Goal: Task Accomplishment & Management: Use online tool/utility

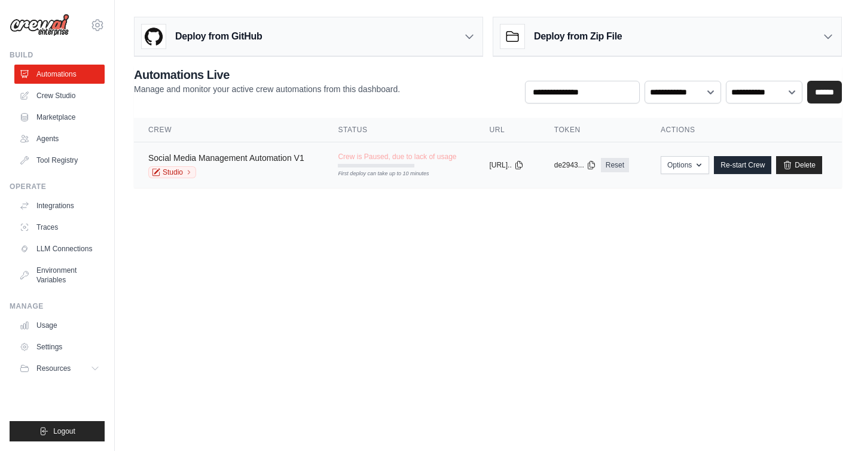
click at [253, 162] on link "Social Media Management Automation V1" at bounding box center [226, 158] width 156 height 10
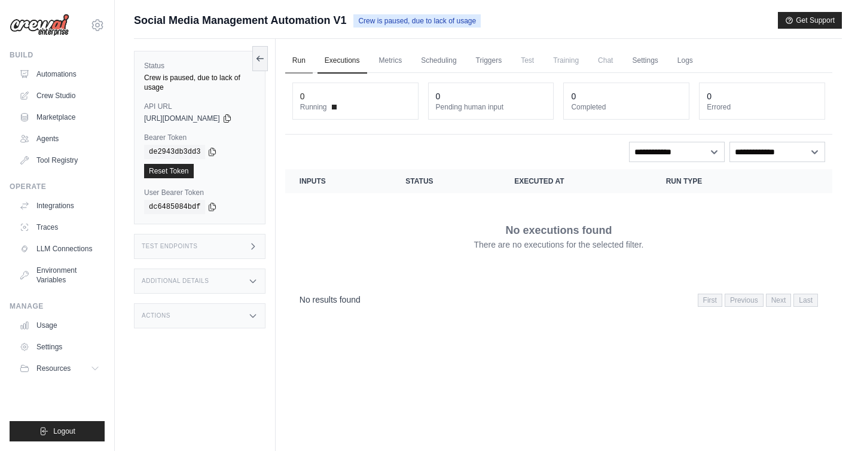
click at [308, 56] on link "Run" at bounding box center [298, 60] width 27 height 25
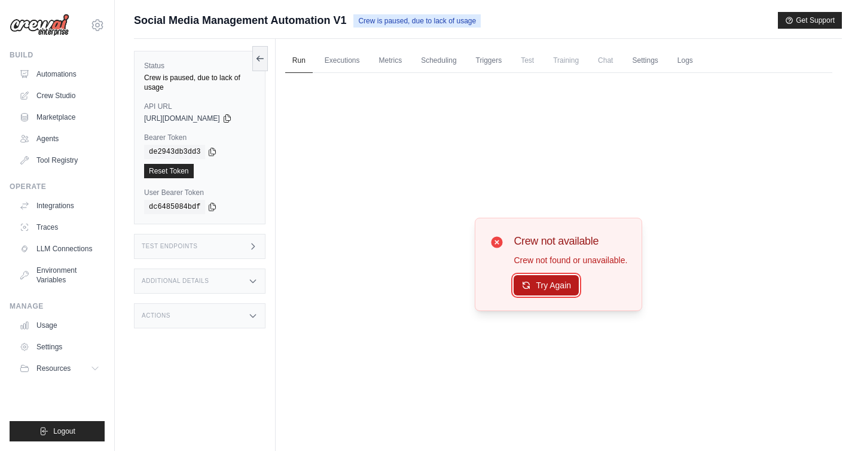
click at [556, 286] on button "Try Again" at bounding box center [545, 285] width 65 height 20
click at [448, 58] on link "Scheduling" at bounding box center [439, 60] width 50 height 25
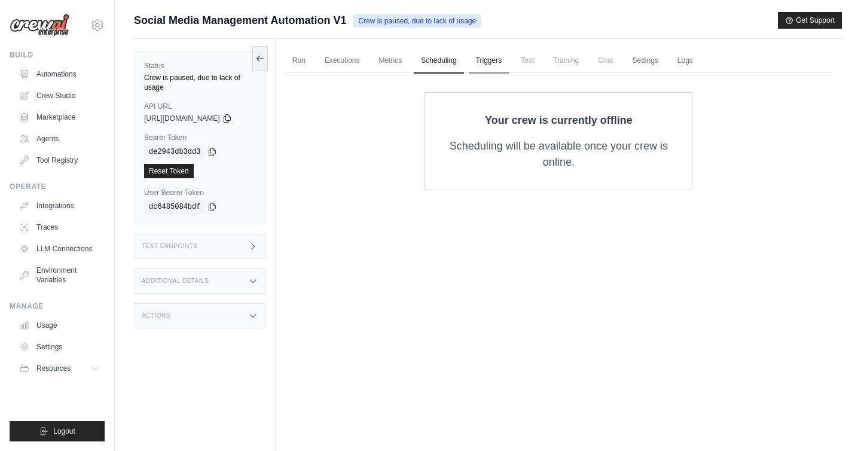
click at [486, 57] on link "Triggers" at bounding box center [489, 60] width 41 height 25
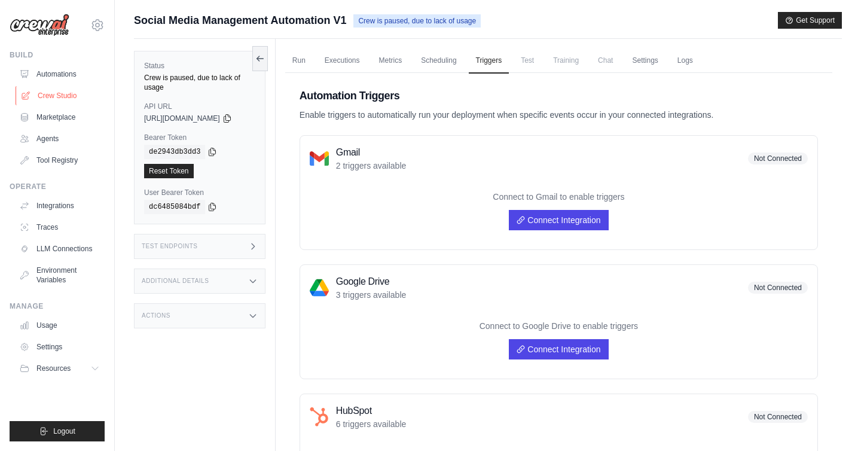
click at [54, 91] on link "Crew Studio" at bounding box center [61, 95] width 90 height 19
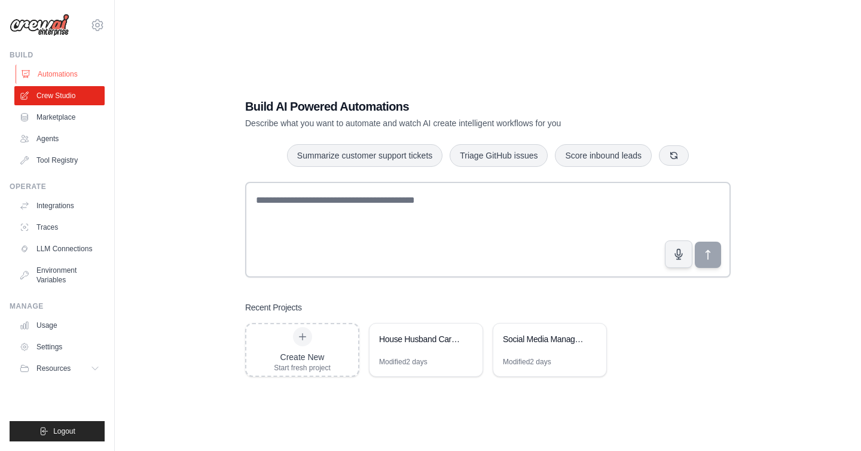
click at [54, 71] on link "Automations" at bounding box center [61, 74] width 90 height 19
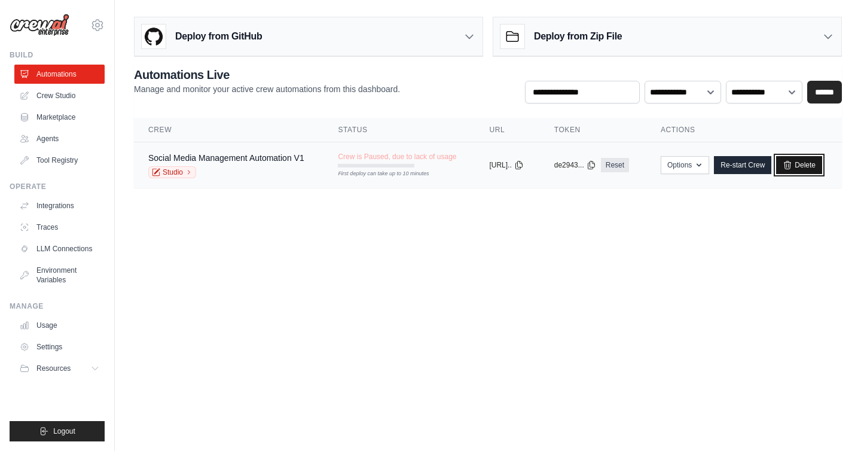
click at [812, 160] on link "Delete" at bounding box center [799, 165] width 46 height 18
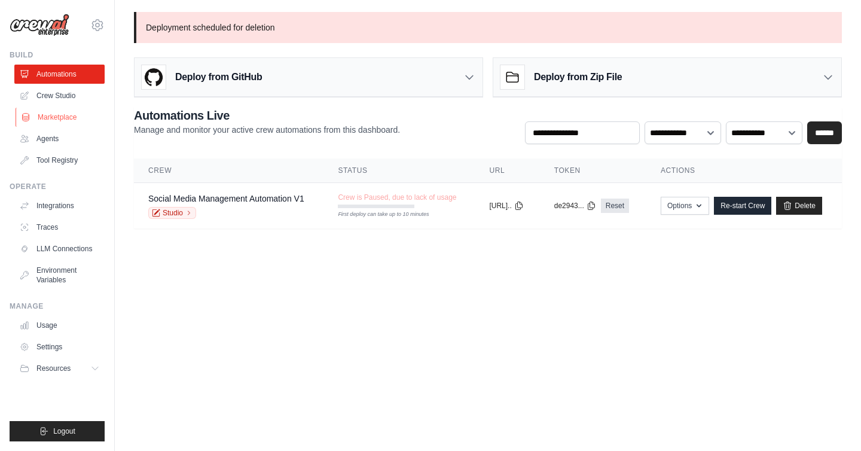
click at [65, 116] on link "Marketplace" at bounding box center [61, 117] width 90 height 19
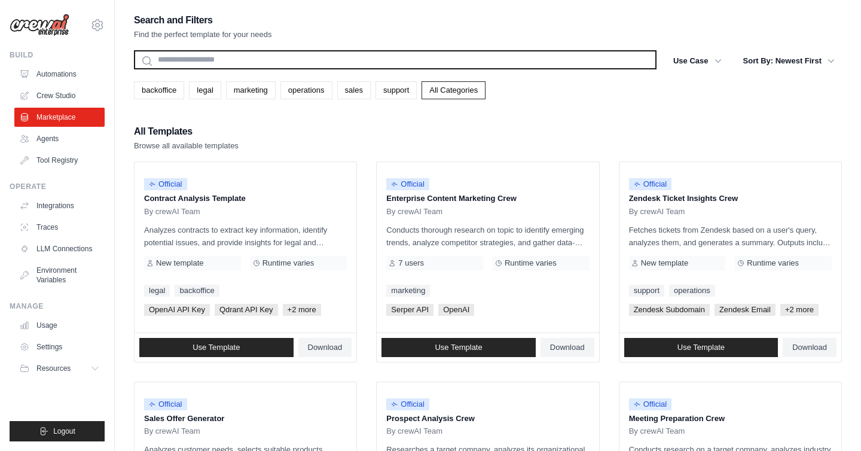
click at [175, 59] on input "text" at bounding box center [395, 59] width 522 height 19
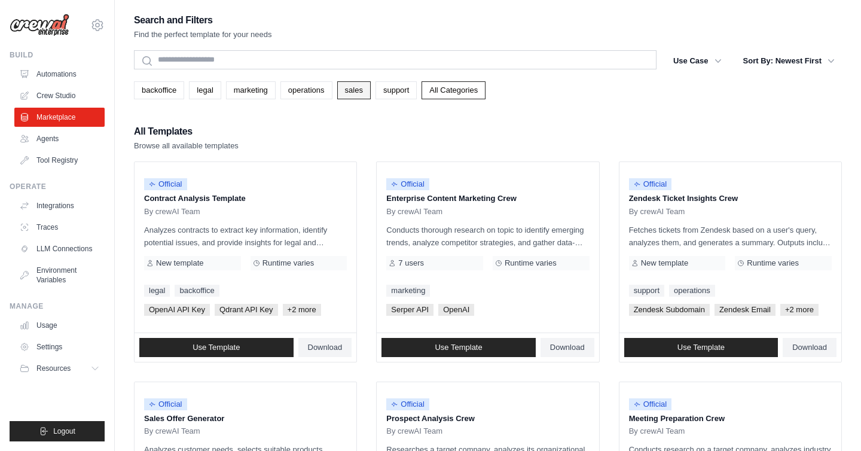
click at [366, 91] on link "sales" at bounding box center [353, 90] width 33 height 18
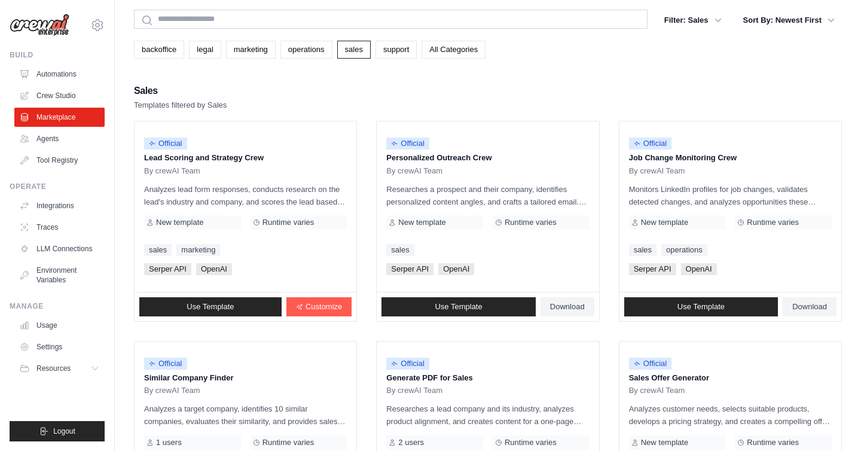
scroll to position [41, 0]
click at [458, 195] on p "Researches a prospect and their company, identifies personalized content angles…" at bounding box center [487, 194] width 203 height 25
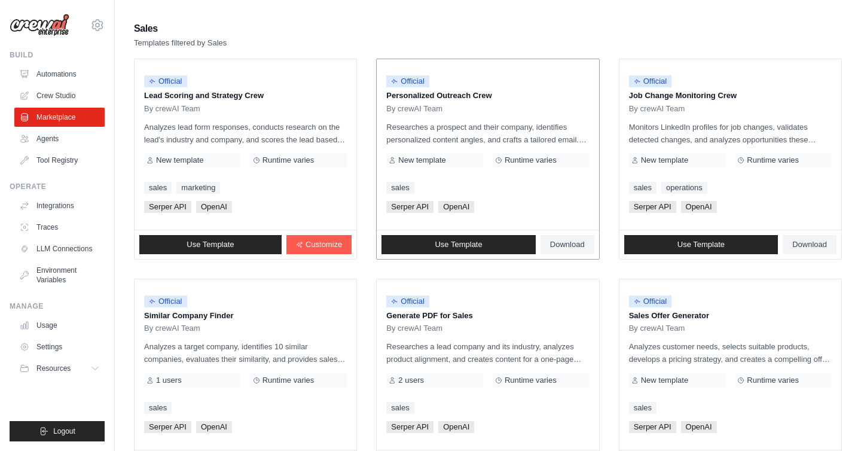
scroll to position [104, 0]
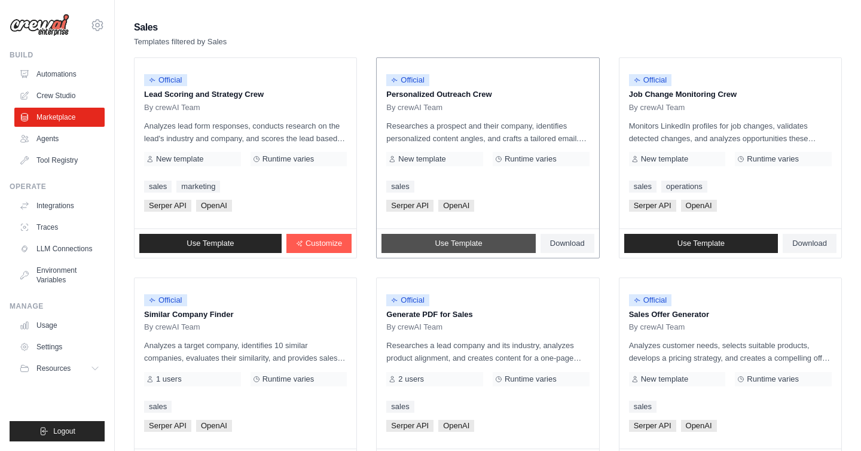
click at [466, 238] on span "Use Template" at bounding box center [457, 243] width 47 height 10
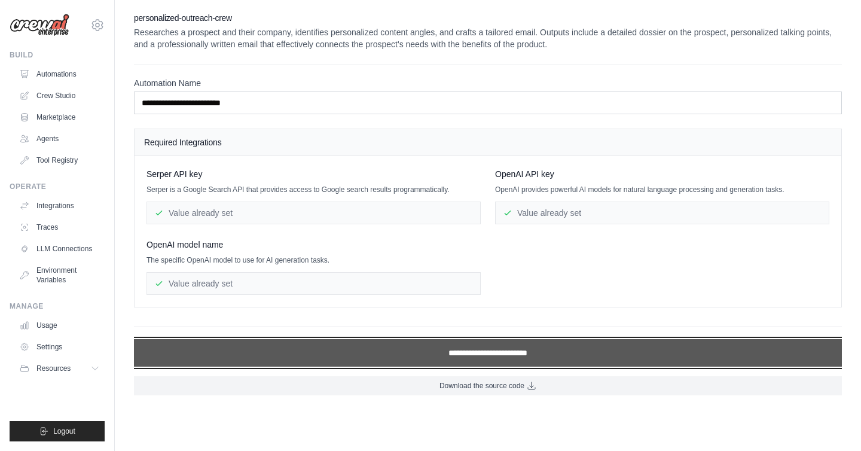
click at [496, 351] on input "**********" at bounding box center [488, 352] width 708 height 27
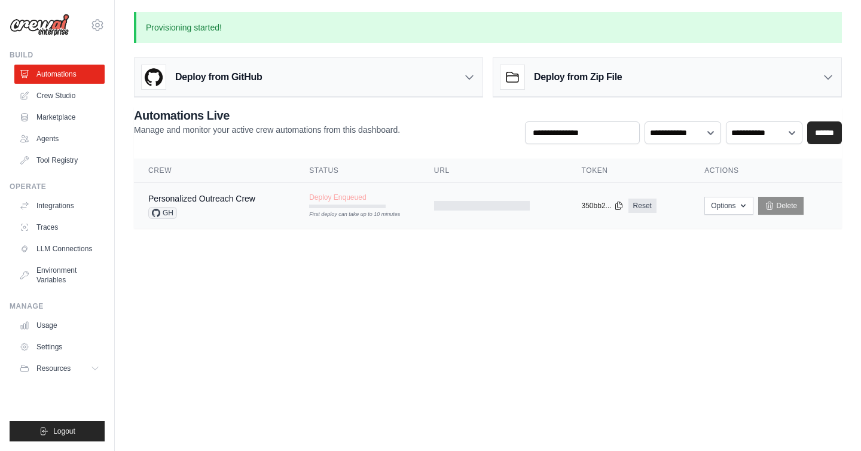
click at [228, 206] on div "Personalized Outreach Crew GH" at bounding box center [201, 205] width 107 height 26
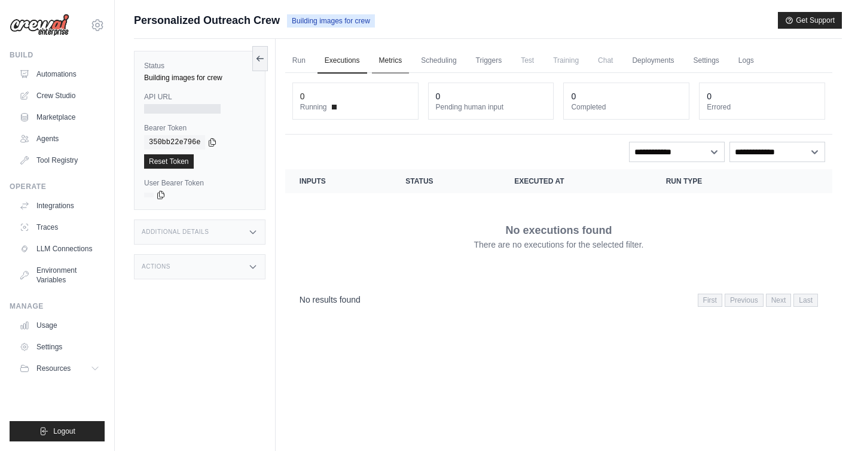
click at [391, 63] on link "Metrics" at bounding box center [391, 60] width 38 height 25
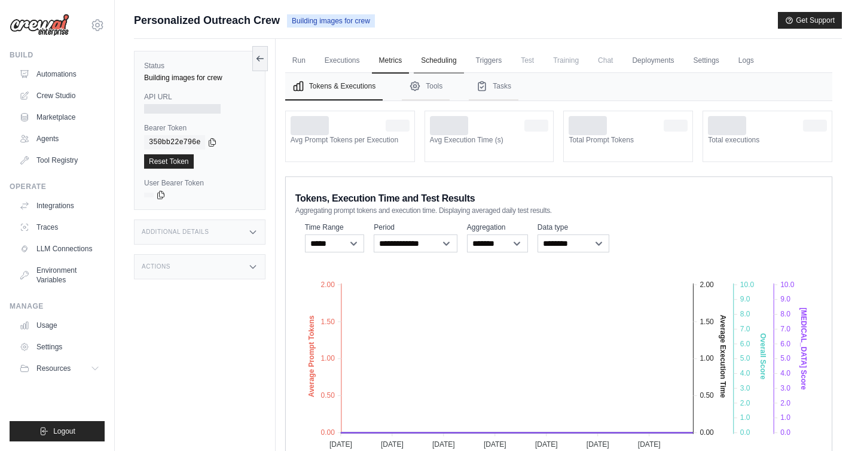
click at [449, 56] on link "Scheduling" at bounding box center [439, 60] width 50 height 25
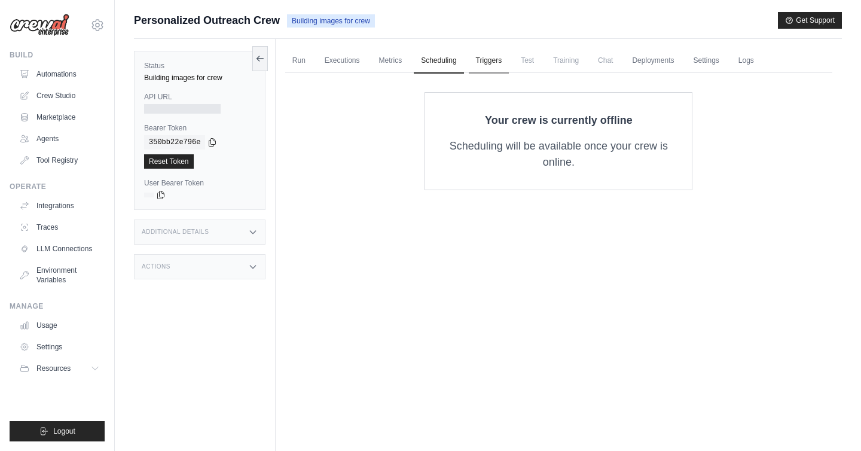
click at [487, 61] on link "Triggers" at bounding box center [489, 60] width 41 height 25
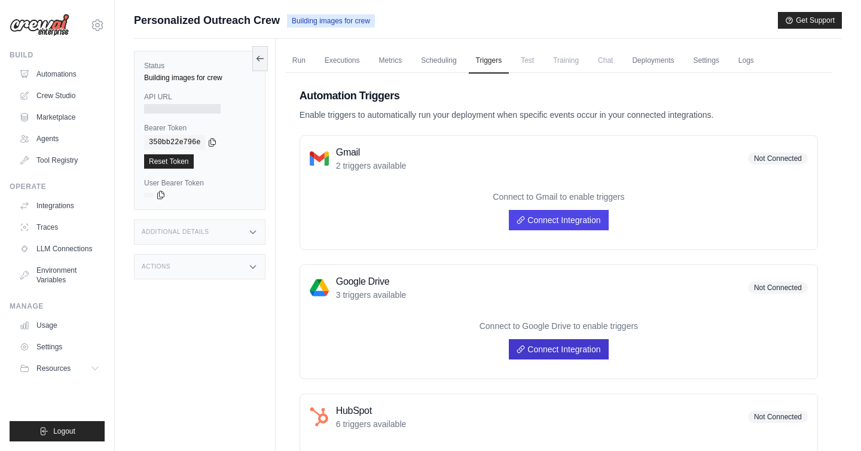
click at [541, 344] on link "Connect Integration" at bounding box center [558, 349] width 99 height 20
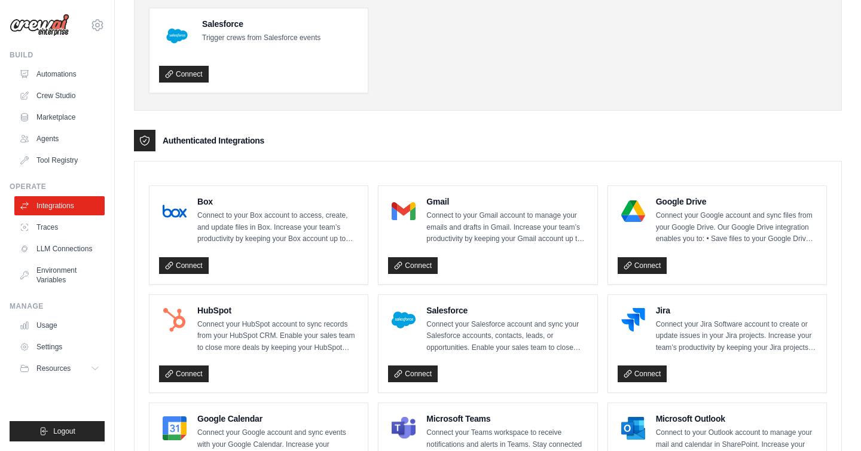
scroll to position [233, 0]
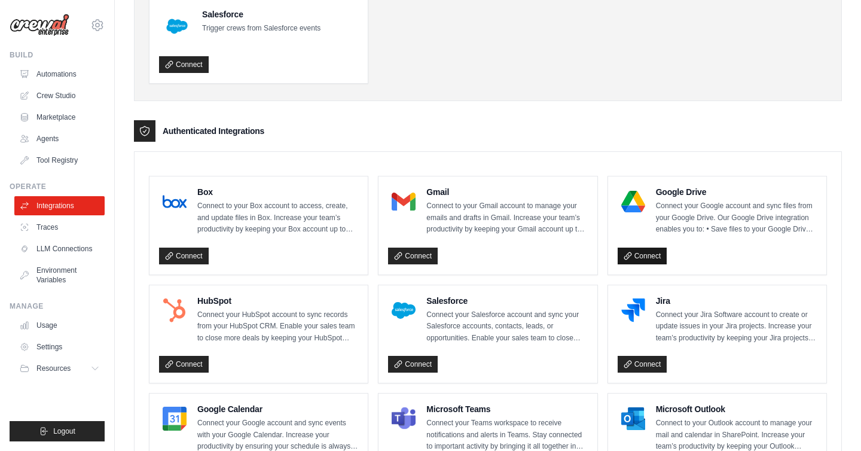
click at [645, 252] on link "Connect" at bounding box center [642, 255] width 50 height 17
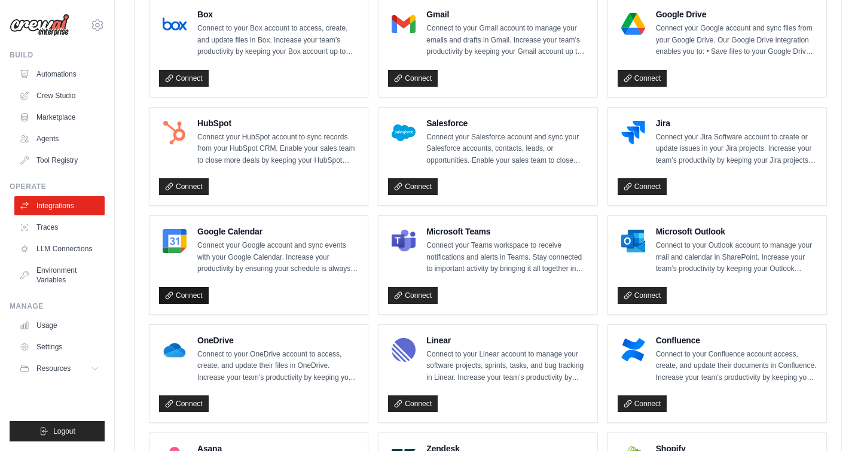
scroll to position [410, 0]
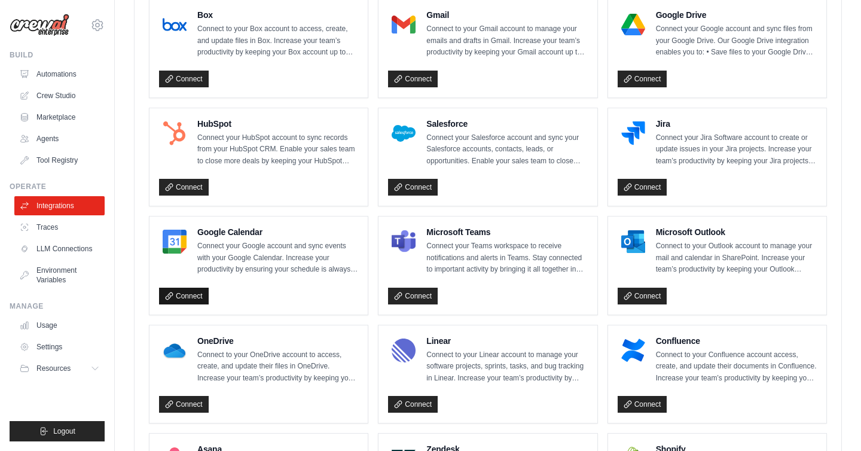
click at [179, 291] on link "Connect" at bounding box center [184, 295] width 50 height 17
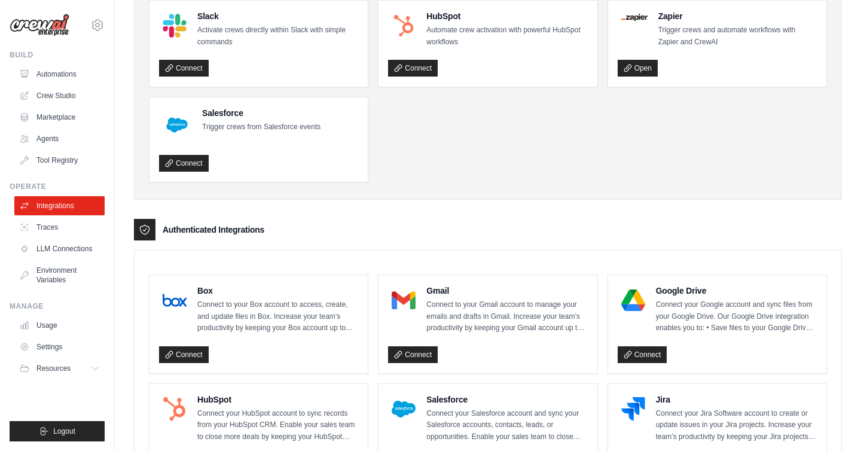
scroll to position [0, 0]
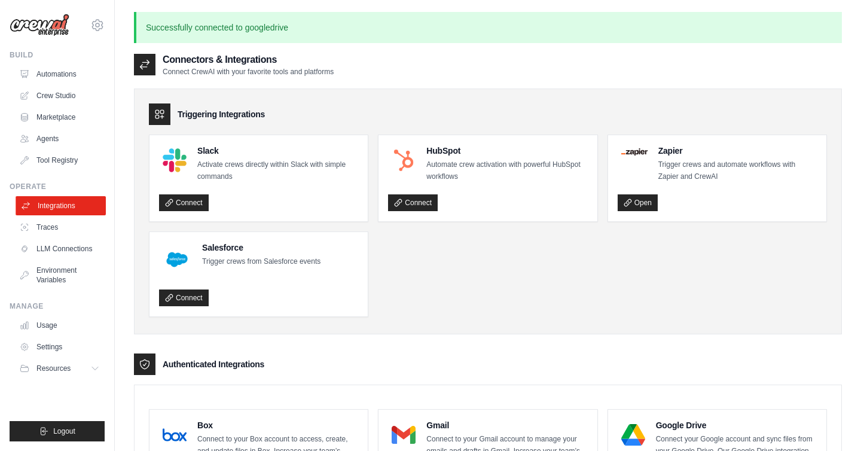
click at [58, 204] on link "Integrations" at bounding box center [61, 205] width 90 height 19
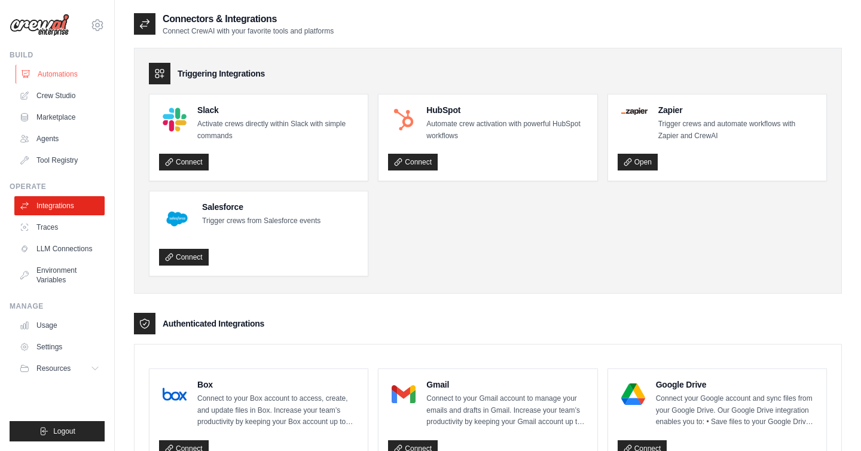
click at [50, 75] on link "Automations" at bounding box center [61, 74] width 90 height 19
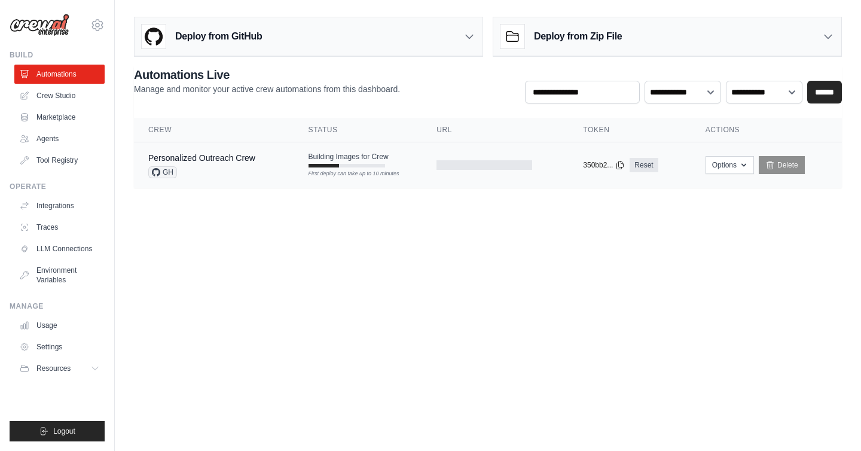
click at [408, 176] on td "Building Images for Crew First deploy can take up to 10 minutes" at bounding box center [358, 159] width 128 height 35
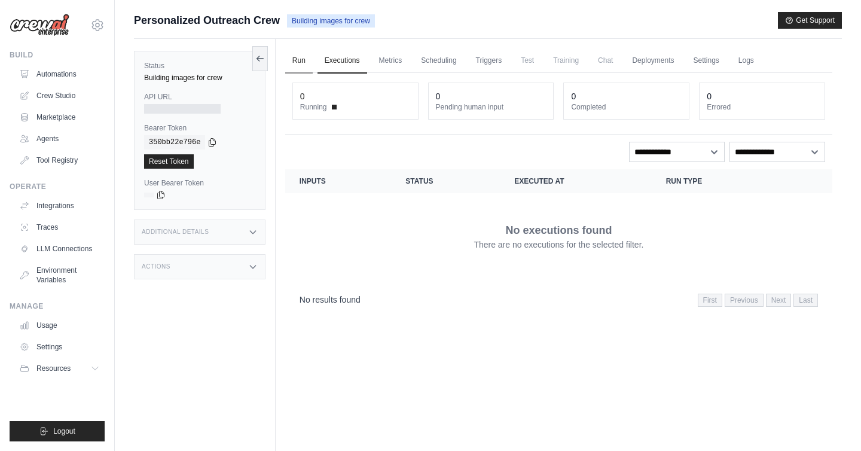
click at [299, 52] on link "Run" at bounding box center [298, 60] width 27 height 25
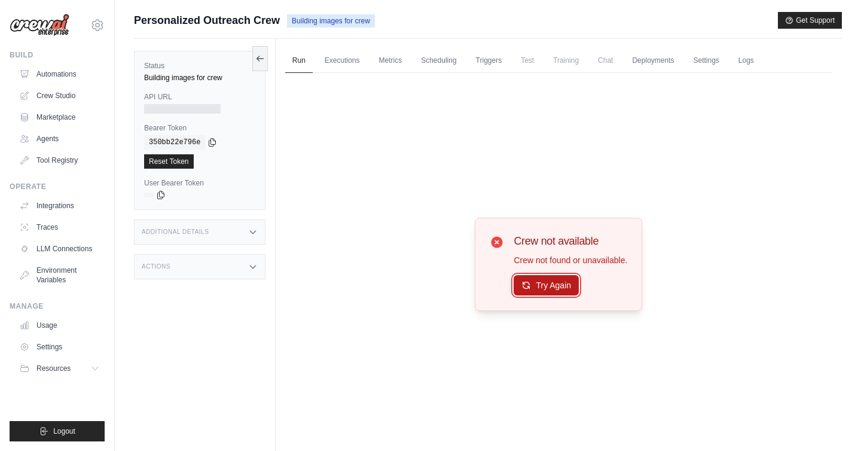
click at [546, 284] on button "Try Again" at bounding box center [545, 285] width 65 height 20
click at [489, 58] on link "Triggers" at bounding box center [489, 60] width 41 height 25
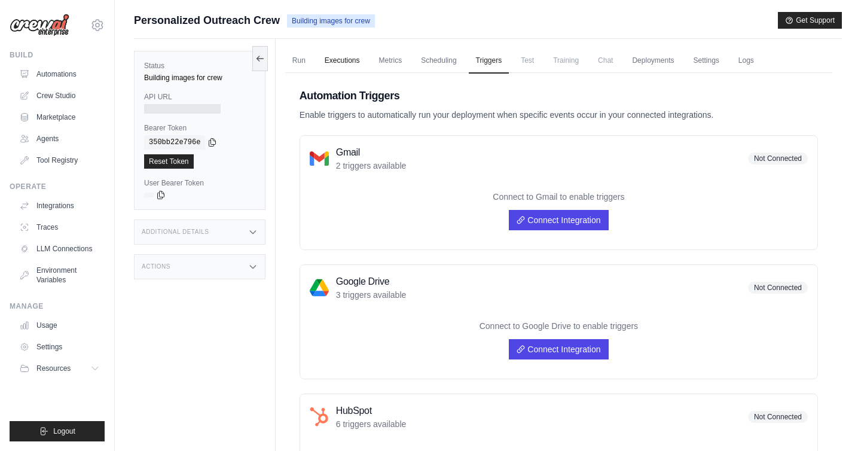
click at [336, 59] on link "Executions" at bounding box center [342, 60] width 50 height 25
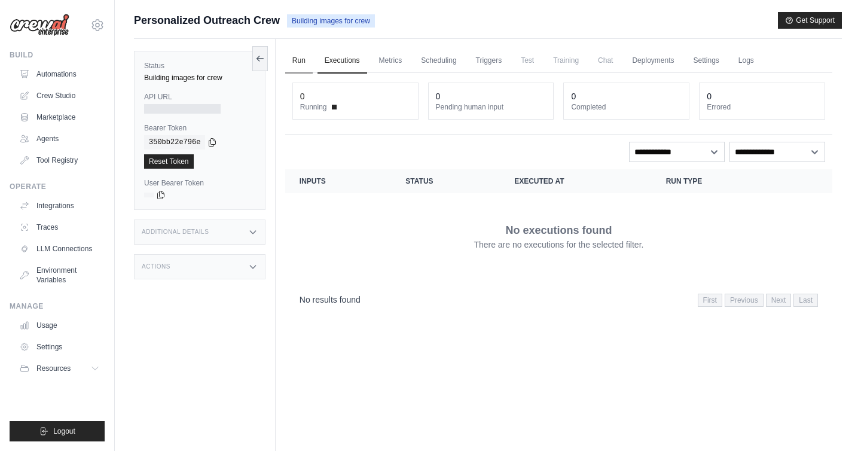
click at [298, 57] on link "Run" at bounding box center [298, 60] width 27 height 25
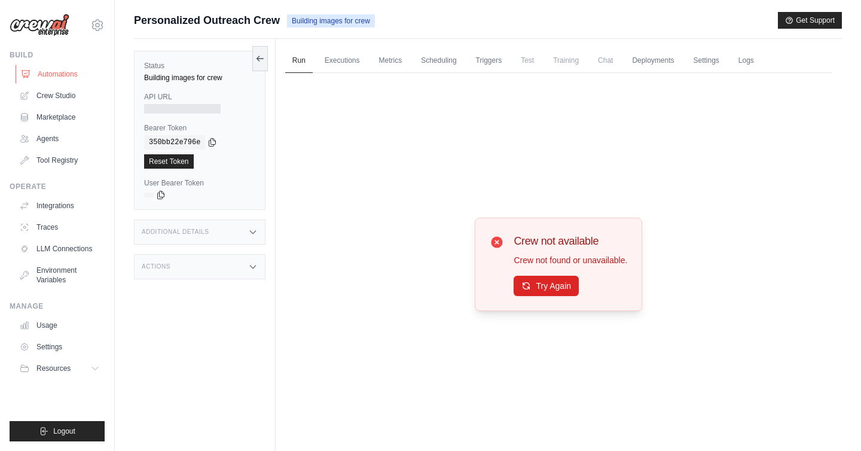
click at [56, 70] on link "Automations" at bounding box center [61, 74] width 90 height 19
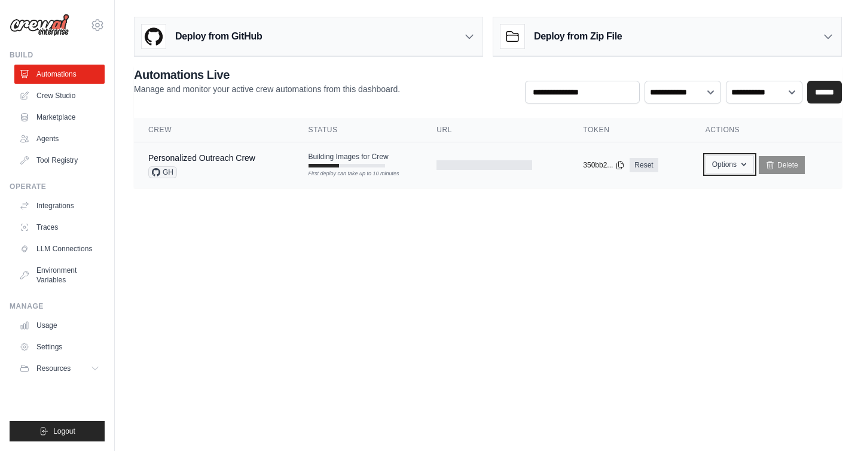
click at [738, 167] on button "Options" at bounding box center [729, 164] width 48 height 18
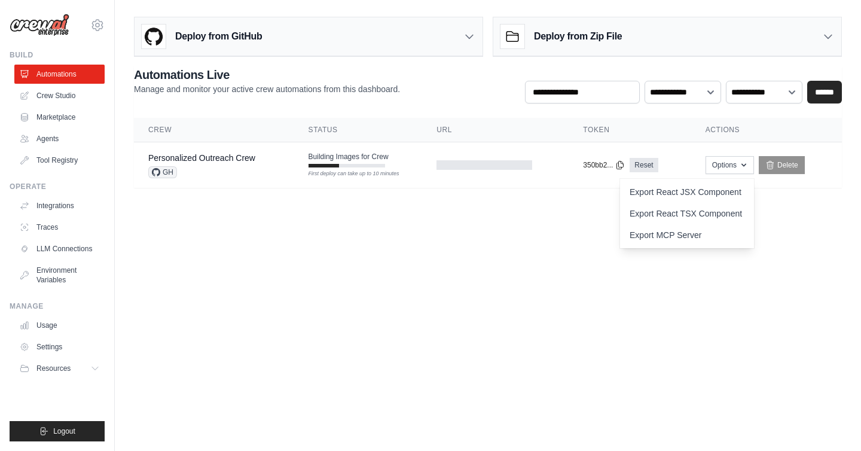
click at [504, 251] on body "tarikgeeblades@gmail.com Settings Build Automations Crew Studio" at bounding box center [430, 225] width 861 height 451
click at [467, 35] on icon at bounding box center [469, 36] width 12 height 12
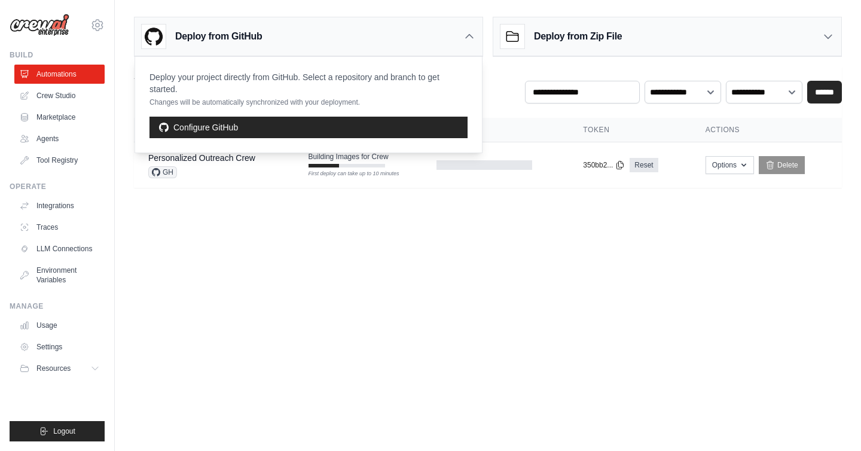
click at [467, 35] on icon at bounding box center [469, 36] width 12 height 12
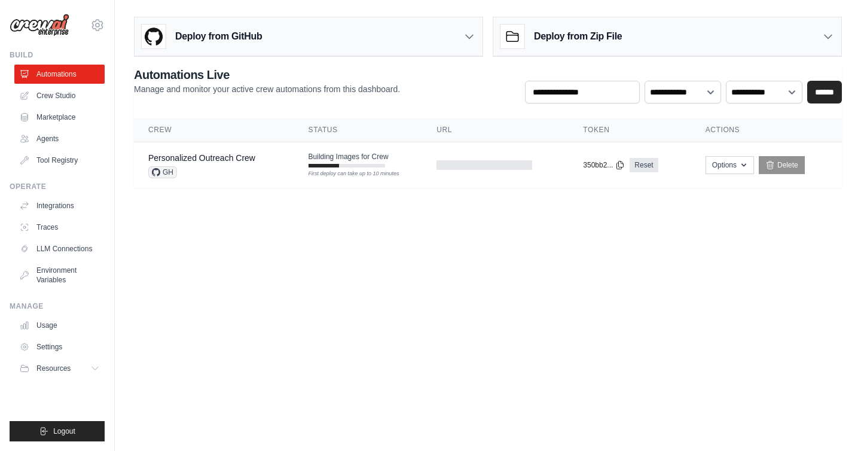
click at [828, 34] on icon at bounding box center [828, 36] width 12 height 12
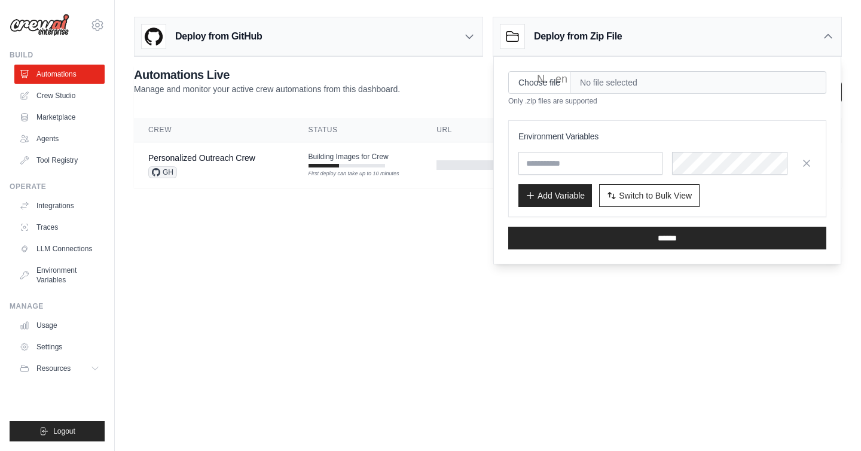
click at [828, 35] on icon at bounding box center [827, 37] width 7 height 4
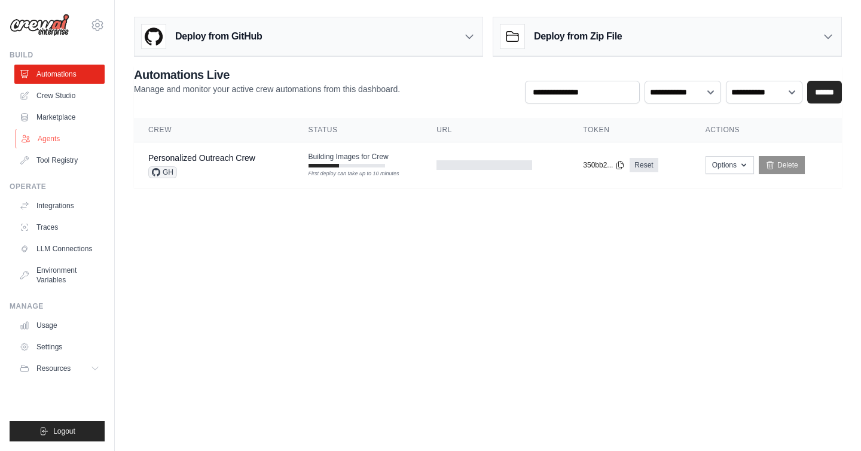
click at [53, 140] on link "Agents" at bounding box center [61, 138] width 90 height 19
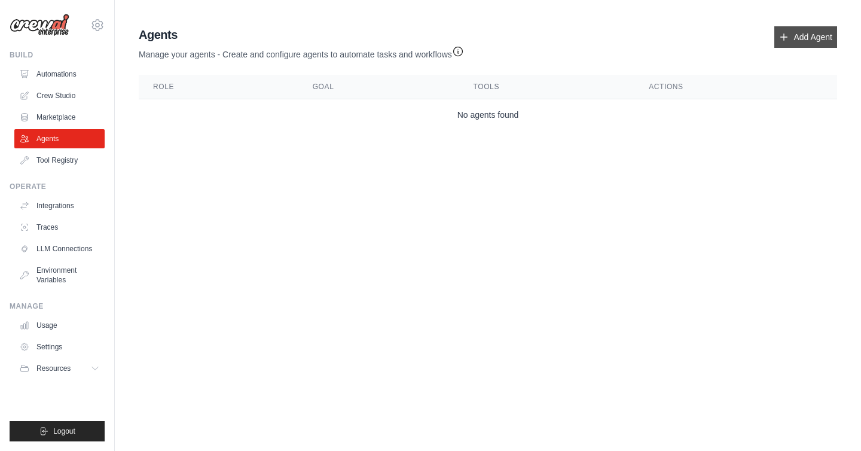
click at [798, 37] on link "Add Agent" at bounding box center [805, 37] width 63 height 22
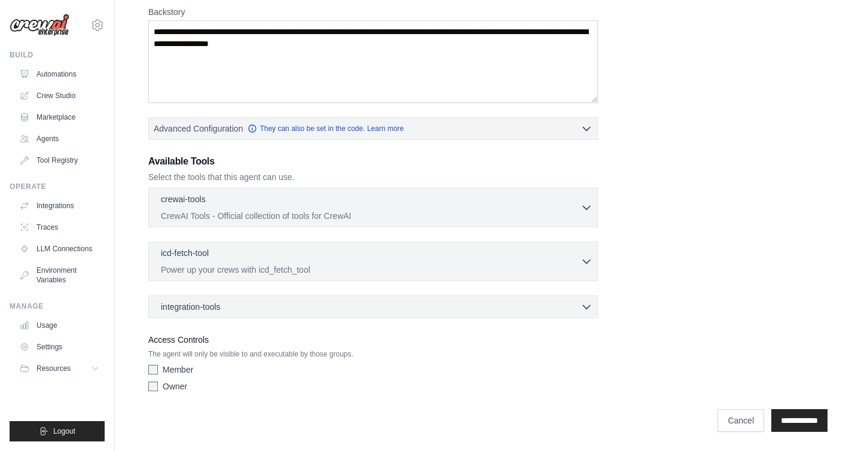
scroll to position [191, 0]
click at [155, 362] on div "Access Controls The agent will only be visible to and executable by those group…" at bounding box center [372, 364] width 449 height 65
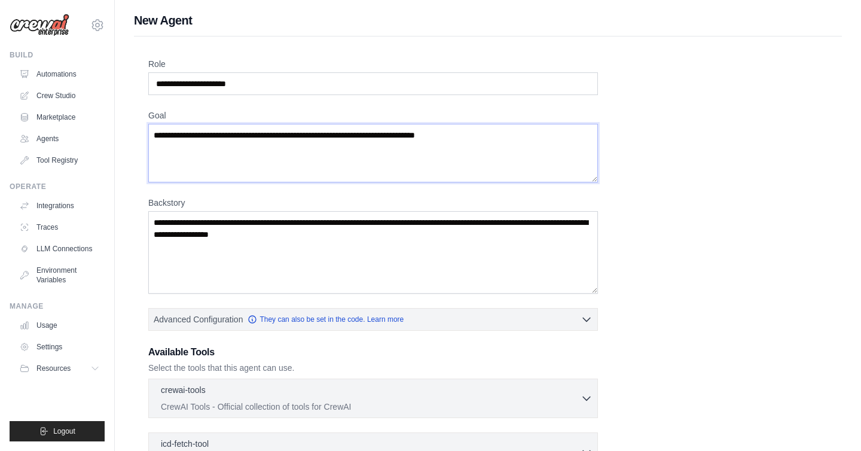
click at [512, 141] on textarea "Goal" at bounding box center [372, 153] width 449 height 59
click at [491, 134] on textarea "Goal" at bounding box center [372, 153] width 449 height 59
click at [466, 135] on textarea "Goal" at bounding box center [372, 153] width 449 height 59
click at [475, 135] on textarea "Goal" at bounding box center [372, 153] width 449 height 59
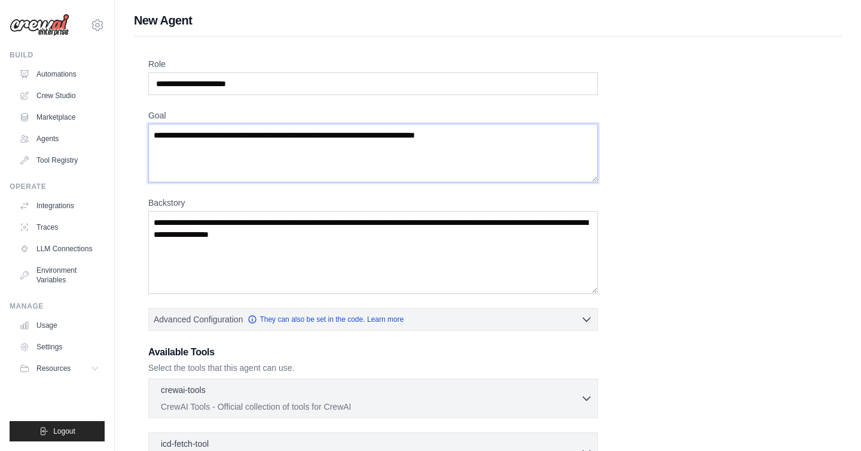
type textarea "*"
click at [646, 207] on div "Role Goal Backstory Advanced Configuration They can also be set in the code. Le…" at bounding box center [487, 323] width 679 height 530
click at [524, 259] on textarea "Backstory" at bounding box center [372, 252] width 449 height 82
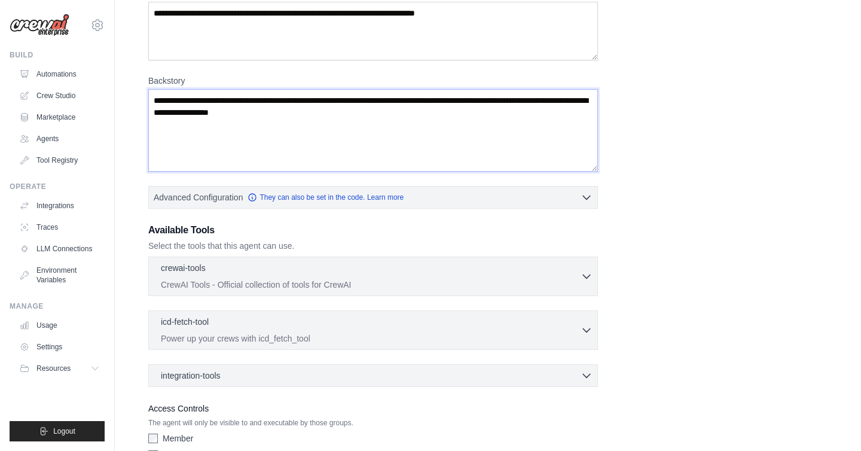
scroll to position [191, 0]
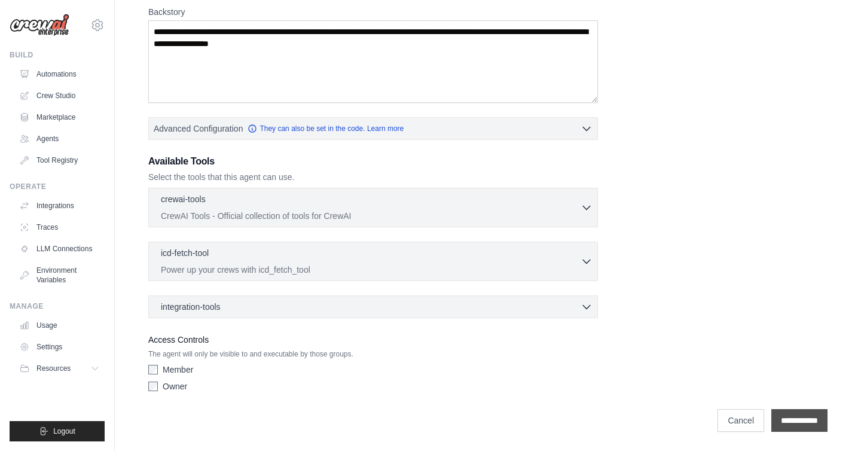
click at [783, 413] on input "**********" at bounding box center [799, 420] width 56 height 23
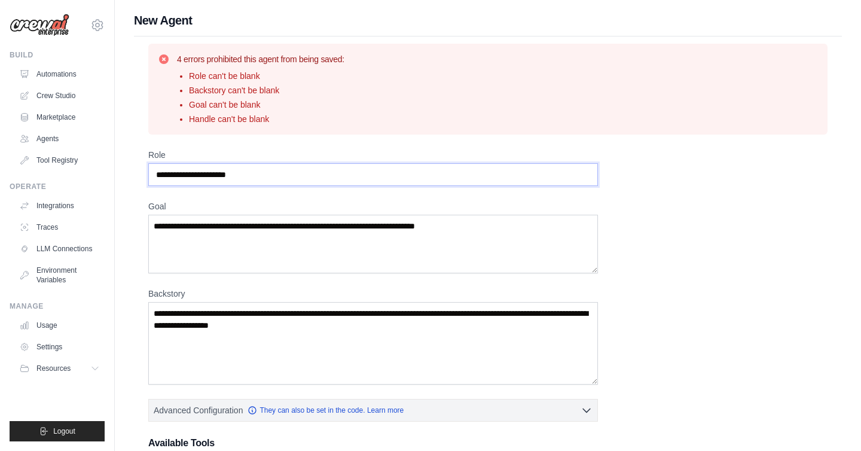
click at [289, 184] on input "Role" at bounding box center [372, 174] width 449 height 23
type input "**********"
click at [250, 227] on textarea "Goal" at bounding box center [372, 244] width 449 height 59
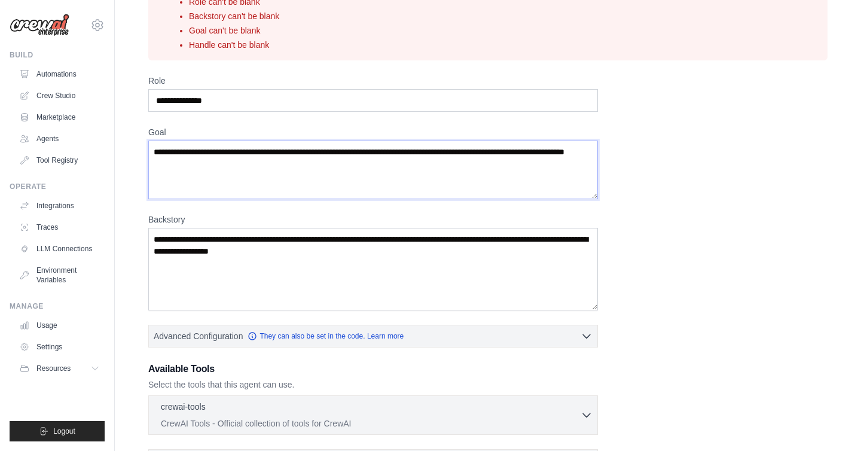
scroll to position [74, 0]
type textarea "**********"
drag, startPoint x: 310, startPoint y: 266, endPoint x: 198, endPoint y: 245, distance: 113.1
click at [198, 245] on textarea "Backstory" at bounding box center [372, 269] width 449 height 82
click at [224, 249] on textarea "Backstory" at bounding box center [372, 269] width 449 height 82
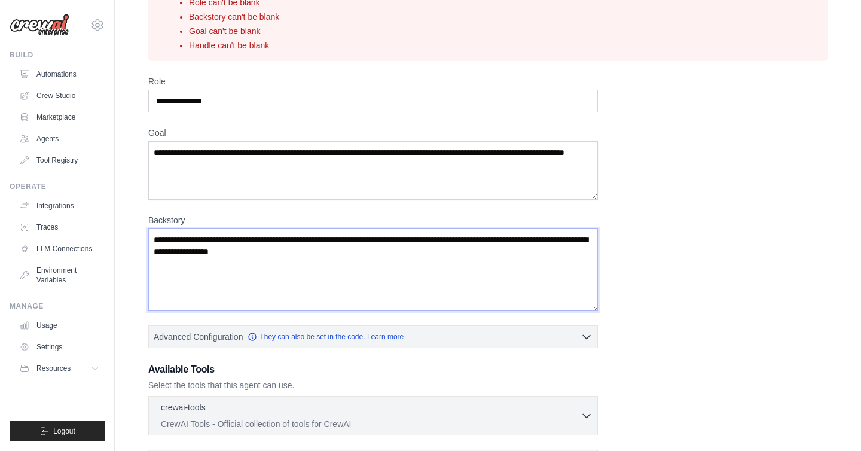
paste textarea "**********"
click at [268, 252] on textarea "**********" at bounding box center [372, 269] width 449 height 82
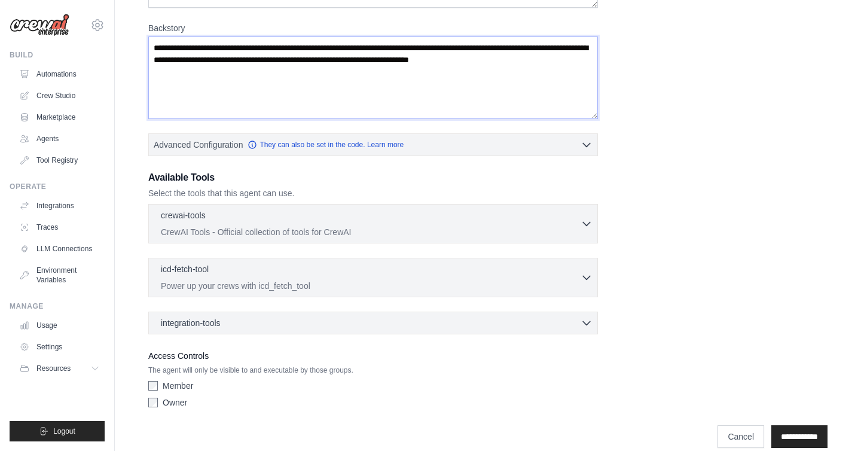
scroll to position [281, 0]
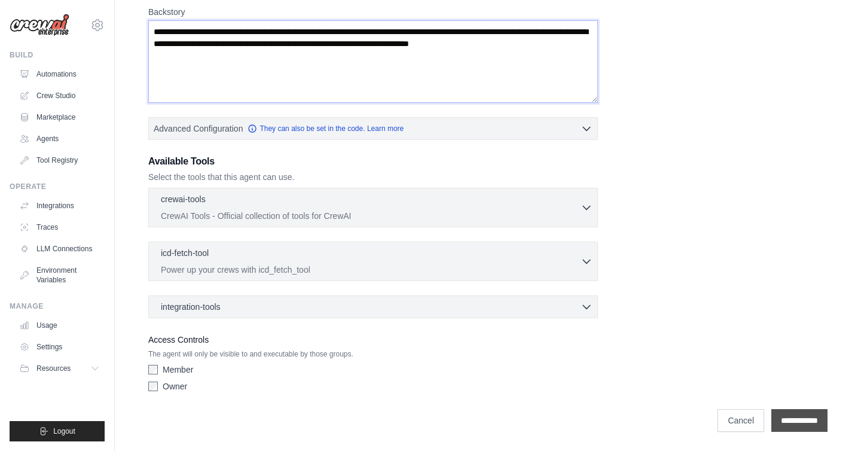
type textarea "**********"
click at [778, 417] on input "**********" at bounding box center [799, 420] width 56 height 23
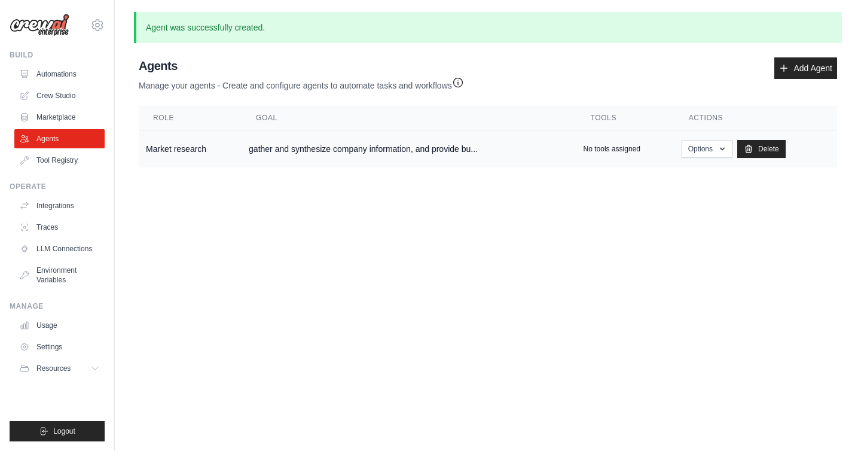
click at [595, 146] on p "No tools assigned" at bounding box center [611, 149] width 57 height 10
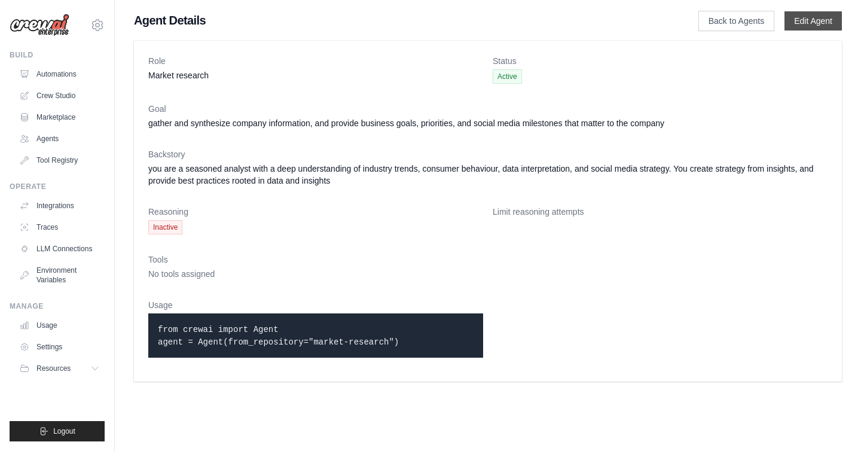
click at [808, 22] on link "Edit Agent" at bounding box center [812, 20] width 57 height 19
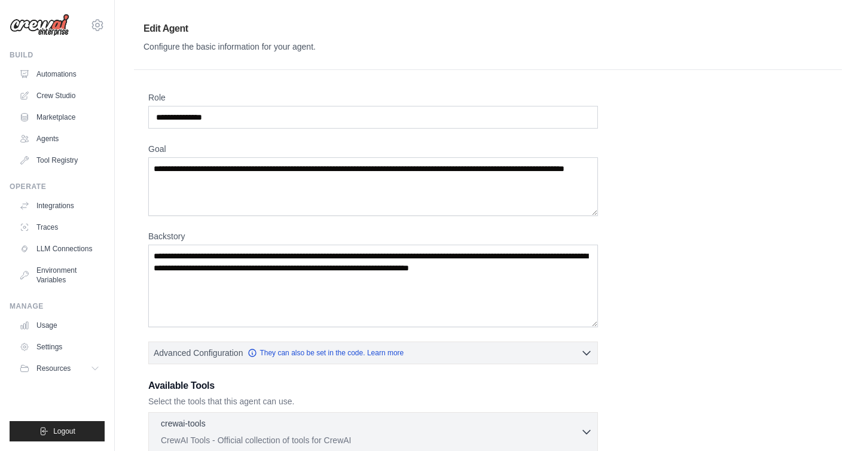
scroll to position [224, 0]
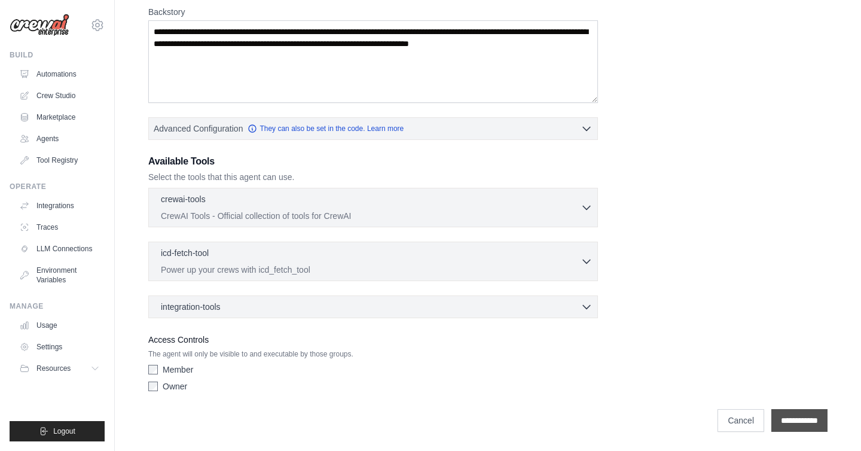
click at [788, 423] on input "**********" at bounding box center [799, 420] width 56 height 23
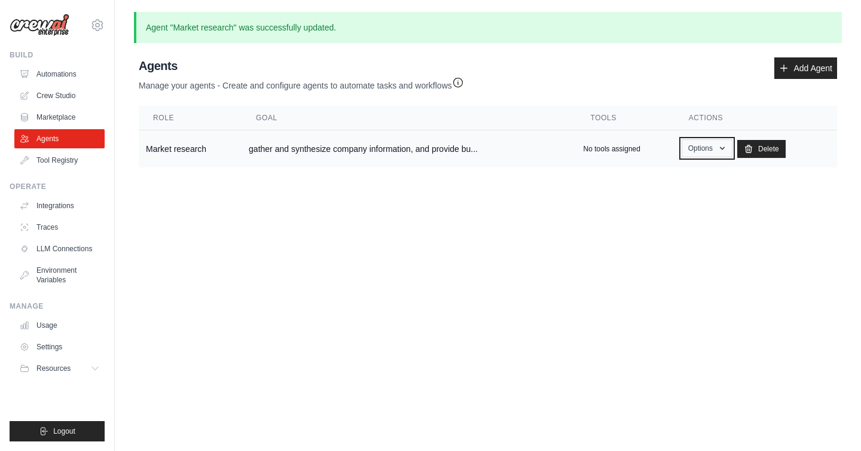
click at [712, 152] on button "Options" at bounding box center [706, 148] width 51 height 18
click at [666, 207] on link "Edit" at bounding box center [689, 197] width 86 height 22
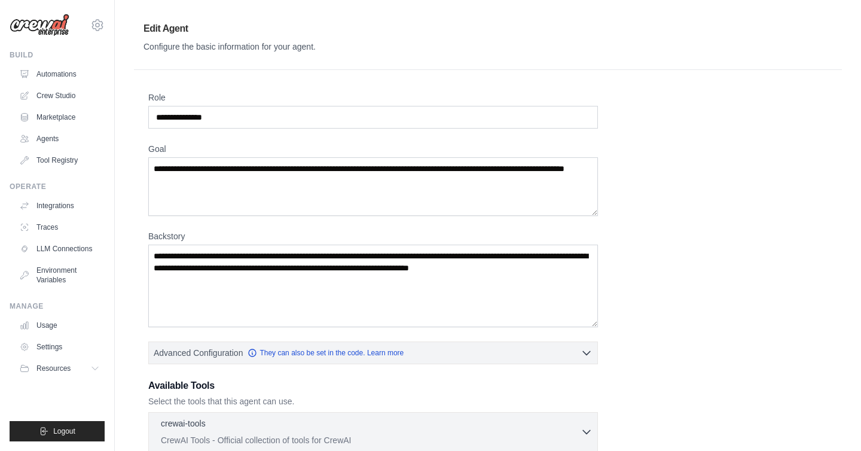
scroll to position [224, 0]
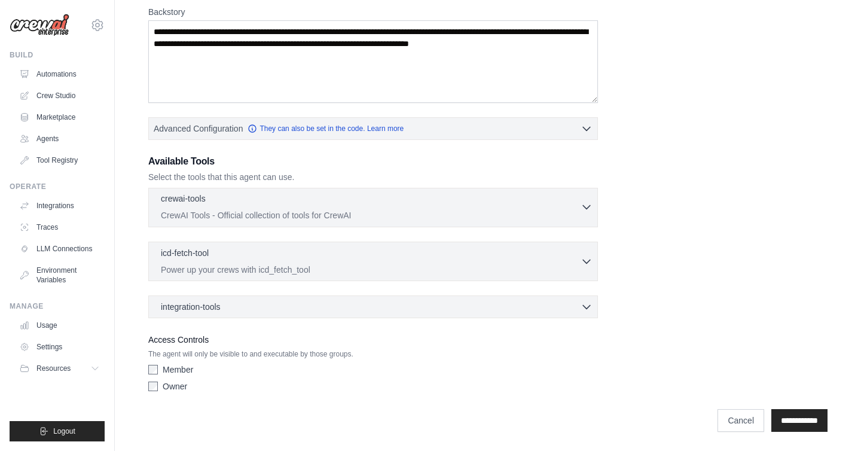
click at [589, 198] on button "crewai-tools 0 selected CrewAI Tools - Official collection of tools for CrewAI" at bounding box center [373, 206] width 439 height 29
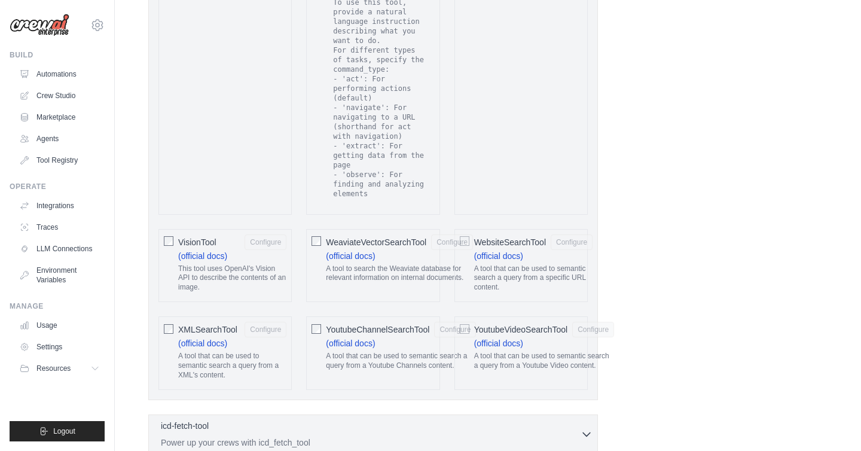
scroll to position [2575, 0]
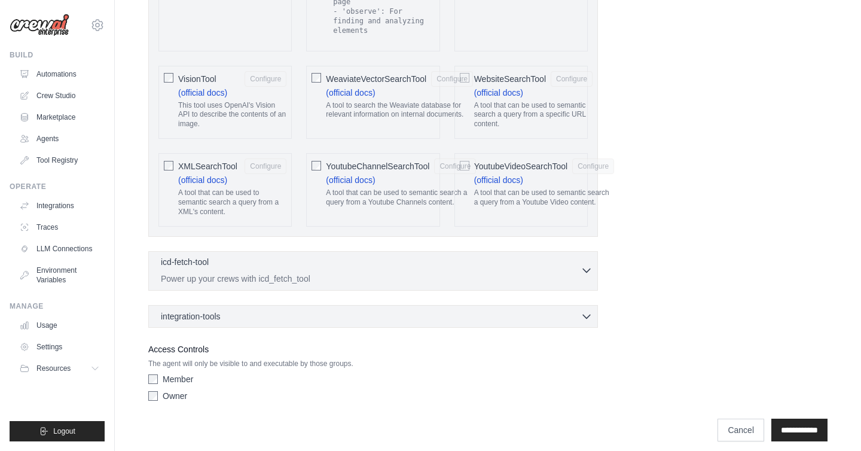
click at [585, 264] on icon "button" at bounding box center [586, 270] width 12 height 12
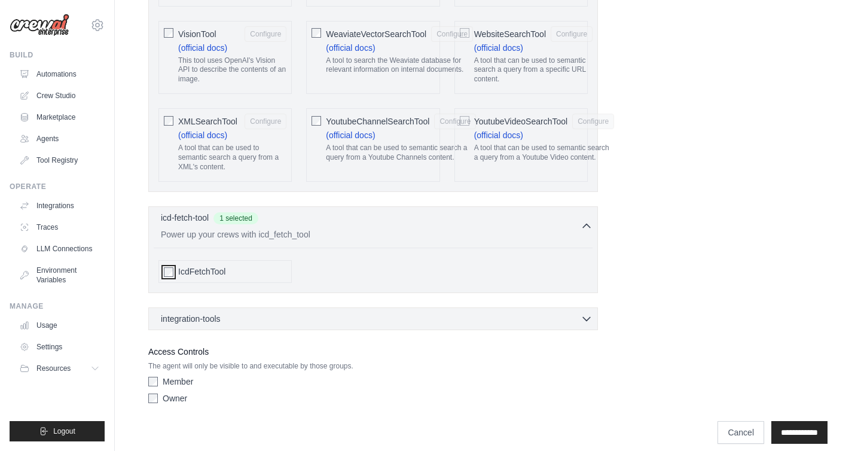
scroll to position [2622, 0]
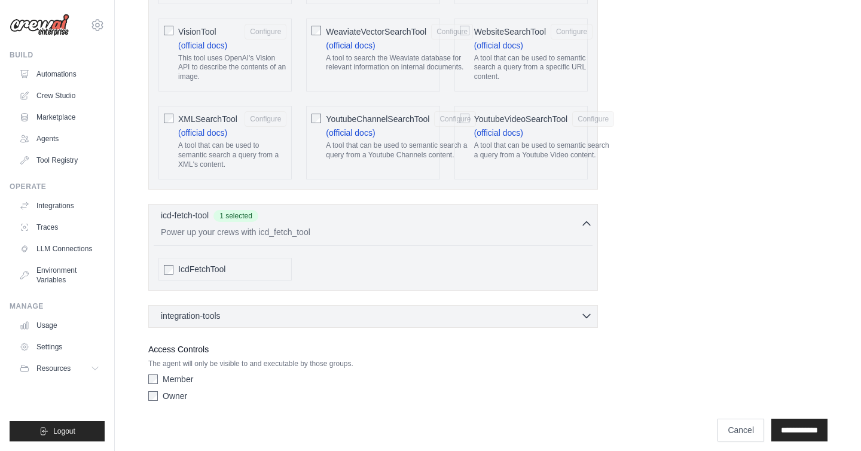
click at [583, 310] on icon "button" at bounding box center [586, 316] width 12 height 12
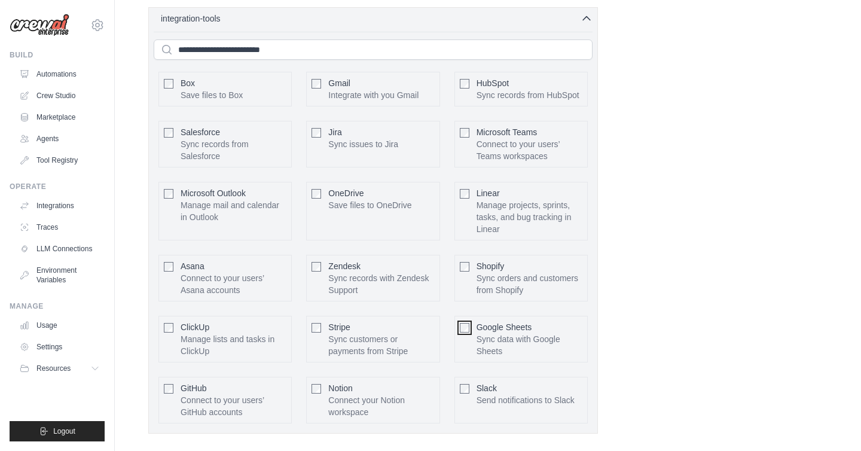
scroll to position [2923, 0]
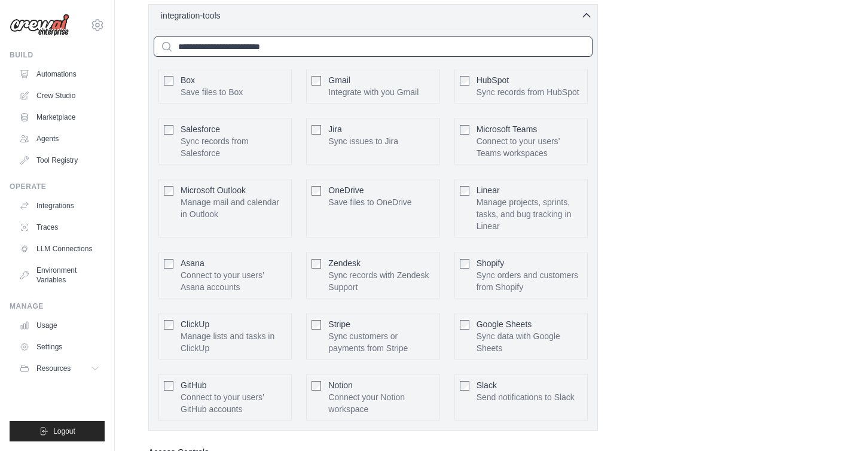
click at [310, 41] on input "text" at bounding box center [373, 46] width 439 height 20
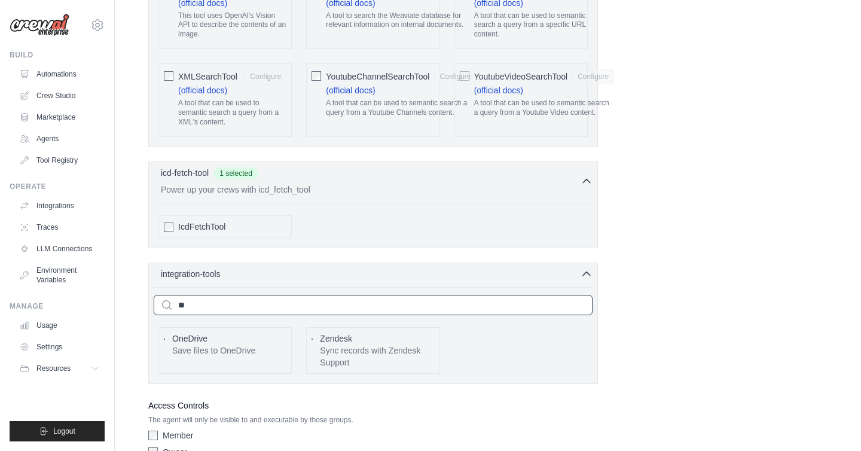
type input "*"
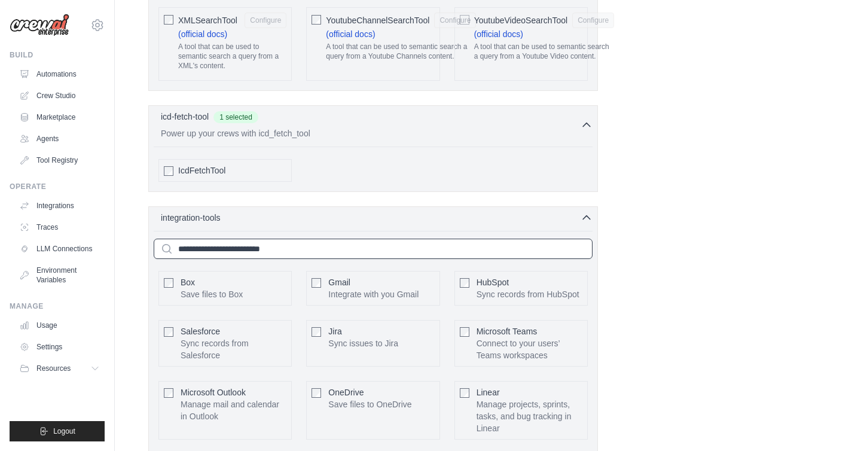
scroll to position [2923, 0]
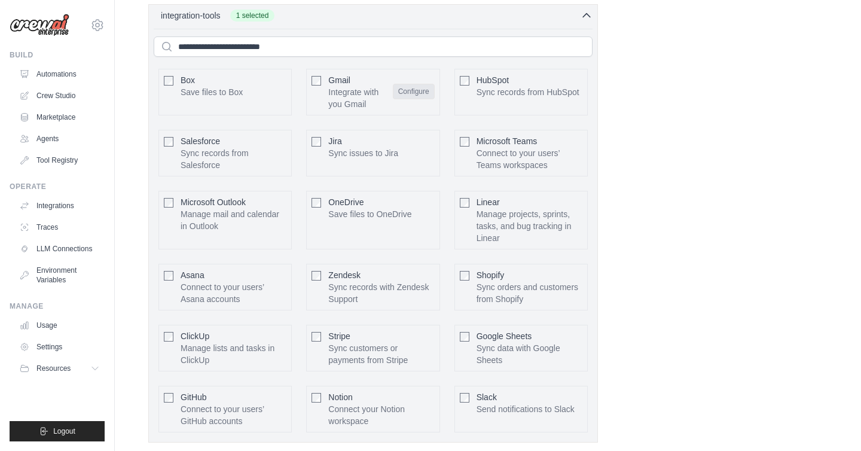
click at [406, 84] on button "Configure" at bounding box center [414, 92] width 42 height 16
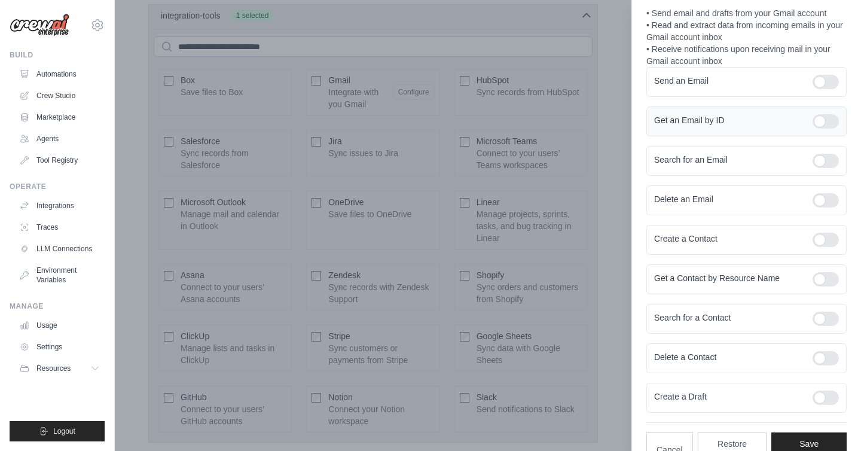
scroll to position [151, 0]
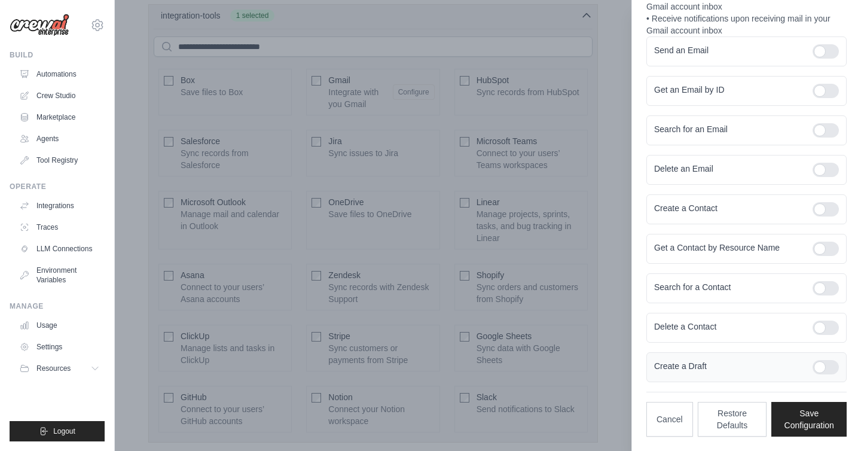
click at [813, 370] on div at bounding box center [825, 367] width 26 height 14
click at [801, 418] on button "Save Configuration" at bounding box center [808, 418] width 75 height 35
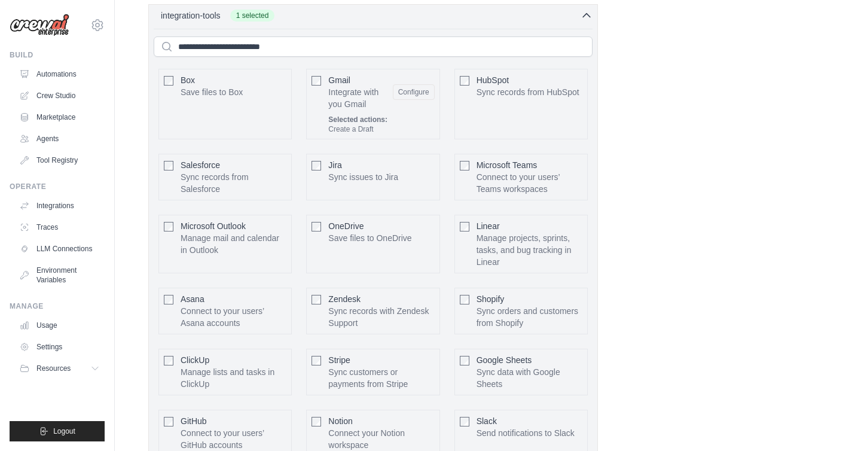
scroll to position [3062, 0]
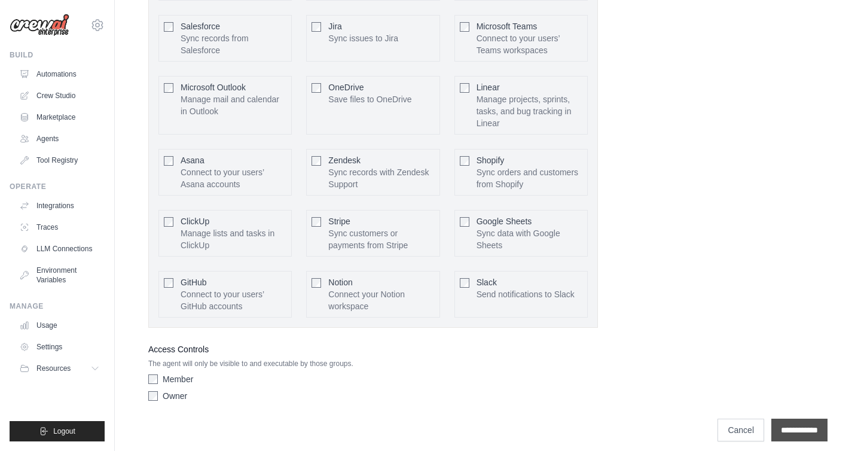
click at [795, 420] on input "**********" at bounding box center [799, 429] width 56 height 23
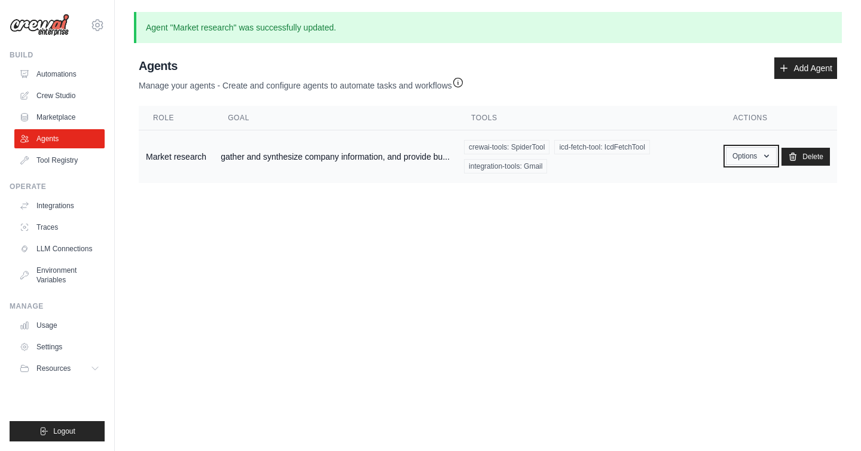
click at [754, 154] on button "Options" at bounding box center [751, 156] width 51 height 18
click at [721, 180] on link "Show" at bounding box center [733, 184] width 86 height 22
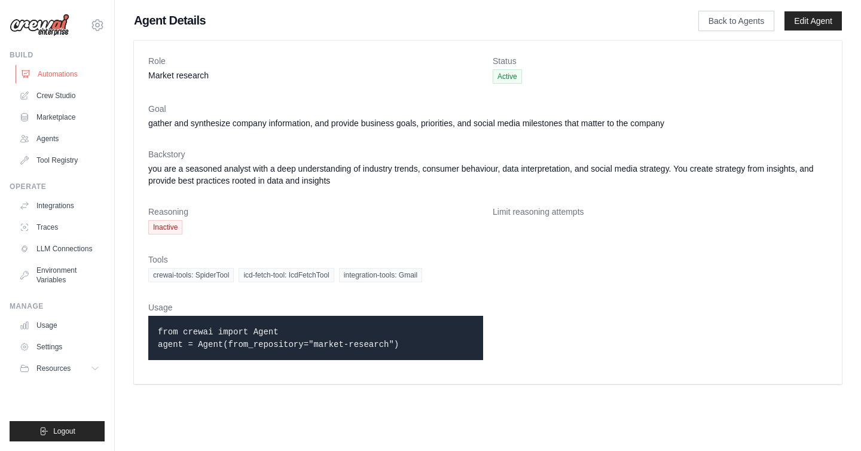
click at [54, 73] on link "Automations" at bounding box center [61, 74] width 90 height 19
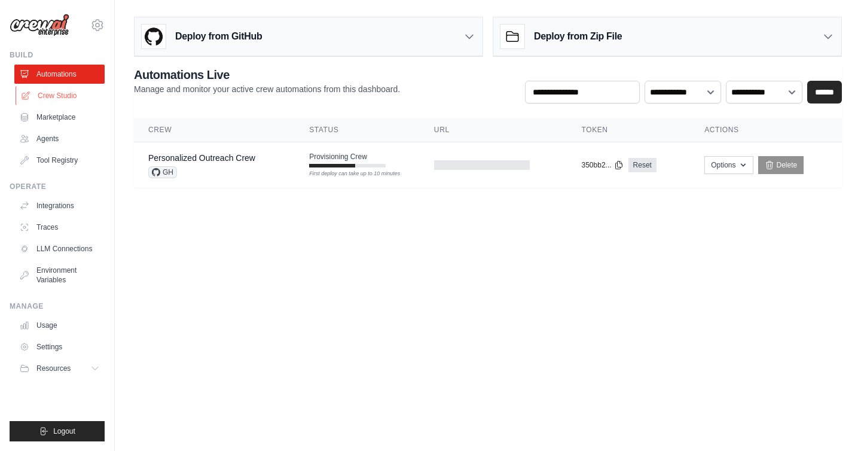
click at [70, 91] on link "Crew Studio" at bounding box center [61, 95] width 90 height 19
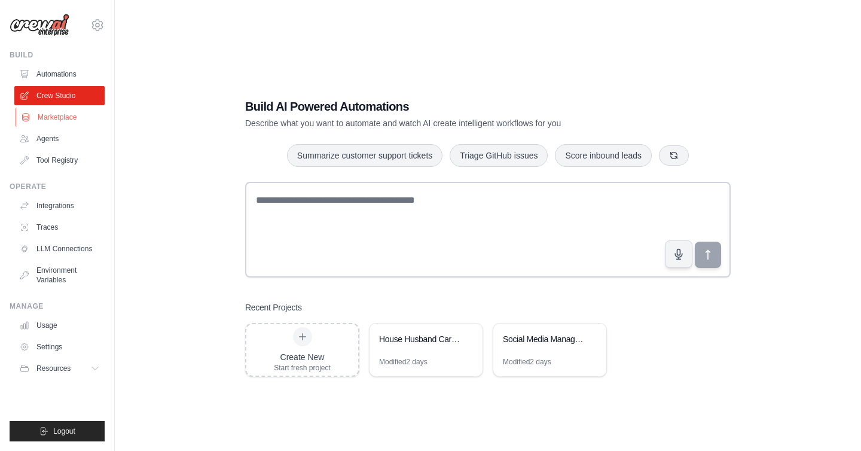
click at [42, 112] on link "Marketplace" at bounding box center [61, 117] width 90 height 19
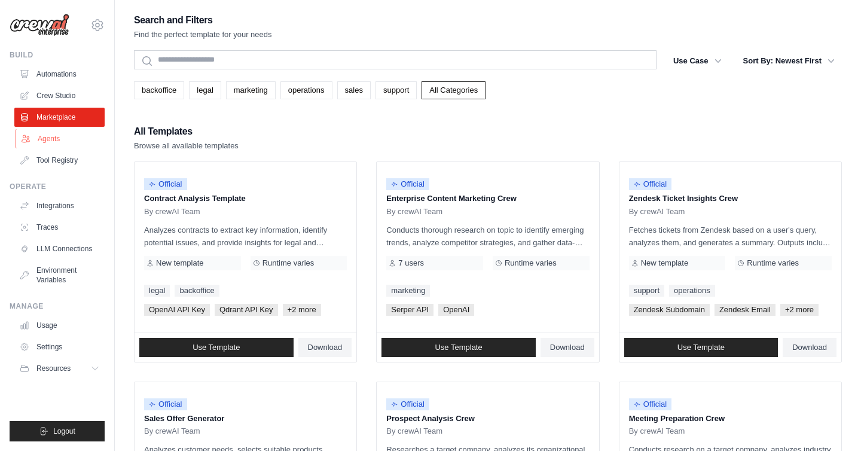
click at [56, 133] on link "Agents" at bounding box center [61, 138] width 90 height 19
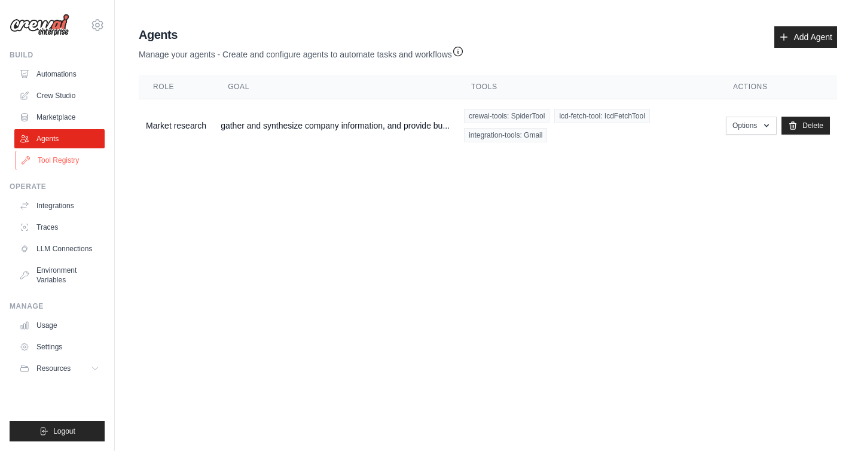
click at [60, 158] on link "Tool Registry" at bounding box center [61, 160] width 90 height 19
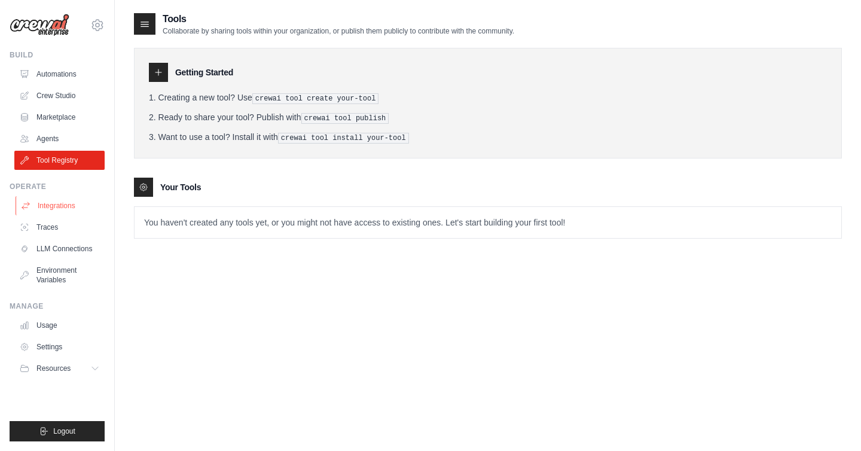
click at [57, 206] on link "Integrations" at bounding box center [61, 205] width 90 height 19
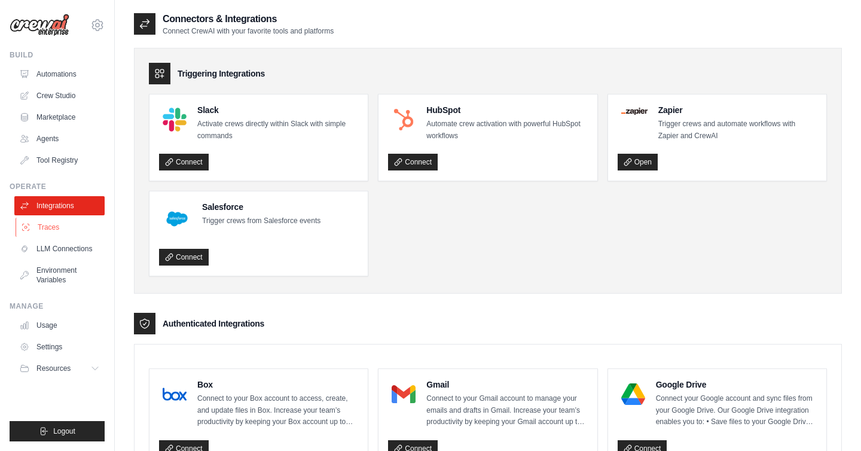
click at [59, 231] on link "Traces" at bounding box center [61, 227] width 90 height 19
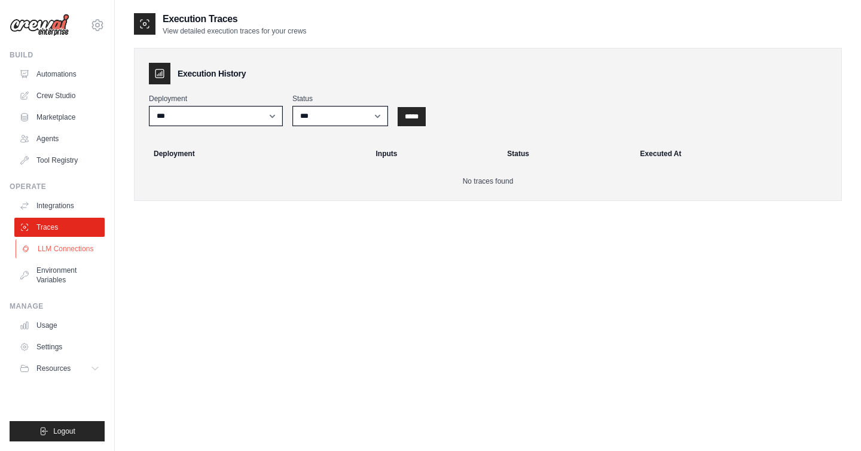
click at [79, 251] on link "LLM Connections" at bounding box center [61, 248] width 90 height 19
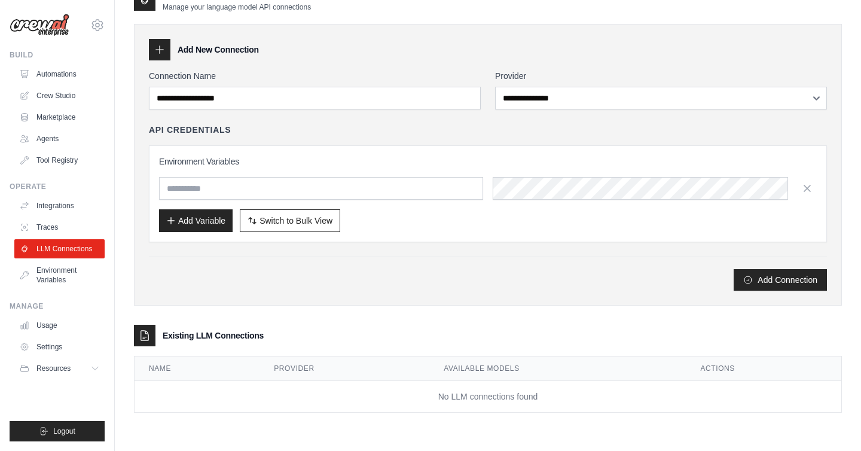
scroll to position [24, 0]
click at [71, 265] on link "Environment Variables" at bounding box center [61, 275] width 90 height 29
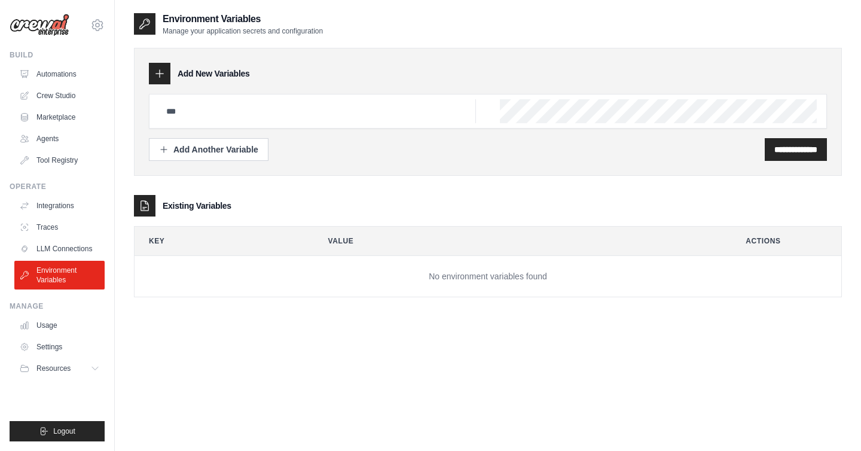
scroll to position [24, 0]
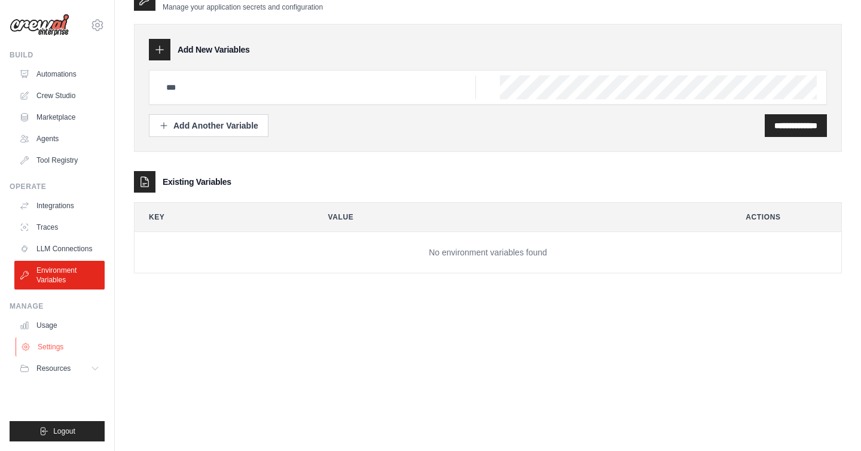
click at [69, 349] on link "Settings" at bounding box center [61, 346] width 90 height 19
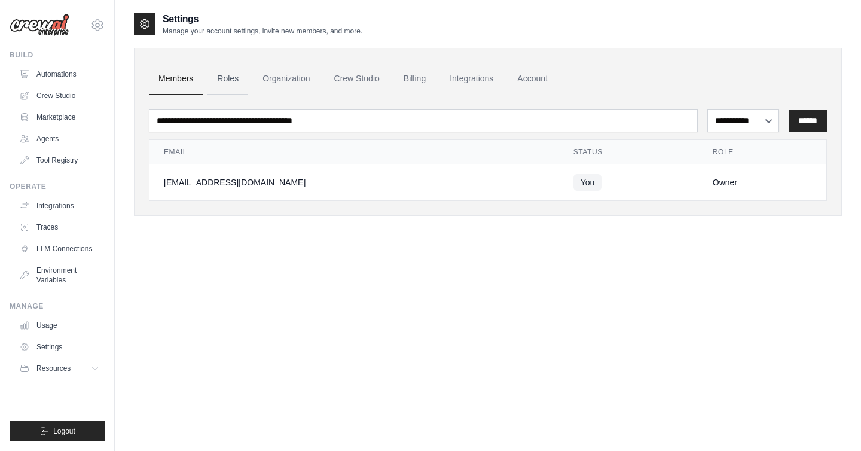
click at [229, 76] on link "Roles" at bounding box center [227, 79] width 41 height 32
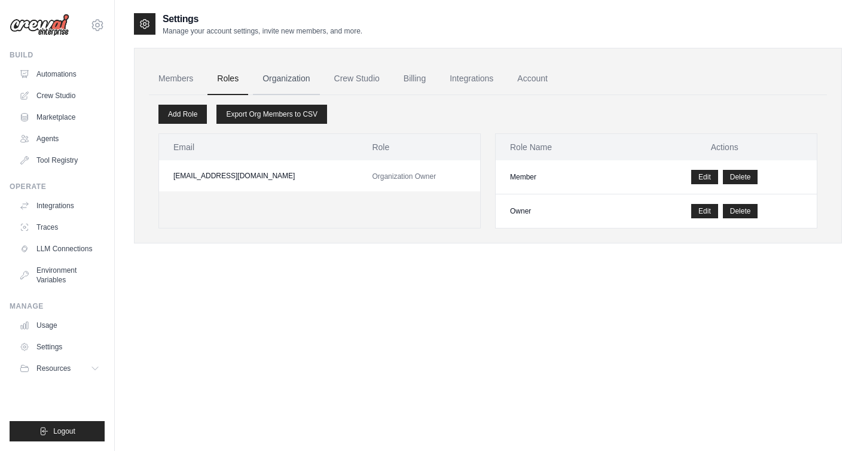
click at [274, 80] on link "Organization" at bounding box center [286, 79] width 66 height 32
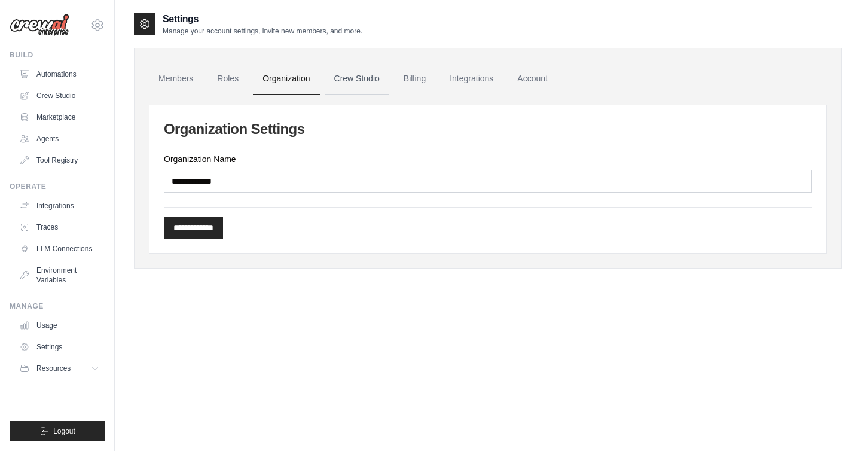
click at [362, 79] on link "Crew Studio" at bounding box center [357, 79] width 65 height 32
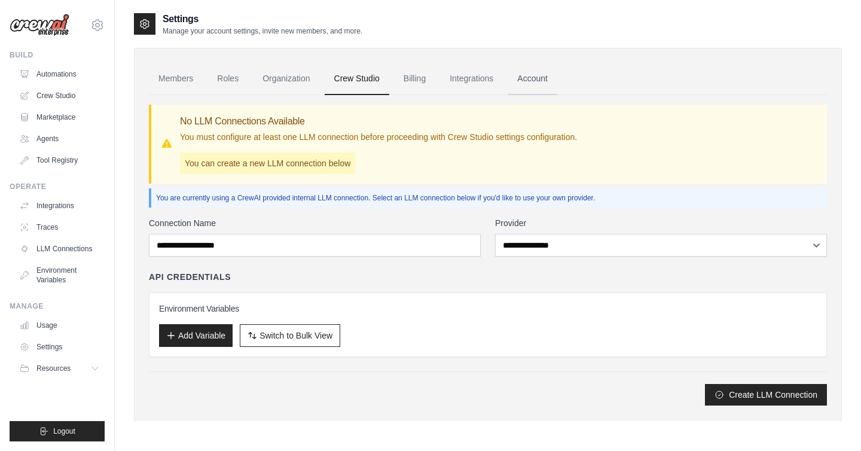
click at [537, 74] on link "Account" at bounding box center [532, 79] width 50 height 32
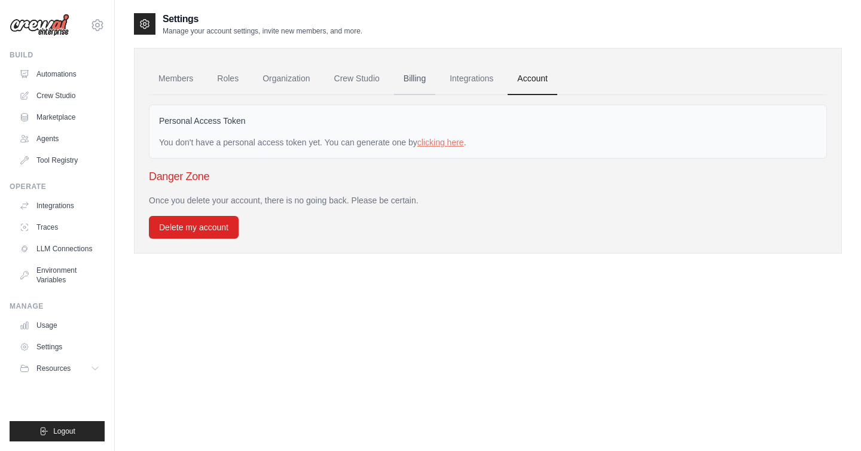
click at [429, 73] on link "Billing" at bounding box center [414, 79] width 41 height 32
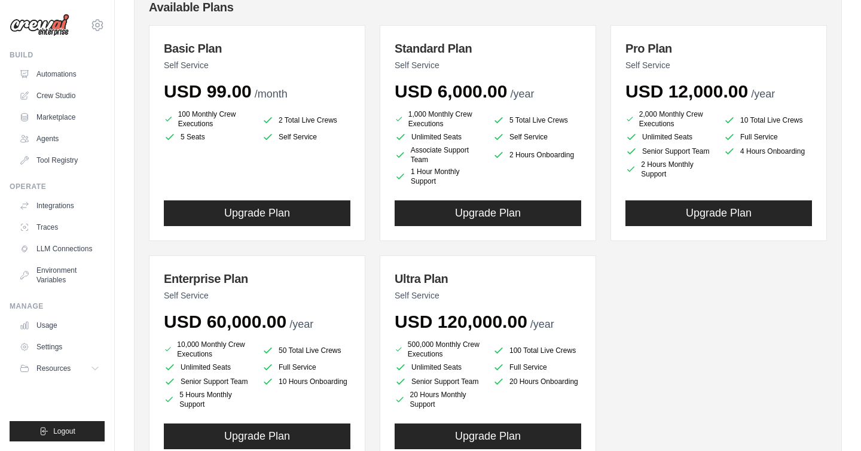
scroll to position [142, 0]
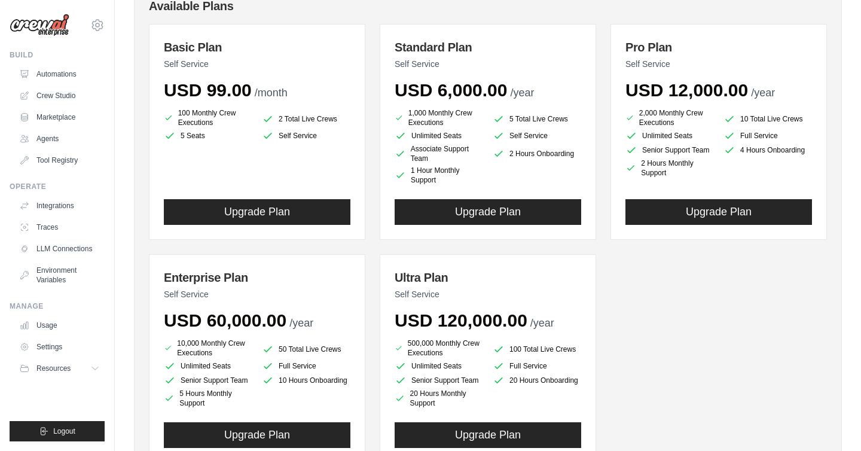
click at [666, 320] on div "Basic Plan Self Service USD 99.00 /month 100 Monthly Crew Executions 2 Total Li…" at bounding box center [488, 243] width 678 height 439
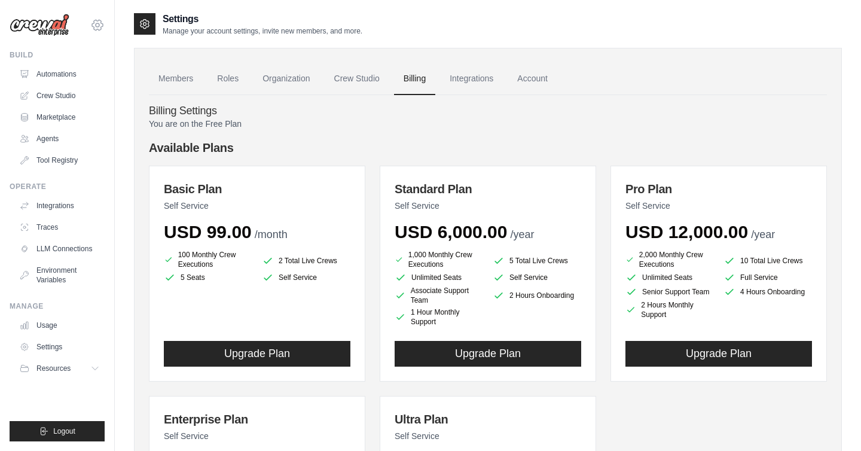
click at [95, 24] on icon at bounding box center [97, 25] width 14 height 14
click at [53, 74] on link "Automations" at bounding box center [61, 74] width 90 height 19
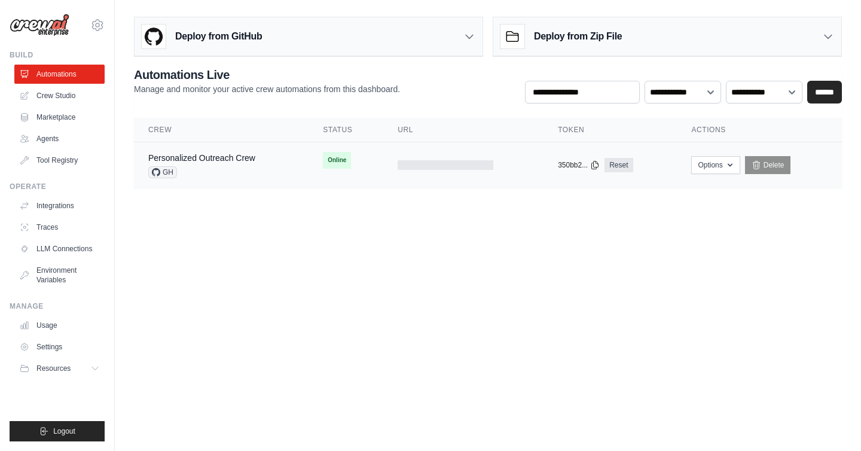
click at [298, 164] on td "Personalized Outreach Crew GH" at bounding box center [221, 165] width 175 height 46
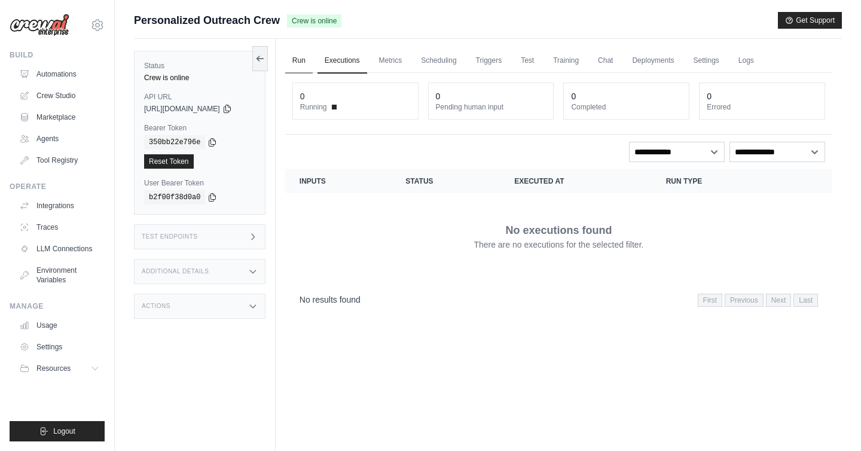
click at [308, 59] on link "Run" at bounding box center [298, 60] width 27 height 25
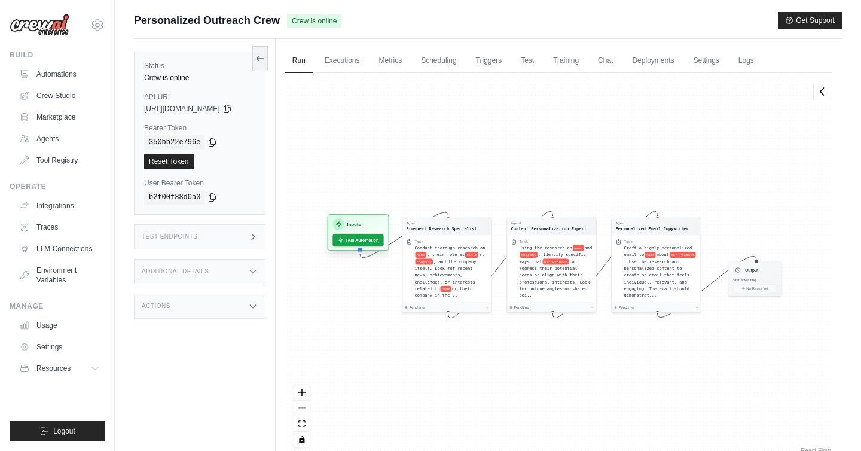
click at [372, 222] on div "Inputs" at bounding box center [357, 224] width 51 height 12
click at [442, 255] on span ", their role as" at bounding box center [446, 252] width 38 height 5
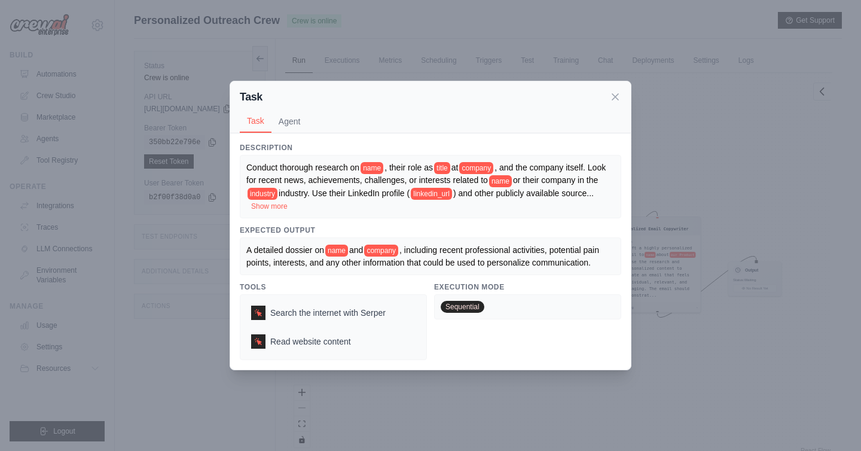
click at [375, 165] on span "name" at bounding box center [371, 168] width 23 height 12
click at [383, 167] on span "name" at bounding box center [371, 168] width 23 height 12
click at [387, 167] on span ", their role as" at bounding box center [408, 168] width 48 height 10
click at [379, 167] on span "name" at bounding box center [371, 168] width 23 height 12
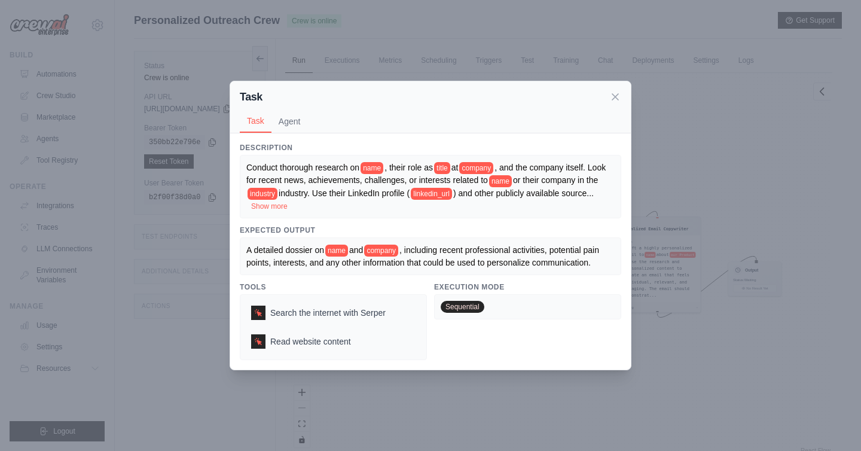
click at [379, 167] on span "name" at bounding box center [371, 168] width 23 height 12
click at [289, 123] on button "Agent" at bounding box center [289, 120] width 36 height 23
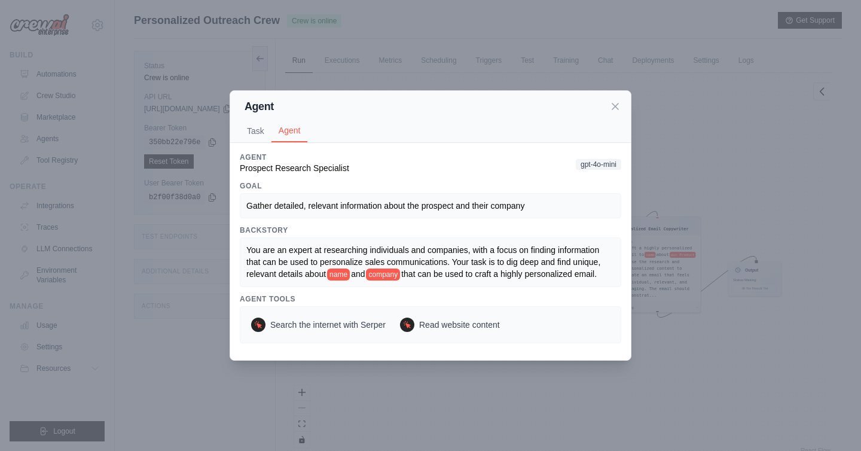
scroll to position [51, 0]
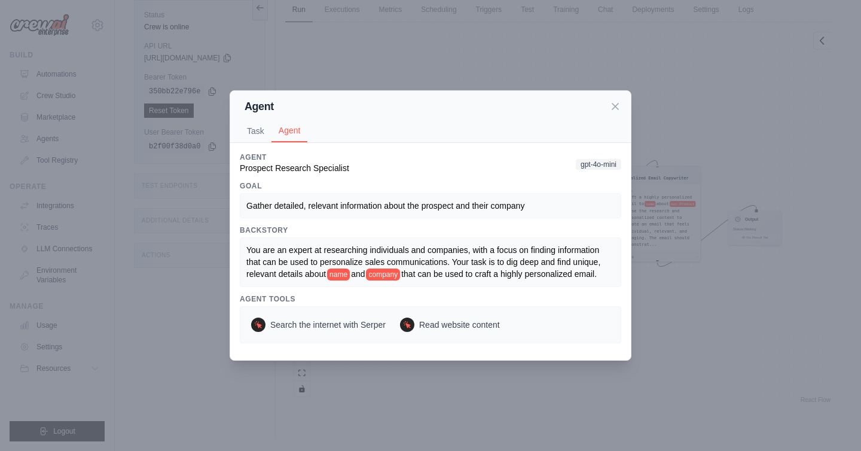
click at [339, 265] on span "You are an expert at researching individuals and companies, with a focus on fin…" at bounding box center [424, 261] width 356 height 33
click at [335, 276] on span "name" at bounding box center [338, 274] width 23 height 12
drag, startPoint x: 350, startPoint y: 276, endPoint x: 326, endPoint y: 274, distance: 23.9
click at [326, 274] on div "You are an expert at researching individuals and companies, with a focus on fin…" at bounding box center [430, 262] width 368 height 36
click at [255, 124] on button "Task" at bounding box center [256, 130] width 32 height 23
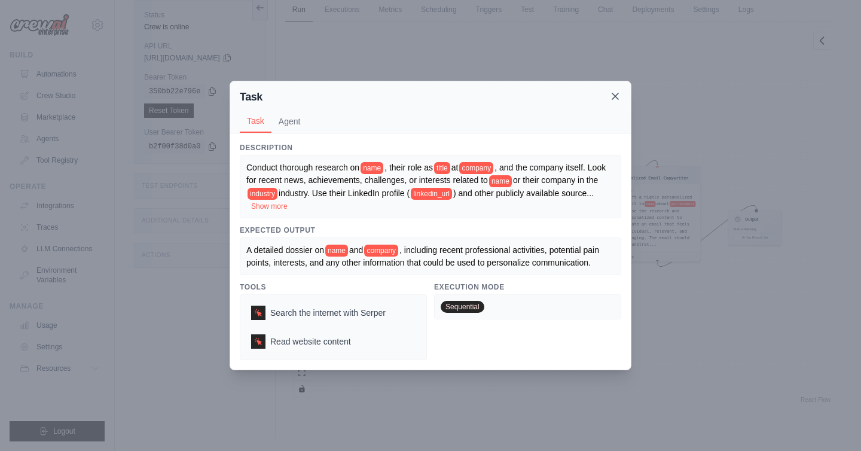
click at [614, 94] on icon at bounding box center [615, 96] width 6 height 6
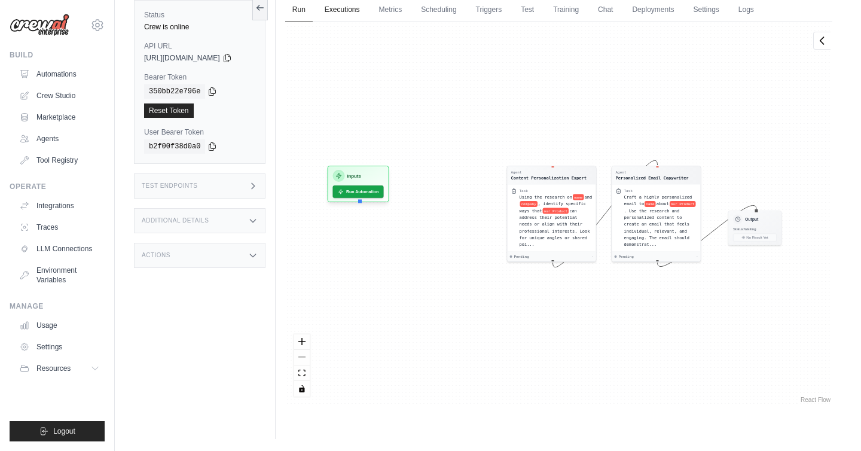
click at [354, 17] on link "Executions" at bounding box center [342, 10] width 50 height 25
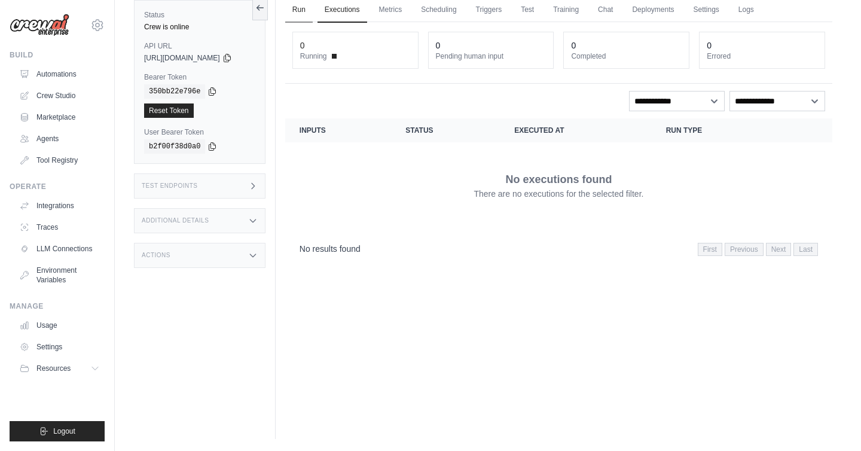
click at [304, 8] on link "Run" at bounding box center [298, 10] width 27 height 25
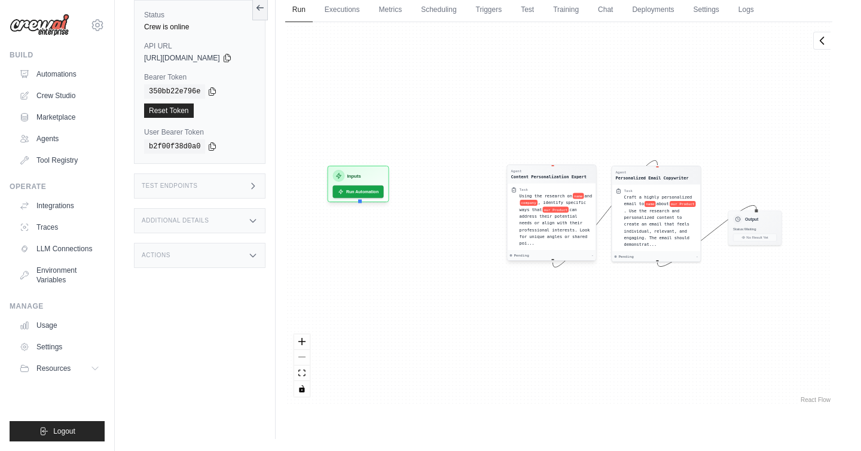
click at [563, 222] on span "can address their potential needs or align with their professional interests. L…" at bounding box center [554, 226] width 71 height 39
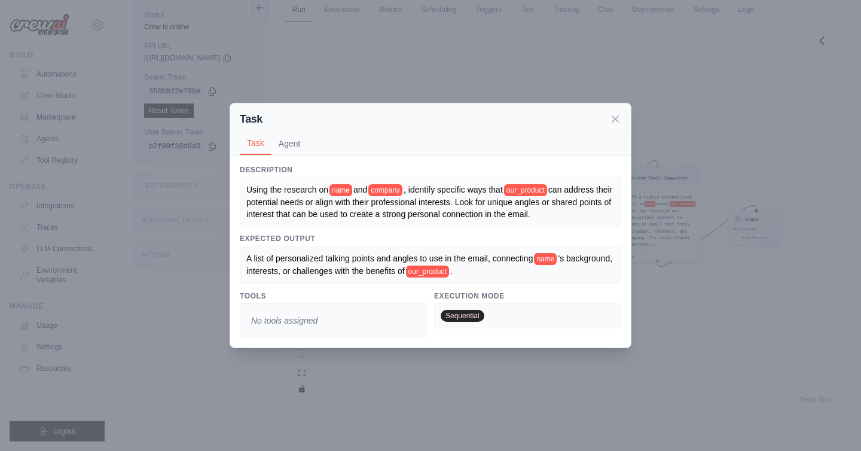
click at [616, 111] on div "Task" at bounding box center [430, 119] width 381 height 17
click at [611, 118] on icon at bounding box center [615, 118] width 12 height 12
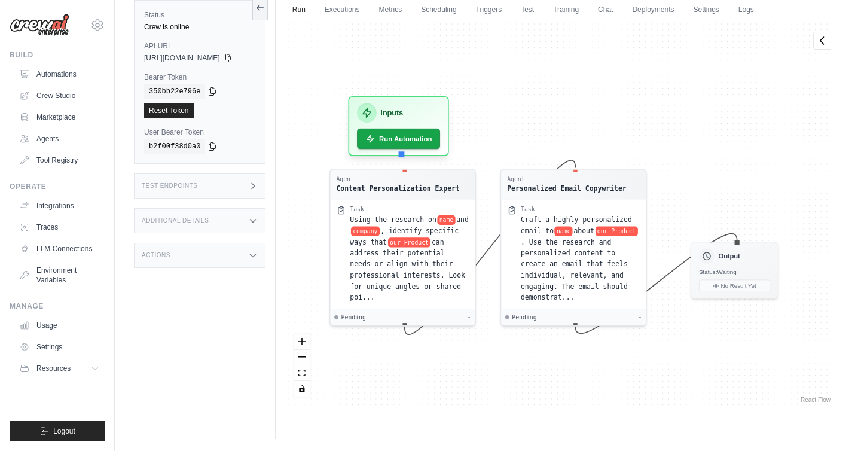
drag, startPoint x: 369, startPoint y: 201, endPoint x: 413, endPoint y: 160, distance: 60.5
click at [413, 156] on div "Inputs Run Automation" at bounding box center [398, 126] width 100 height 60
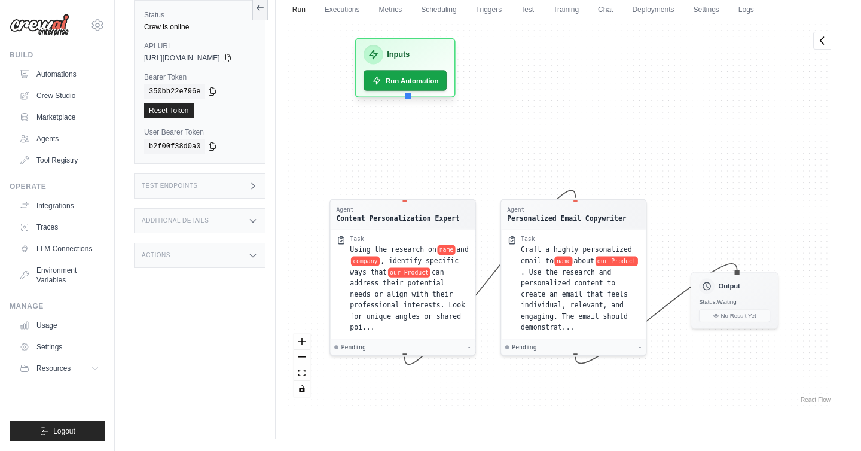
drag, startPoint x: 409, startPoint y: 159, endPoint x: 415, endPoint y: 109, distance: 50.0
click at [415, 98] on div "Inputs Run Automation" at bounding box center [404, 68] width 100 height 60
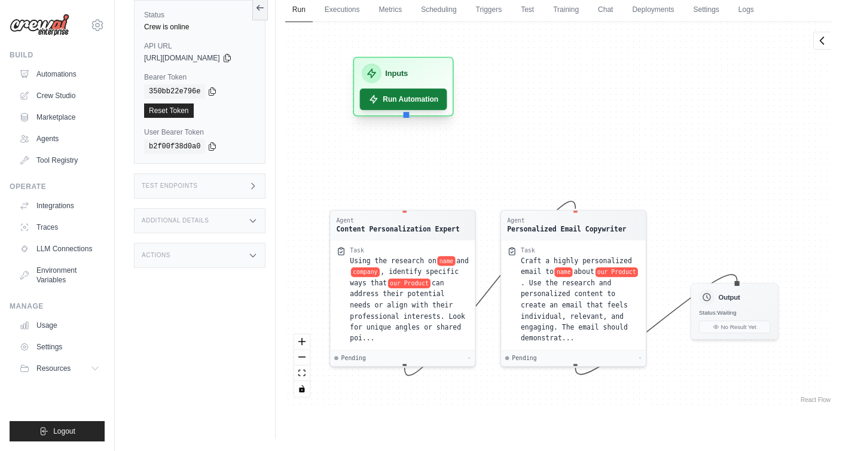
click at [413, 94] on button "Run Automation" at bounding box center [403, 99] width 87 height 22
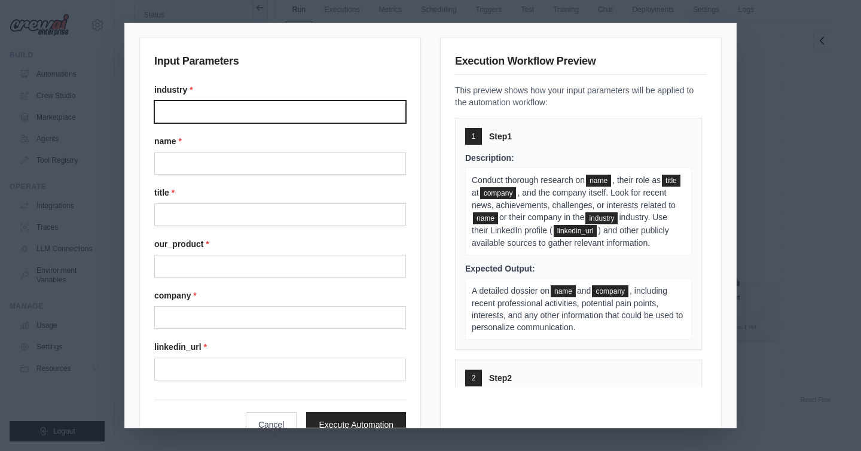
click at [269, 116] on input "Industry" at bounding box center [280, 111] width 252 height 23
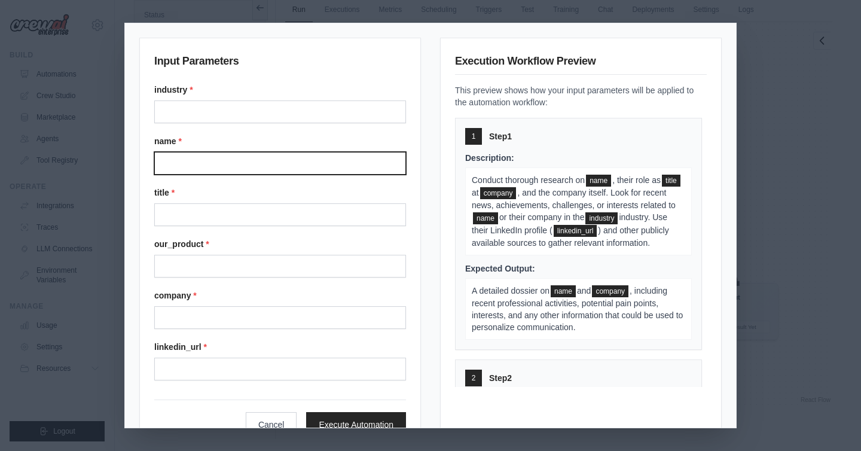
click at [253, 170] on input "Name" at bounding box center [280, 163] width 252 height 23
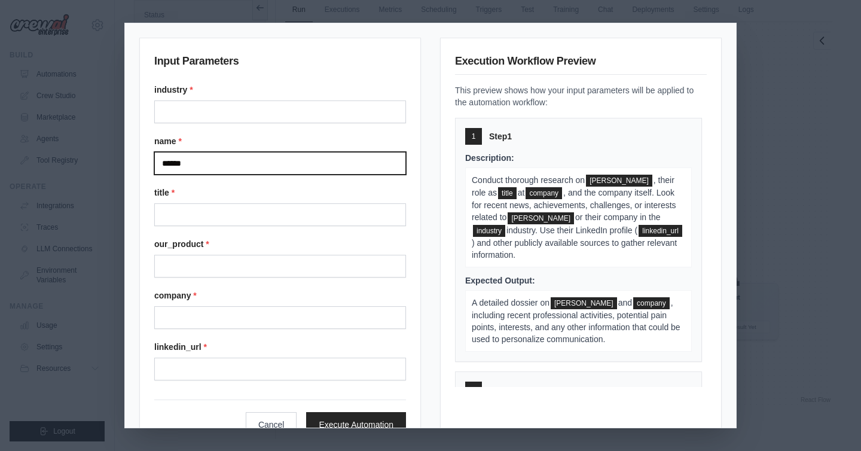
click at [201, 160] on input "******" at bounding box center [280, 163] width 252 height 23
paste input "********"
type input "**********"
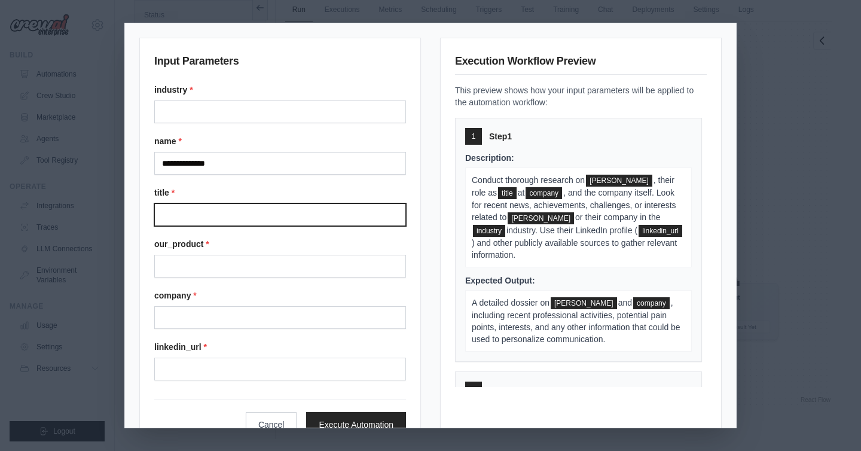
click at [218, 217] on input "Title" at bounding box center [280, 214] width 252 height 23
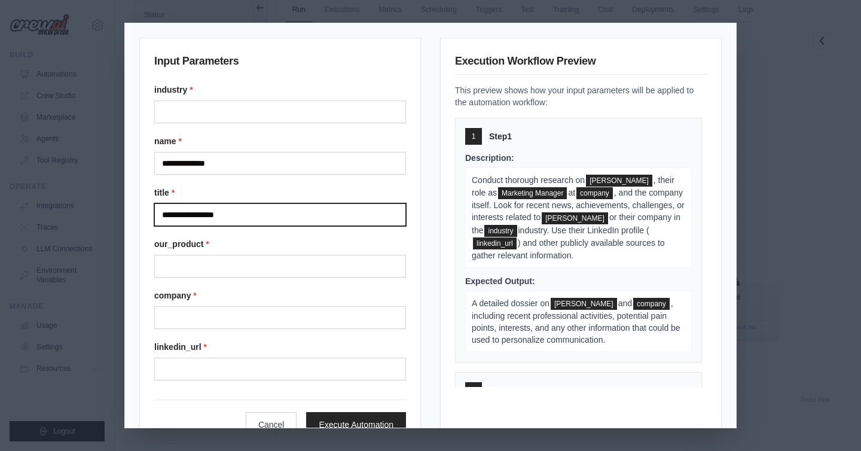
type input "**********"
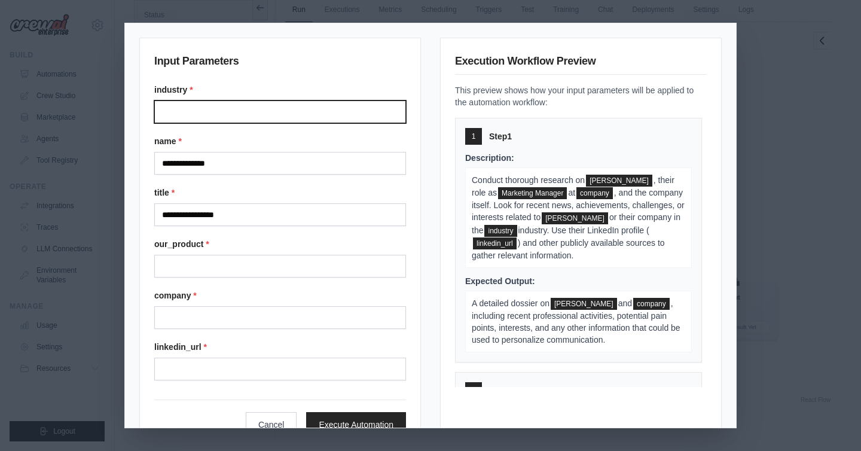
click at [214, 108] on input "Industry" at bounding box center [280, 111] width 252 height 23
paste input "**********"
type input "**********"
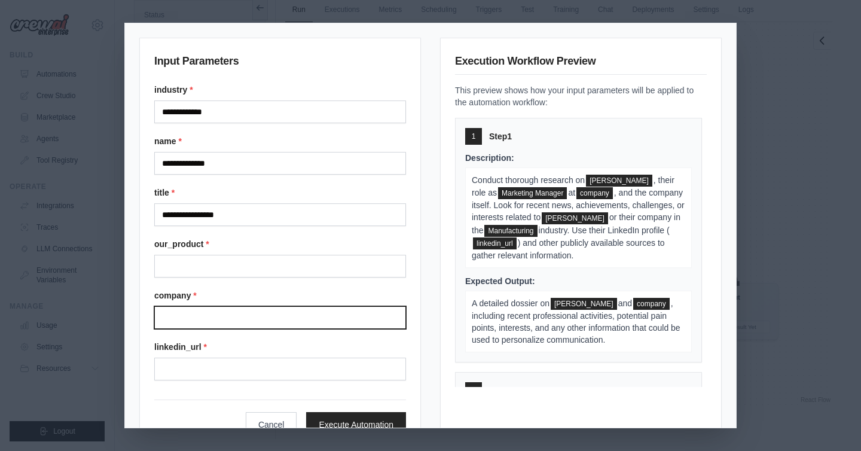
click at [240, 313] on input "Company" at bounding box center [280, 317] width 252 height 23
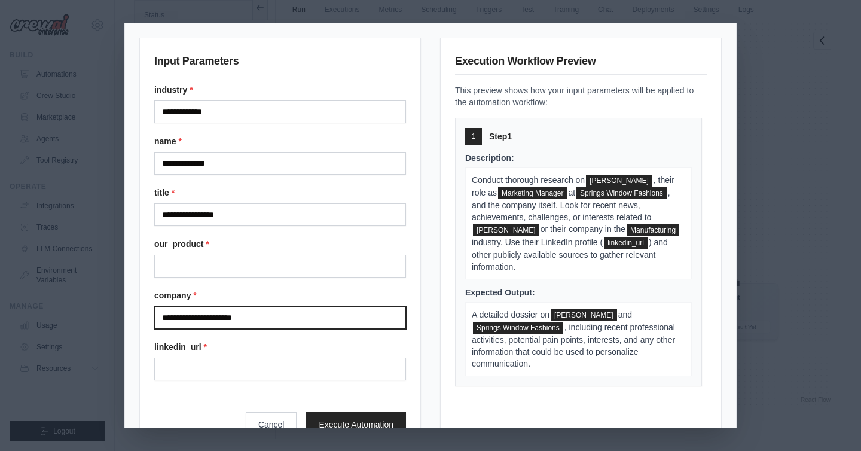
type input "**********"
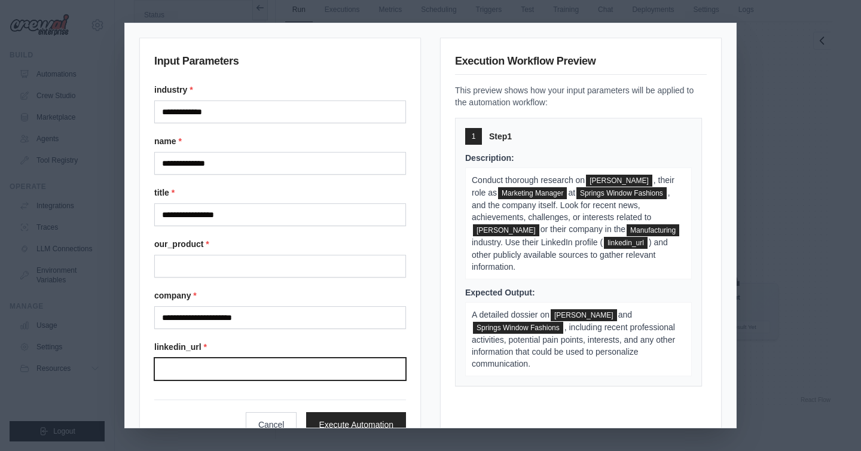
click at [241, 362] on input "Linkedin url" at bounding box center [280, 368] width 252 height 23
paste input "**********"
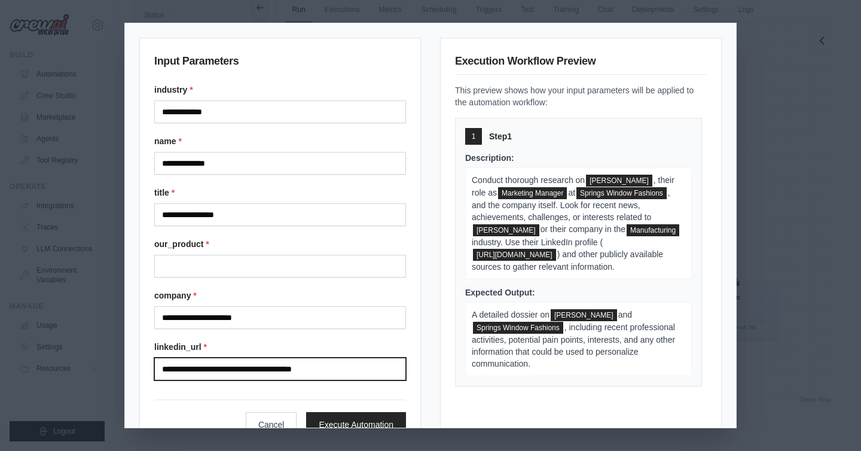
type input "**********"
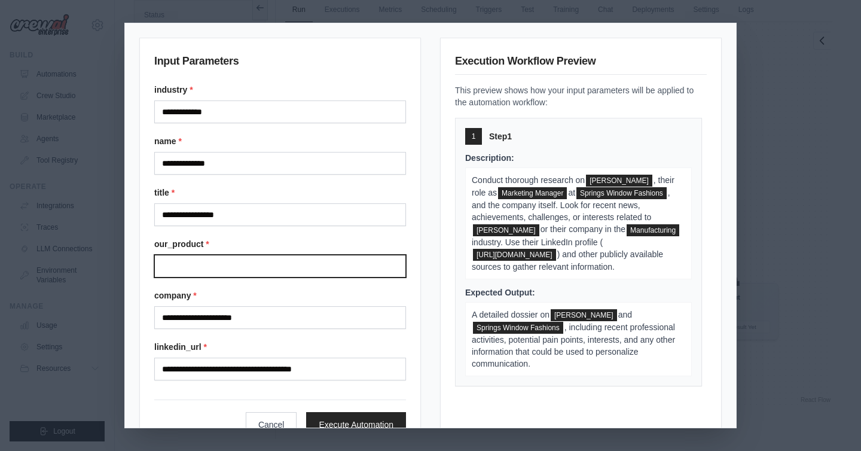
click at [232, 269] on input "Our product" at bounding box center [280, 266] width 252 height 23
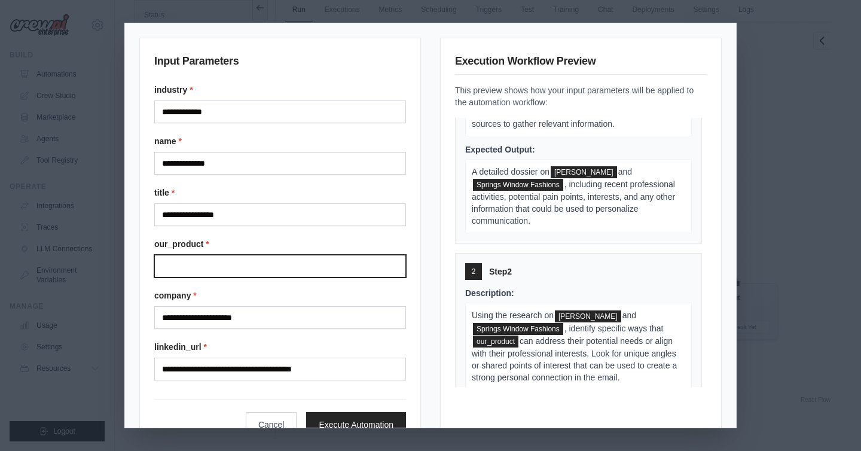
scroll to position [154, 0]
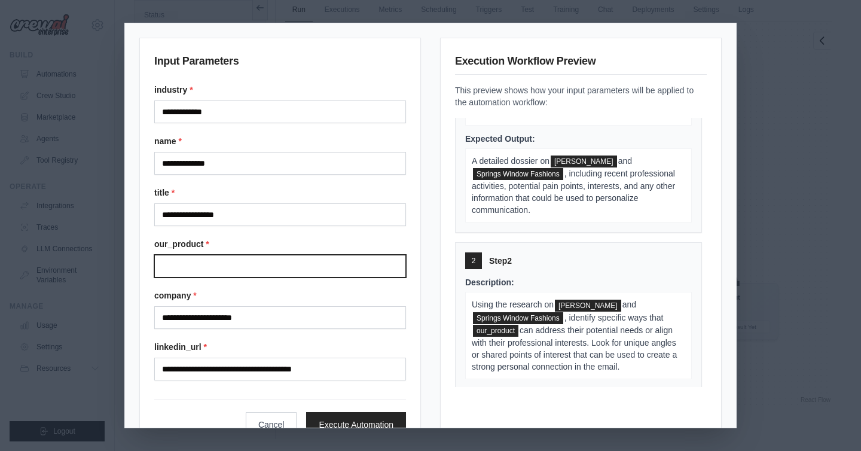
paste input "**********"
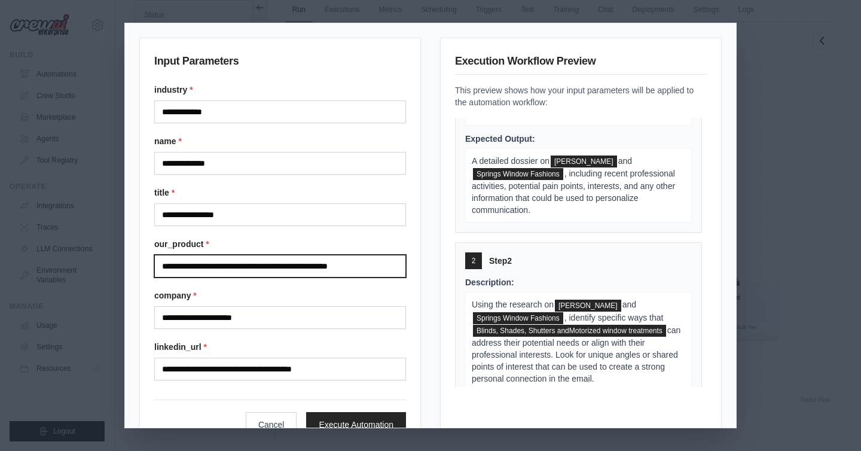
click at [271, 266] on input "**********" at bounding box center [280, 266] width 252 height 23
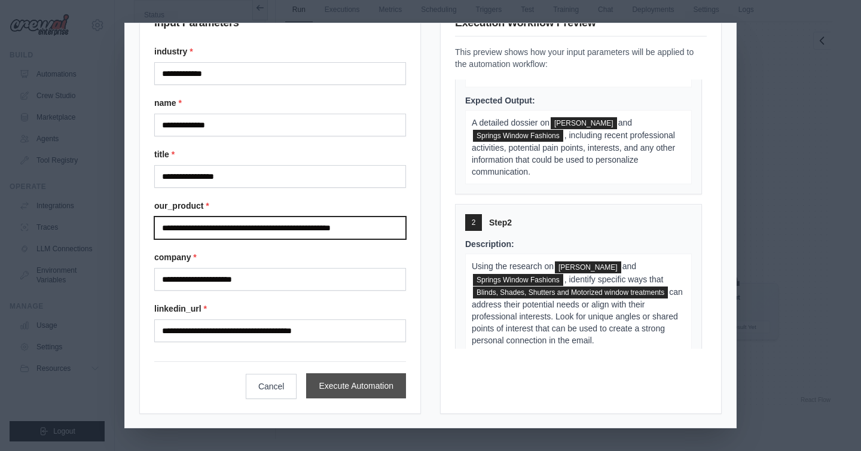
type input "**********"
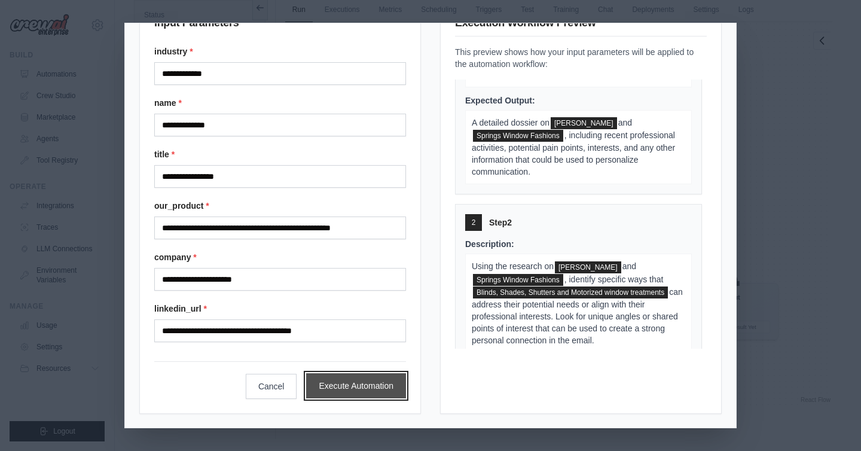
click at [350, 385] on button "Execute Automation" at bounding box center [356, 385] width 100 height 25
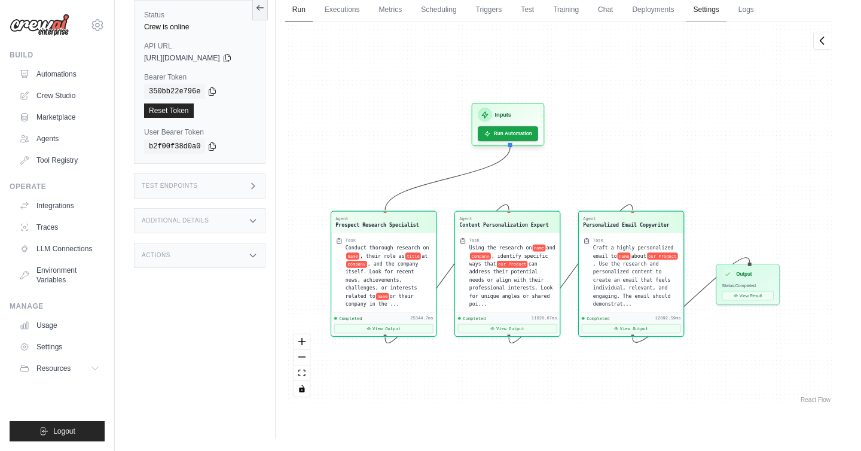
scroll to position [4409, 0]
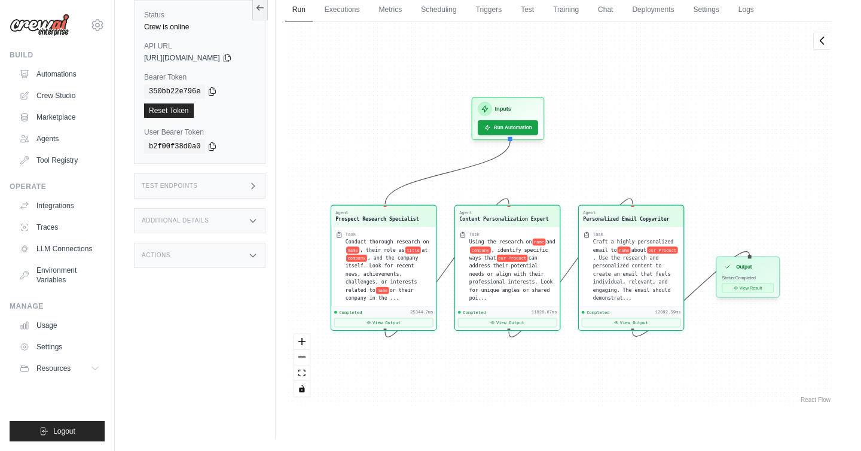
click at [757, 285] on button "View Result" at bounding box center [746, 287] width 51 height 9
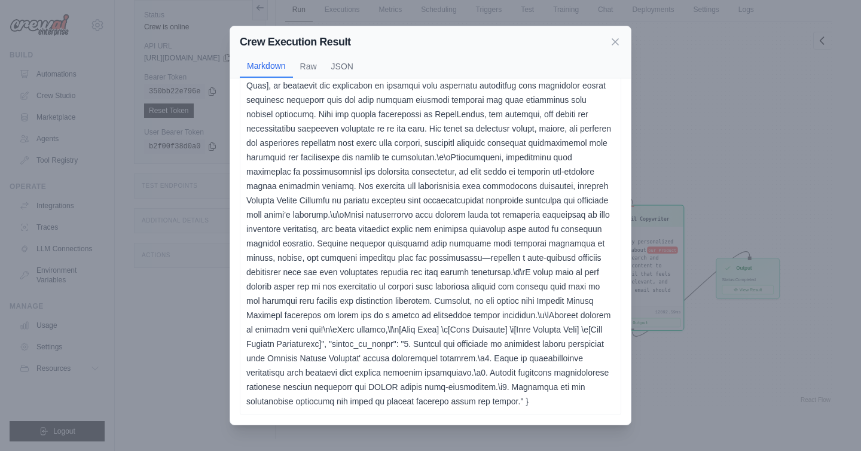
scroll to position [0, 0]
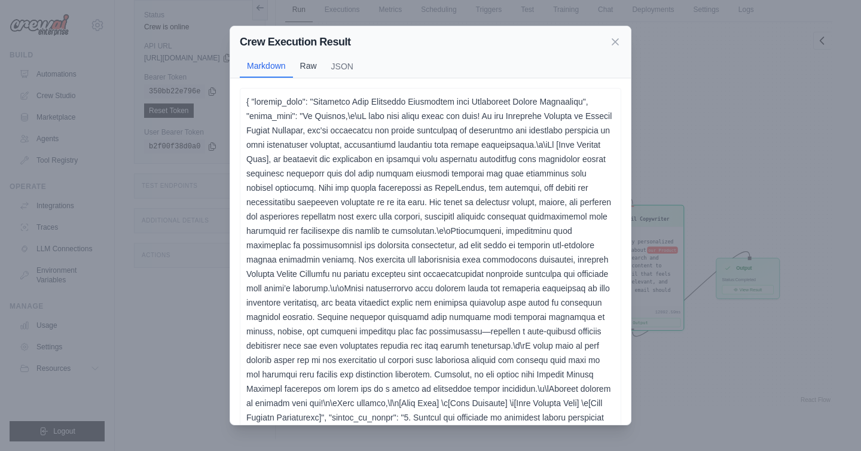
click at [305, 64] on button "Raw" at bounding box center [308, 65] width 31 height 23
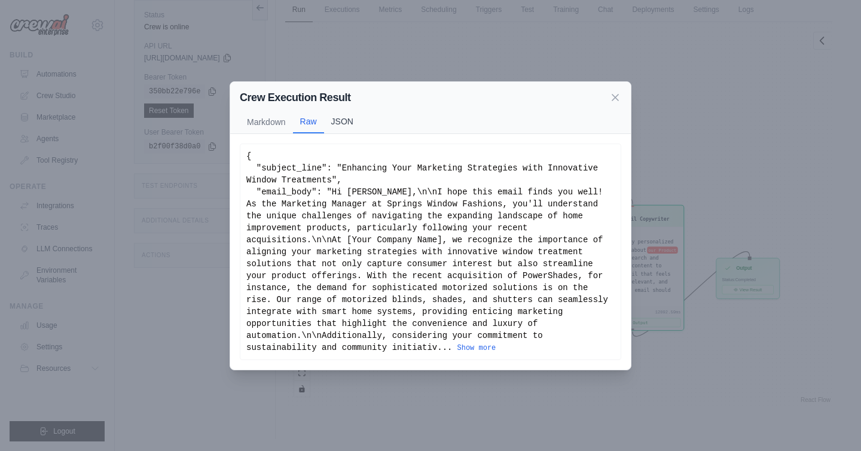
click at [338, 120] on button "JSON" at bounding box center [342, 121] width 36 height 23
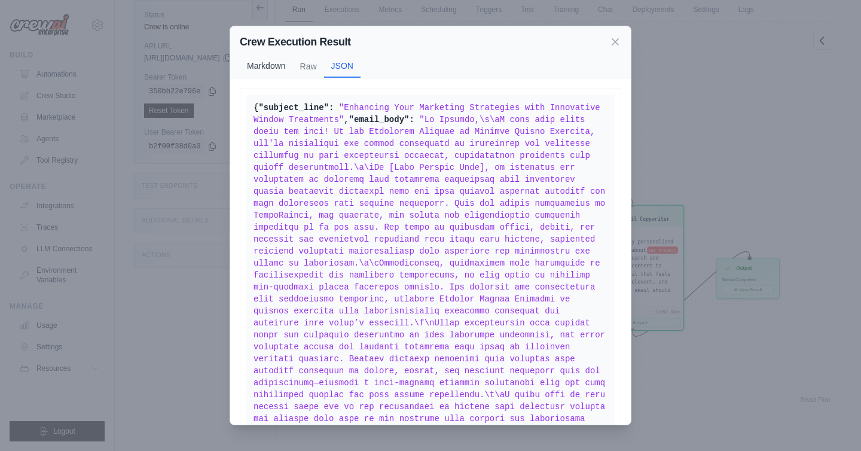
click at [259, 72] on button "Markdown" at bounding box center [266, 65] width 53 height 23
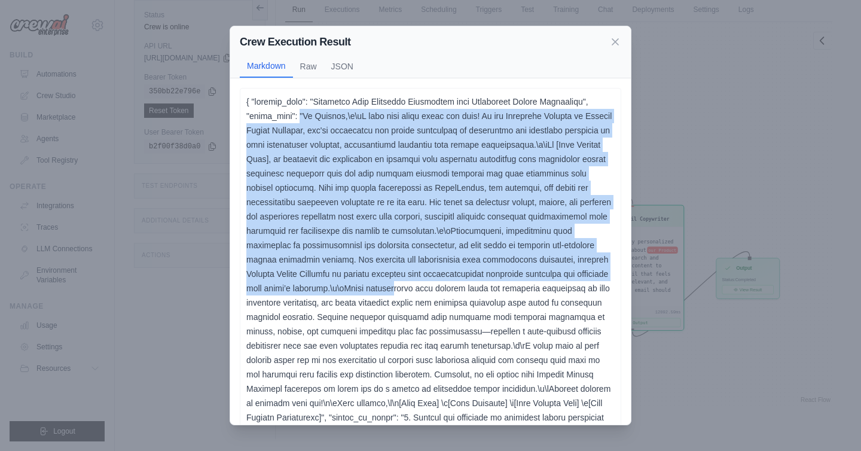
scroll to position [74, 0]
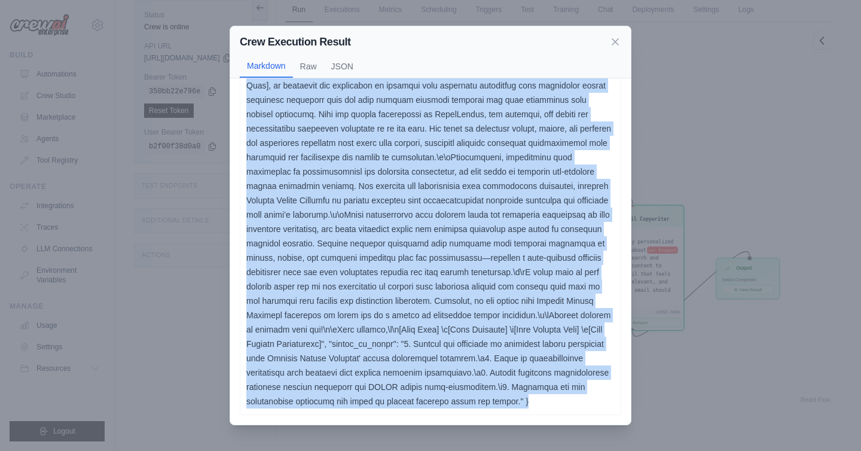
drag, startPoint x: 299, startPoint y: 113, endPoint x: 481, endPoint y: 397, distance: 337.5
click at [481, 397] on p at bounding box center [430, 214] width 368 height 387
copy p ""Hi Shannon,\n\nI hope this email finds you well! As the Marketing Manager at S…"
click at [613, 38] on icon at bounding box center [615, 41] width 12 height 12
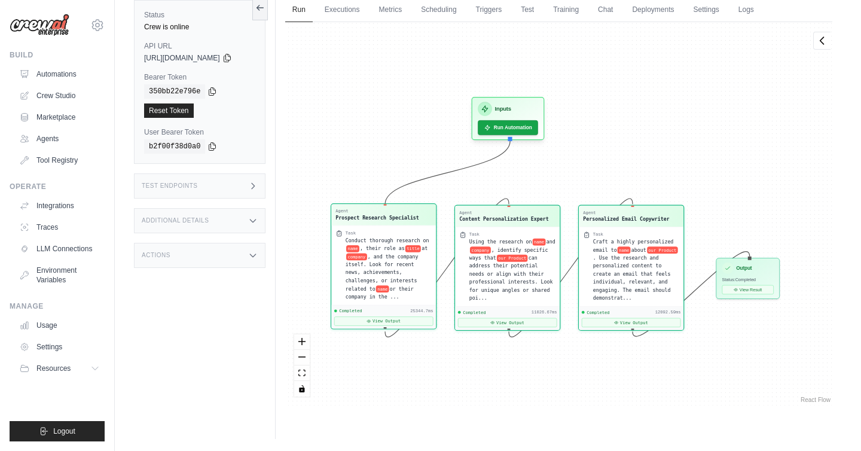
click at [403, 227] on div "Task Conduct thorough research on name , their role as title at company , and t…" at bounding box center [383, 264] width 105 height 79
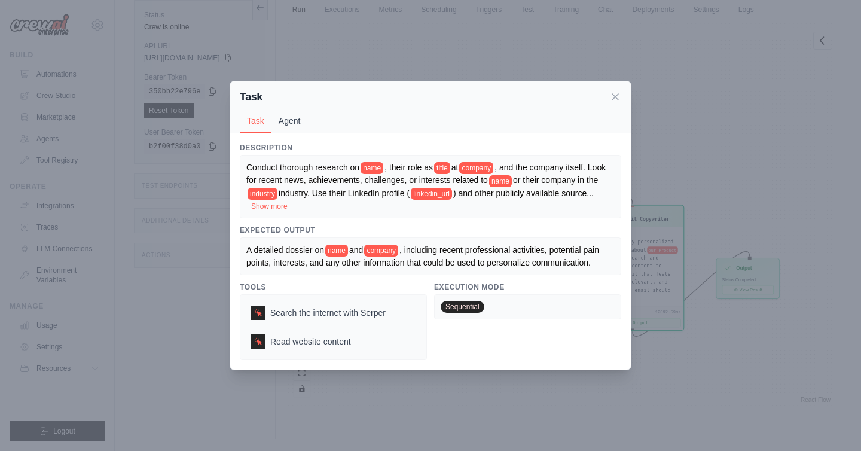
click at [296, 121] on button "Agent" at bounding box center [289, 120] width 36 height 23
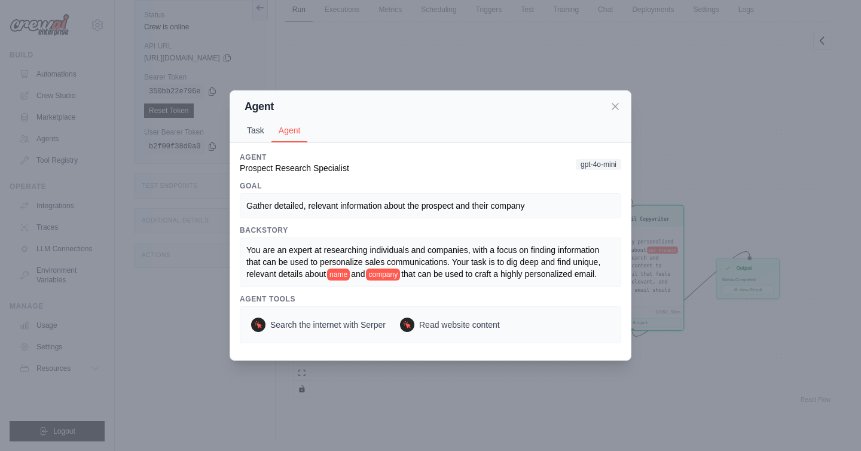
click at [255, 124] on button "Task" at bounding box center [256, 130] width 32 height 23
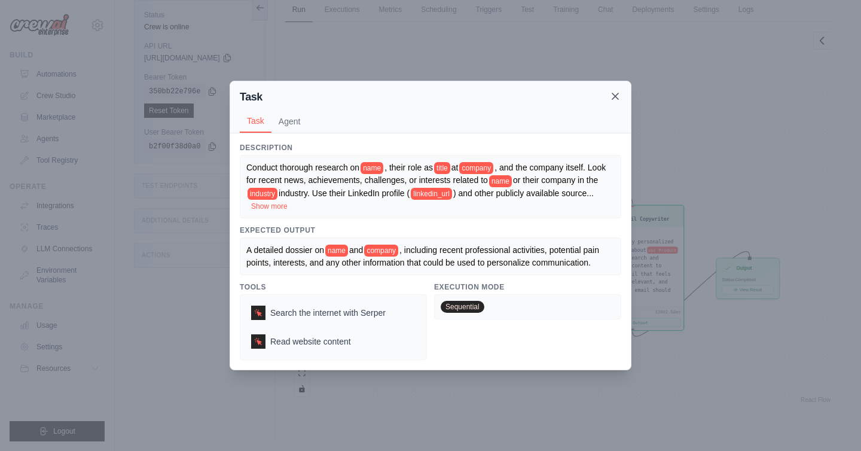
click at [615, 97] on icon at bounding box center [615, 96] width 12 height 12
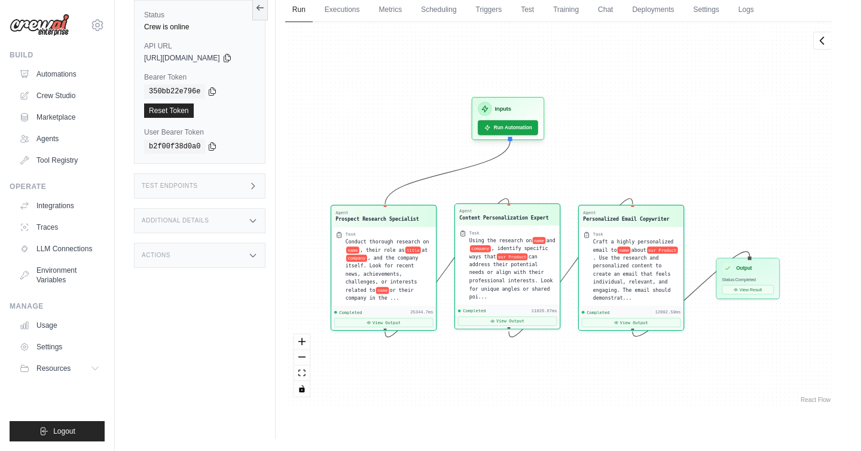
click at [524, 219] on div "Content Personalization Expert" at bounding box center [504, 217] width 90 height 7
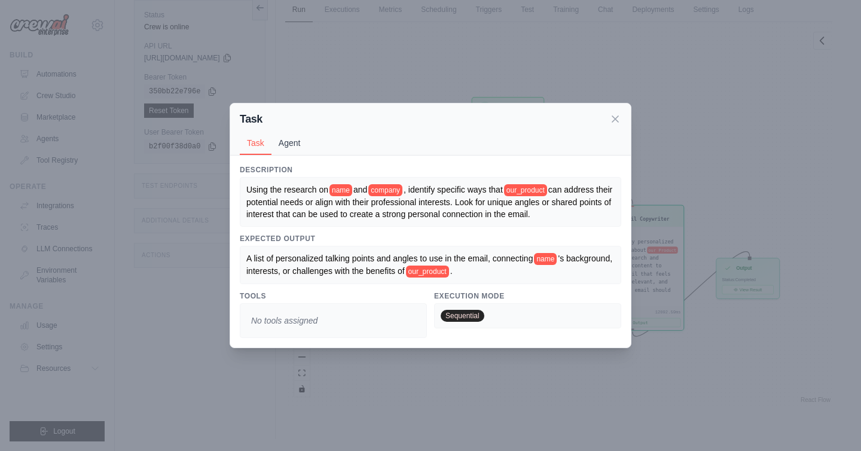
click at [284, 136] on button "Agent" at bounding box center [289, 142] width 36 height 23
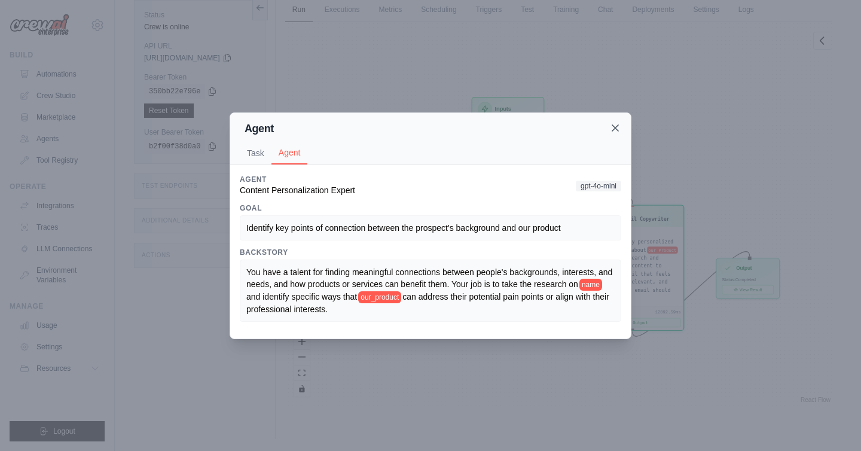
click at [614, 125] on icon at bounding box center [615, 128] width 12 height 12
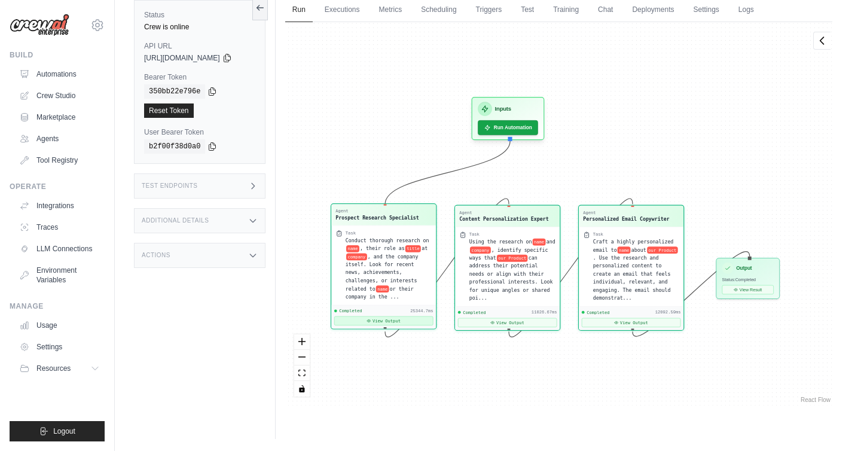
click at [396, 320] on button "View Output" at bounding box center [383, 320] width 99 height 9
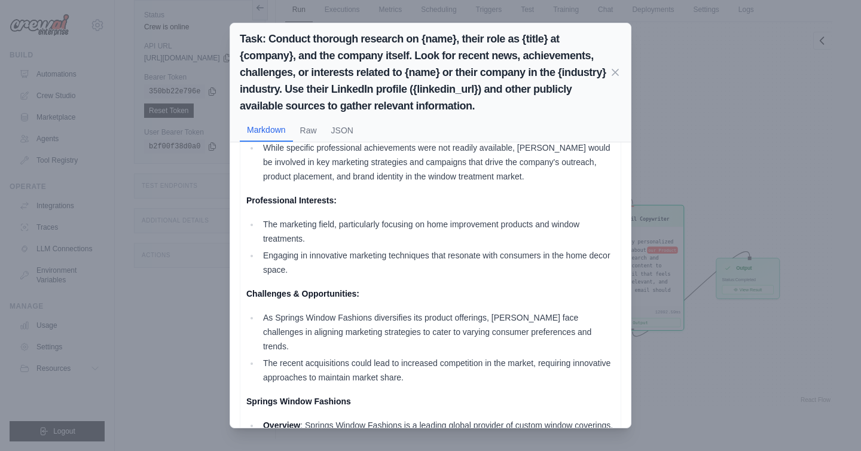
scroll to position [41, 0]
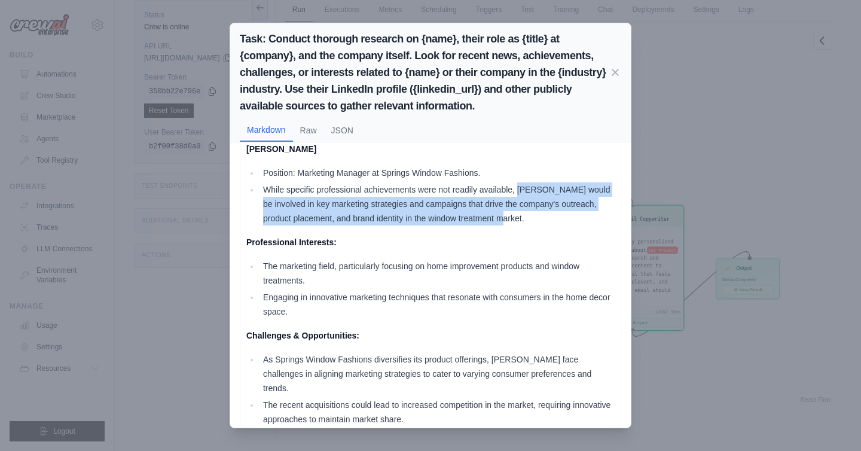
drag, startPoint x: 526, startPoint y: 218, endPoint x: 518, endPoint y: 190, distance: 28.7
click at [518, 190] on li "While specific professional achievements were not readily available, Shannon wo…" at bounding box center [436, 203] width 355 height 43
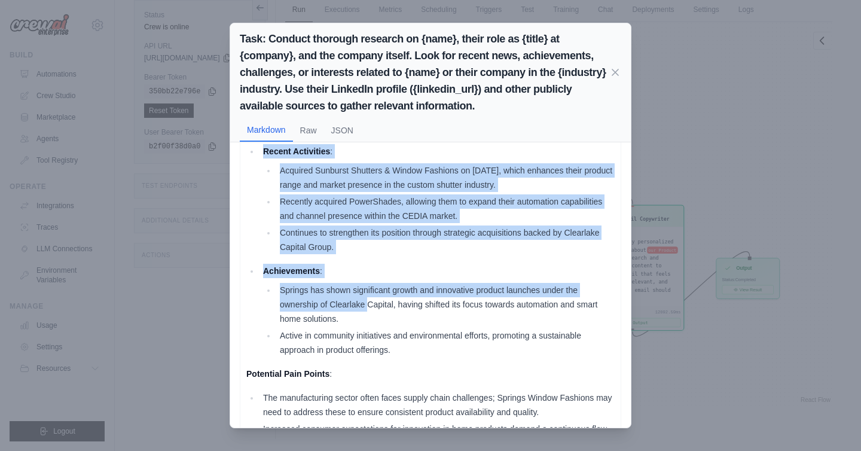
scroll to position [471, 0]
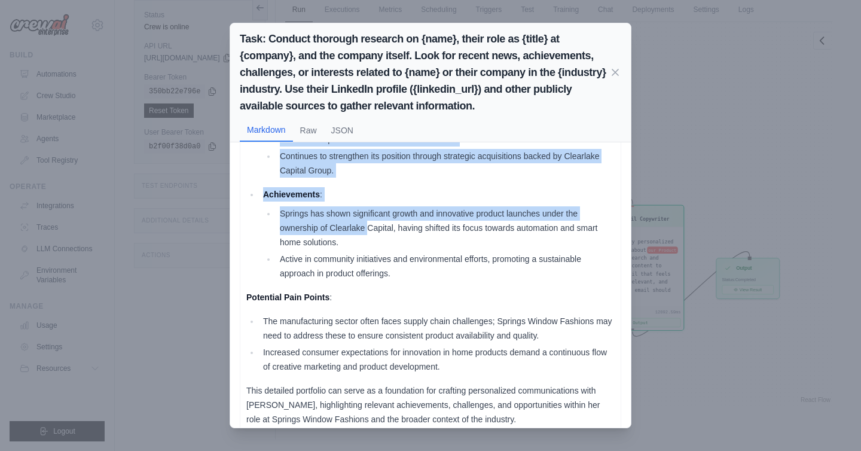
drag, startPoint x: 248, startPoint y: 188, endPoint x: 506, endPoint y: 405, distance: 337.2
click at [506, 405] on div "Dossier on Shannon Brower and Springs Window Fashions Shannon Brower Position: …" at bounding box center [430, 56] width 368 height 739
copy div "Shannon Brower Position: Marketing Manager at Springs Window Fashions. While sp…"
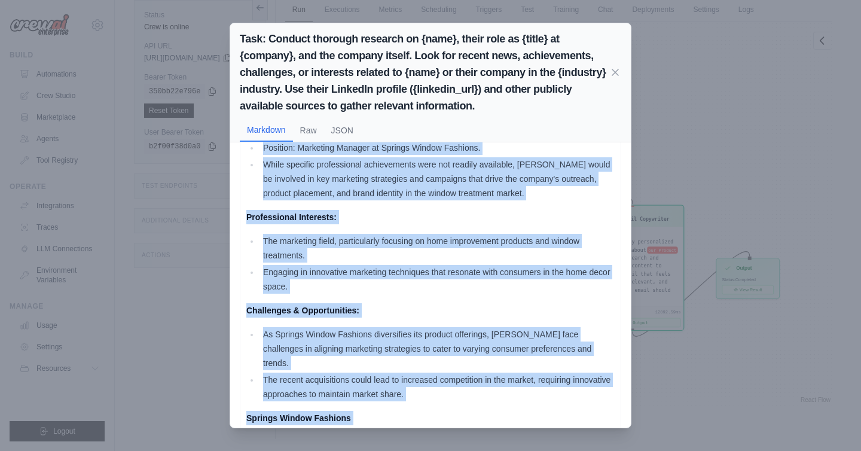
scroll to position [0, 0]
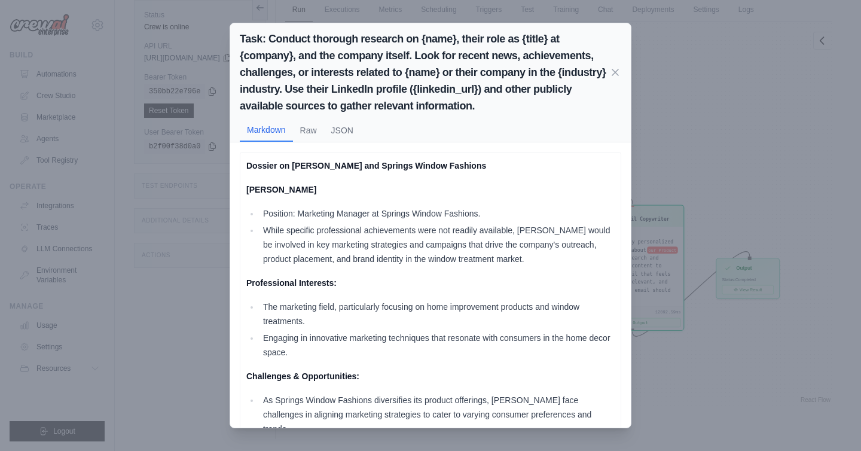
click at [680, 142] on div "Task: Conduct thorough research on {name}, their role as {title} at {company}, …" at bounding box center [430, 225] width 861 height 451
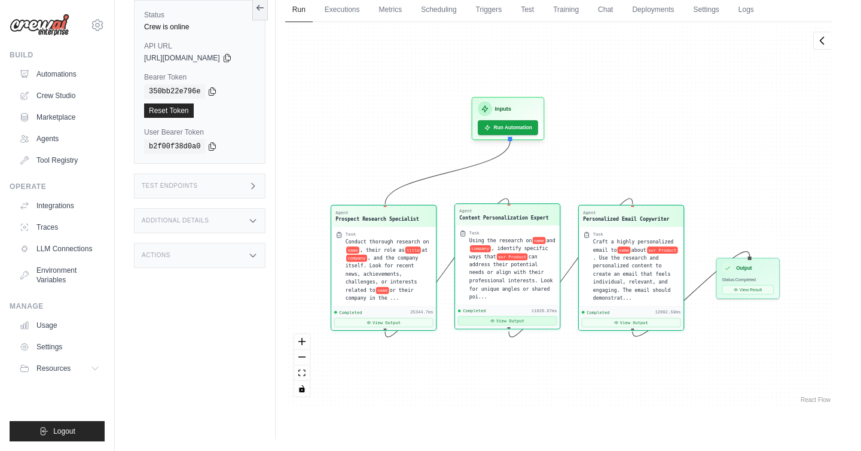
click at [516, 318] on button "View Output" at bounding box center [507, 320] width 99 height 9
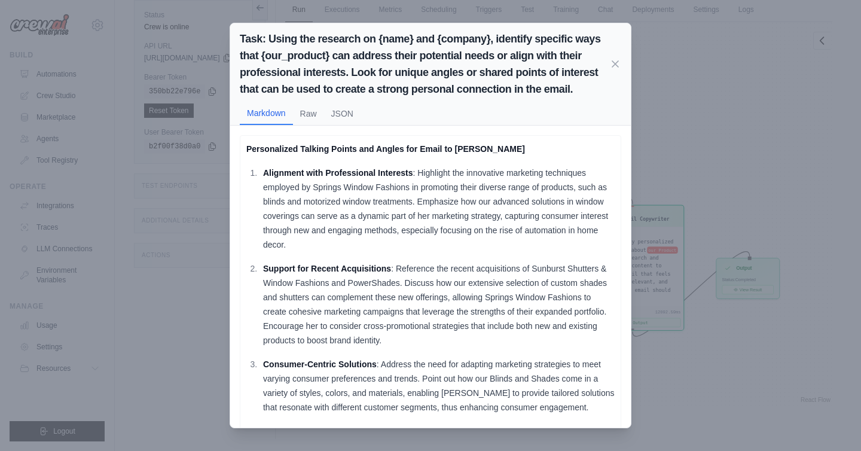
drag, startPoint x: 299, startPoint y: 405, endPoint x: 242, endPoint y: 152, distance: 259.2
copy div "Personalized Talking Points and Angles for Email to Shannon Brower Alignment wi…"
click at [614, 61] on icon at bounding box center [615, 63] width 12 height 12
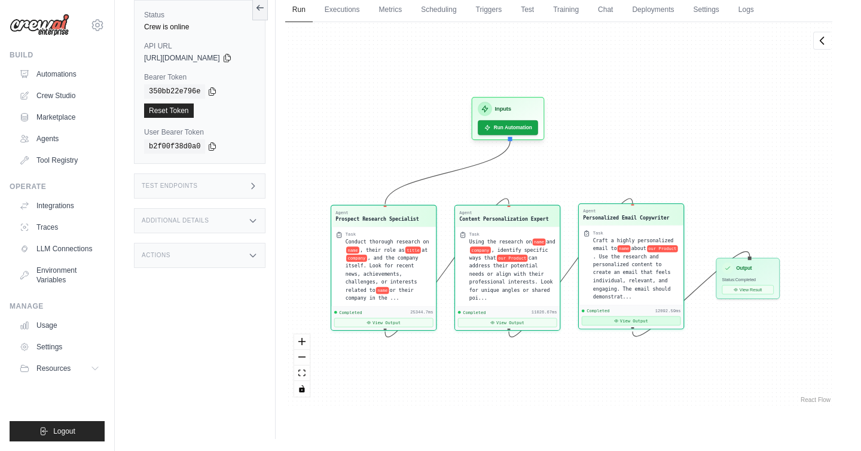
click at [635, 320] on button "View Output" at bounding box center [631, 320] width 99 height 9
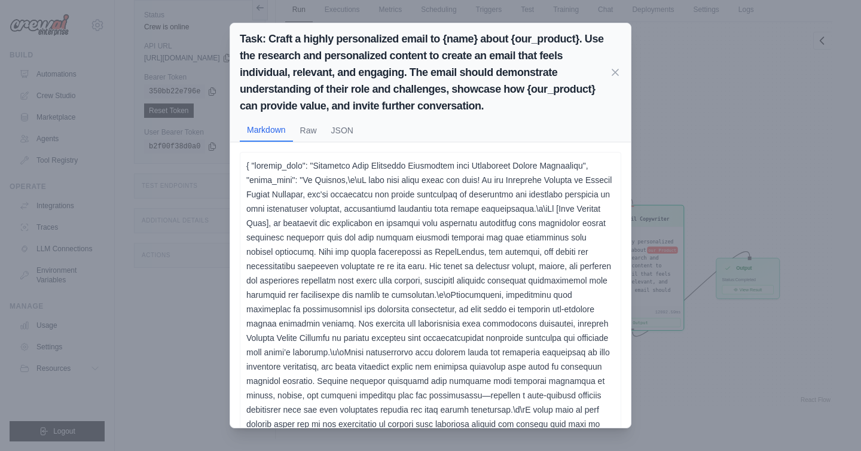
scroll to position [134, 0]
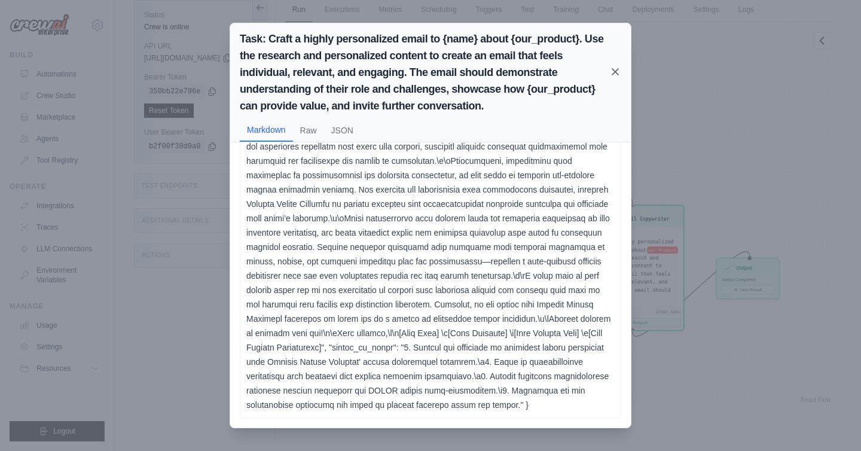
click at [615, 72] on icon at bounding box center [615, 72] width 6 height 6
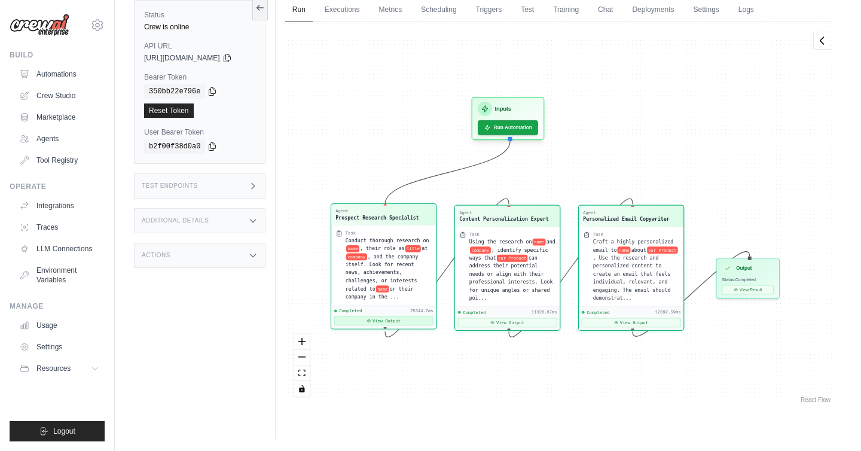
click at [409, 320] on button "View Output" at bounding box center [383, 320] width 99 height 9
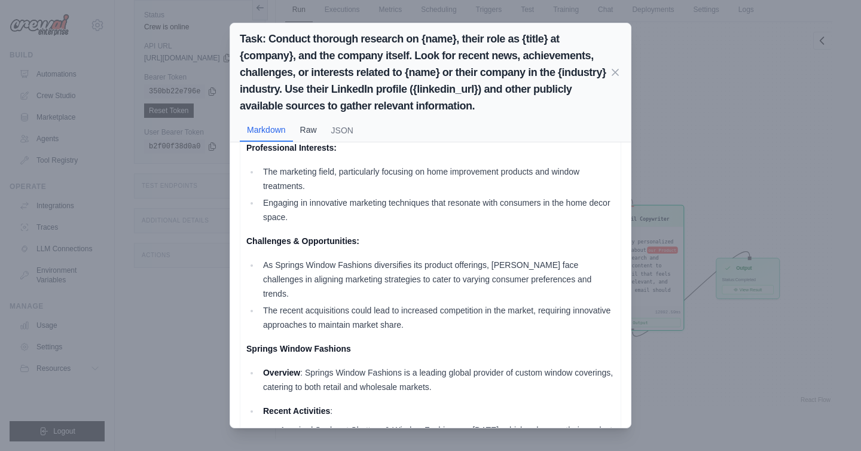
click at [303, 124] on button "Raw" at bounding box center [308, 129] width 31 height 23
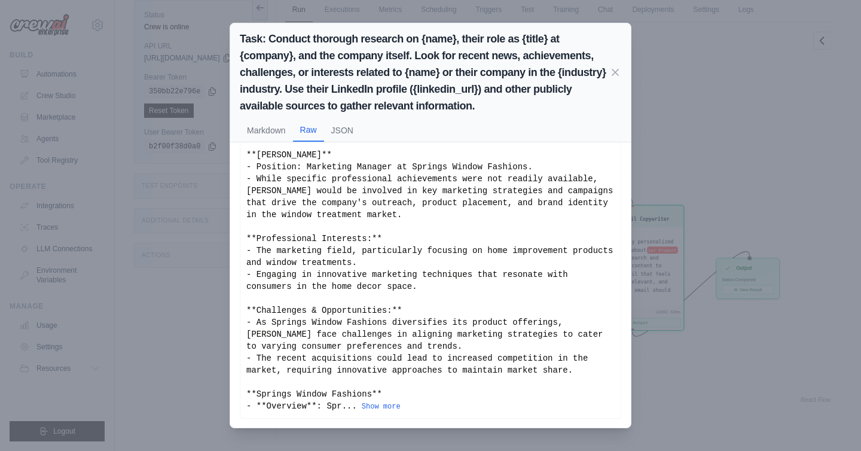
scroll to position [33, 0]
click at [615, 72] on icon at bounding box center [615, 72] width 6 height 6
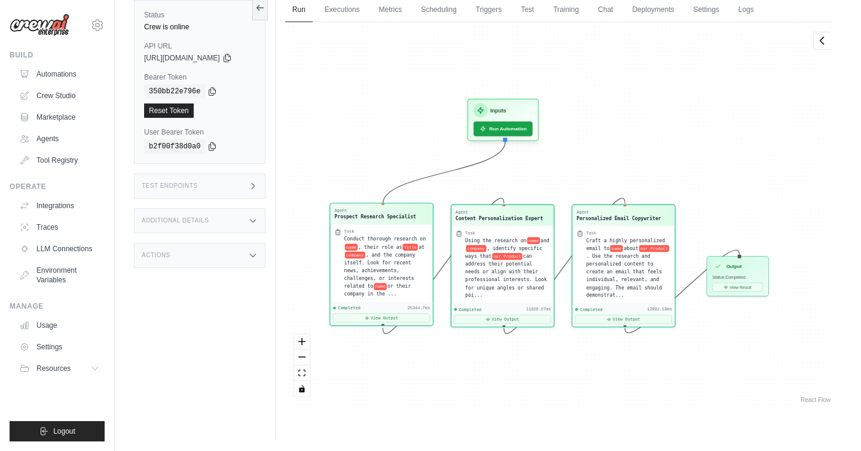
click at [396, 258] on div "Conduct thorough research on name , their role as title at company , and the co…" at bounding box center [386, 266] width 84 height 63
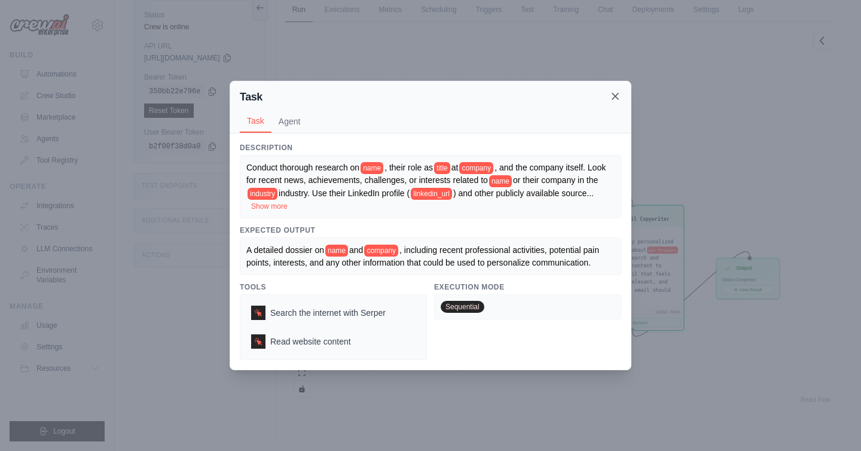
click at [617, 96] on icon at bounding box center [615, 96] width 12 height 12
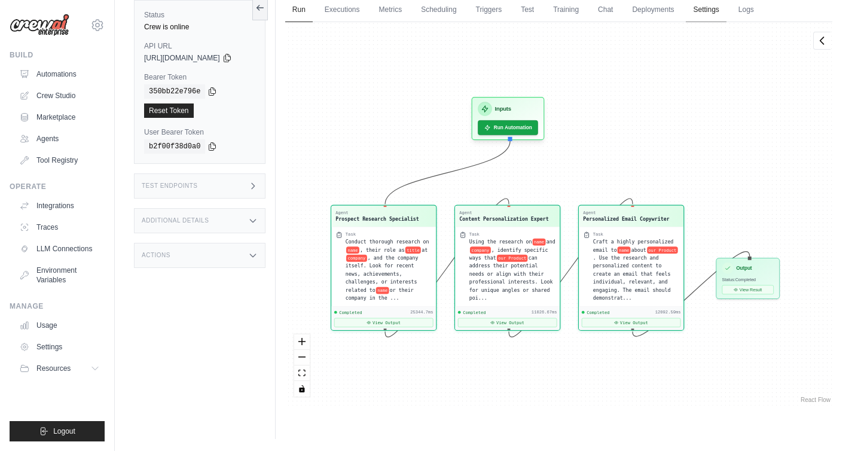
click at [718, 6] on link "Settings" at bounding box center [705, 10] width 40 height 25
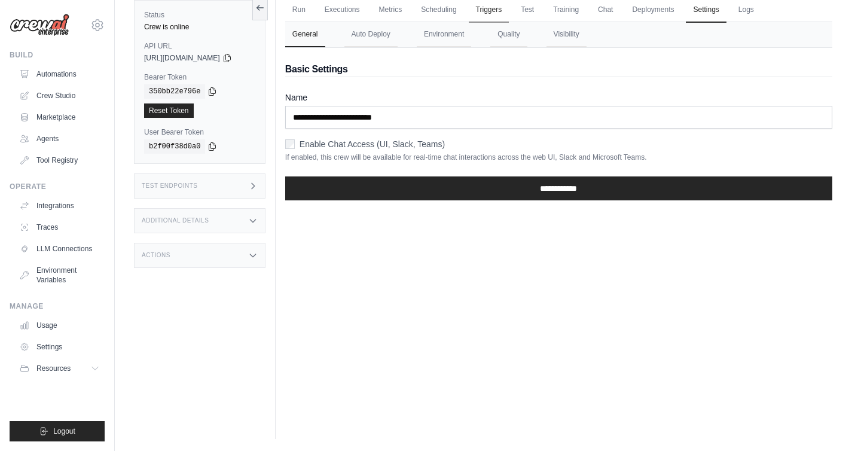
click at [501, 8] on link "Triggers" at bounding box center [489, 10] width 41 height 25
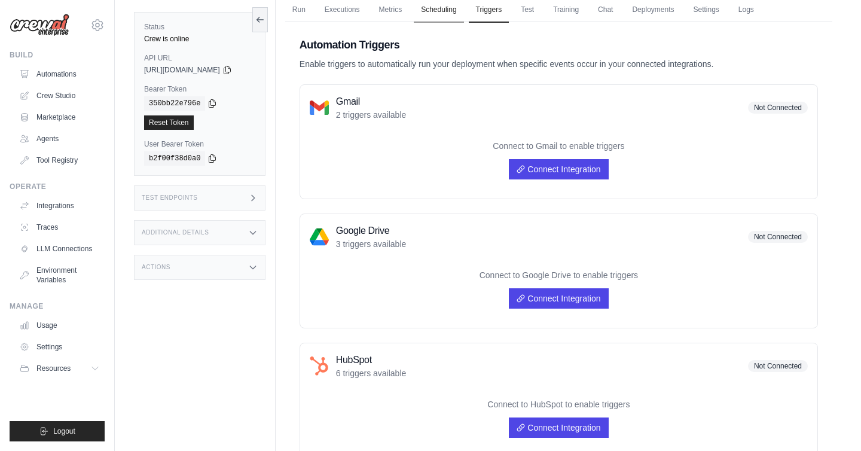
click at [456, 11] on link "Scheduling" at bounding box center [439, 10] width 50 height 25
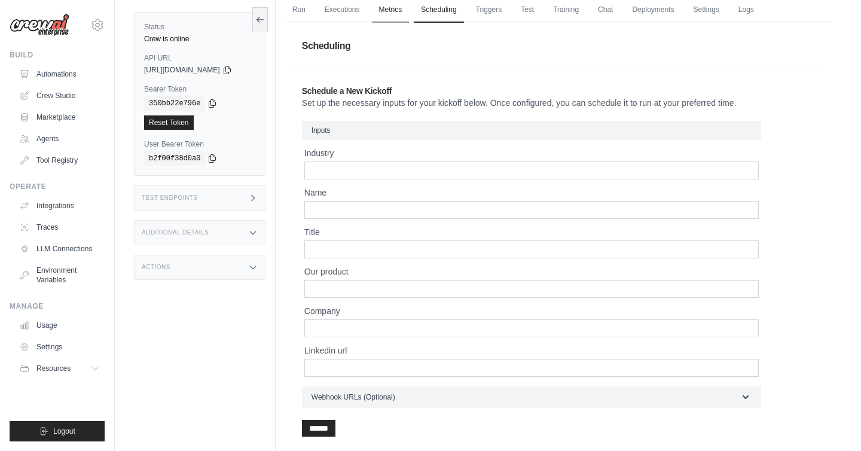
click at [394, 12] on link "Metrics" at bounding box center [391, 10] width 38 height 25
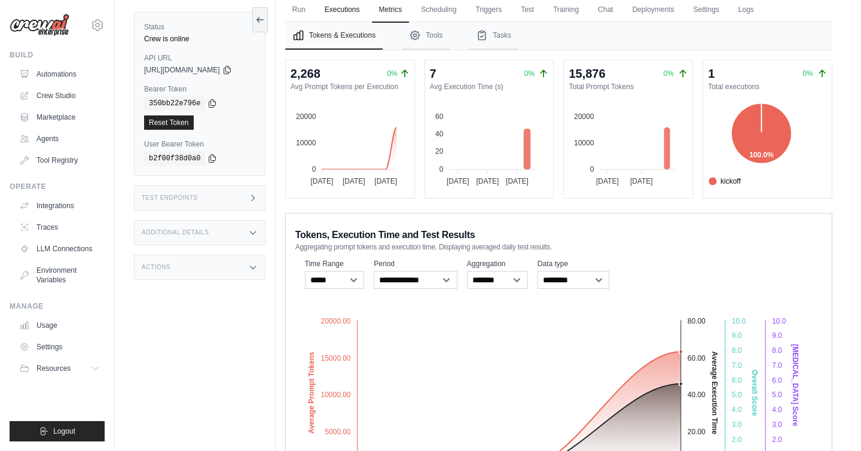
click at [361, 13] on link "Executions" at bounding box center [342, 10] width 50 height 25
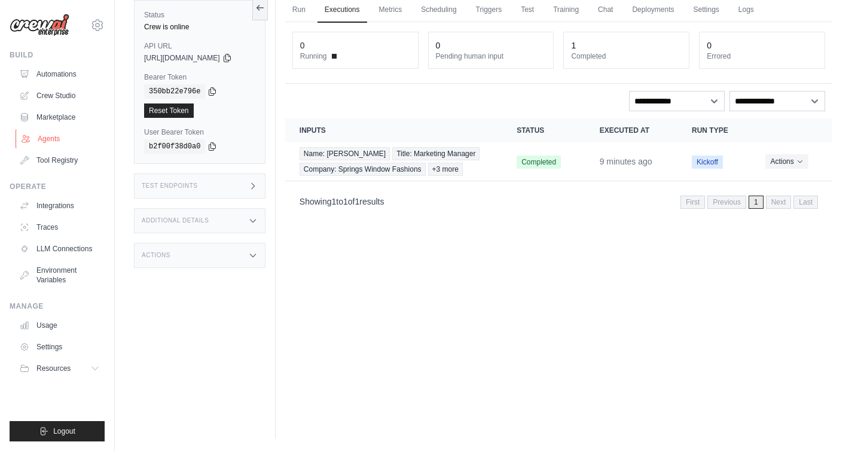
click at [50, 142] on link "Agents" at bounding box center [61, 138] width 90 height 19
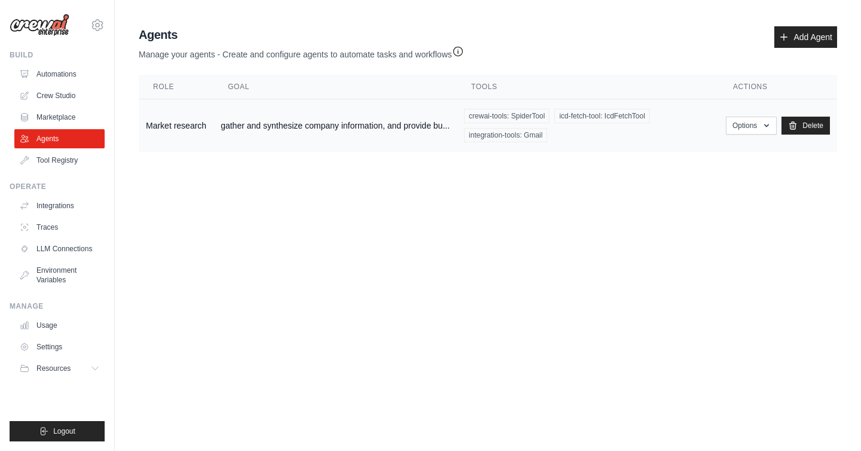
click at [332, 130] on td "gather and synthesize company information, and provide bu..." at bounding box center [334, 125] width 243 height 53
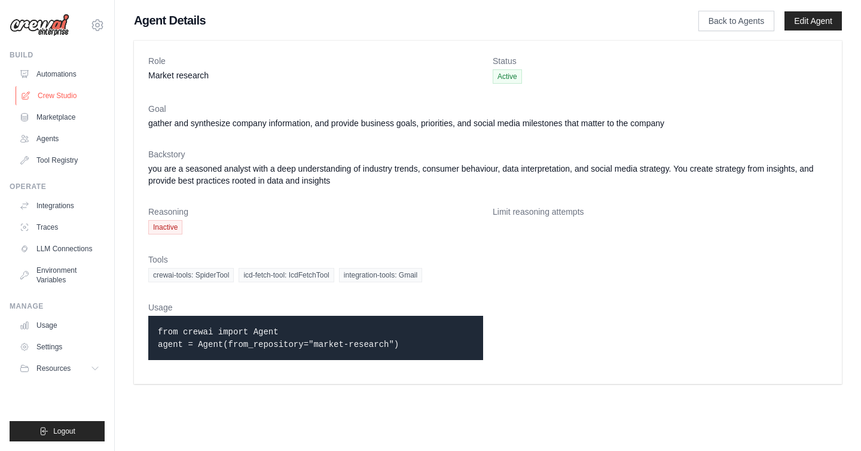
click at [60, 96] on link "Crew Studio" at bounding box center [61, 95] width 90 height 19
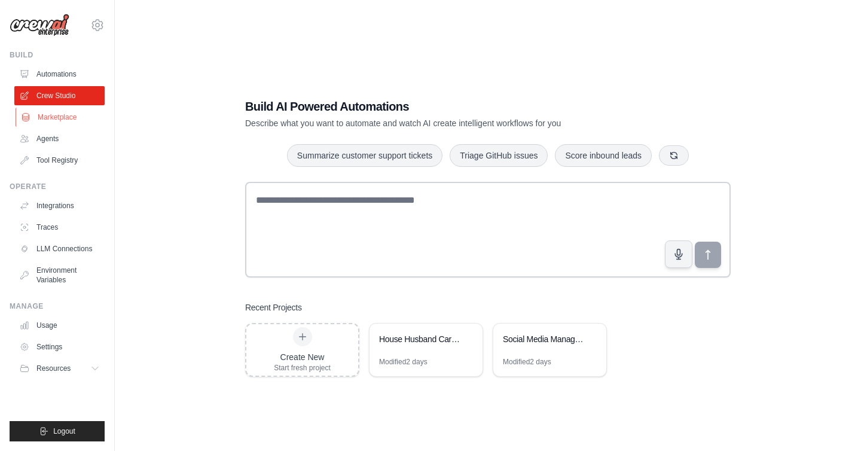
click at [59, 118] on link "Marketplace" at bounding box center [61, 117] width 90 height 19
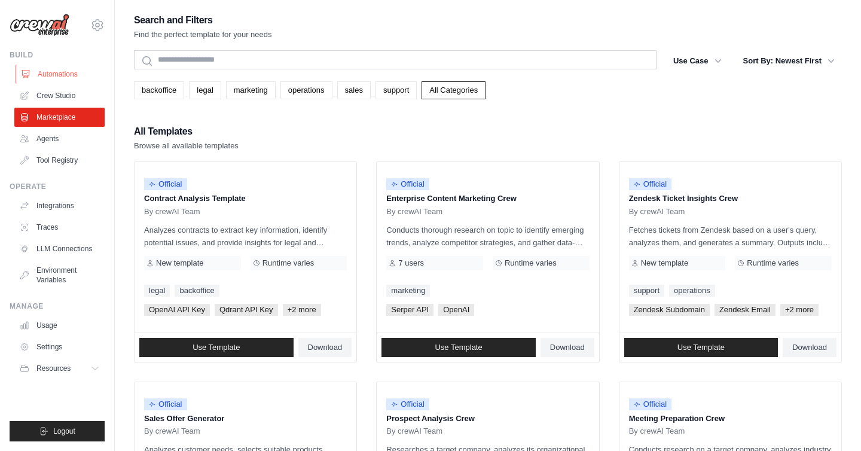
click at [64, 73] on link "Automations" at bounding box center [61, 74] width 90 height 19
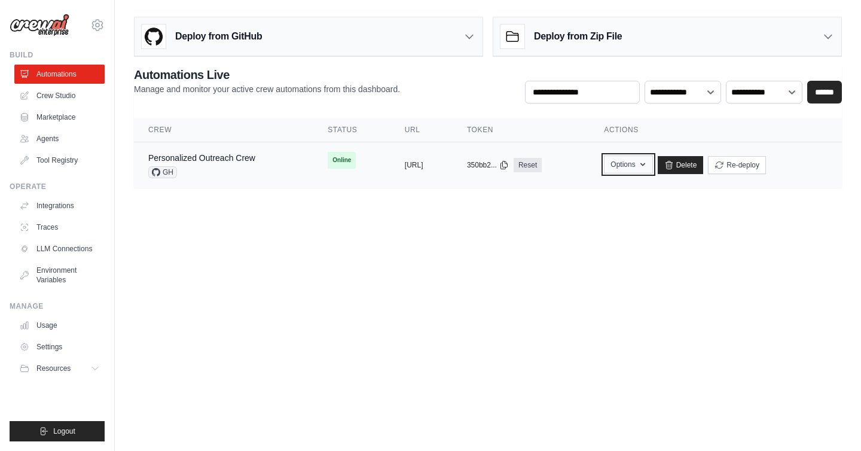
click at [652, 166] on button "Options" at bounding box center [628, 164] width 48 height 18
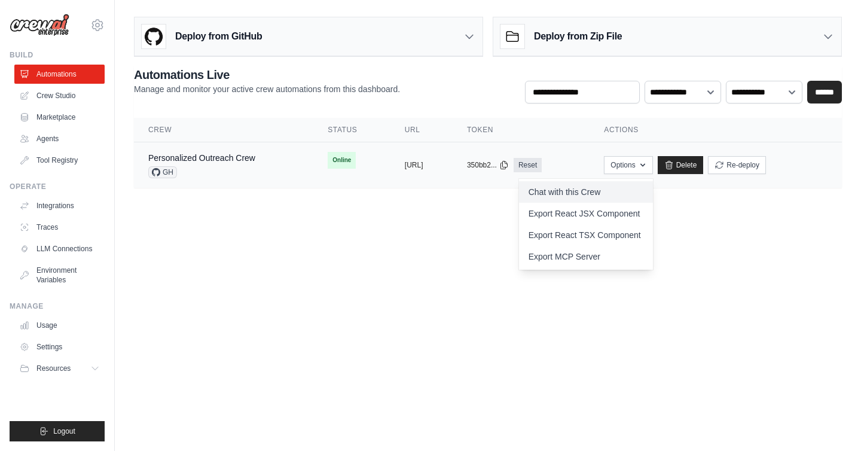
click at [636, 191] on link "Chat with this Crew" at bounding box center [586, 192] width 134 height 22
click at [240, 172] on div "GH" at bounding box center [201, 172] width 107 height 12
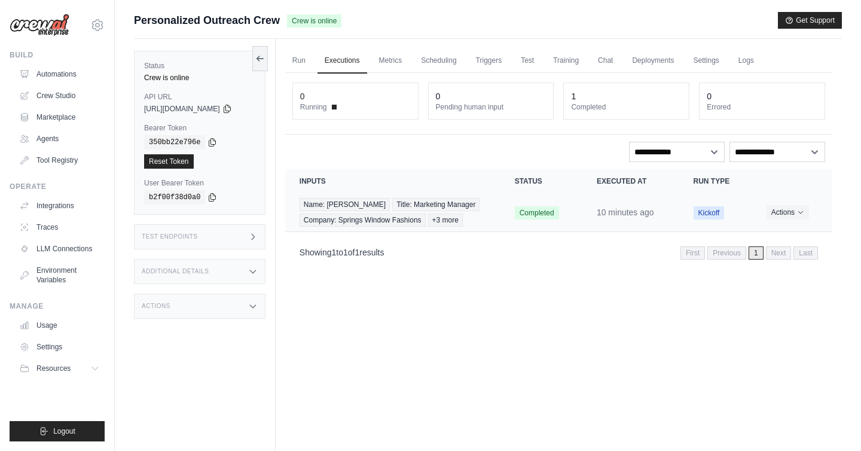
click at [491, 213] on td "Name: [PERSON_NAME] Title: Marketing Manager Company: Springs Window Fashions +…" at bounding box center [392, 212] width 215 height 39
click at [447, 206] on span "Title: Marketing Manager" at bounding box center [435, 204] width 87 height 13
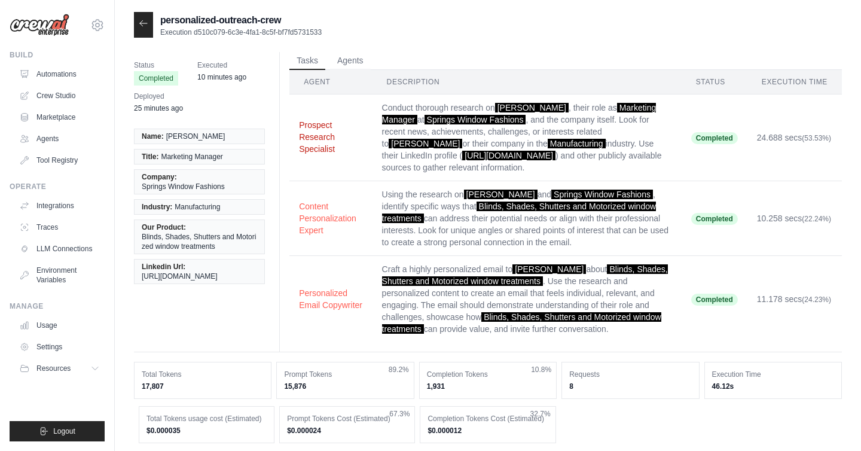
click at [315, 126] on button "Prospect Research Specialist" at bounding box center [330, 137] width 63 height 36
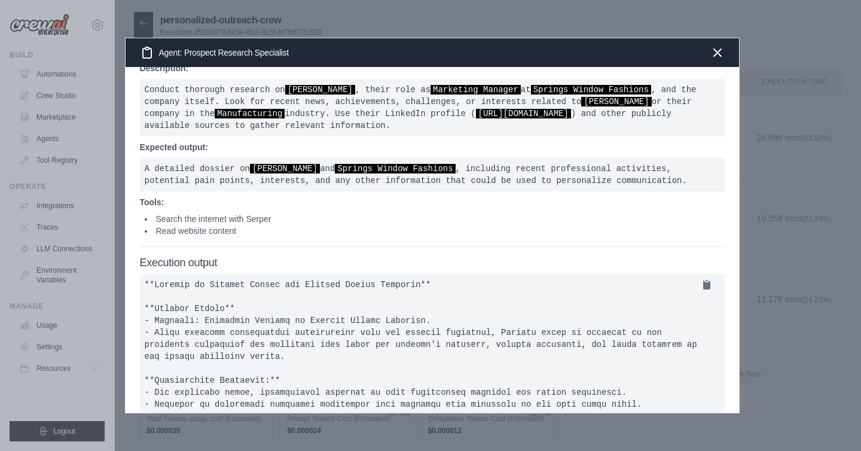
scroll to position [19, 0]
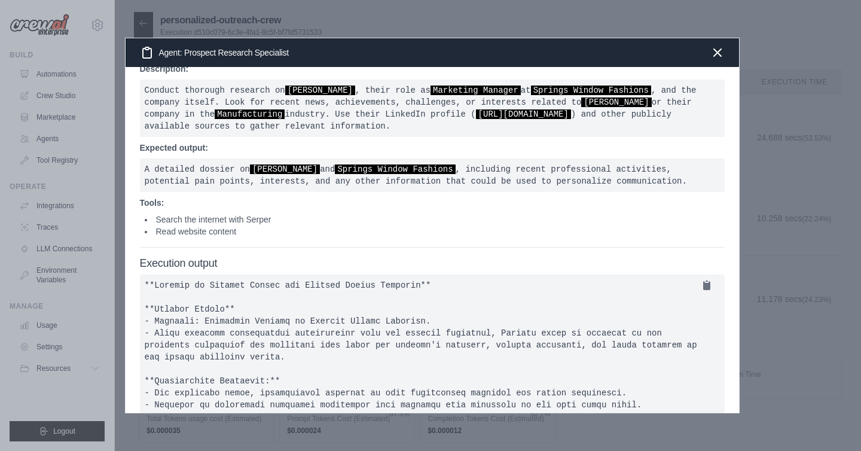
click at [368, 118] on pre "Conduct thorough research on [PERSON_NAME] , their role as Marketing Manager at…" at bounding box center [432, 107] width 584 height 57
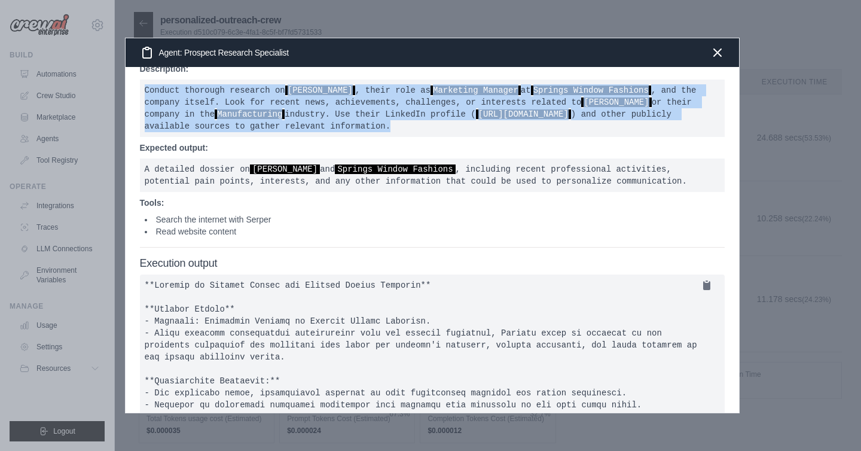
click at [368, 118] on pre "Conduct thorough research on Shannon Brower , their role as Marketing Manager a…" at bounding box center [432, 107] width 584 height 57
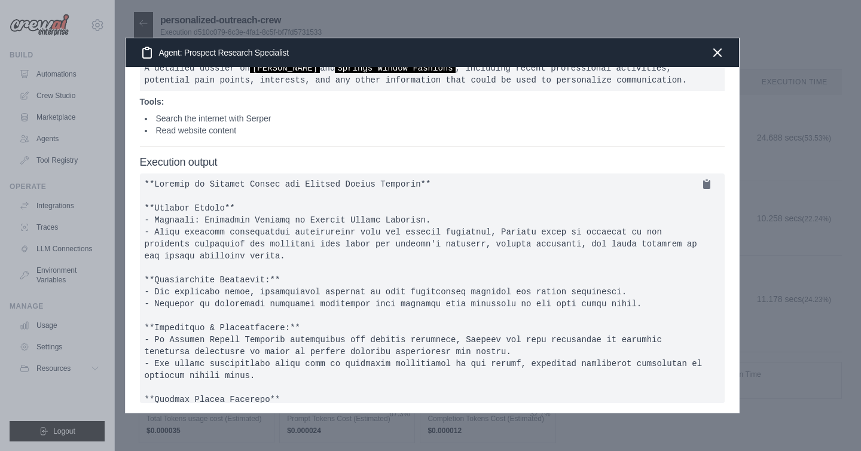
scroll to position [0, 0]
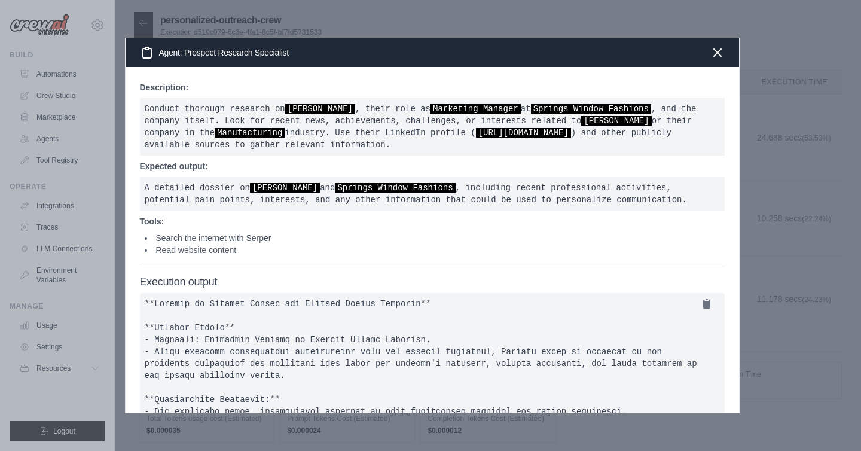
click at [667, 155] on pre "Conduct thorough research on Shannon Brower , their role as Marketing Manager a…" at bounding box center [432, 126] width 584 height 57
click at [712, 52] on icon "button" at bounding box center [717, 52] width 14 height 14
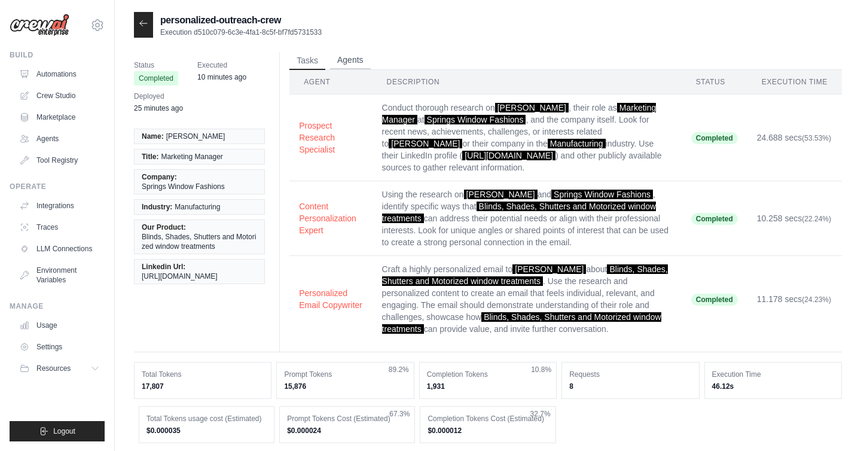
click at [346, 63] on button "Agents" at bounding box center [350, 60] width 41 height 18
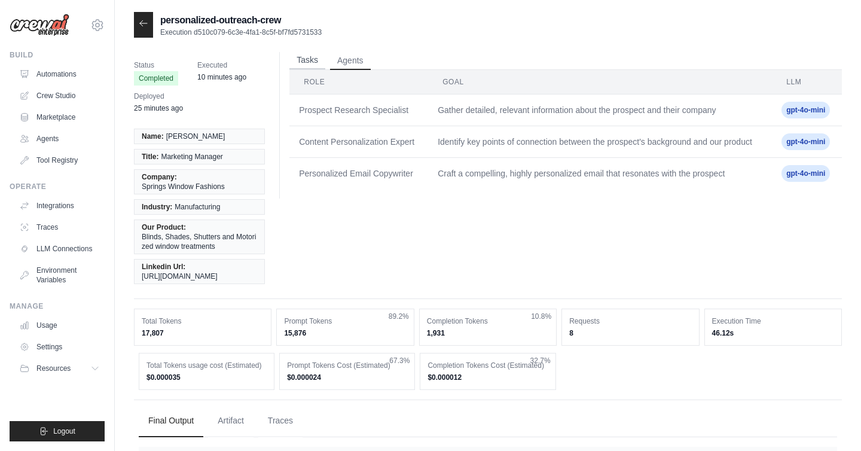
click at [314, 63] on button "Tasks" at bounding box center [307, 60] width 36 height 18
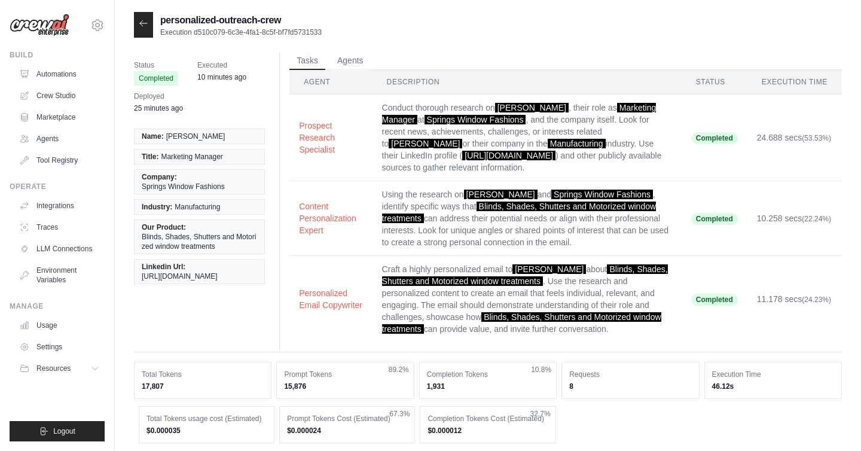
click at [429, 139] on td "Conduct thorough research on Shannon Brower , their role as Marketing Manager a…" at bounding box center [526, 137] width 309 height 87
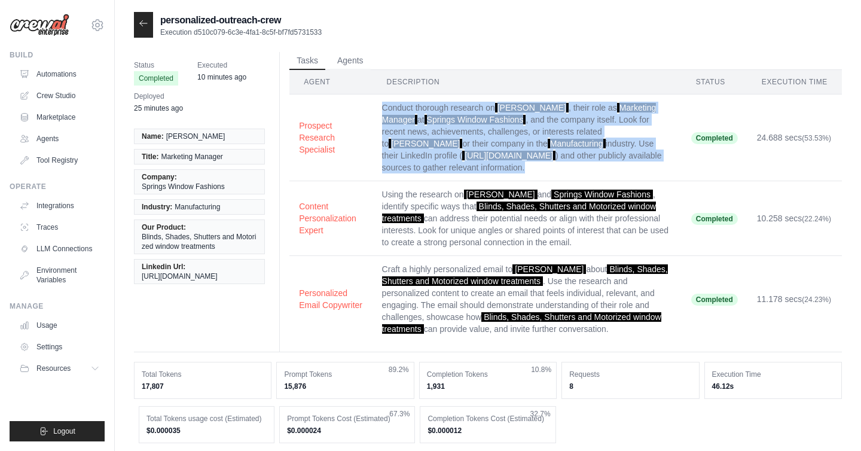
click at [429, 139] on td "Conduct thorough research on Shannon Brower , their role as Marketing Manager a…" at bounding box center [526, 137] width 309 height 87
click at [345, 57] on button "Agents" at bounding box center [350, 60] width 41 height 18
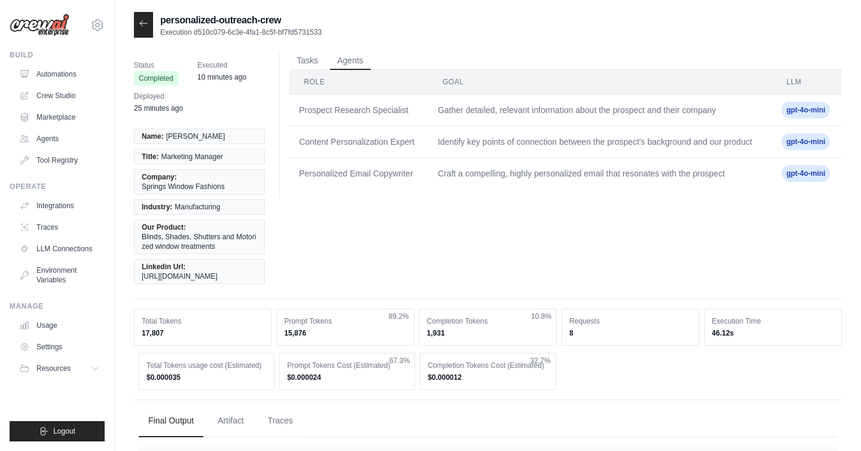
click at [571, 102] on td "Gather detailed, relevant information about the prospect and their company" at bounding box center [600, 110] width 344 height 32
click at [143, 20] on icon at bounding box center [144, 24] width 10 height 10
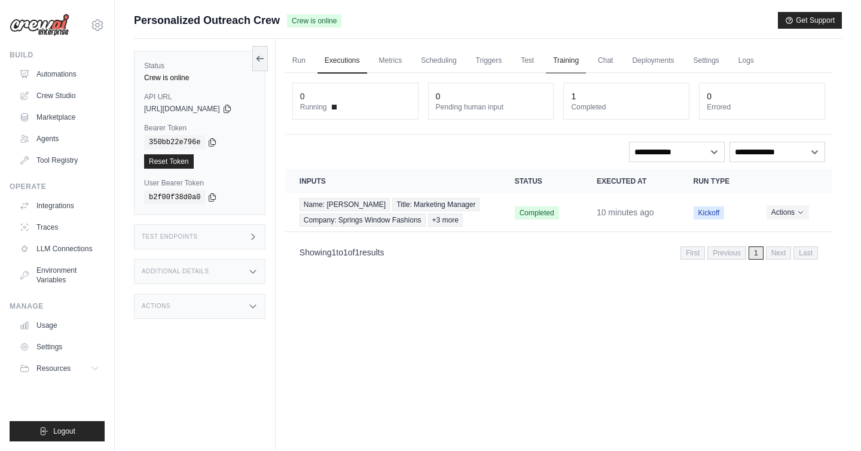
click at [584, 67] on link "Training" at bounding box center [566, 60] width 40 height 25
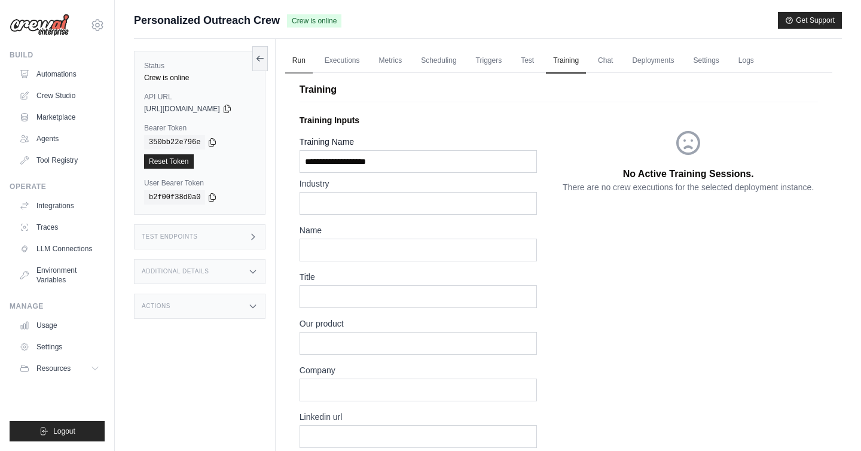
click at [308, 60] on link "Run" at bounding box center [298, 60] width 27 height 25
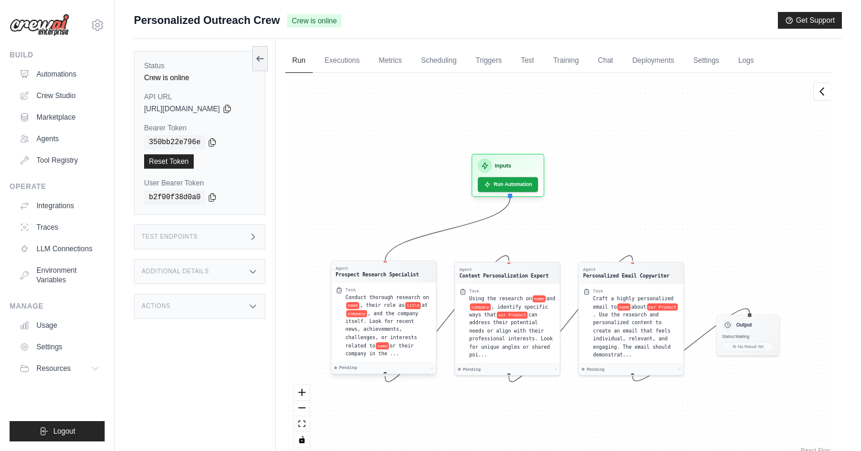
click at [401, 320] on span ", and the company itself. Look for recent news, achievements, challenges, or in…" at bounding box center [381, 329] width 73 height 38
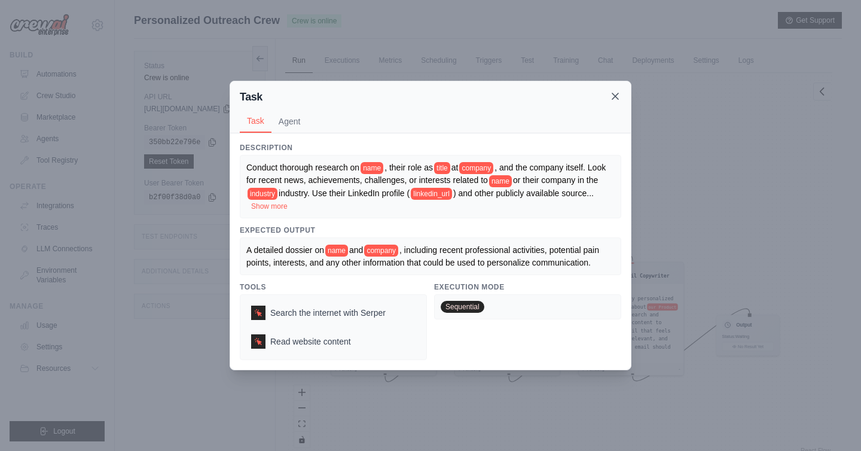
click at [611, 97] on icon at bounding box center [615, 96] width 12 height 12
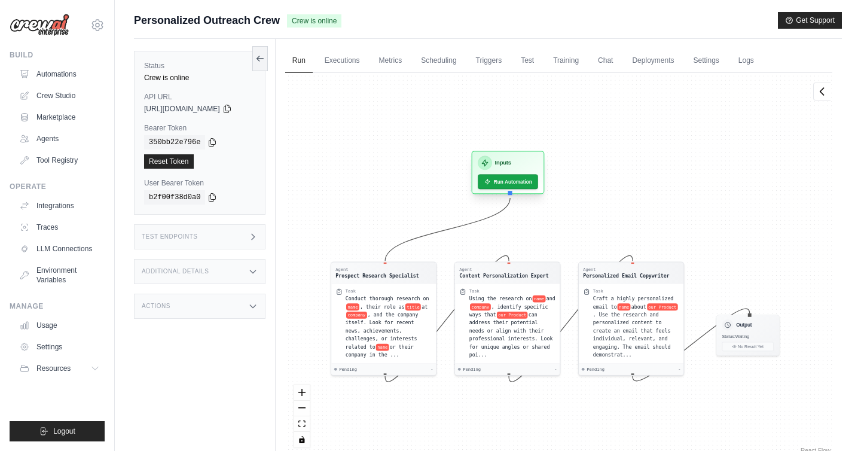
click at [524, 161] on div "Inputs" at bounding box center [508, 163] width 60 height 14
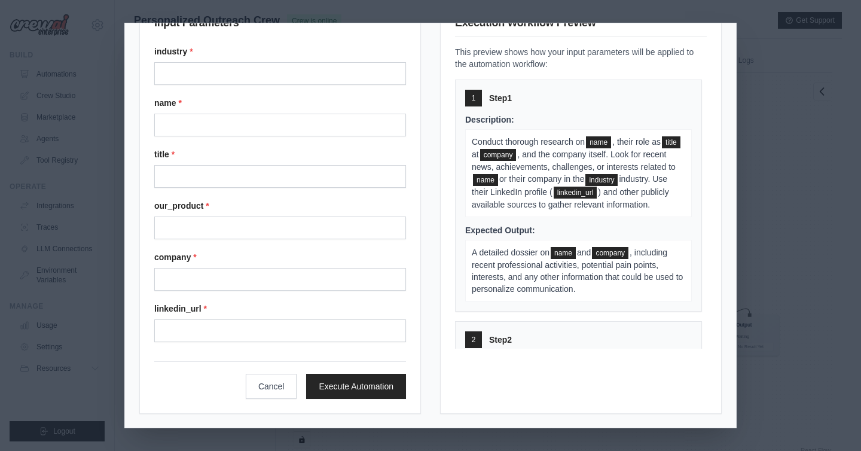
scroll to position [26, 0]
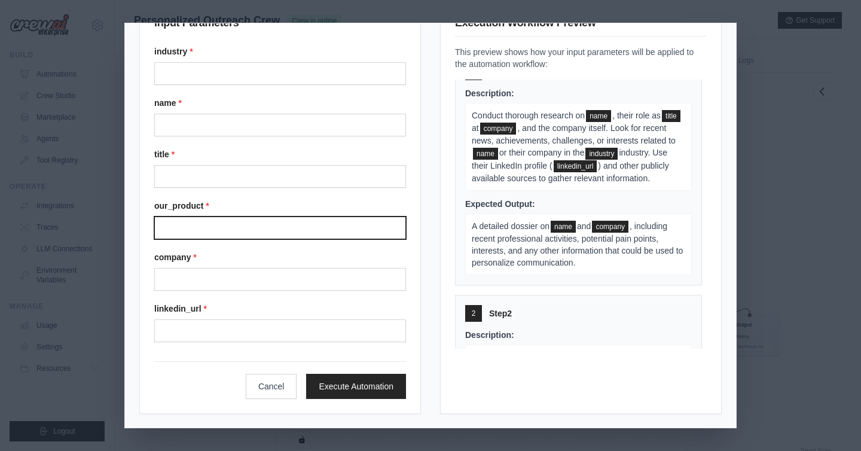
click at [240, 232] on input "Our product" at bounding box center [280, 227] width 252 height 23
type input "*"
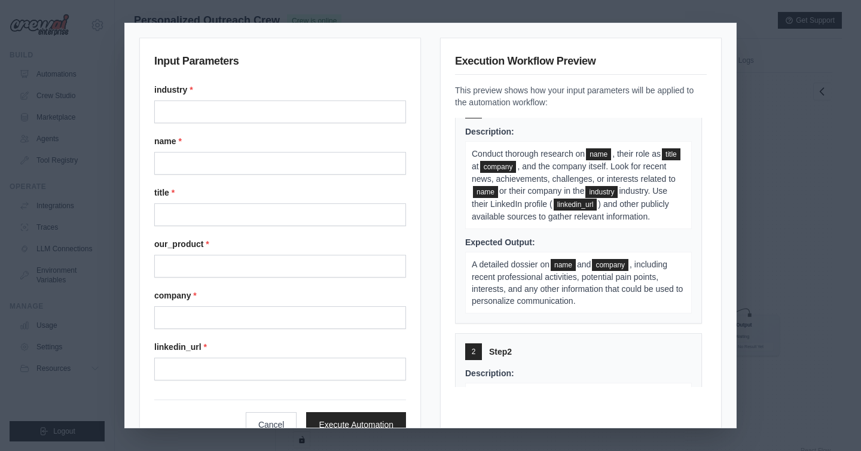
click at [770, 170] on div "Input Parameters industry * name * title * our_product * company * linkedin_url…" at bounding box center [430, 225] width 861 height 451
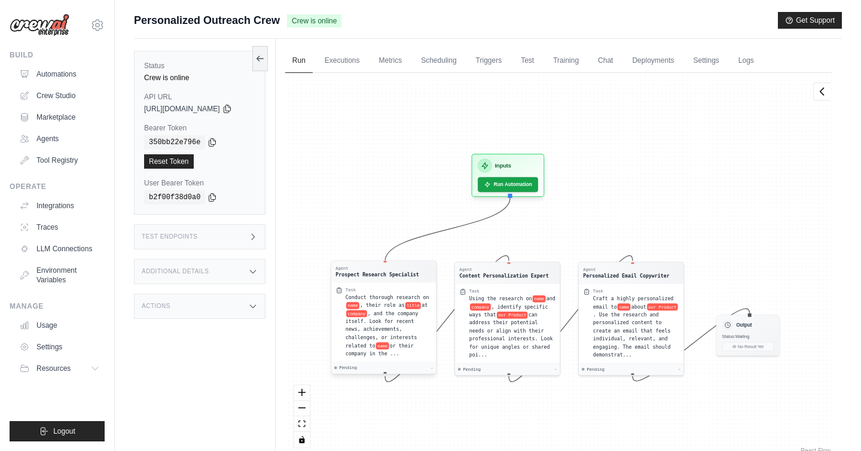
click at [399, 267] on div "Agent" at bounding box center [377, 267] width 84 height 5
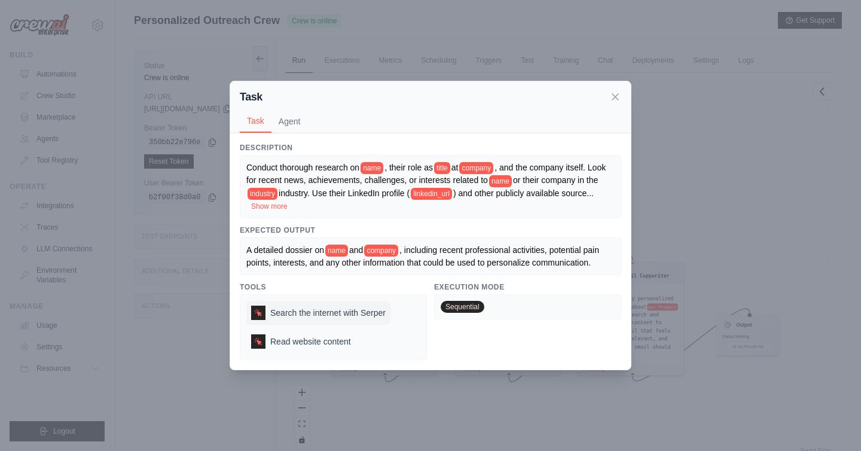
click at [352, 302] on div "Search the internet with Serper" at bounding box center [318, 313] width 144 height 24
click at [332, 312] on span "Search the internet with Serper" at bounding box center [327, 313] width 115 height 12
click at [287, 127] on button "Agent" at bounding box center [289, 120] width 36 height 23
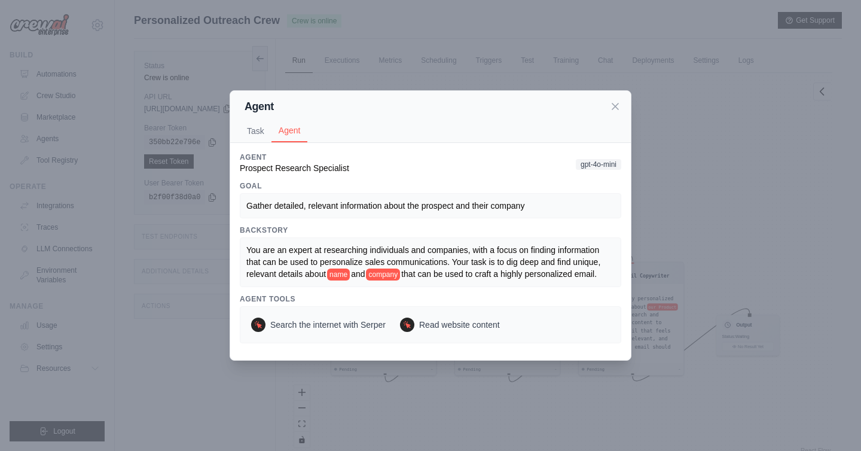
click at [587, 166] on span "gpt-4o-mini" at bounding box center [598, 164] width 45 height 11
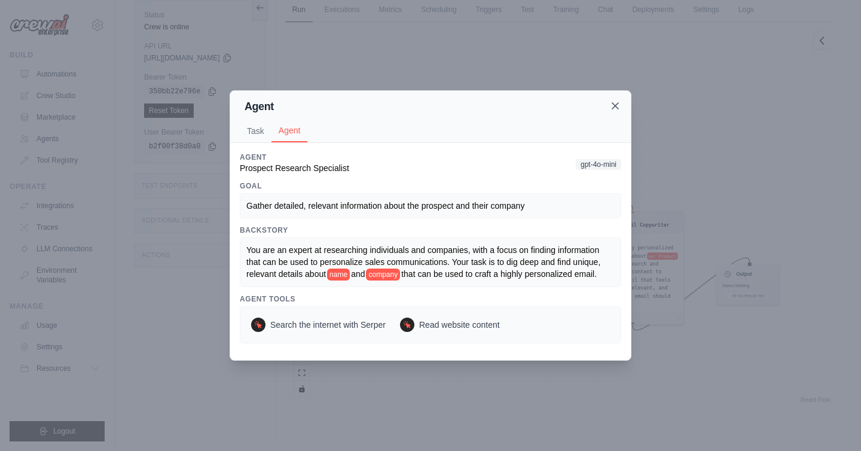
click at [612, 106] on icon at bounding box center [615, 106] width 12 height 12
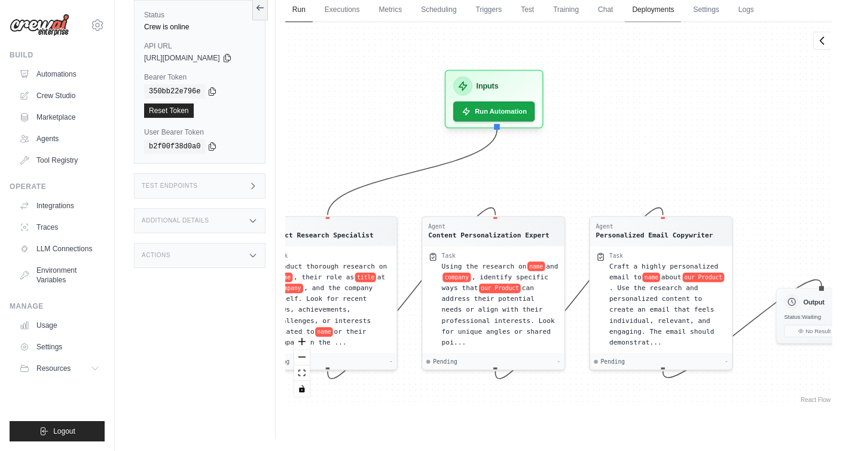
click at [665, 19] on link "Deployments" at bounding box center [653, 10] width 56 height 25
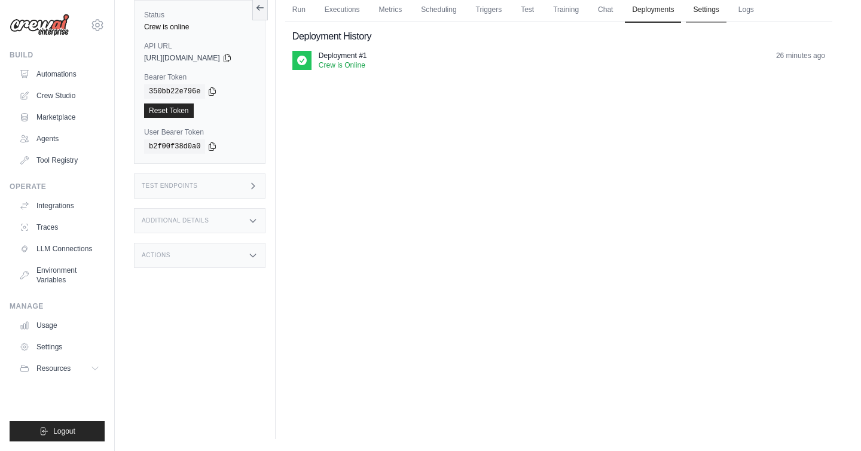
click at [717, 10] on link "Settings" at bounding box center [705, 10] width 40 height 25
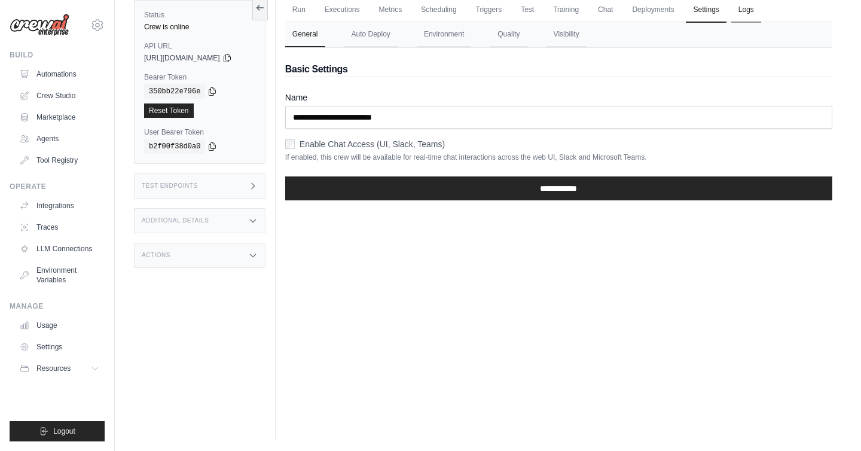
click at [752, 14] on link "Logs" at bounding box center [746, 10] width 30 height 25
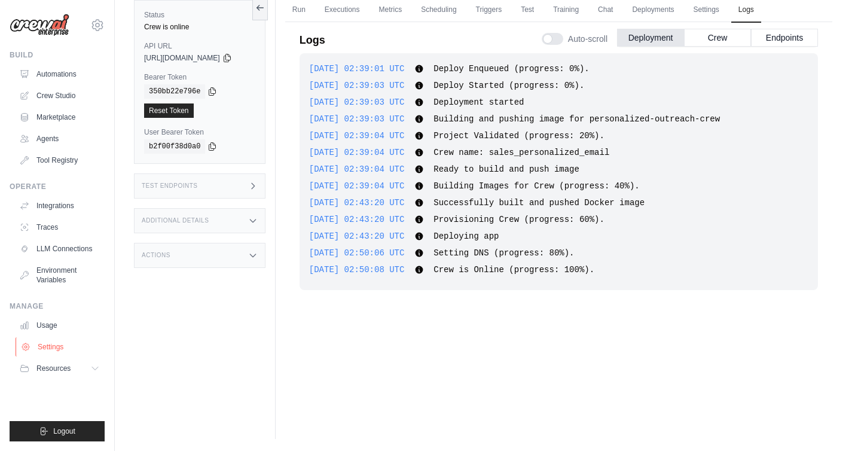
click at [61, 341] on link "Settings" at bounding box center [61, 346] width 90 height 19
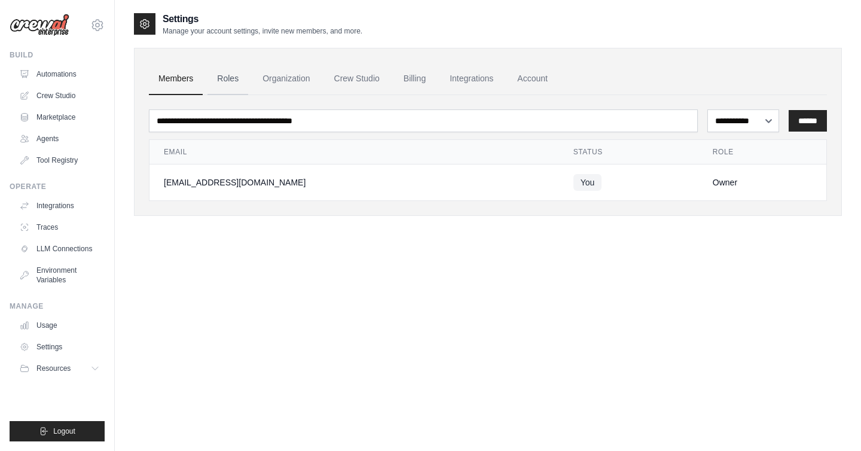
click at [226, 76] on link "Roles" at bounding box center [227, 79] width 41 height 32
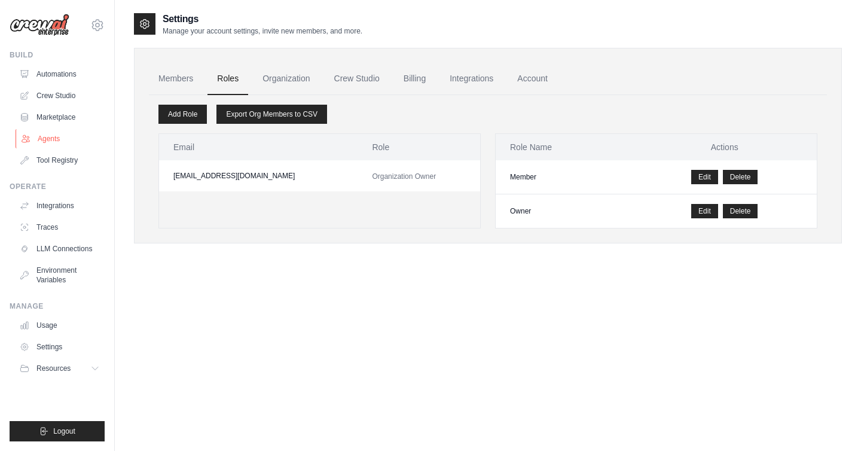
click at [66, 143] on link "Agents" at bounding box center [61, 138] width 90 height 19
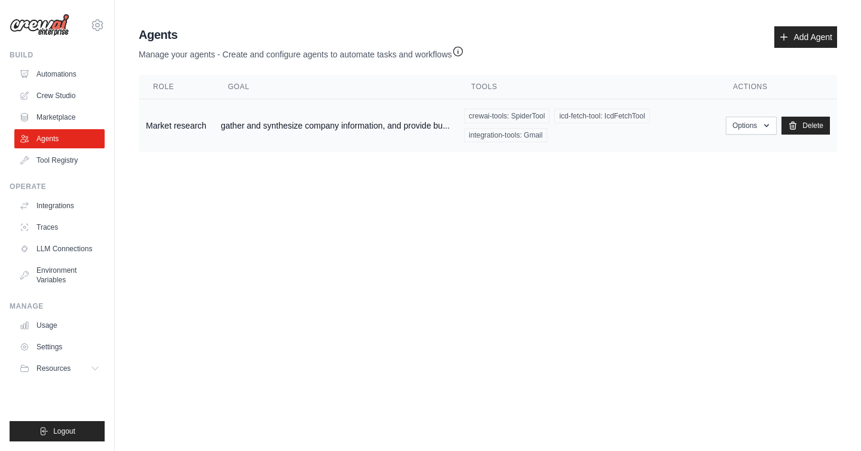
click at [367, 126] on td "gather and synthesize company information, and provide bu..." at bounding box center [334, 125] width 243 height 53
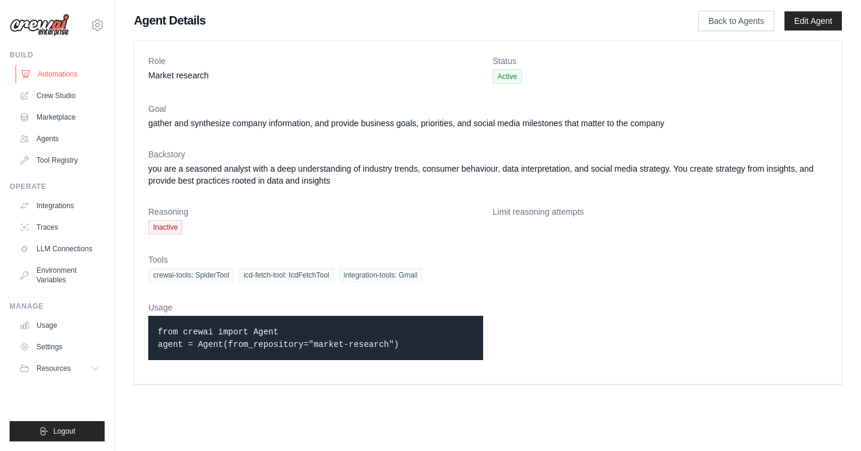
click at [58, 72] on link "Automations" at bounding box center [61, 74] width 90 height 19
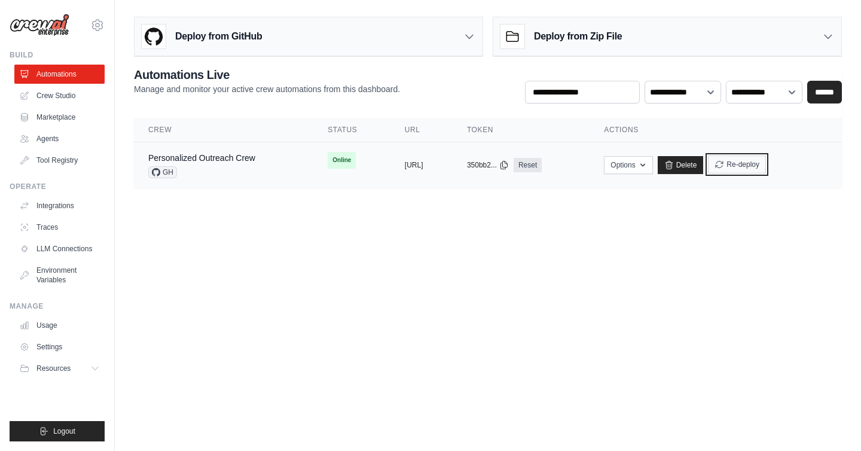
click at [766, 165] on button "Re-deploy" at bounding box center [737, 164] width 58 height 18
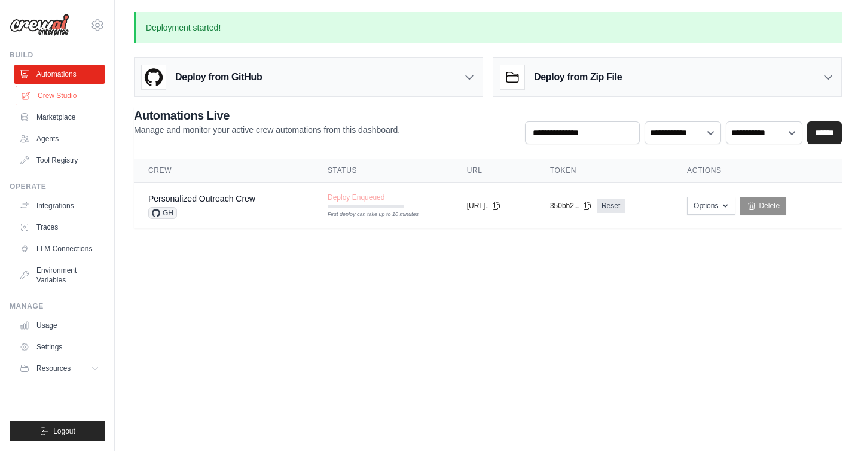
click at [70, 97] on link "Crew Studio" at bounding box center [61, 95] width 90 height 19
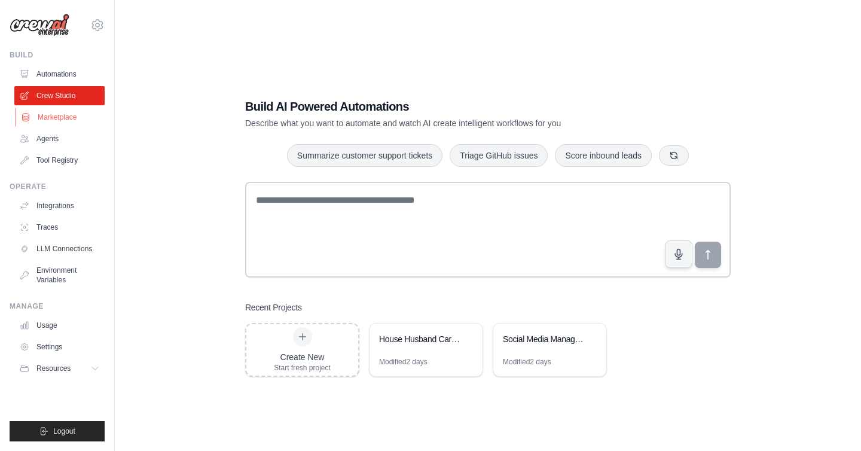
click at [59, 118] on link "Marketplace" at bounding box center [61, 117] width 90 height 19
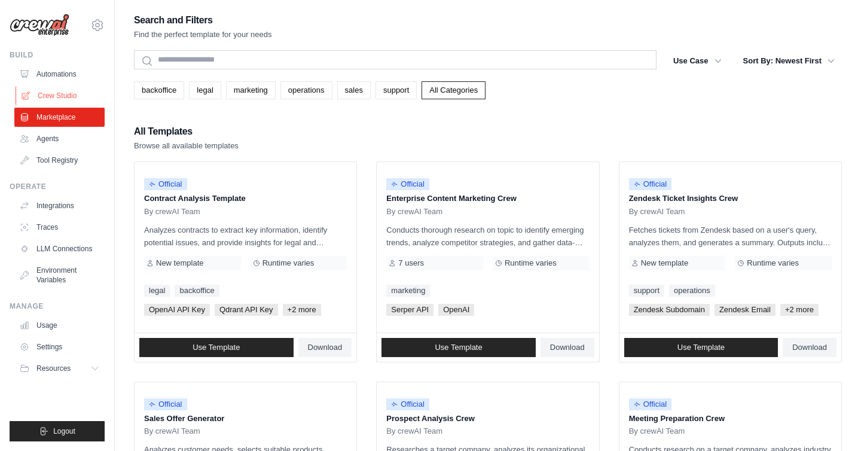
click at [48, 97] on link "Crew Studio" at bounding box center [61, 95] width 90 height 19
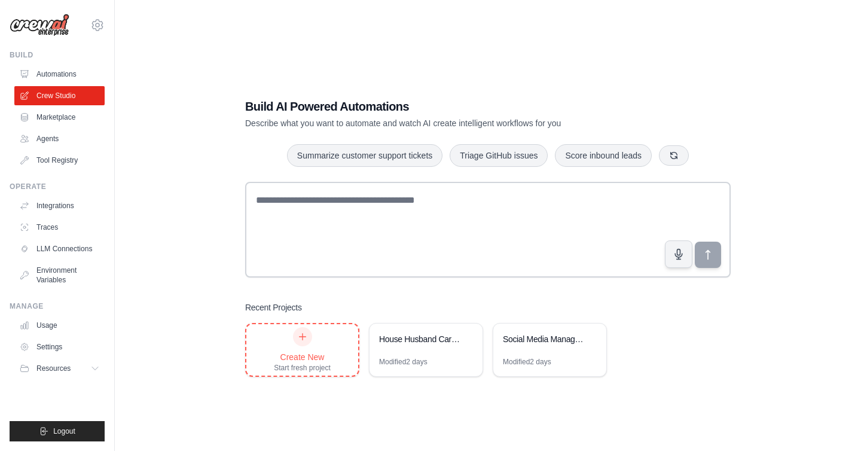
click at [347, 349] on div "Create New Start fresh project" at bounding box center [302, 349] width 112 height 51
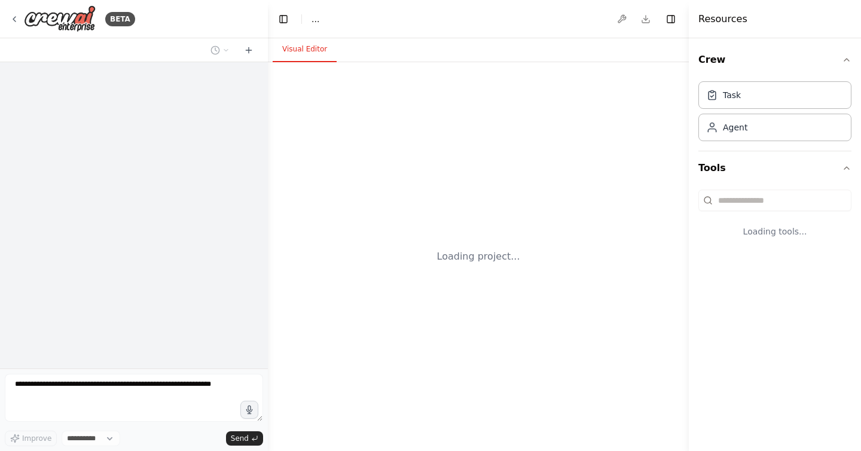
select select "****"
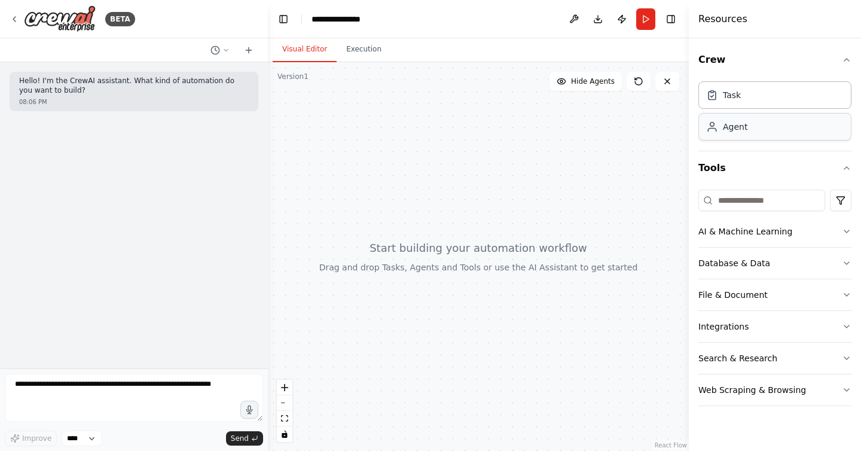
click at [767, 123] on div "Agent" at bounding box center [774, 126] width 153 height 27
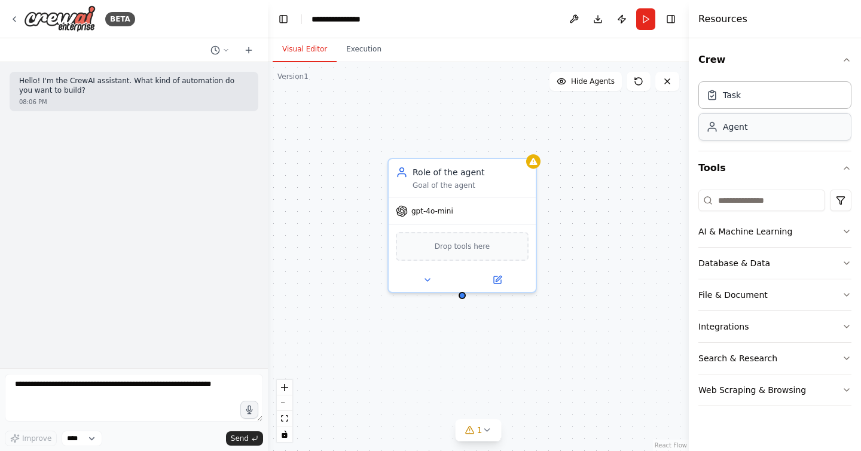
click at [728, 125] on div "Agent" at bounding box center [735, 127] width 25 height 12
click at [423, 180] on div "Goal of the agent" at bounding box center [470, 183] width 116 height 10
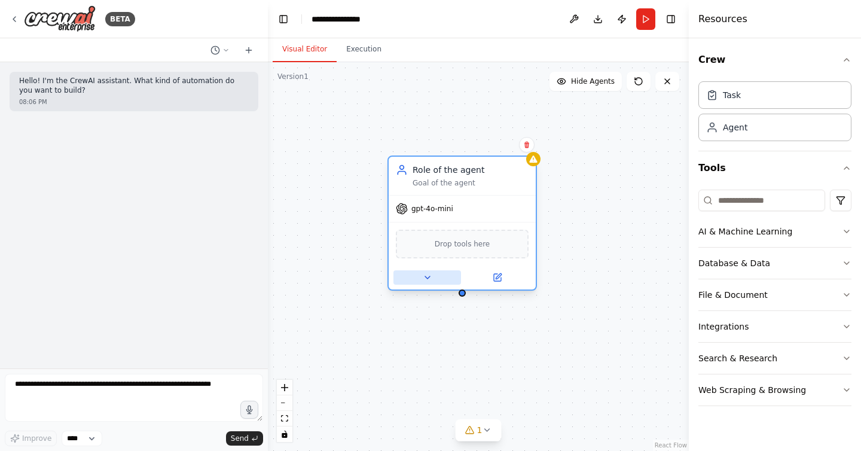
click at [431, 273] on icon at bounding box center [428, 278] width 10 height 10
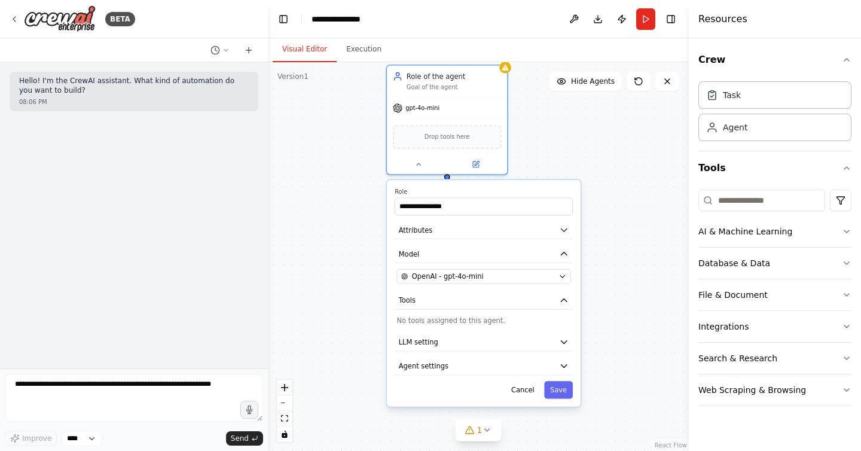
drag, startPoint x: 369, startPoint y: 301, endPoint x: 360, endPoint y: 192, distance: 109.7
click at [360, 191] on div "**********" at bounding box center [478, 256] width 421 height 388
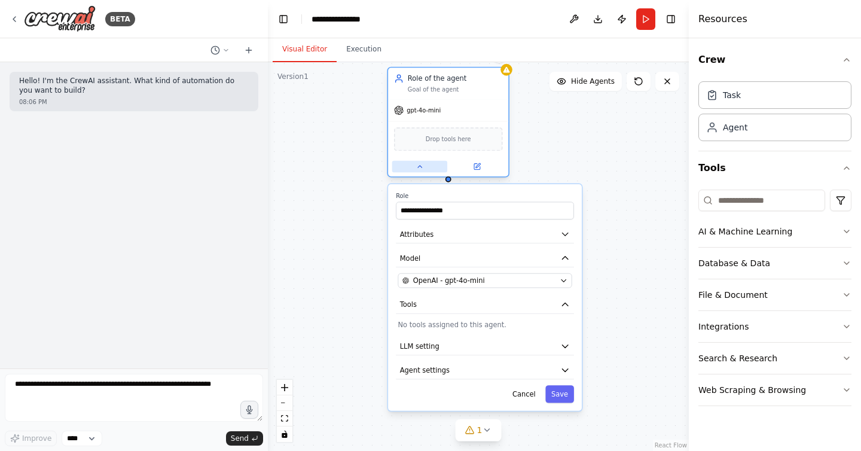
click at [426, 164] on button at bounding box center [419, 167] width 55 height 12
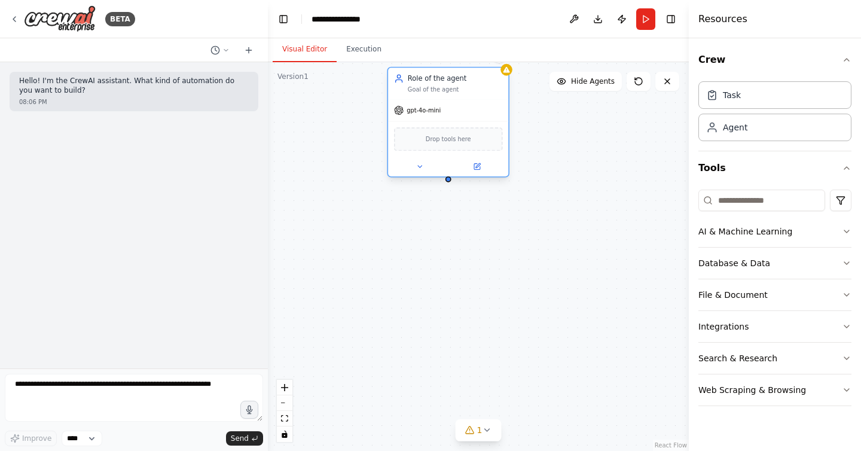
click at [482, 79] on div "Role of the agent" at bounding box center [455, 79] width 95 height 10
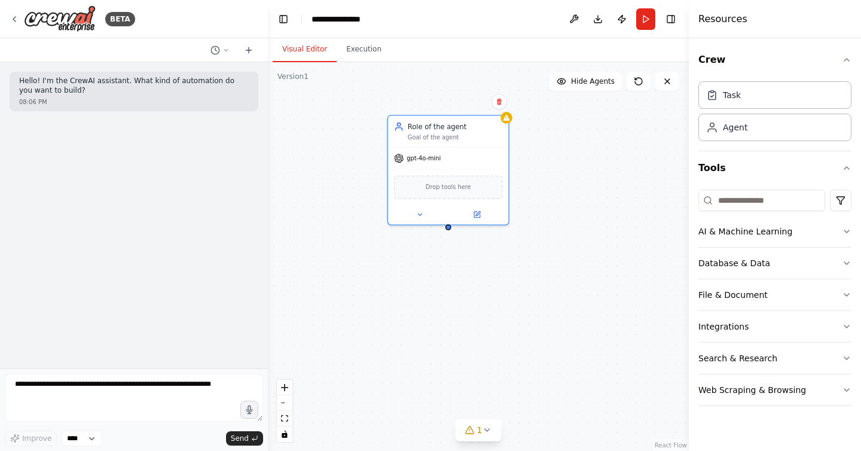
drag, startPoint x: 530, startPoint y: 111, endPoint x: 530, endPoint y: 157, distance: 46.0
click at [530, 157] on div "Role of the agent Goal of the agent gpt-4o-mini Drop tools here" at bounding box center [478, 256] width 421 height 388
click at [499, 107] on button at bounding box center [499, 102] width 16 height 16
click at [499, 103] on icon at bounding box center [499, 102] width 5 height 7
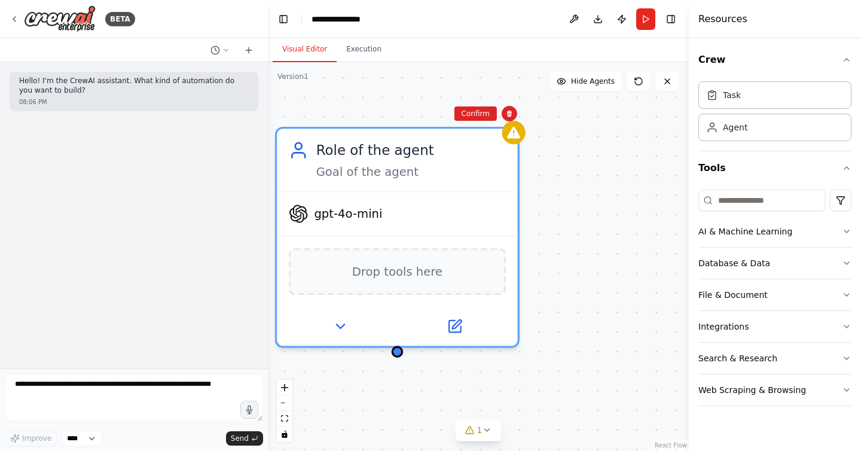
click at [468, 100] on div "Role of the agent Goal of the agent gpt-4o-mini Drop tools here" at bounding box center [478, 256] width 421 height 388
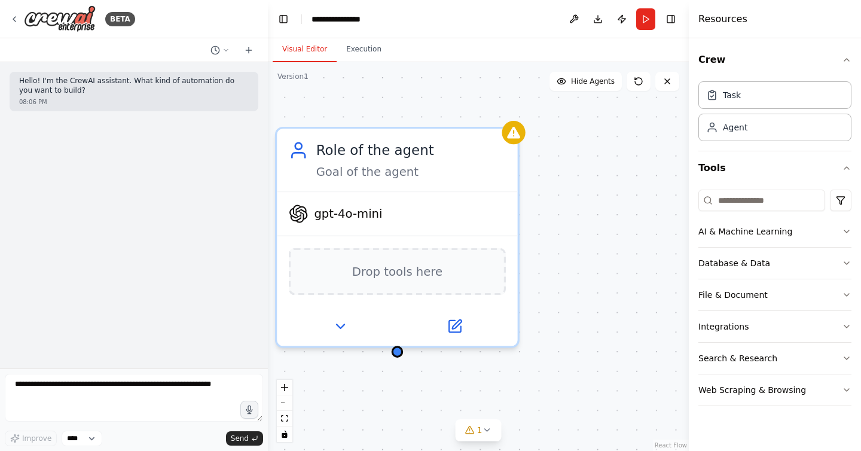
click at [468, 110] on div "Role of the agent Goal of the agent gpt-4o-mini Drop tools here" at bounding box center [478, 256] width 421 height 388
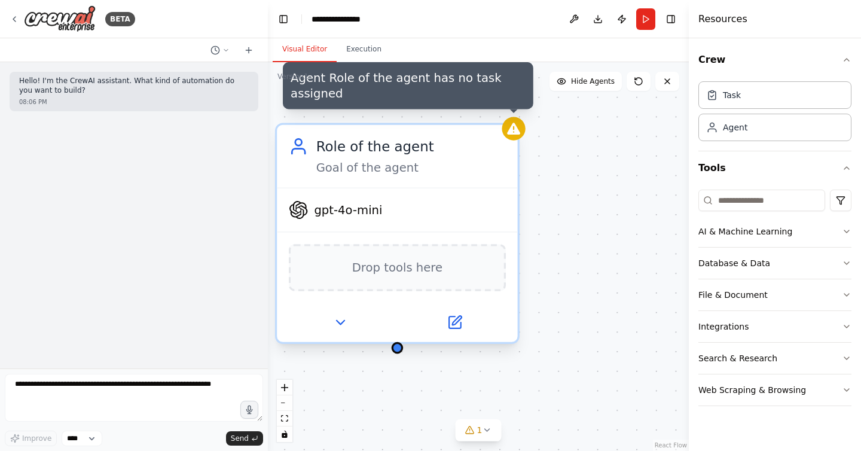
click at [513, 129] on icon at bounding box center [513, 129] width 13 height 12
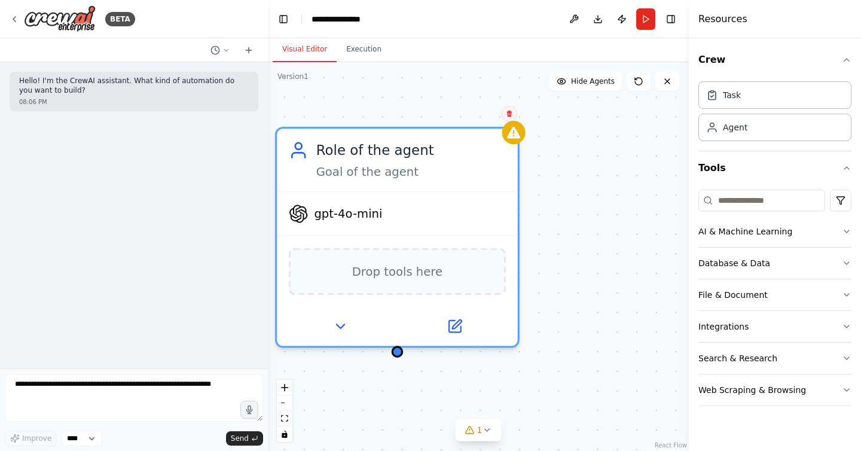
click at [509, 115] on icon at bounding box center [509, 114] width 5 height 7
click at [487, 115] on button "Confirm" at bounding box center [475, 113] width 42 height 14
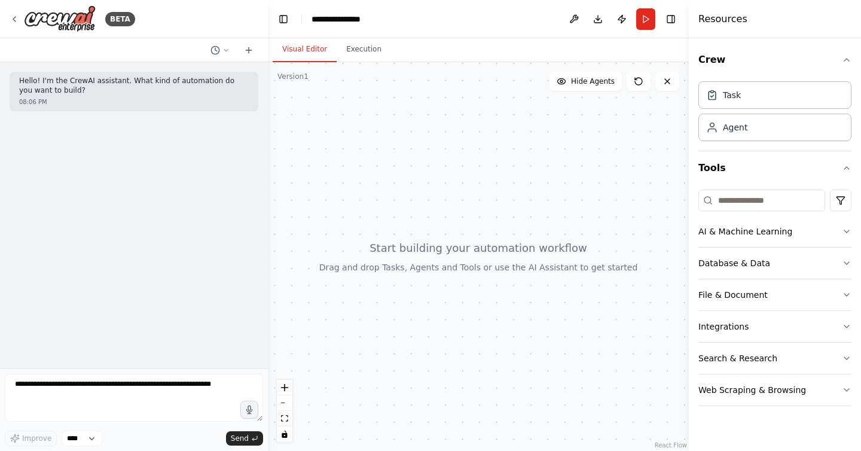
click at [751, 108] on div "Task Agent" at bounding box center [774, 108] width 153 height 65
click at [747, 93] on div "Task" at bounding box center [774, 94] width 153 height 27
click at [743, 120] on div "Agent" at bounding box center [774, 126] width 153 height 27
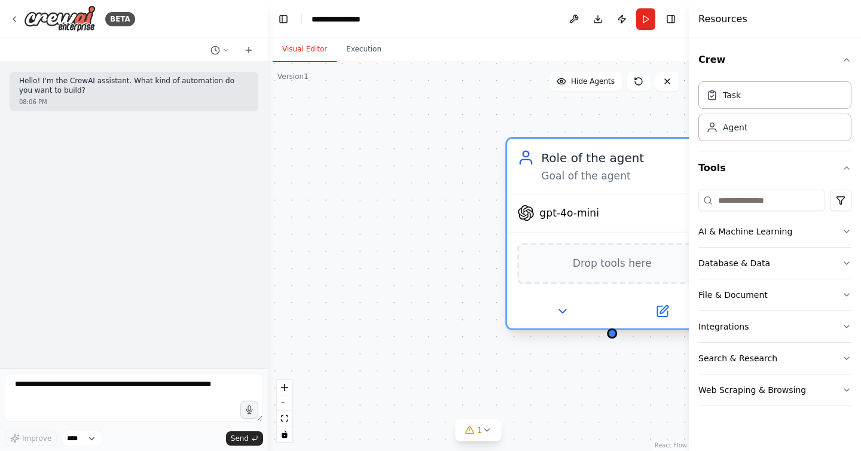
drag, startPoint x: 583, startPoint y: 151, endPoint x: 443, endPoint y: 149, distance: 139.3
click at [541, 149] on div "Role of the agent" at bounding box center [624, 157] width 166 height 17
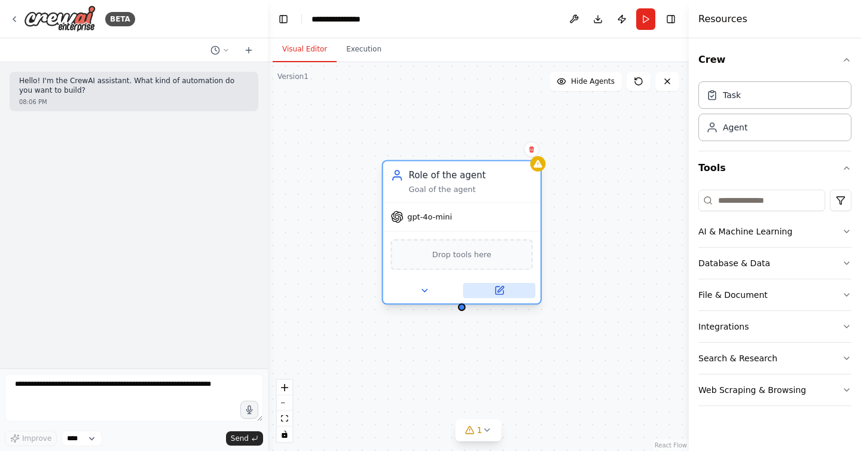
click at [503, 296] on button at bounding box center [499, 291] width 72 height 16
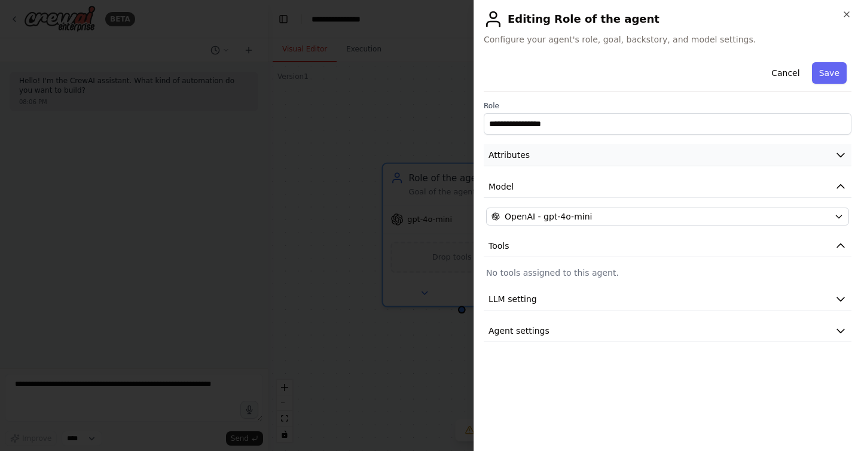
click at [568, 146] on button "Attributes" at bounding box center [667, 155] width 368 height 22
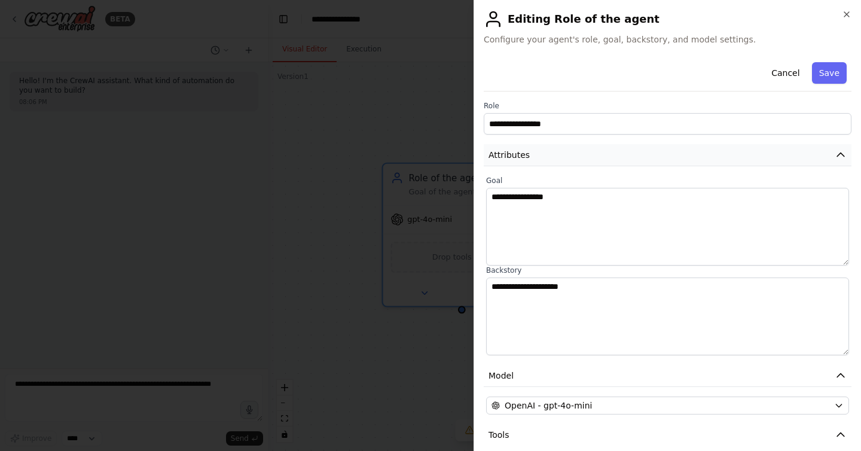
click at [566, 153] on button "Attributes" at bounding box center [667, 155] width 368 height 22
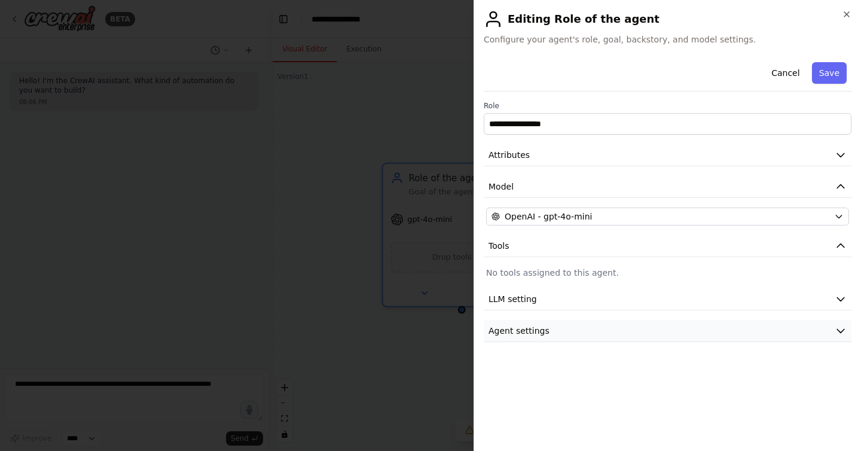
click at [567, 330] on button "Agent settings" at bounding box center [667, 331] width 368 height 22
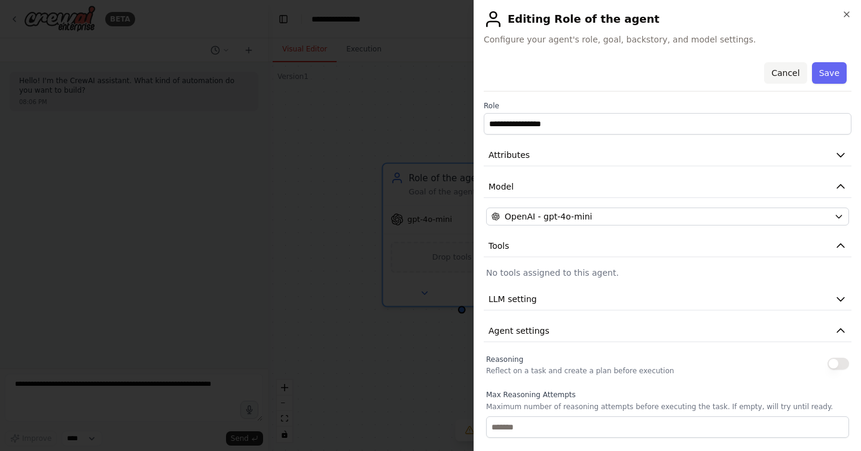
click at [792, 71] on button "Cancel" at bounding box center [785, 73] width 42 height 22
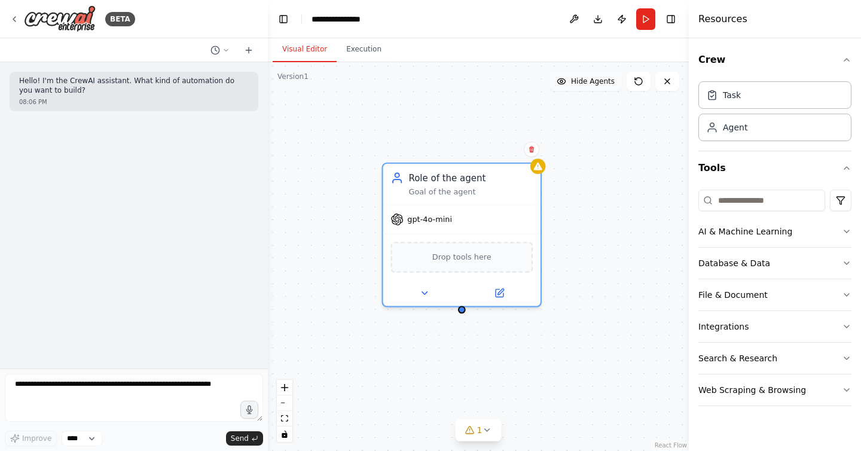
click at [587, 78] on span "Hide Agents" at bounding box center [593, 81] width 44 height 10
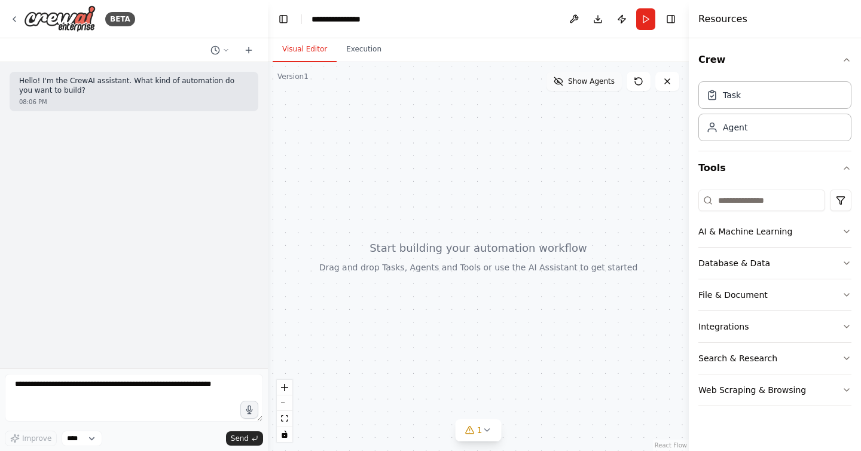
click at [587, 78] on span "Show Agents" at bounding box center [591, 81] width 47 height 10
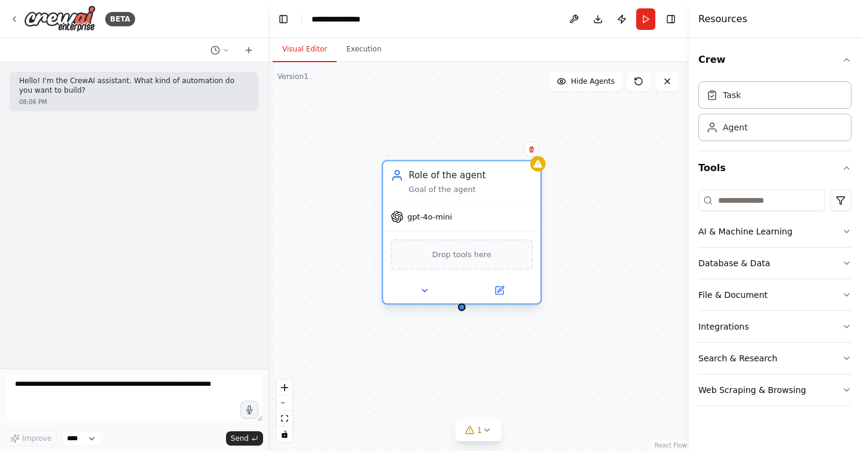
click at [430, 218] on span "gpt-4o-mini" at bounding box center [429, 217] width 45 height 10
click at [530, 149] on icon at bounding box center [531, 149] width 5 height 7
click at [497, 150] on button "Confirm" at bounding box center [497, 149] width 42 height 14
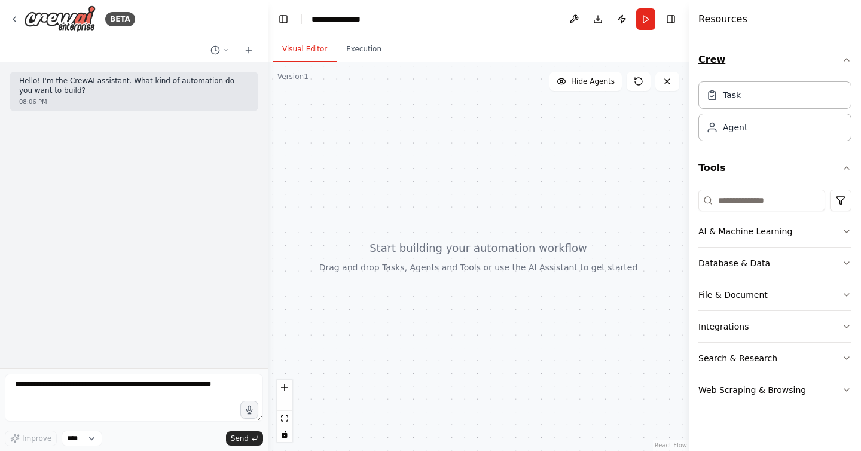
click at [808, 61] on button "Crew" at bounding box center [774, 59] width 153 height 33
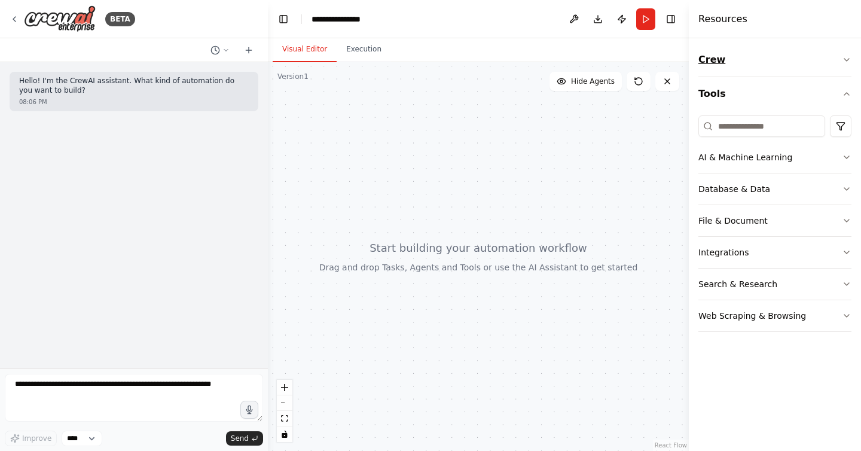
click at [808, 61] on button "Crew" at bounding box center [774, 59] width 153 height 33
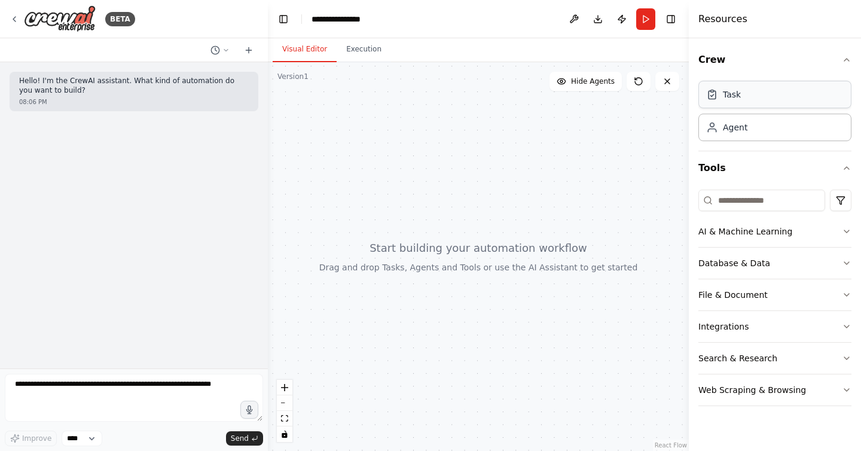
click at [783, 89] on div "Task" at bounding box center [774, 94] width 153 height 27
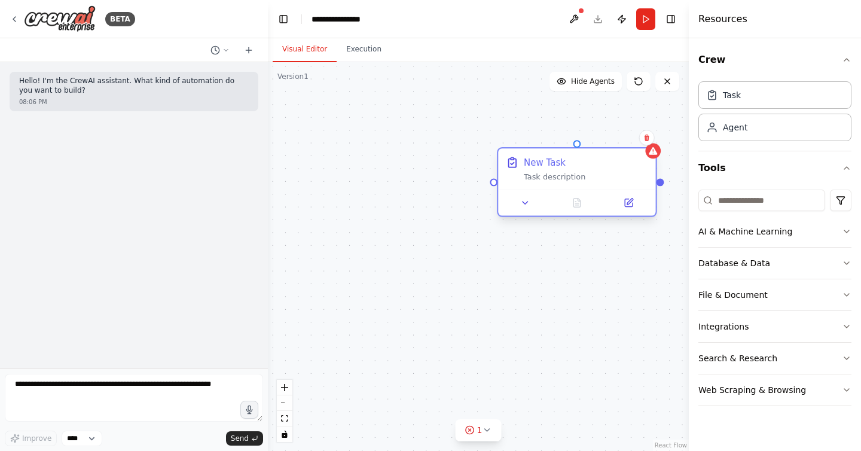
drag, startPoint x: 654, startPoint y: 157, endPoint x: 625, endPoint y: 157, distance: 29.3
click at [625, 157] on div "New Task" at bounding box center [586, 162] width 124 height 13
click at [648, 142] on button at bounding box center [647, 138] width 16 height 16
click at [601, 140] on button "Confirm" at bounding box center [612, 137] width 42 height 14
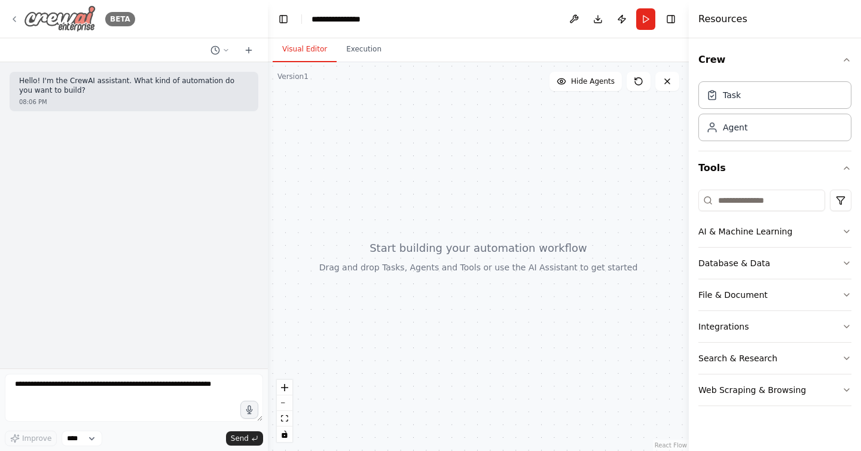
click at [18, 18] on icon at bounding box center [15, 19] width 10 height 10
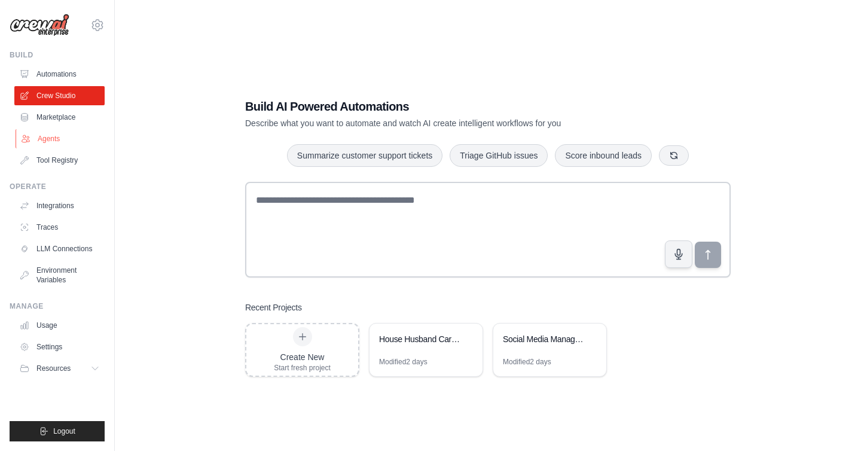
click at [49, 145] on link "Agents" at bounding box center [61, 138] width 90 height 19
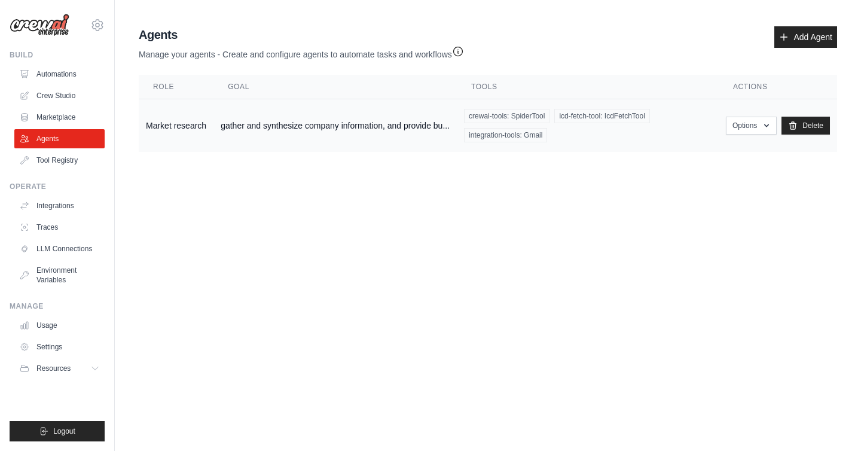
click at [285, 125] on td "gather and synthesize company information, and provide bu..." at bounding box center [334, 125] width 243 height 53
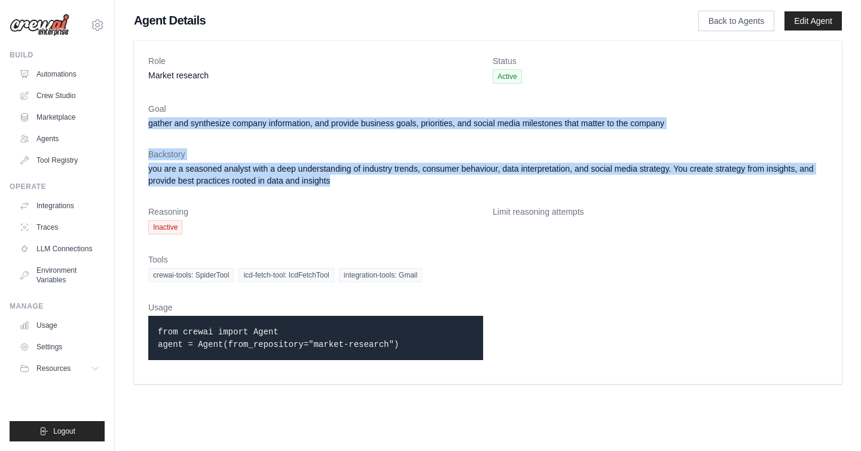
drag, startPoint x: 150, startPoint y: 126, endPoint x: 368, endPoint y: 186, distance: 225.8
click at [368, 186] on dl "Role Market research Status Active Goal gather and synthesize company informati…" at bounding box center [487, 212] width 679 height 314
copy dl "gather and synthesize company information, and provide business goals, prioriti…"
click at [48, 90] on link "Crew Studio" at bounding box center [61, 95] width 90 height 19
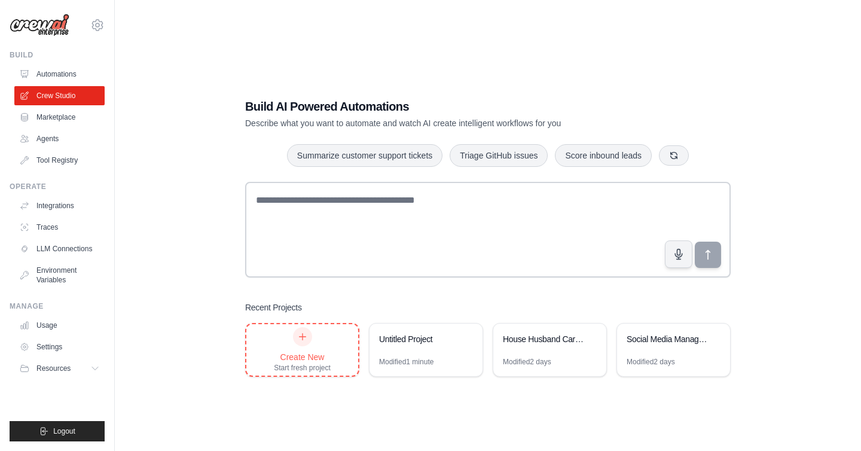
click at [268, 349] on div "Create New Start fresh project" at bounding box center [302, 349] width 112 height 51
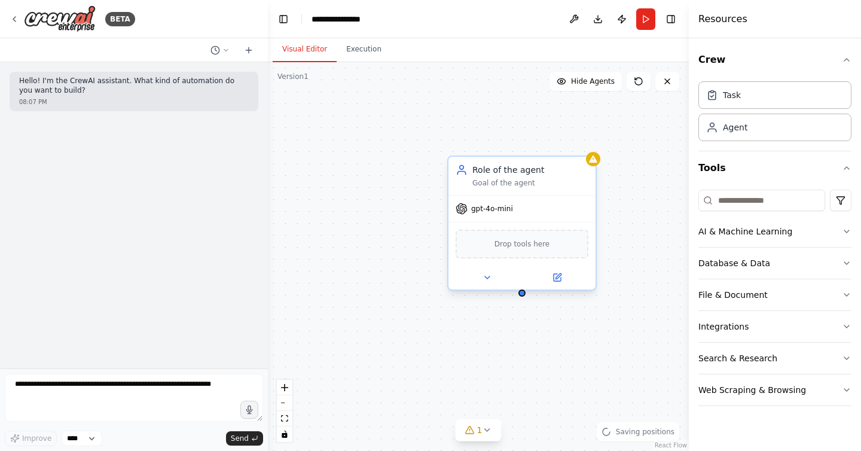
click at [498, 189] on div "Role of the agent Goal of the agent" at bounding box center [521, 176] width 147 height 38
click at [489, 277] on icon at bounding box center [487, 278] width 10 height 10
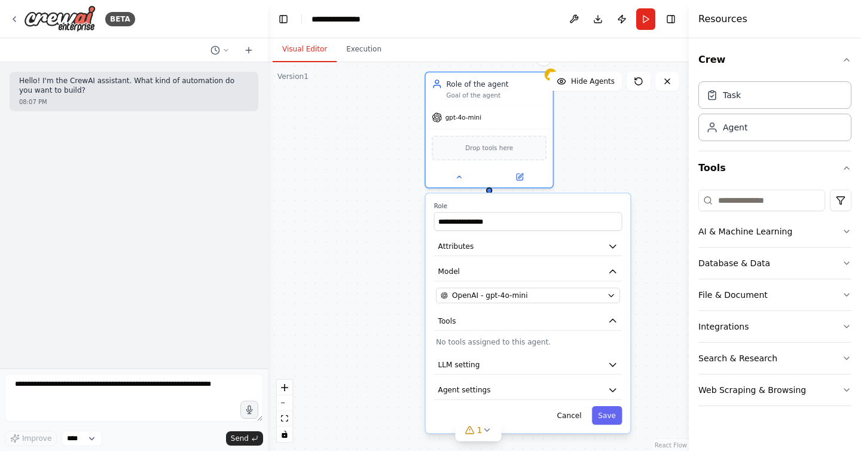
drag, startPoint x: 422, startPoint y: 315, endPoint x: 391, endPoint y: 212, distance: 107.2
click at [391, 212] on div "**********" at bounding box center [478, 256] width 421 height 388
click at [503, 252] on button "Attributes" at bounding box center [528, 246] width 188 height 19
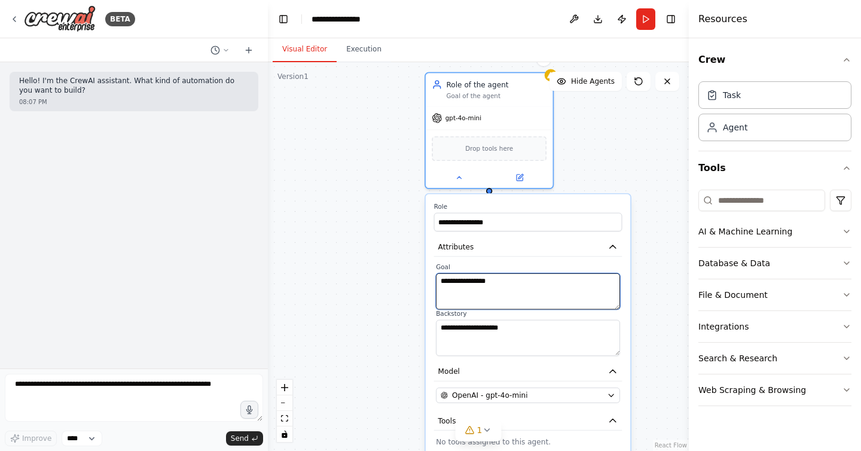
click at [504, 286] on textarea "**********" at bounding box center [528, 291] width 184 height 36
paste textarea "**********"
click at [504, 286] on textarea "**********" at bounding box center [528, 291] width 184 height 36
type textarea "**********"
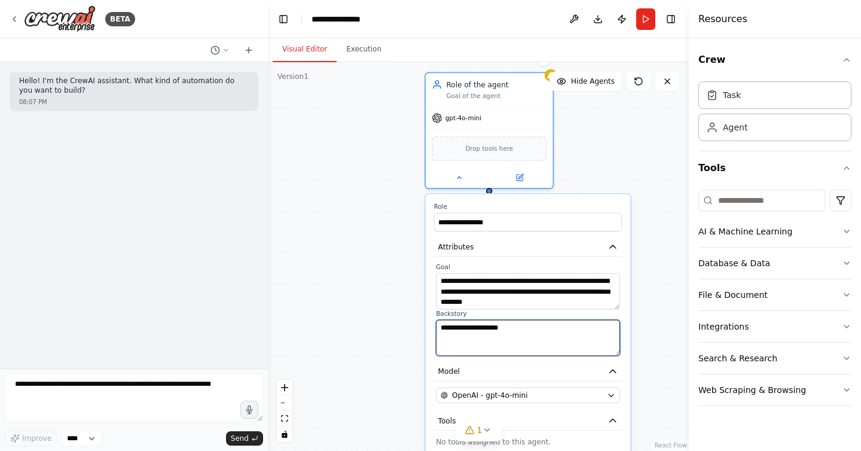
click at [558, 330] on textarea "**********" at bounding box center [528, 338] width 184 height 36
paste textarea "**********"
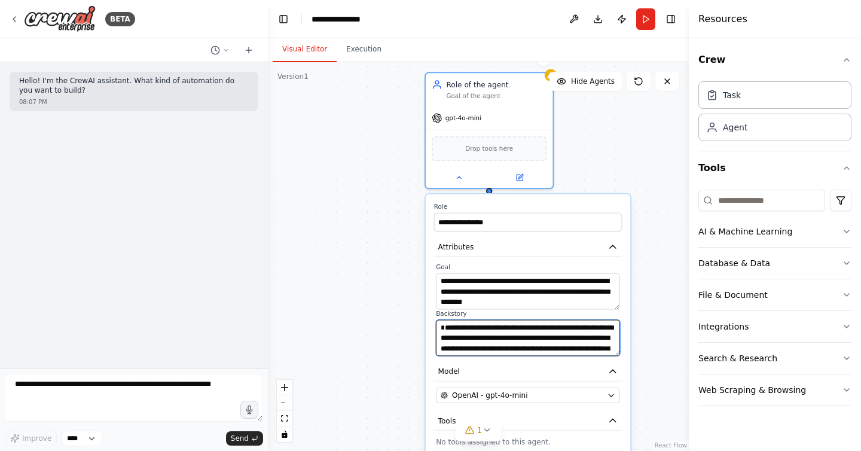
scroll to position [32, 0]
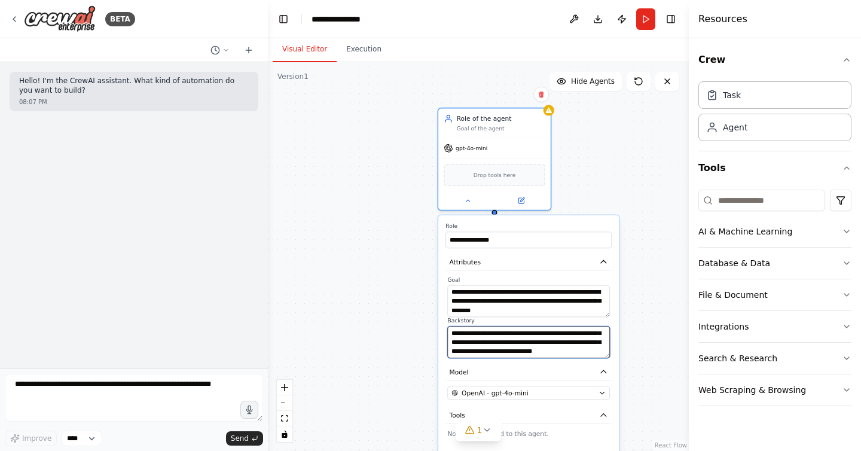
type textarea "**********"
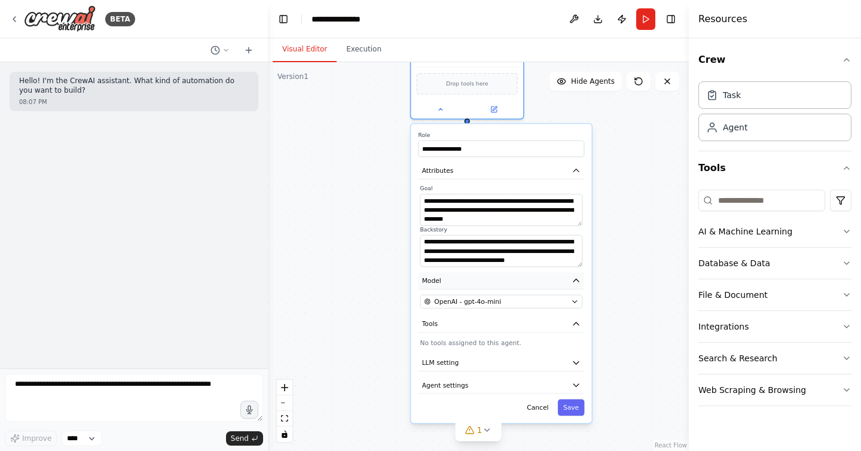
drag, startPoint x: 538, startPoint y: 362, endPoint x: 507, endPoint y: 271, distance: 96.0
click at [507, 271] on div "**********" at bounding box center [501, 273] width 180 height 299
click at [510, 325] on button "Tools" at bounding box center [501, 324] width 166 height 17
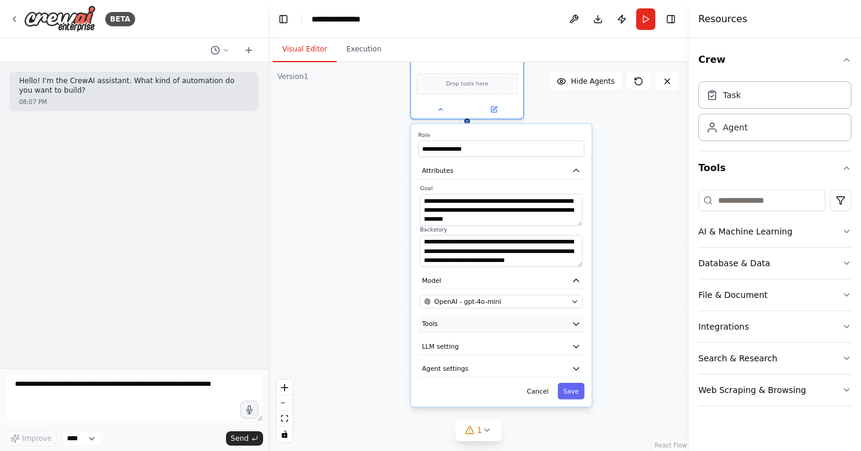
click at [510, 325] on button "Tools" at bounding box center [501, 324] width 166 height 17
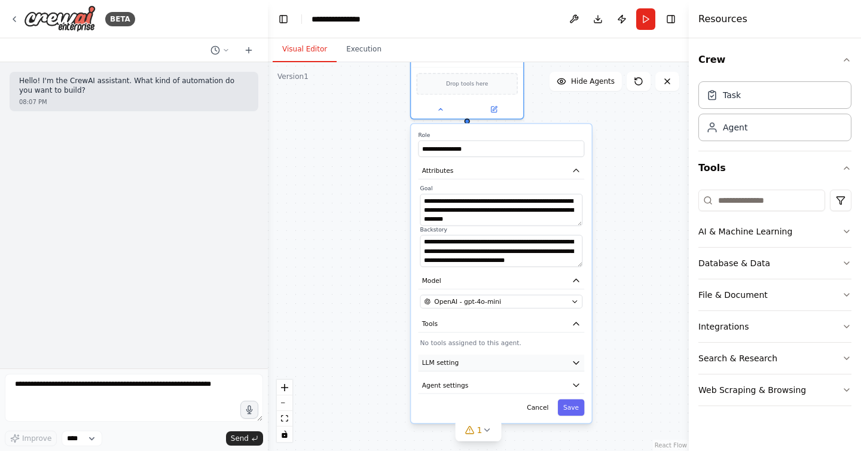
click at [506, 369] on button "LLM setting" at bounding box center [501, 362] width 166 height 17
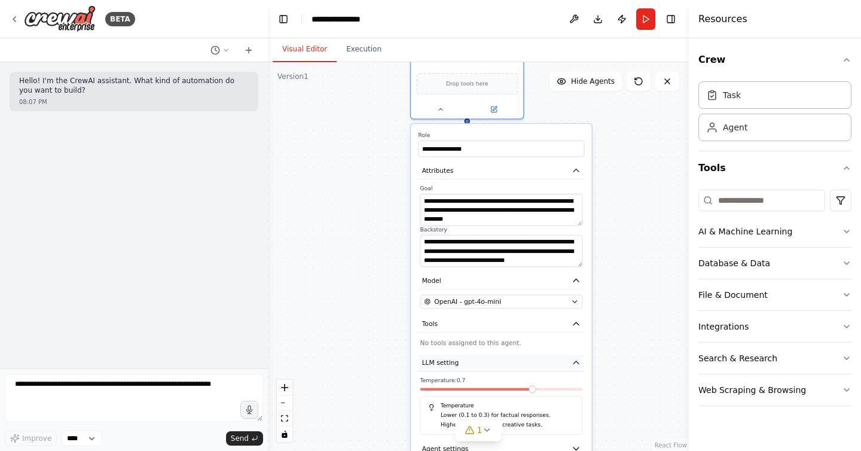
click at [507, 363] on button "LLM setting" at bounding box center [501, 362] width 166 height 17
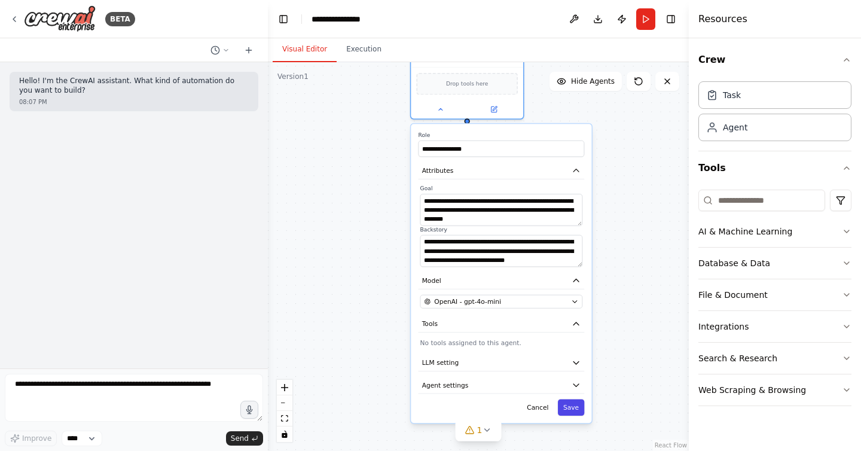
click at [571, 405] on button "Save" at bounding box center [571, 407] width 27 height 16
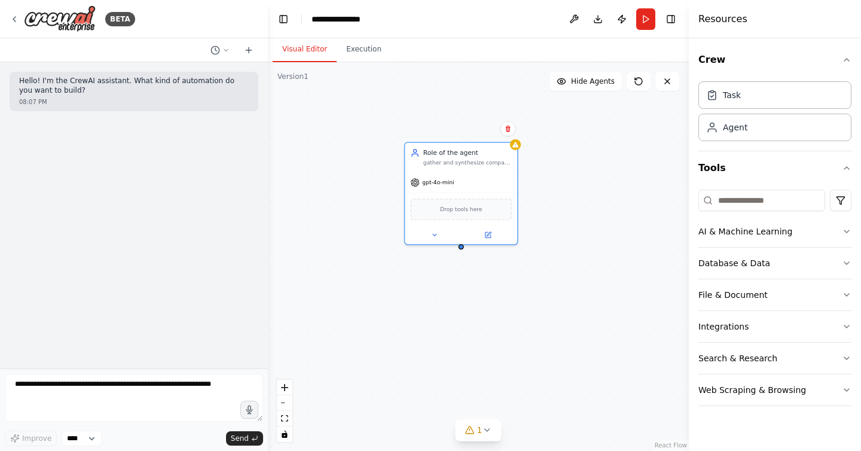
drag, startPoint x: 537, startPoint y: 252, endPoint x: 531, endPoint y: 377, distance: 125.6
click at [531, 377] on div "Role of the agent gather and synthesize company information, and provide busine…" at bounding box center [478, 256] width 421 height 388
click at [745, 200] on input at bounding box center [761, 200] width 127 height 22
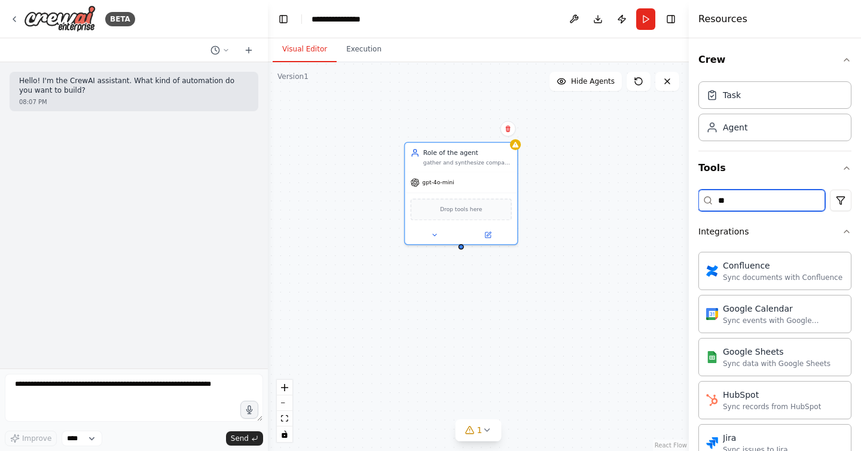
type input "*"
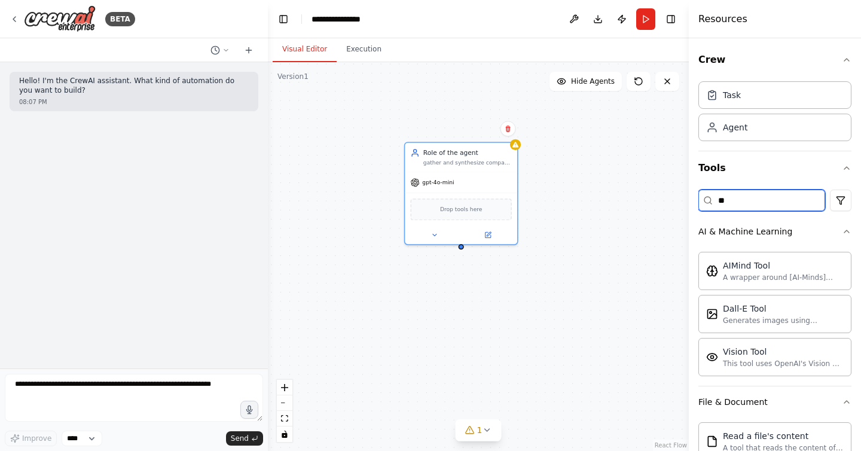
type input "*"
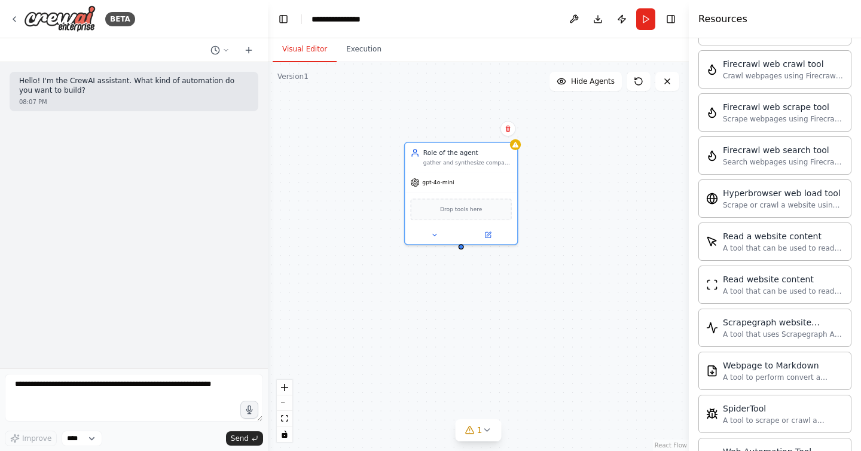
scroll to position [413, 0]
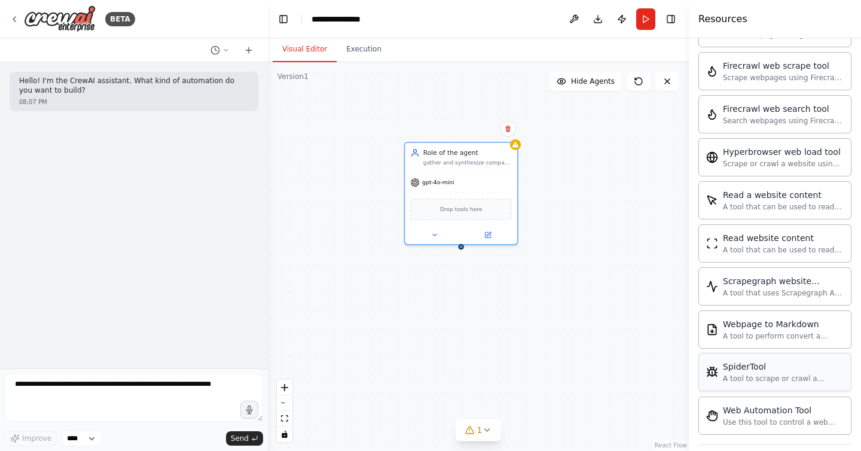
type input "***"
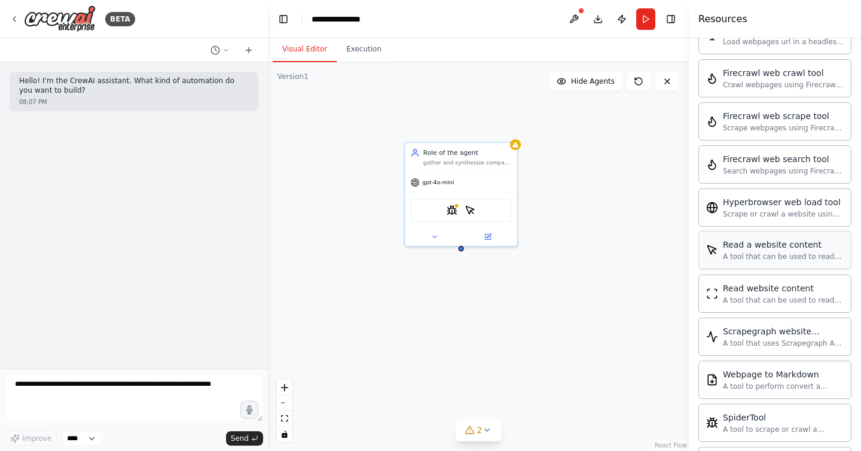
scroll to position [325, 0]
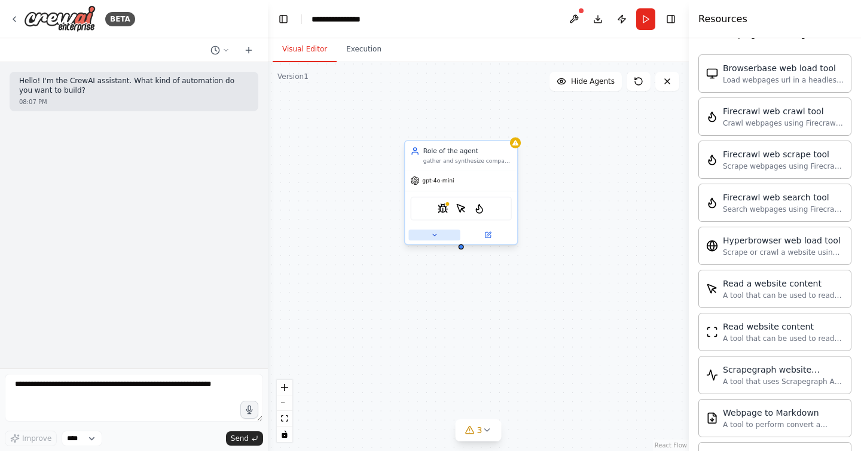
click at [436, 235] on icon at bounding box center [433, 234] width 7 height 7
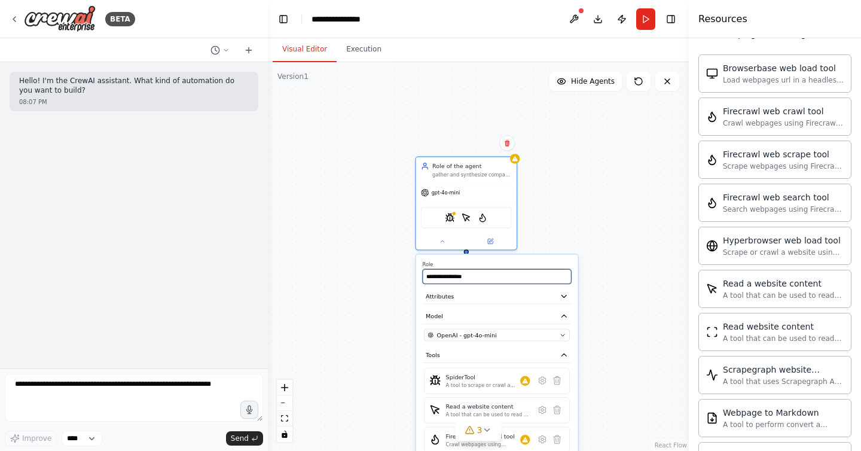
click at [510, 280] on input "**********" at bounding box center [497, 276] width 149 height 15
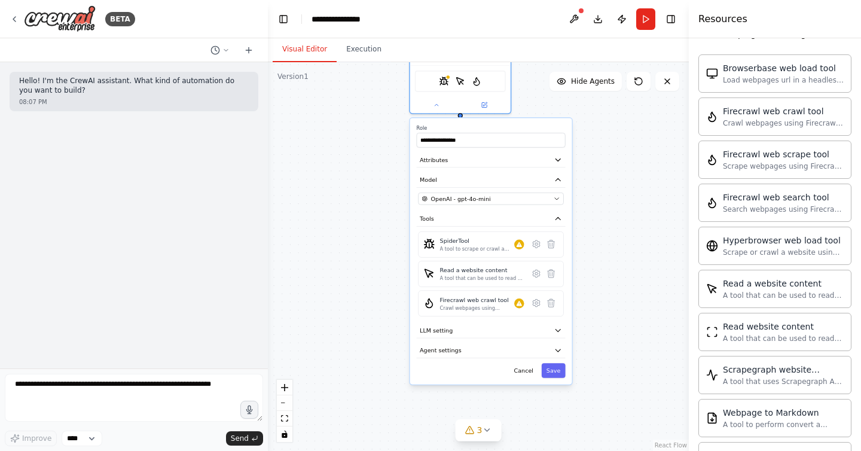
drag, startPoint x: 378, startPoint y: 279, endPoint x: 372, endPoint y: 142, distance: 136.4
click at [372, 142] on div "**********" at bounding box center [478, 256] width 421 height 388
click at [449, 330] on span "LLM setting" at bounding box center [436, 330] width 33 height 8
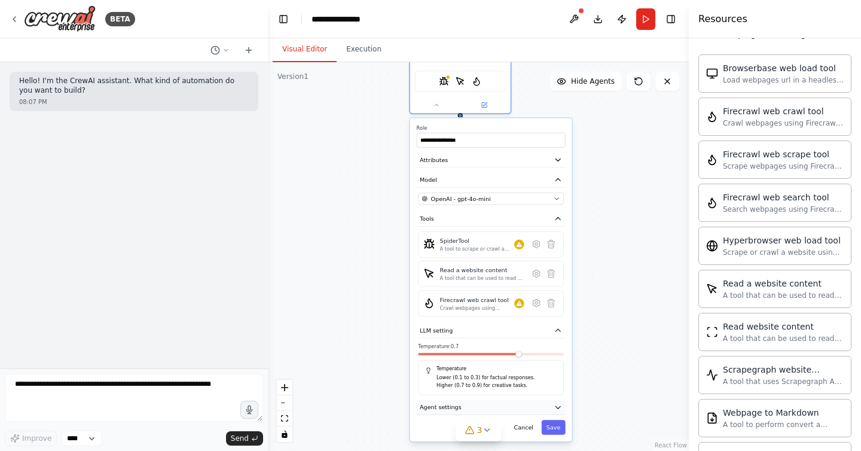
click at [435, 409] on span "Agent settings" at bounding box center [441, 407] width 42 height 8
click at [431, 160] on span "Attributes" at bounding box center [434, 159] width 28 height 8
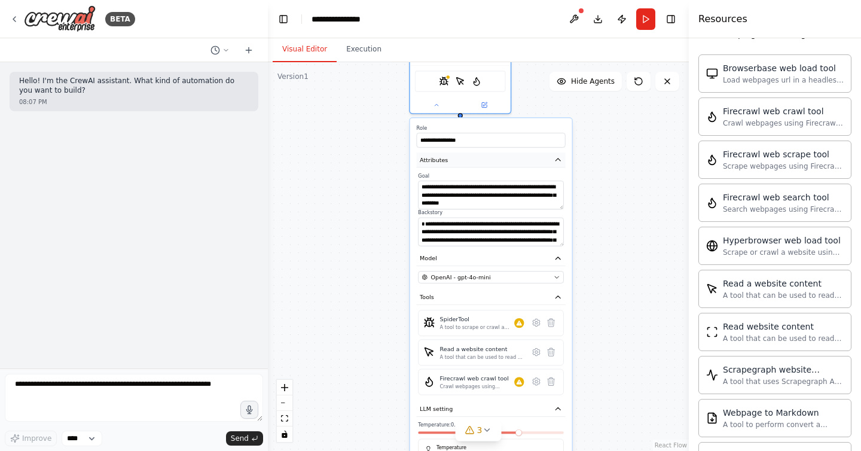
click at [431, 160] on span "Attributes" at bounding box center [434, 159] width 28 height 8
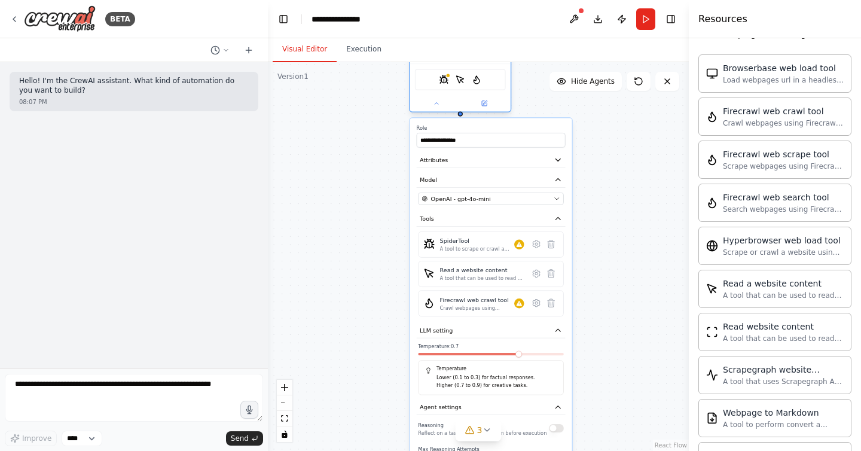
click at [435, 111] on div "Role of the agent gather and synthesize company information, and provide busine…" at bounding box center [460, 66] width 102 height 94
click at [436, 105] on icon at bounding box center [436, 103] width 7 height 7
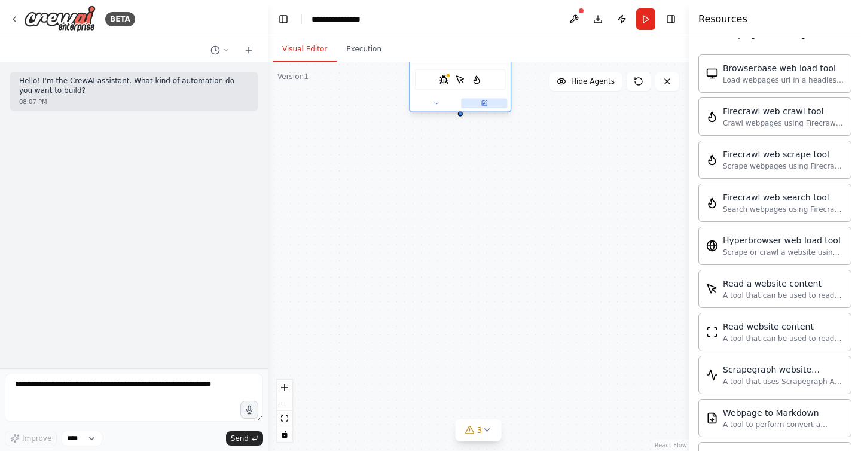
click at [482, 103] on icon at bounding box center [484, 103] width 5 height 5
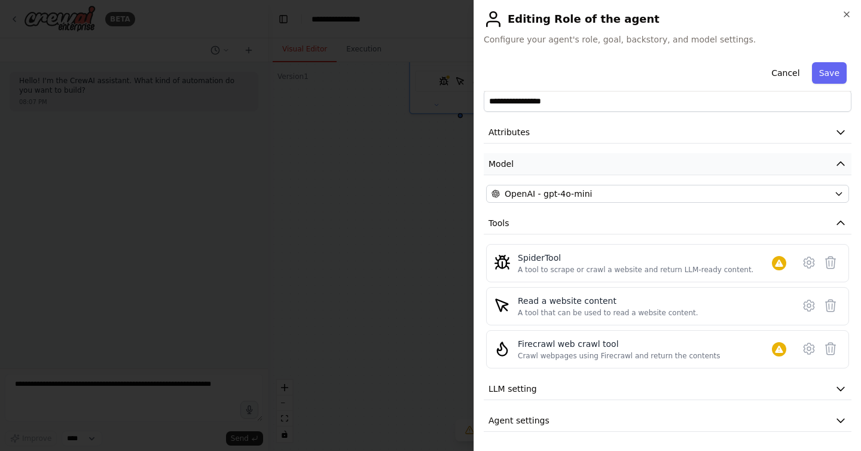
scroll to position [0, 0]
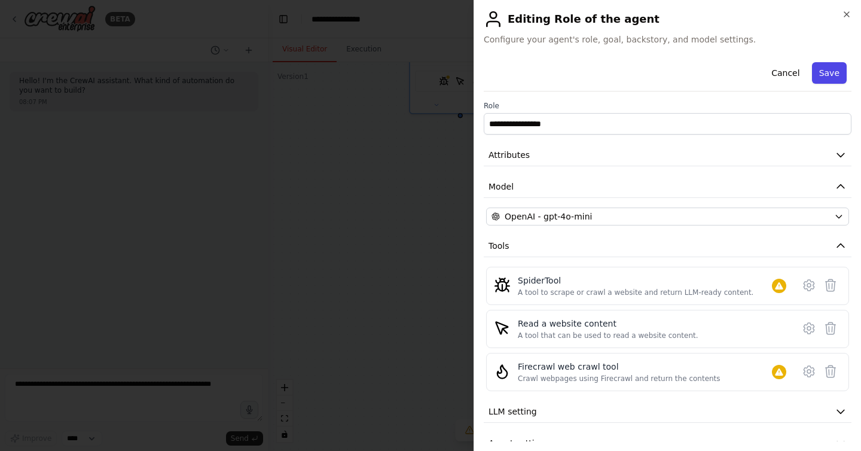
click at [829, 71] on button "Save" at bounding box center [829, 73] width 35 height 22
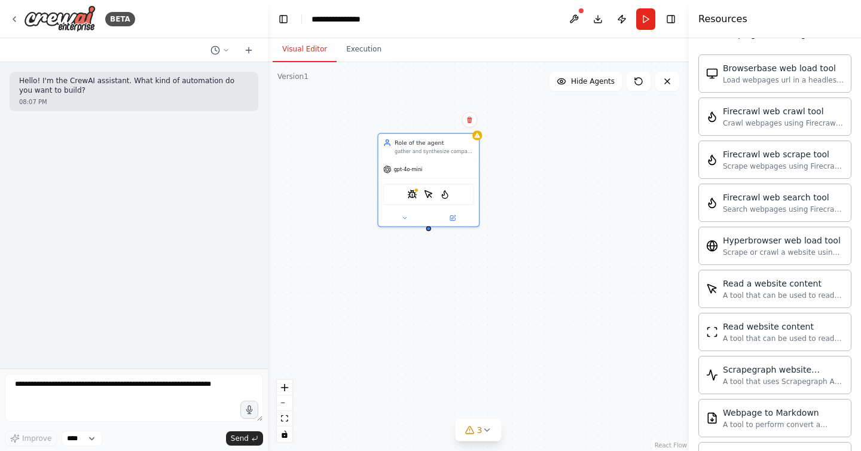
drag, startPoint x: 509, startPoint y: 185, endPoint x: 477, endPoint y: 298, distance: 117.5
click at [478, 298] on div "Role of the agent gather and synthesize company information, and provide busine…" at bounding box center [478, 256] width 421 height 388
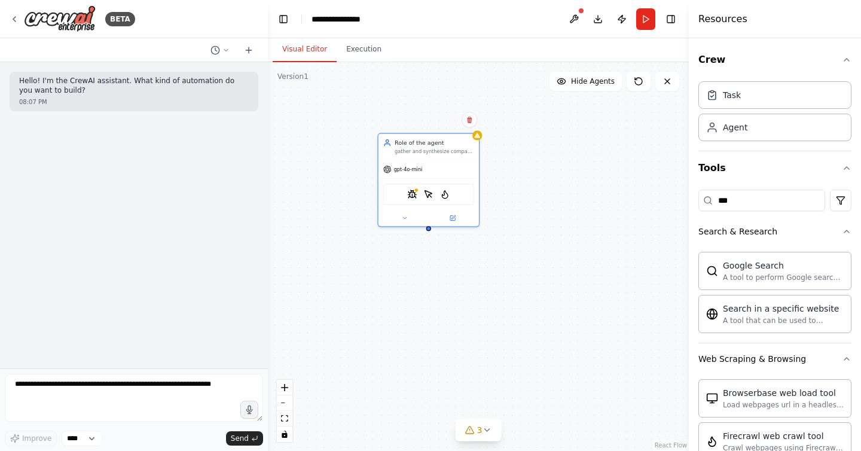
scroll to position [1, 0]
click at [769, 170] on button "Tools" at bounding box center [774, 167] width 153 height 33
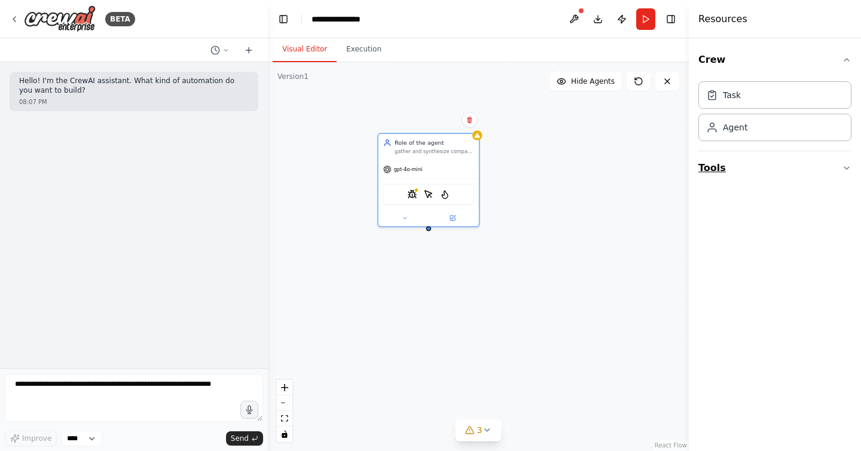
click at [769, 170] on button "Tools" at bounding box center [774, 167] width 153 height 33
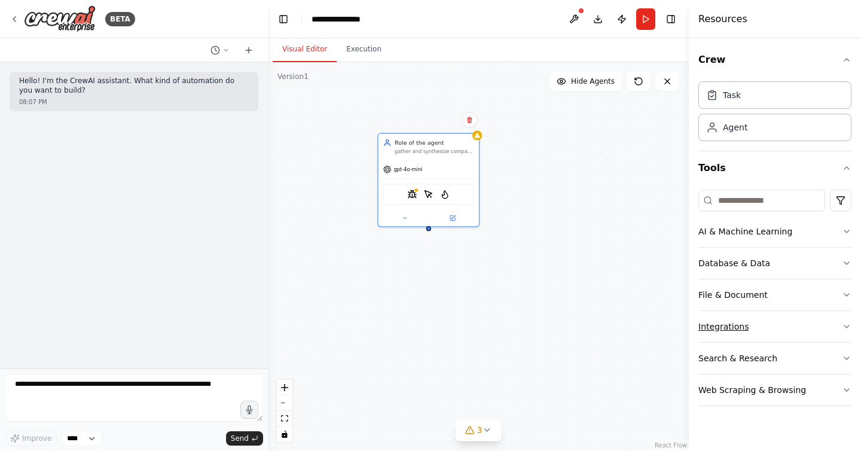
click at [732, 314] on button "Integrations" at bounding box center [774, 326] width 153 height 31
click at [733, 317] on button "Integrations" at bounding box center [774, 326] width 153 height 31
click at [732, 354] on div "Search & Research" at bounding box center [737, 358] width 79 height 12
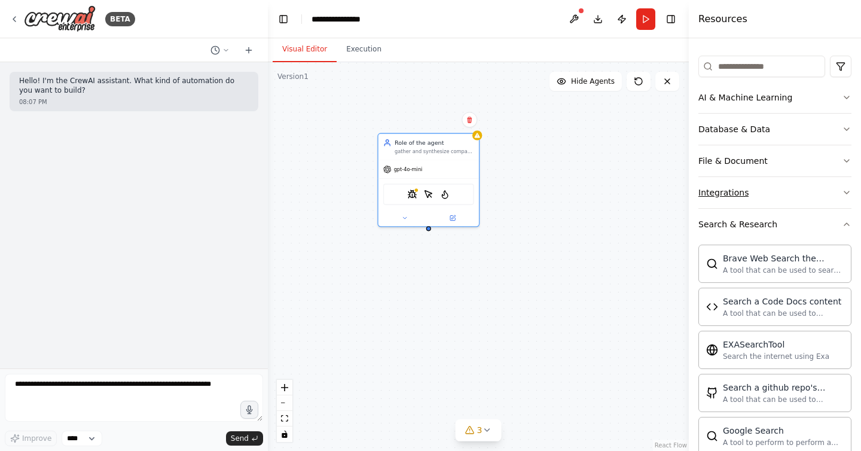
scroll to position [86, 0]
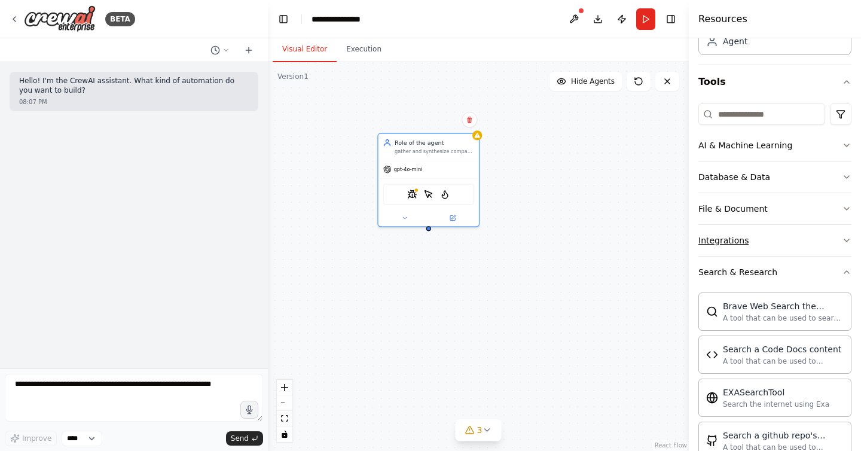
click at [723, 245] on div "Integrations" at bounding box center [723, 240] width 50 height 12
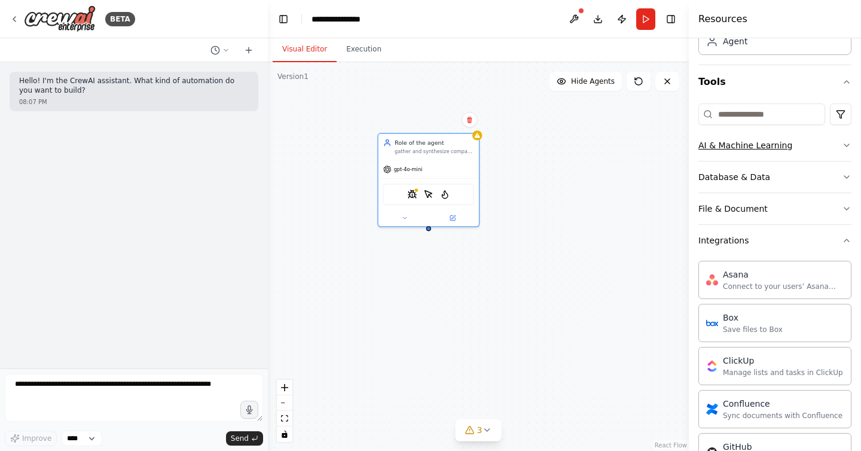
click at [738, 148] on div "AI & Machine Learning" at bounding box center [745, 145] width 94 height 12
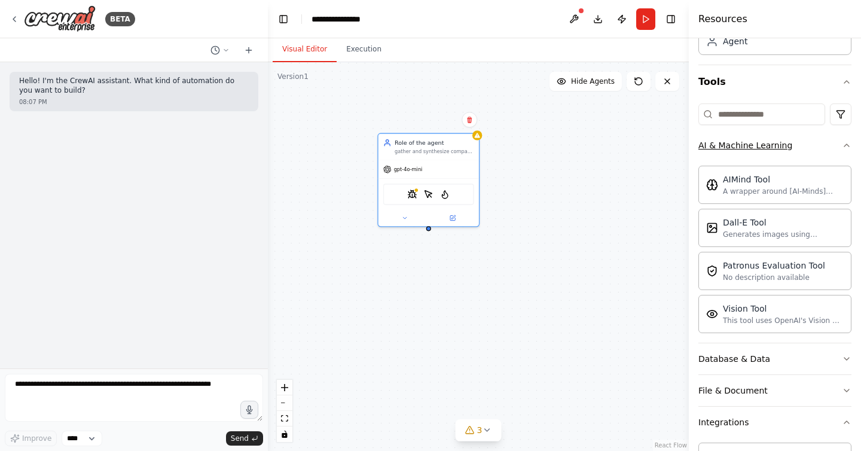
click at [738, 148] on div "AI & Machine Learning" at bounding box center [745, 145] width 94 height 12
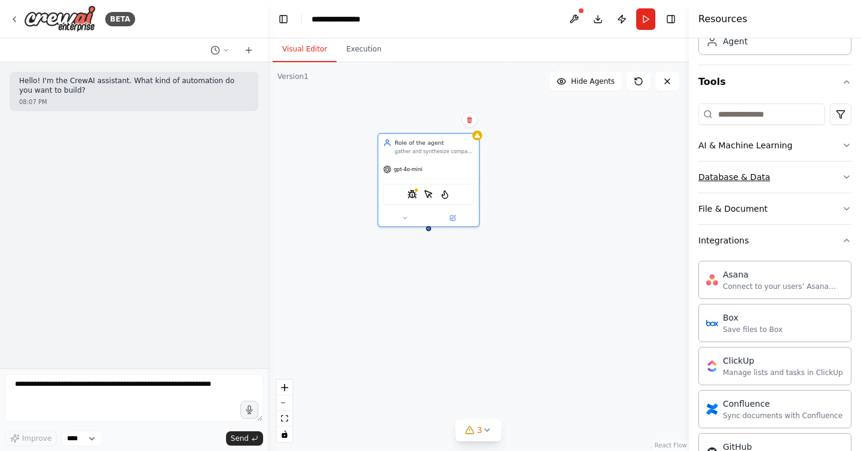
click at [733, 179] on div "Database & Data" at bounding box center [734, 177] width 72 height 12
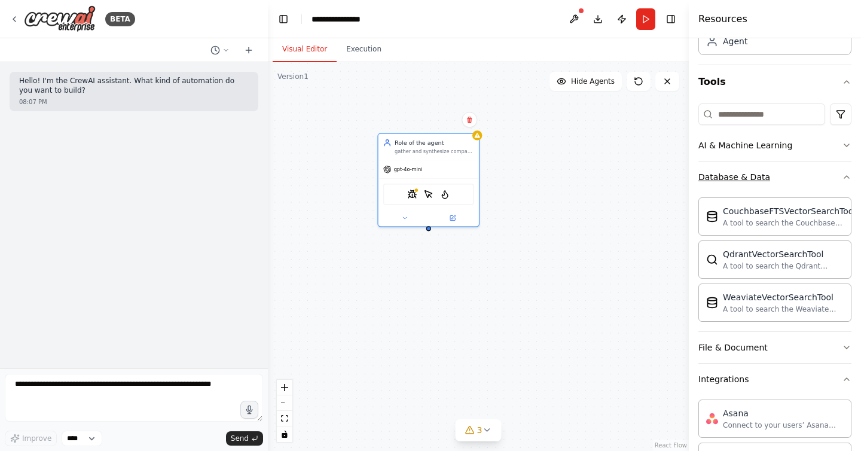
click at [733, 178] on div "Database & Data" at bounding box center [734, 177] width 72 height 12
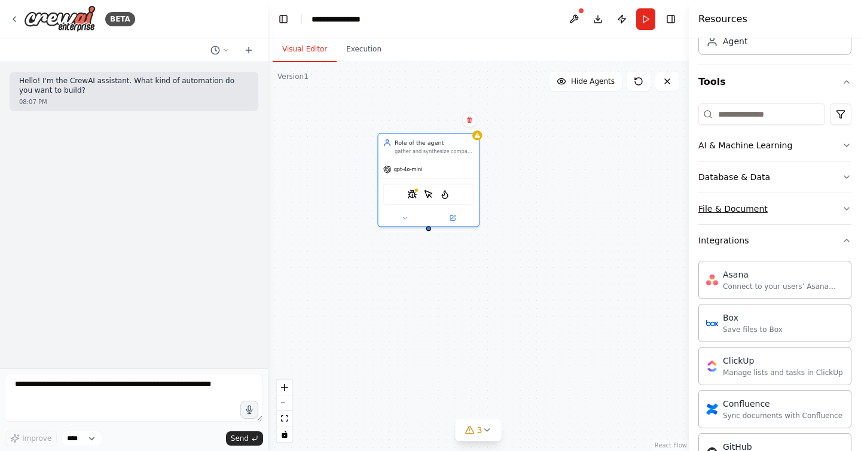
click at [733, 204] on div "File & Document" at bounding box center [732, 209] width 69 height 12
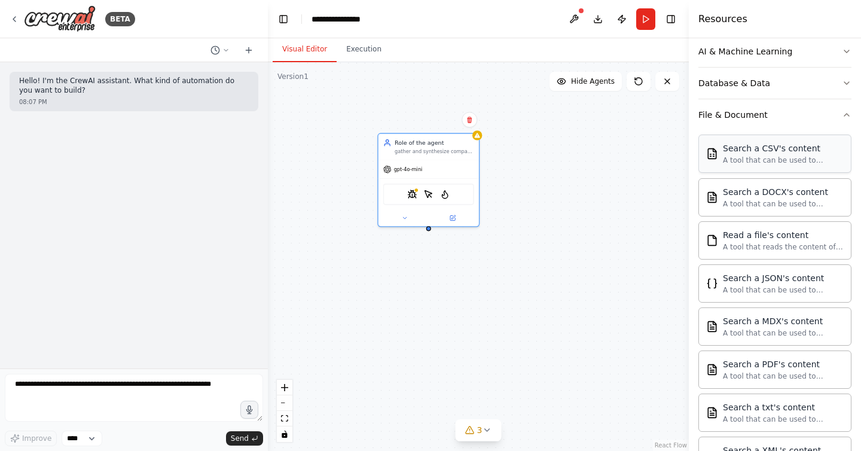
scroll to position [158, 0]
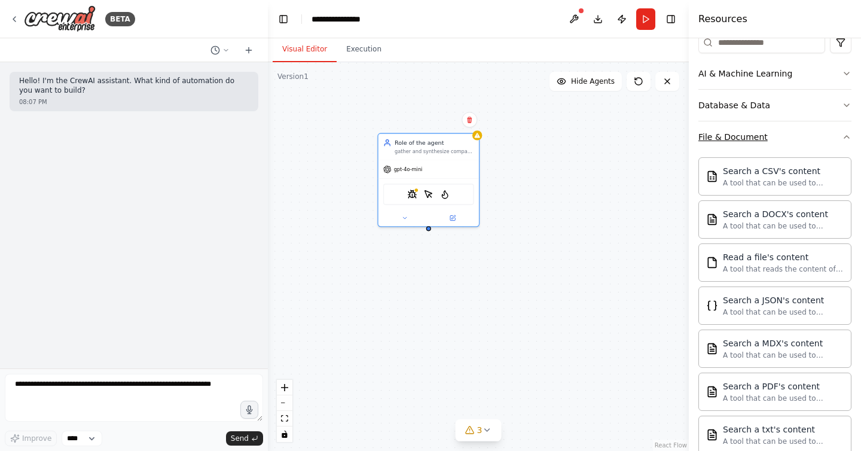
click at [733, 139] on div "File & Document" at bounding box center [732, 137] width 69 height 12
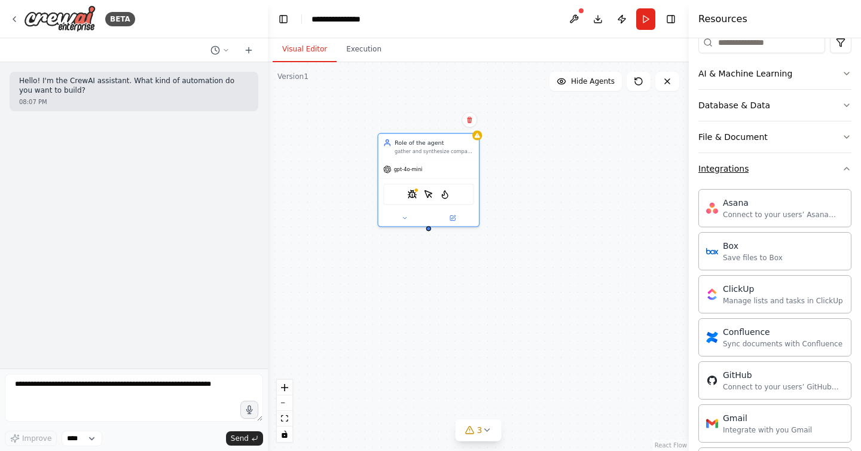
click at [730, 161] on button "Integrations" at bounding box center [774, 168] width 153 height 31
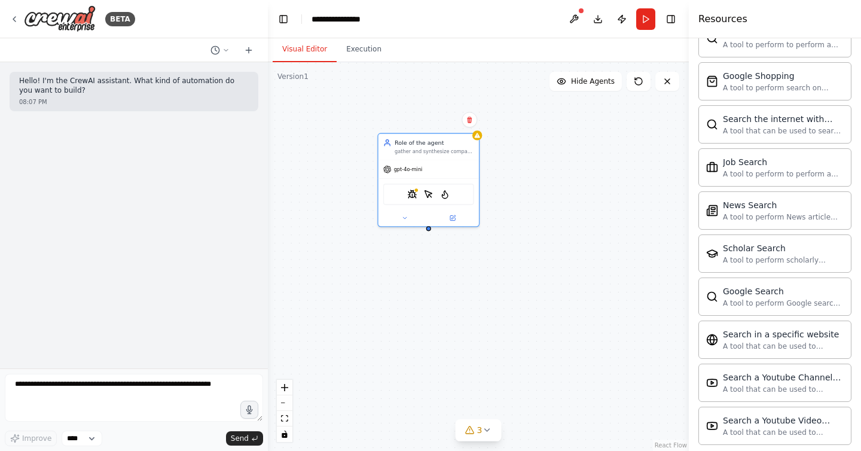
scroll to position [586, 0]
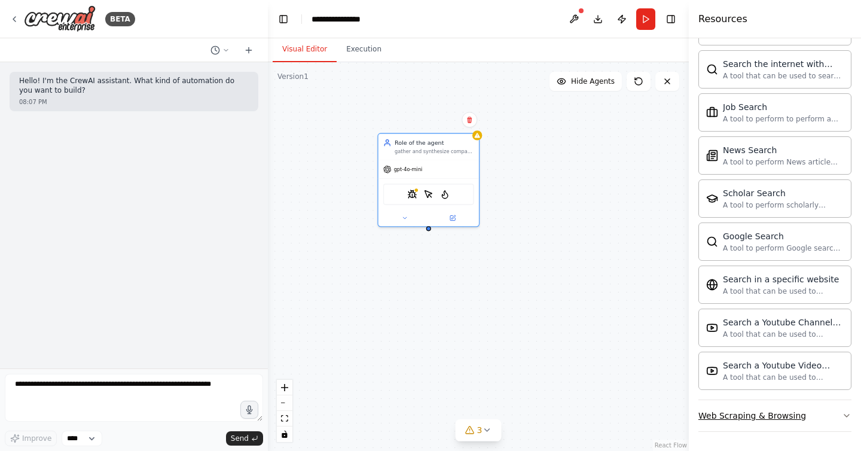
click at [745, 412] on div "Web Scraping & Browsing" at bounding box center [752, 415] width 108 height 12
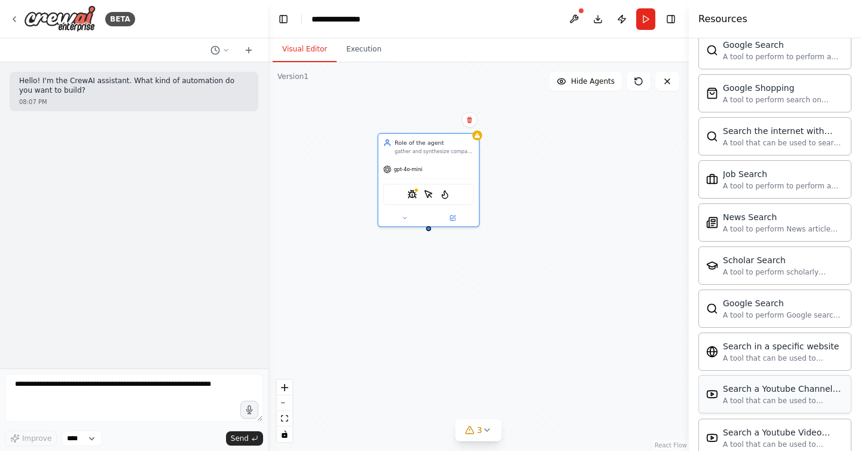
scroll to position [497, 0]
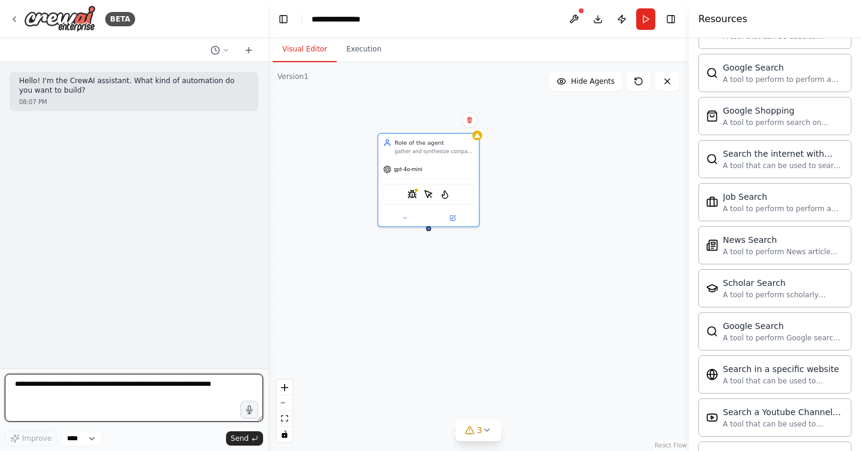
click at [114, 385] on textarea at bounding box center [134, 398] width 258 height 48
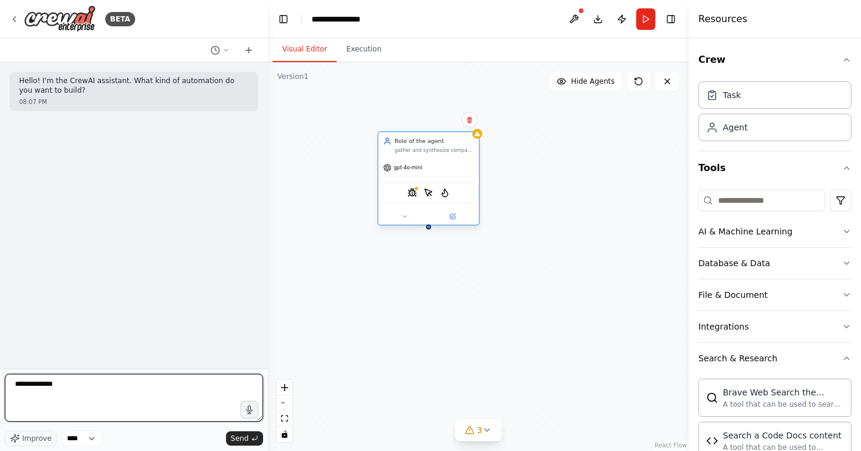
type textarea "**********"
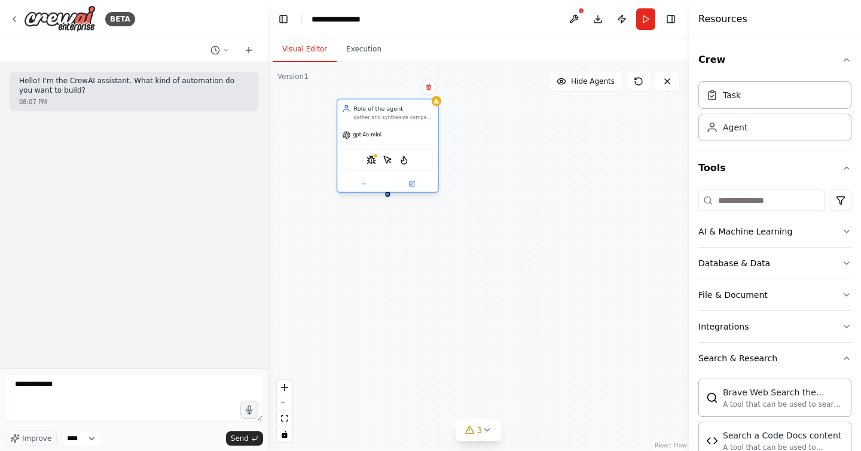
drag, startPoint x: 426, startPoint y: 143, endPoint x: 387, endPoint y: 114, distance: 48.2
click at [387, 114] on div "Role of the agent gather and synthesize company information, and provide busine…" at bounding box center [393, 112] width 79 height 16
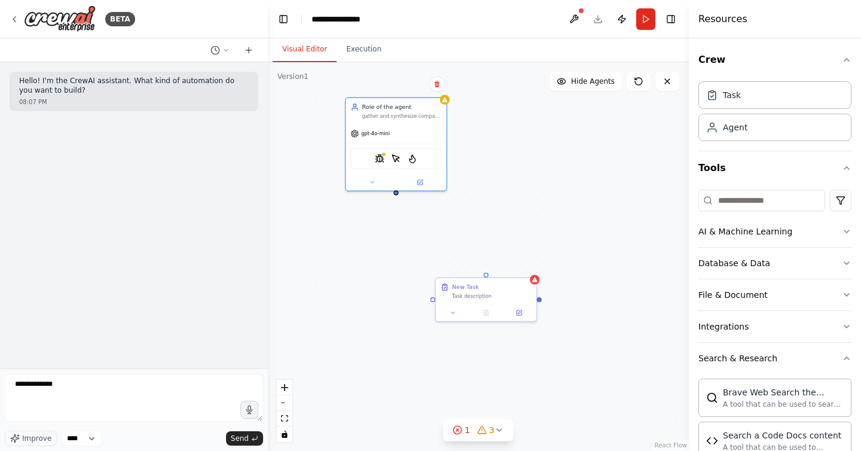
drag, startPoint x: 387, startPoint y: 197, endPoint x: 393, endPoint y: 191, distance: 8.9
click at [393, 191] on div "Role of the agent gather and synthesize company information, and provide busine…" at bounding box center [478, 256] width 421 height 388
drag, startPoint x: 394, startPoint y: 189, endPoint x: 484, endPoint y: 270, distance: 121.1
click at [484, 270] on div "Role of the agent gather and synthesize company information, and provide busine…" at bounding box center [429, 276] width 288 height 266
click at [474, 290] on div "Task description" at bounding box center [488, 290] width 79 height 7
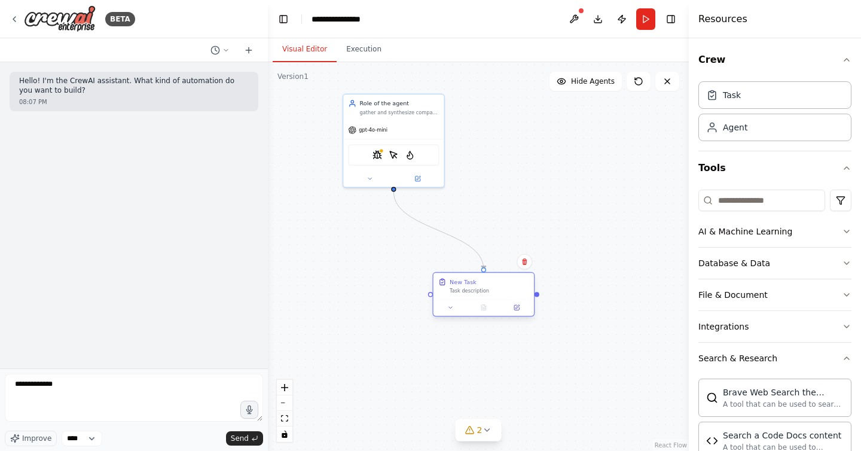
click at [465, 293] on div "New Task Task description" at bounding box center [483, 286] width 100 height 26
click at [458, 282] on div "New Task" at bounding box center [462, 281] width 27 height 8
click at [509, 333] on div ".deletable-edge-delete-btn { width: 20px; height: 20px; border: 0px solid #ffff…" at bounding box center [478, 256] width 421 height 388
click at [452, 308] on icon at bounding box center [450, 307] width 7 height 7
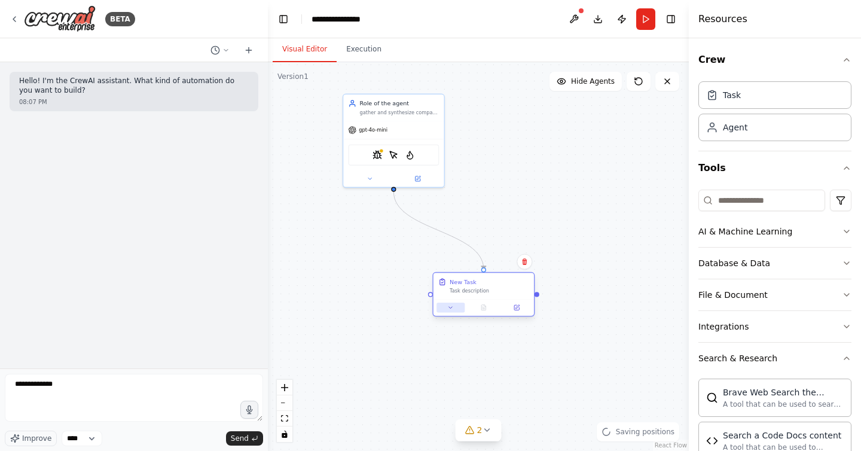
click at [455, 307] on button at bounding box center [450, 307] width 28 height 10
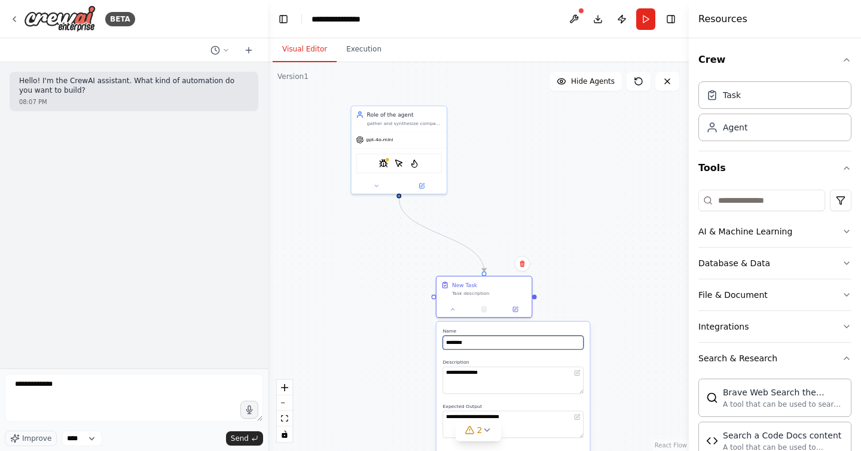
click at [479, 341] on input "********" at bounding box center [512, 342] width 141 height 14
type input "******"
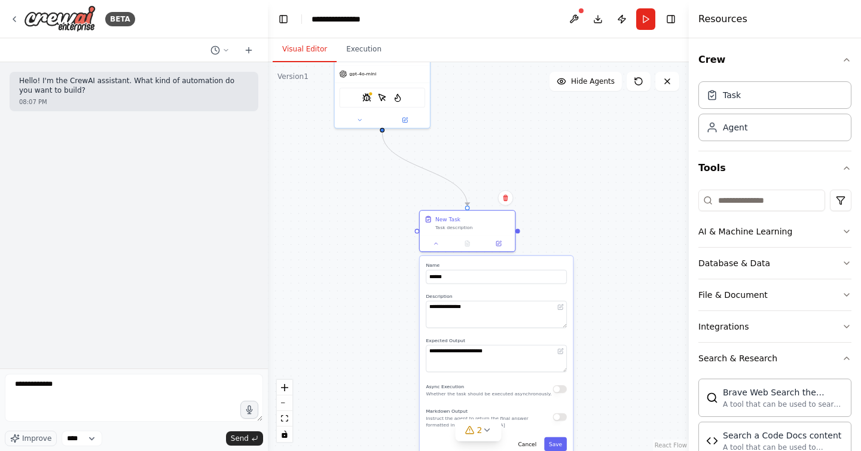
drag, startPoint x: 423, startPoint y: 372, endPoint x: 406, endPoint y: 305, distance: 69.0
click at [406, 305] on div ".deletable-edge-delete-btn { width: 20px; height: 20px; border: 0px solid #ffff…" at bounding box center [478, 256] width 421 height 388
click at [474, 308] on textarea "**********" at bounding box center [496, 312] width 141 height 27
paste textarea "**********"
type textarea "**********"
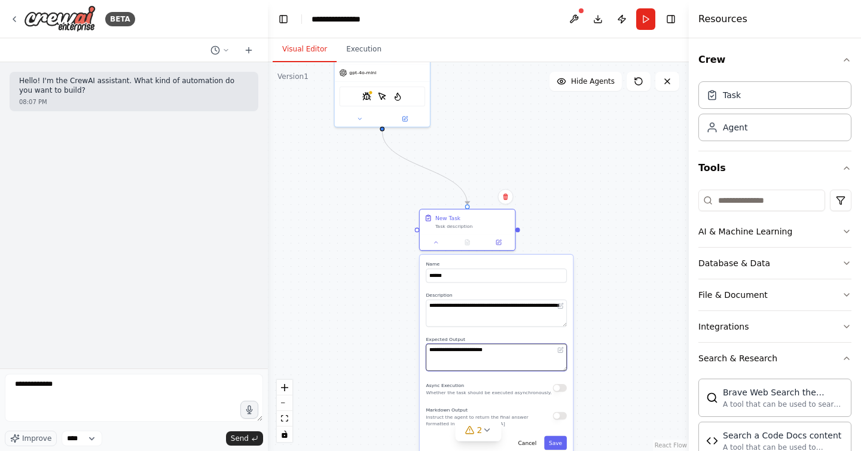
click at [524, 354] on textarea "**********" at bounding box center [496, 357] width 141 height 27
type textarea "*"
type textarea "**********"
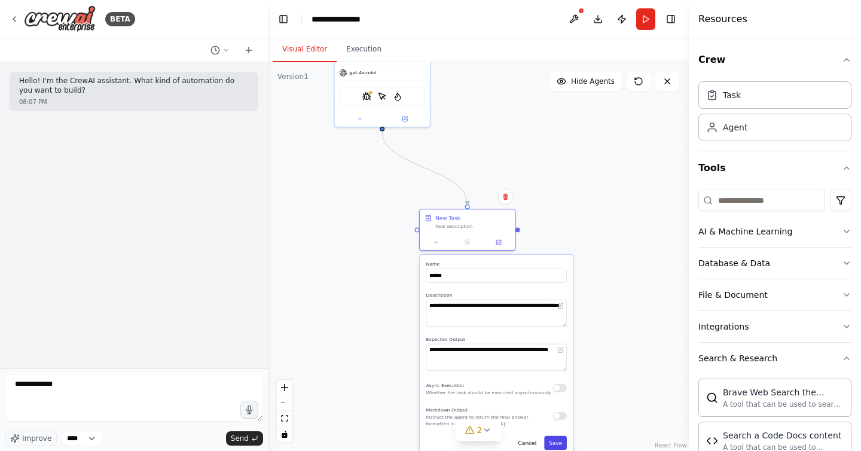
click at [555, 440] on button "Save" at bounding box center [555, 443] width 23 height 14
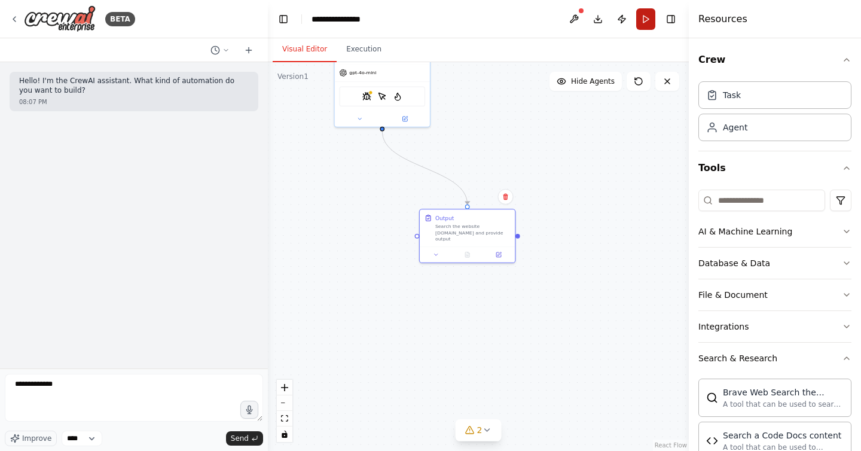
click at [644, 19] on button "Run" at bounding box center [645, 19] width 19 height 22
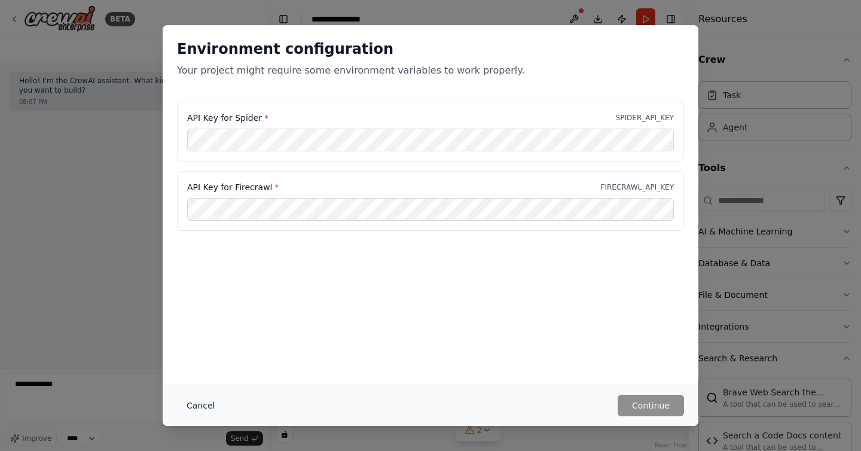
click at [191, 405] on button "Cancel" at bounding box center [200, 405] width 47 height 22
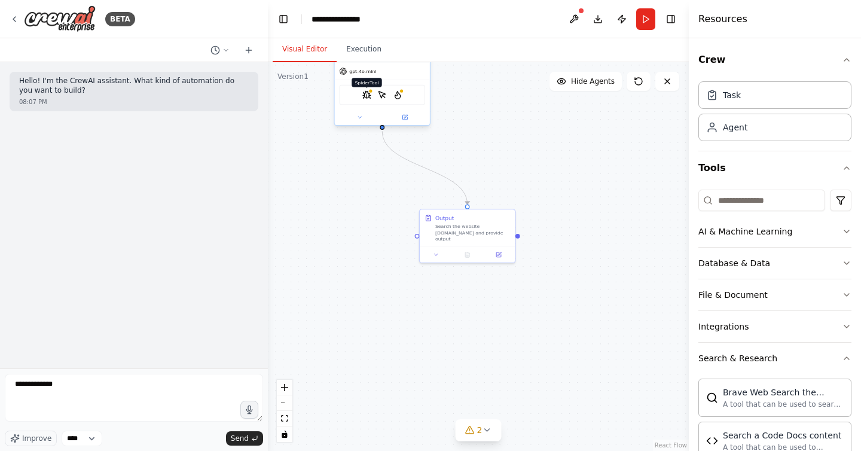
click at [365, 95] on img at bounding box center [367, 95] width 10 height 10
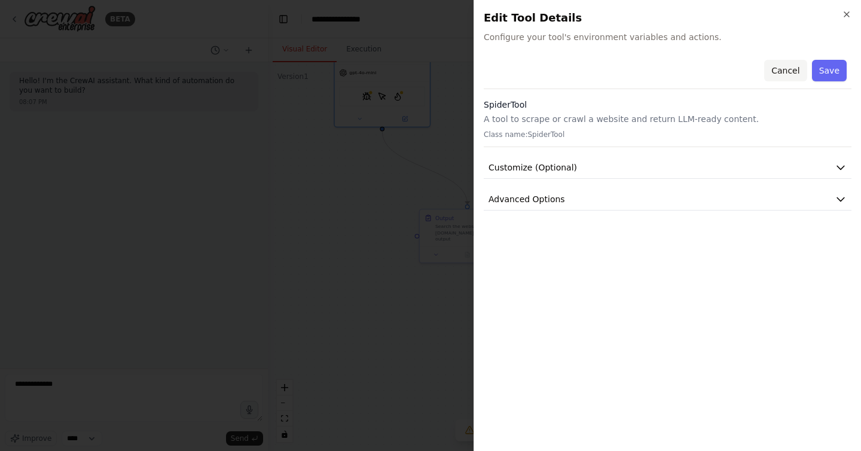
click at [791, 69] on button "Cancel" at bounding box center [785, 71] width 42 height 22
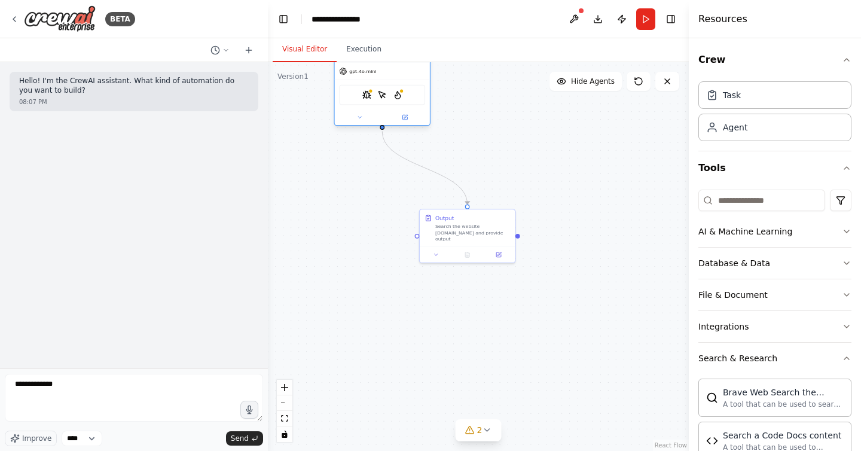
click at [399, 70] on div "gpt-4o-mini" at bounding box center [382, 71] width 95 height 17
click at [361, 117] on icon at bounding box center [359, 117] width 6 height 6
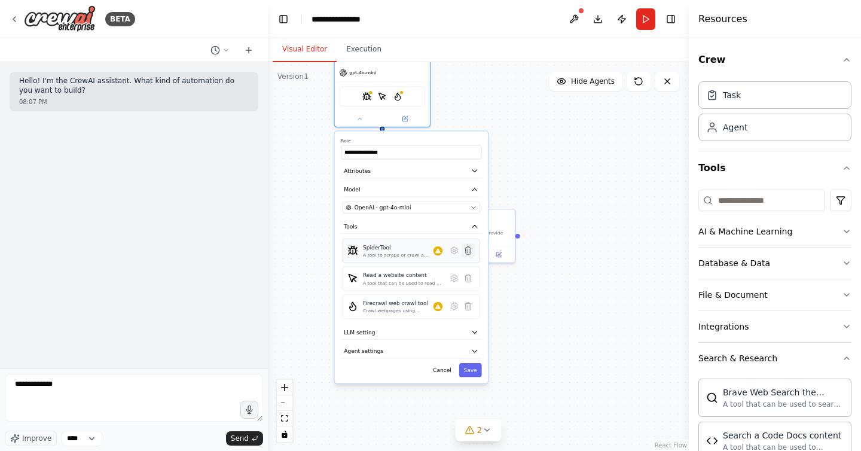
click at [465, 249] on icon at bounding box center [468, 250] width 7 height 8
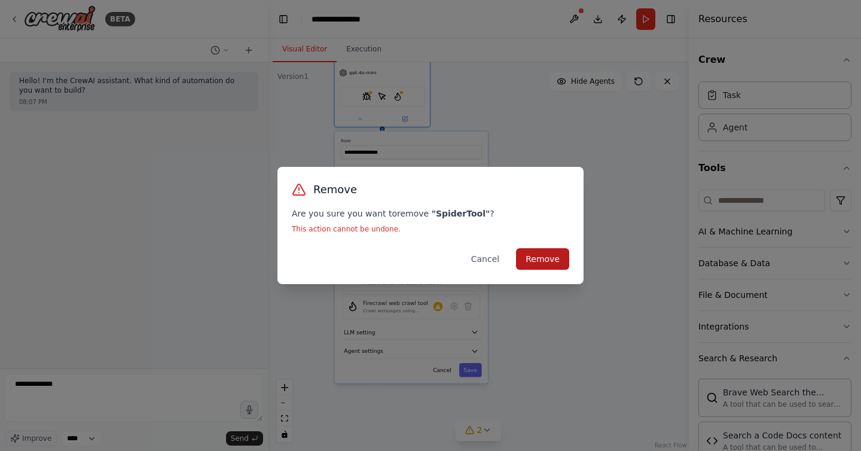
click at [544, 258] on button "Remove" at bounding box center [542, 259] width 53 height 22
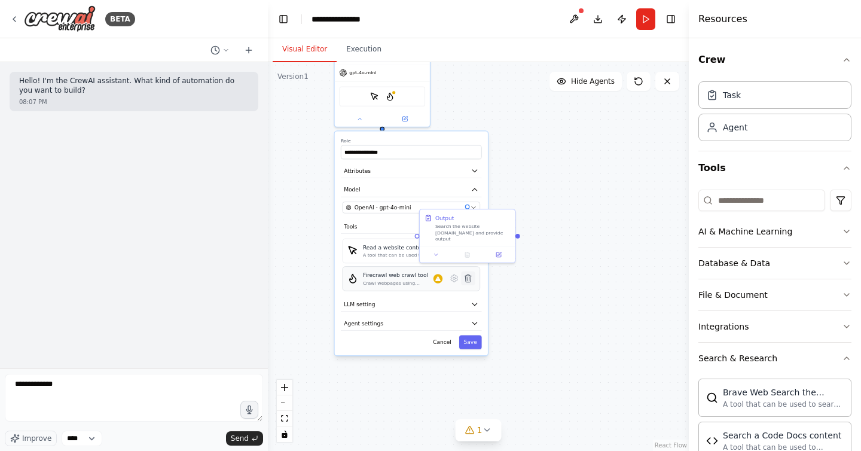
click at [470, 279] on icon at bounding box center [468, 278] width 7 height 8
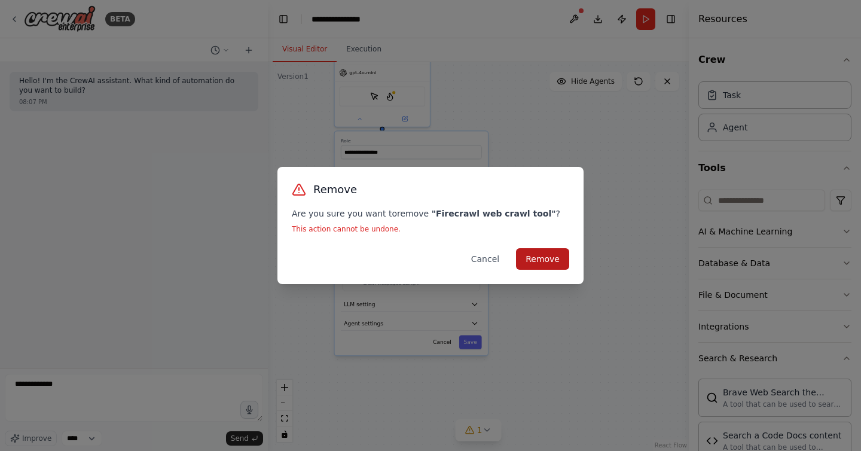
click at [538, 253] on button "Remove" at bounding box center [542, 259] width 53 height 22
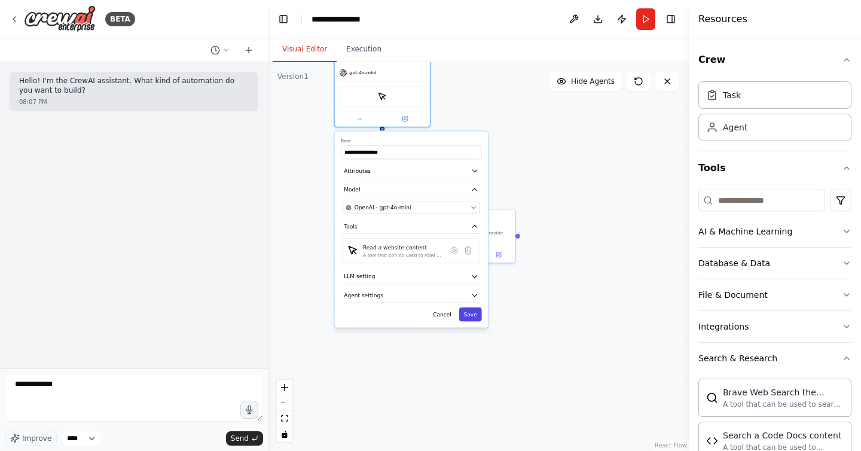
click at [469, 316] on button "Save" at bounding box center [470, 314] width 23 height 14
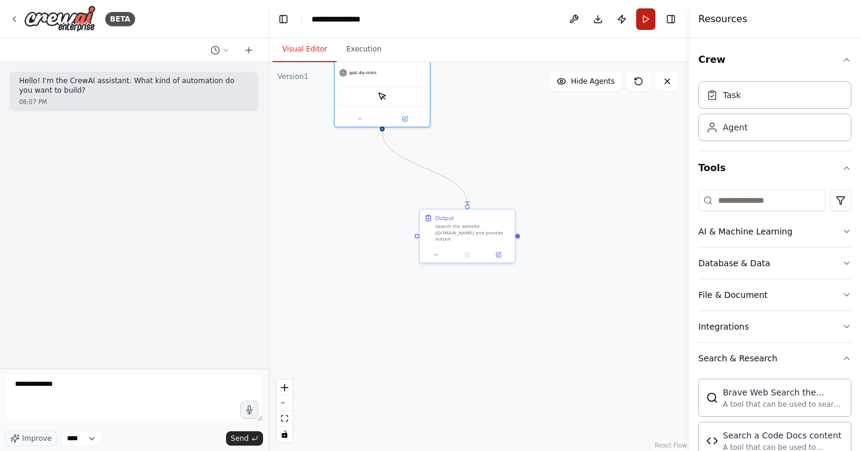
click at [645, 16] on button "Run" at bounding box center [645, 19] width 19 height 22
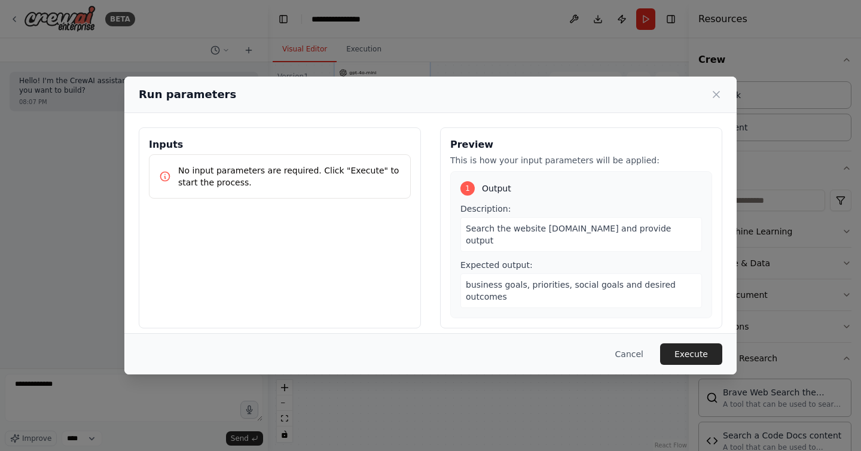
scroll to position [10, 0]
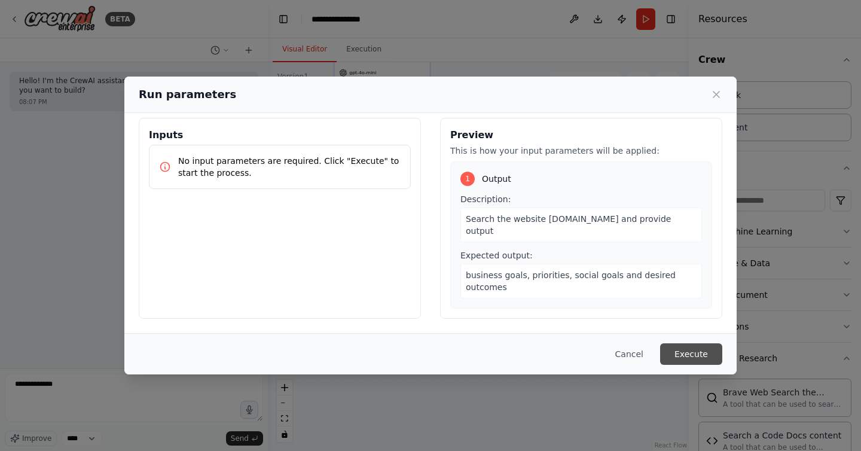
click at [687, 348] on button "Execute" at bounding box center [691, 354] width 62 height 22
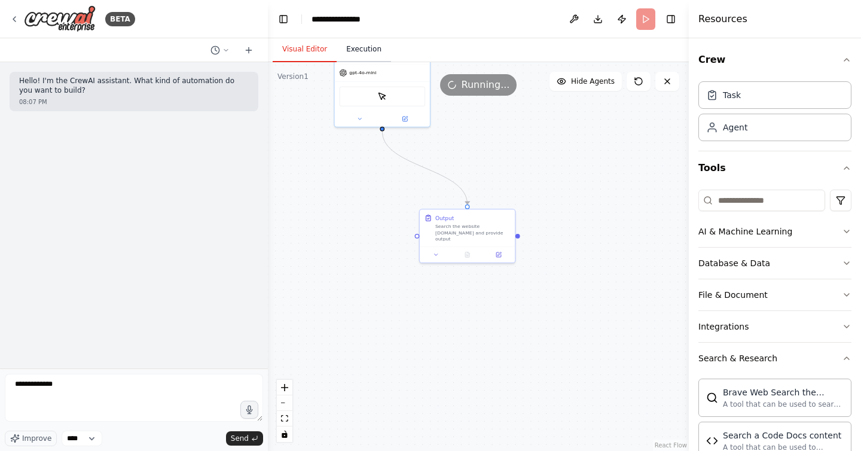
click at [368, 48] on button "Execution" at bounding box center [363, 49] width 54 height 25
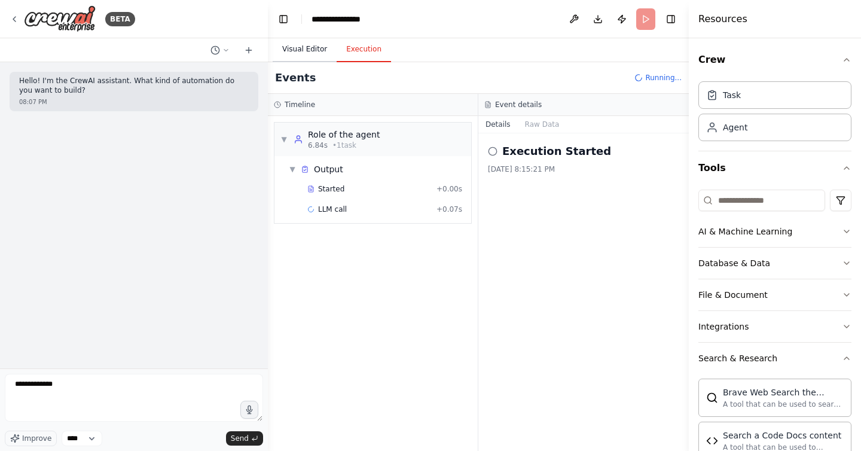
click at [301, 44] on button "Visual Editor" at bounding box center [305, 49] width 64 height 25
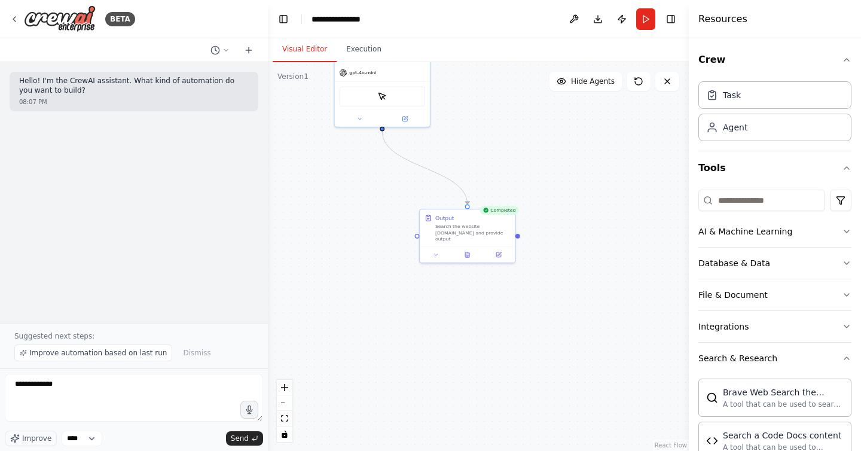
click at [504, 211] on div "Completed" at bounding box center [498, 211] width 39 height 10
click at [358, 50] on button "Execution" at bounding box center [363, 49] width 54 height 25
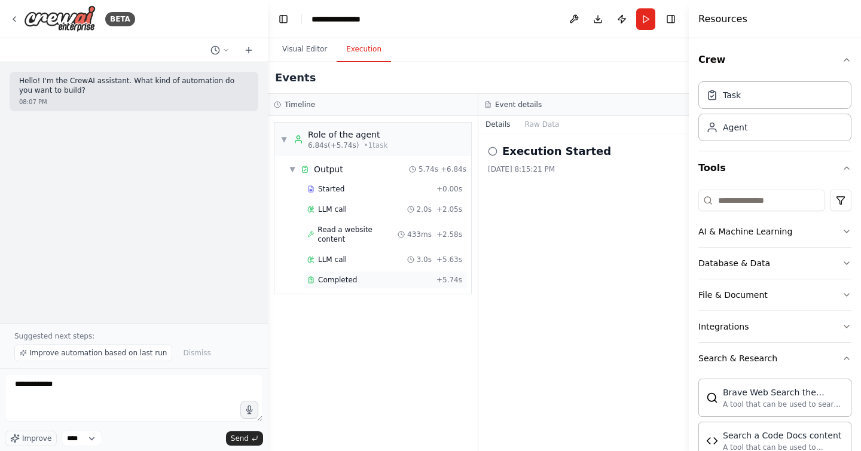
click at [336, 271] on div "Completed + 5.74s" at bounding box center [384, 280] width 163 height 18
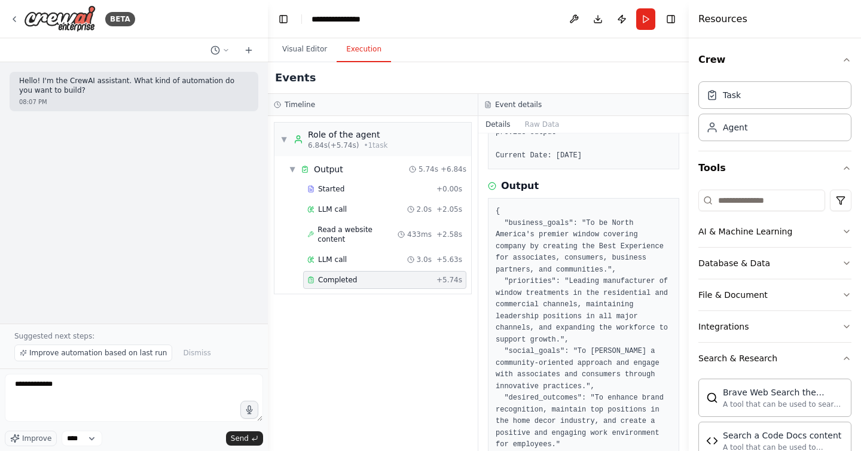
scroll to position [0, 0]
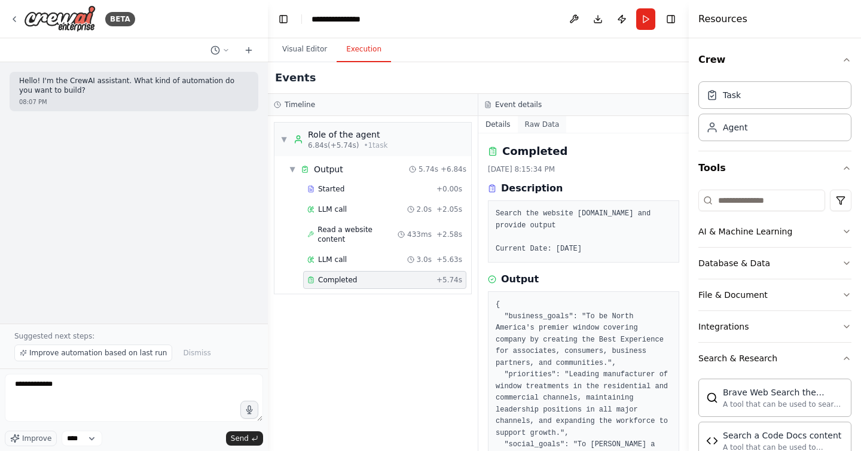
click at [547, 123] on button "Raw Data" at bounding box center [542, 124] width 49 height 17
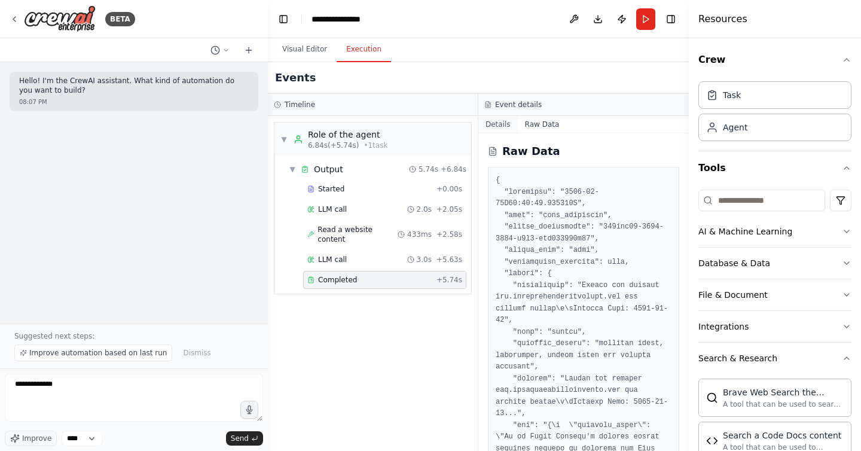
click at [499, 120] on button "Details" at bounding box center [497, 124] width 39 height 17
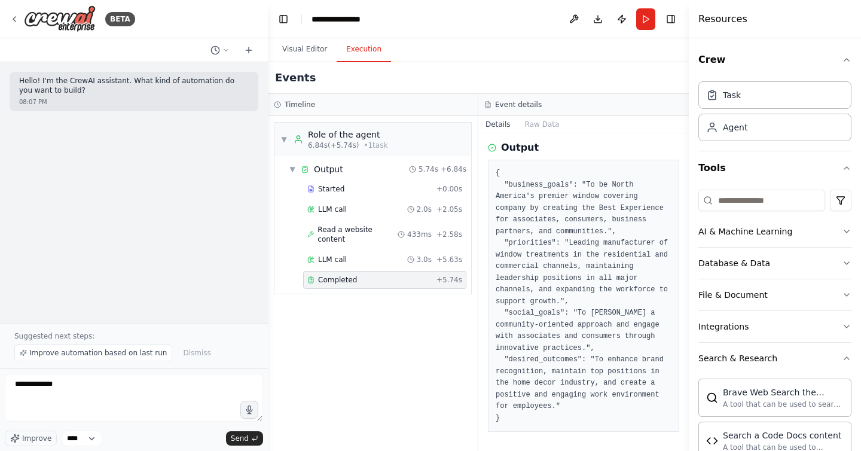
scroll to position [143, 0]
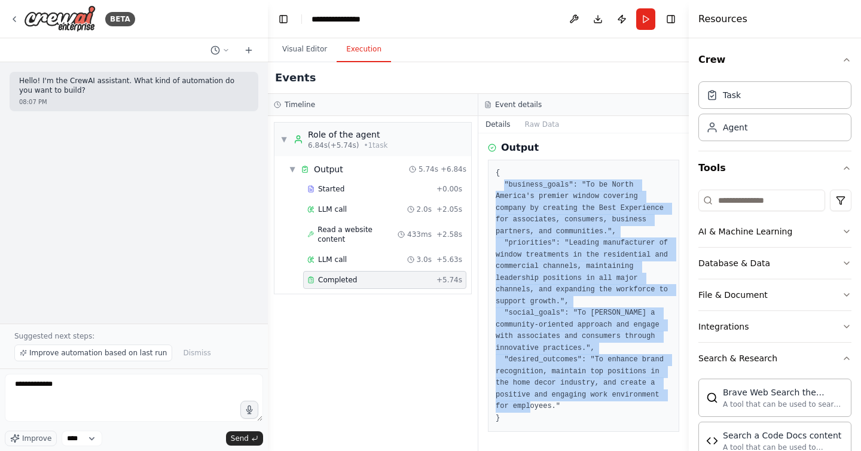
drag, startPoint x: 504, startPoint y: 185, endPoint x: 567, endPoint y: 409, distance: 232.7
click at [567, 409] on pre "{ "business_goals": "To be North America's premier window covering company by c…" at bounding box center [583, 295] width 176 height 256
copy pre ""business_goals": "To be North America's premier window covering company by cre…"
click at [311, 51] on button "Visual Editor" at bounding box center [305, 49] width 64 height 25
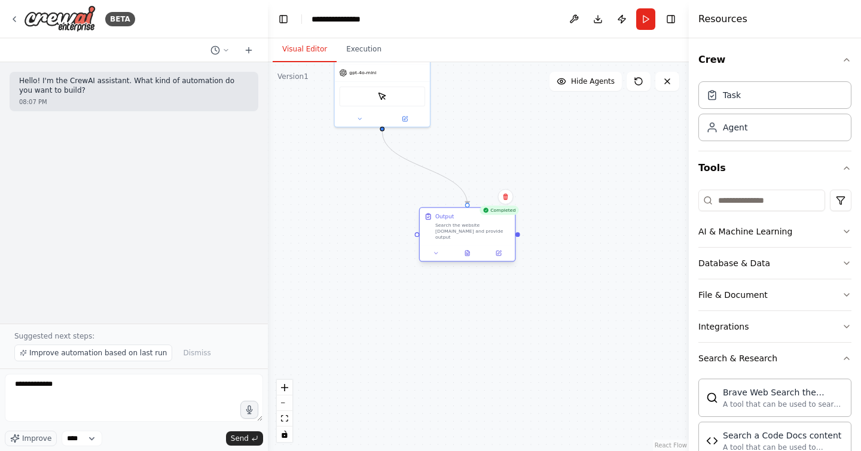
click at [467, 227] on div "Search the website [DOMAIN_NAME] and provide output" at bounding box center [472, 231] width 75 height 19
click at [438, 253] on icon at bounding box center [436, 253] width 6 height 6
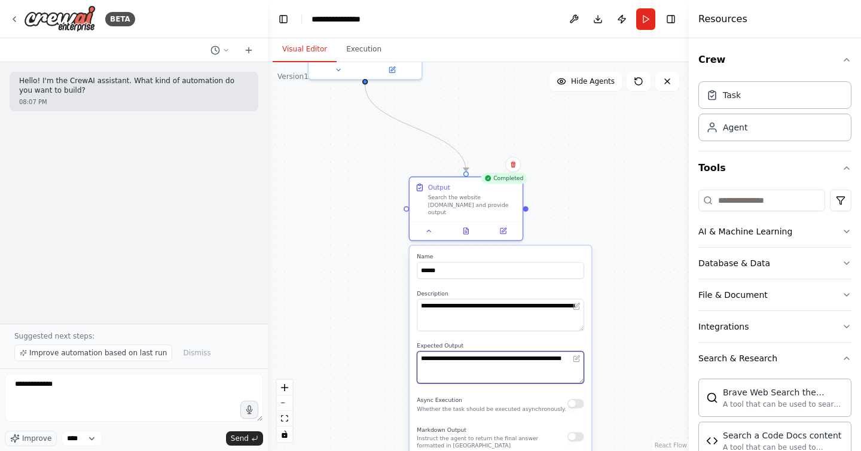
click at [469, 357] on textarea "**********" at bounding box center [500, 367] width 167 height 32
click at [478, 368] on textarea "**********" at bounding box center [500, 367] width 167 height 32
click at [441, 377] on textarea "**********" at bounding box center [500, 367] width 167 height 32
click at [489, 374] on textarea "**********" at bounding box center [500, 367] width 167 height 32
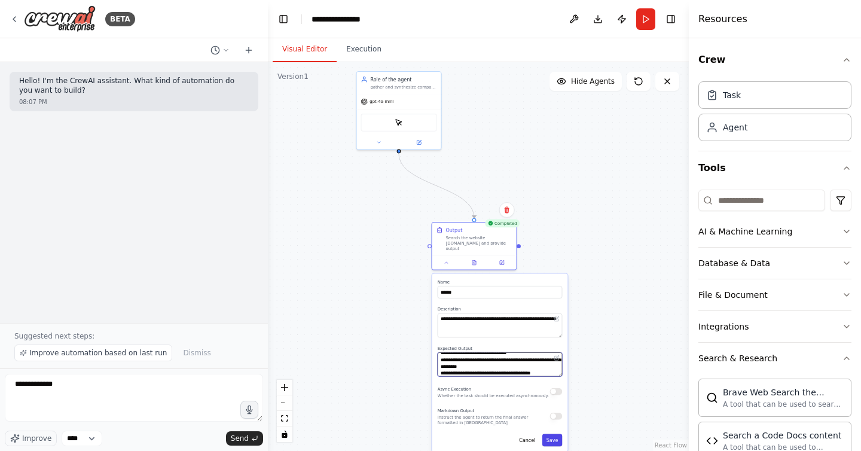
type textarea "**********"
click at [547, 437] on button "Save" at bounding box center [552, 440] width 20 height 13
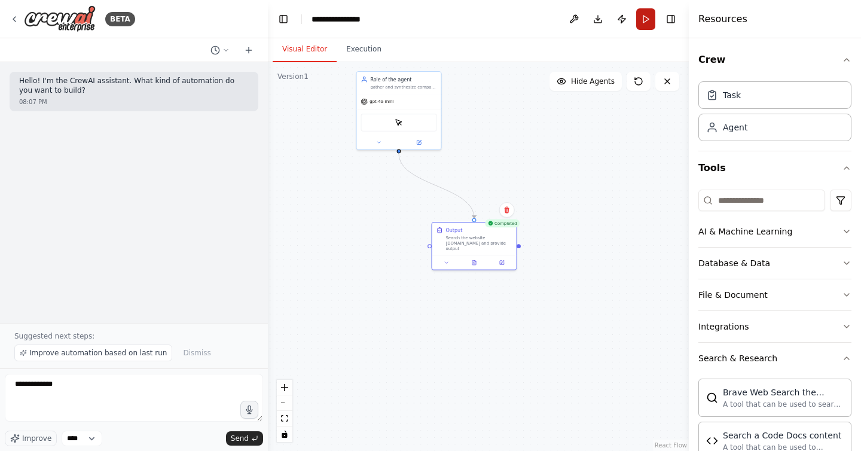
click at [640, 16] on button "Run" at bounding box center [645, 19] width 19 height 22
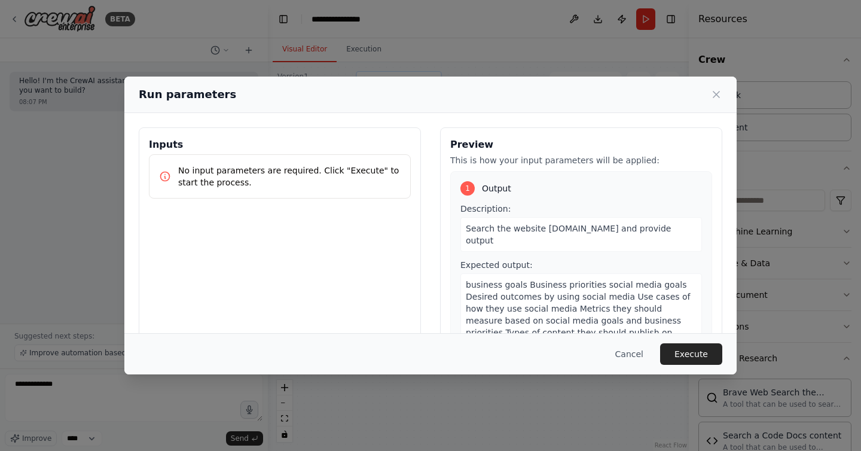
scroll to position [1, 0]
click at [630, 357] on button "Cancel" at bounding box center [628, 354] width 47 height 22
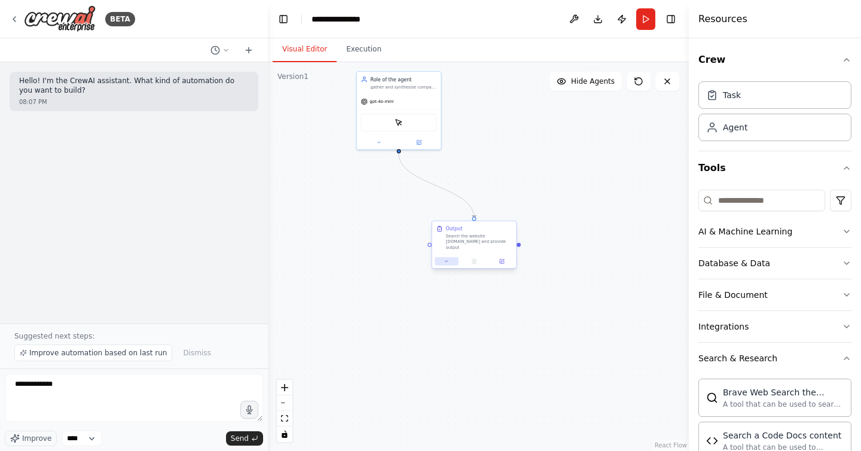
click at [448, 261] on icon at bounding box center [445, 260] width 5 height 5
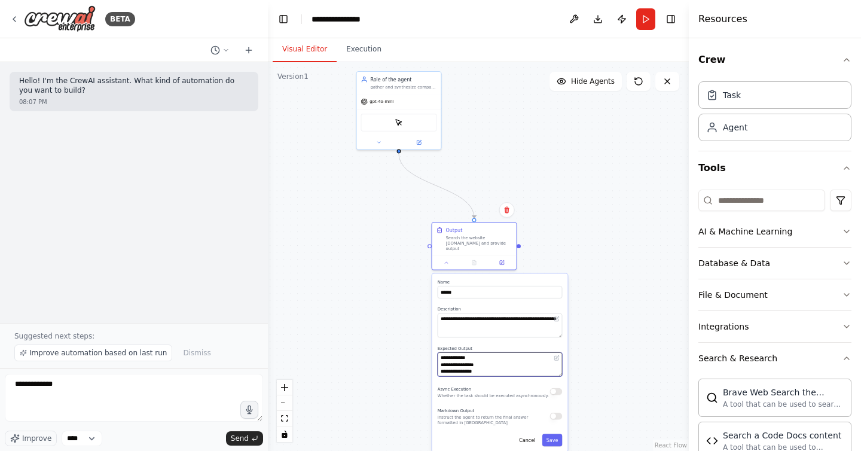
click at [477, 357] on textarea "**********" at bounding box center [499, 364] width 124 height 24
type textarea "**********"
click at [552, 436] on button "Save" at bounding box center [552, 440] width 20 height 13
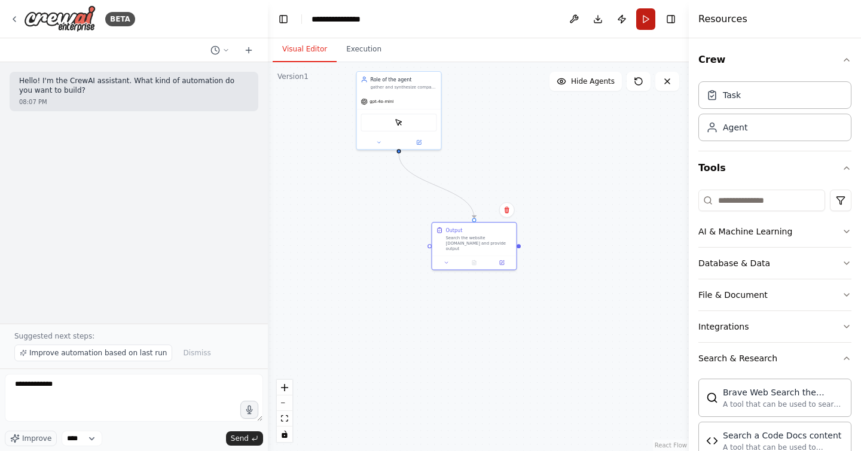
click at [642, 22] on button "Run" at bounding box center [645, 19] width 19 height 22
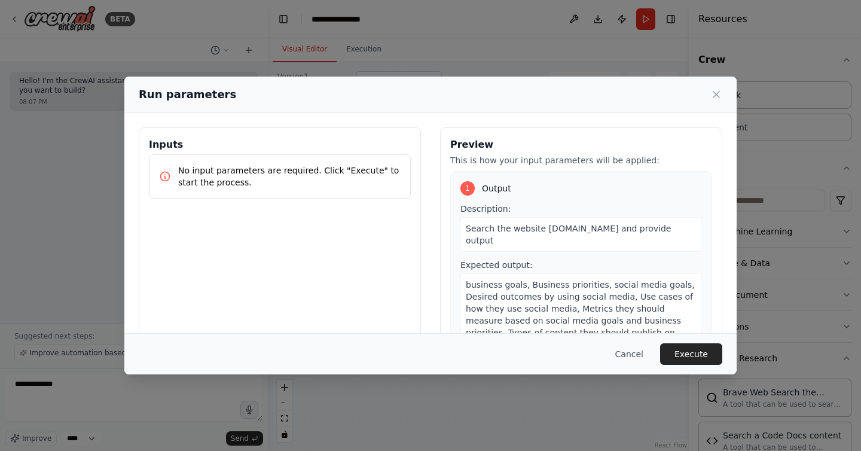
scroll to position [45, 0]
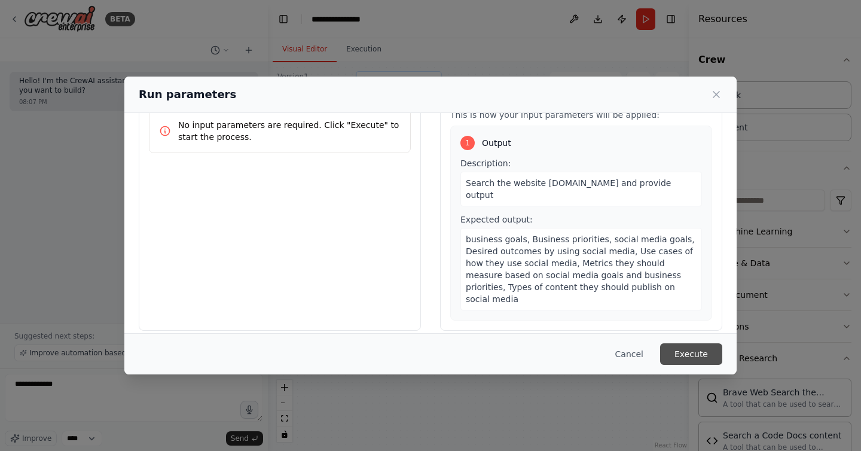
click at [683, 349] on button "Execute" at bounding box center [691, 354] width 62 height 22
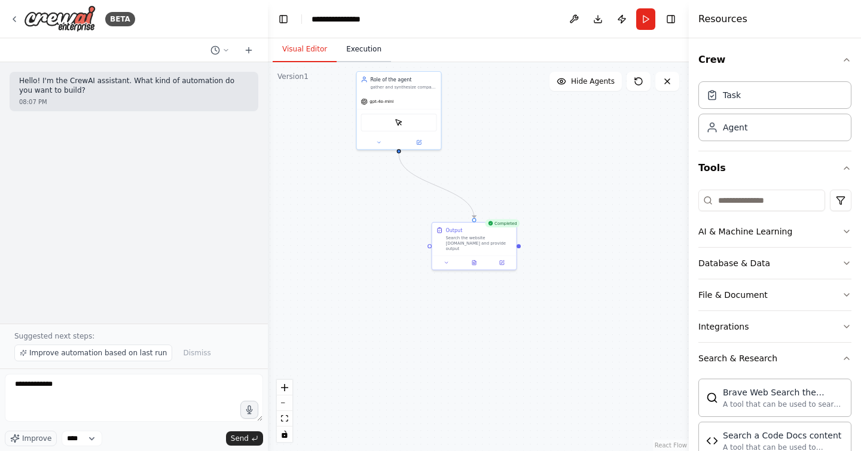
click at [359, 51] on button "Execution" at bounding box center [363, 49] width 54 height 25
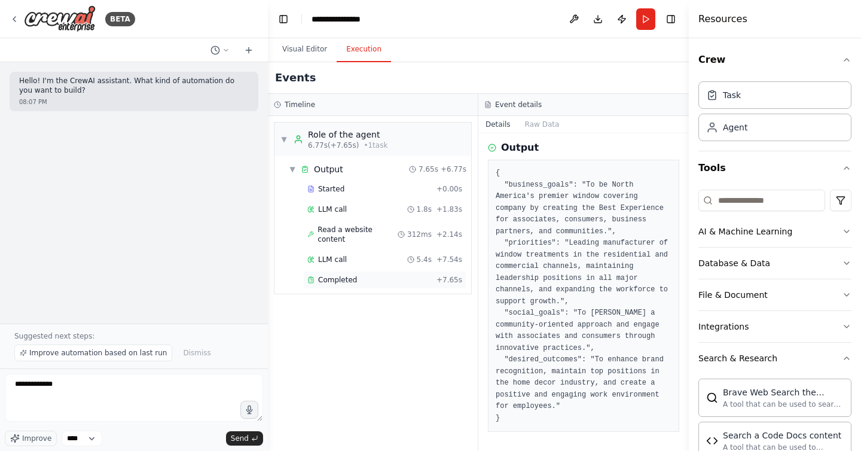
click at [335, 275] on span "Completed" at bounding box center [337, 280] width 39 height 10
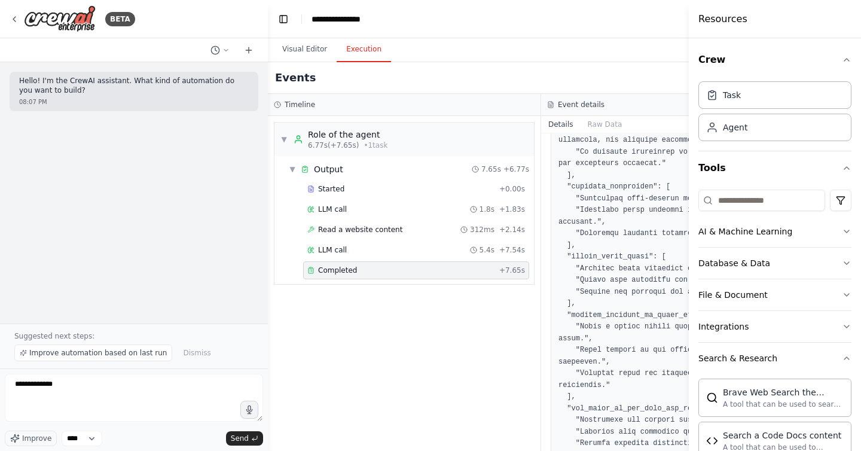
scroll to position [212, 0]
click at [287, 14] on button "Toggle Left Sidebar" at bounding box center [283, 19] width 17 height 17
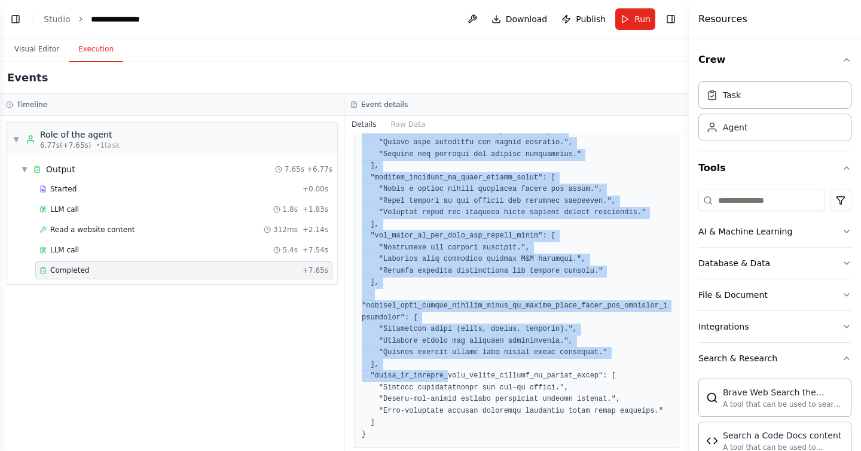
scroll to position [341, 0]
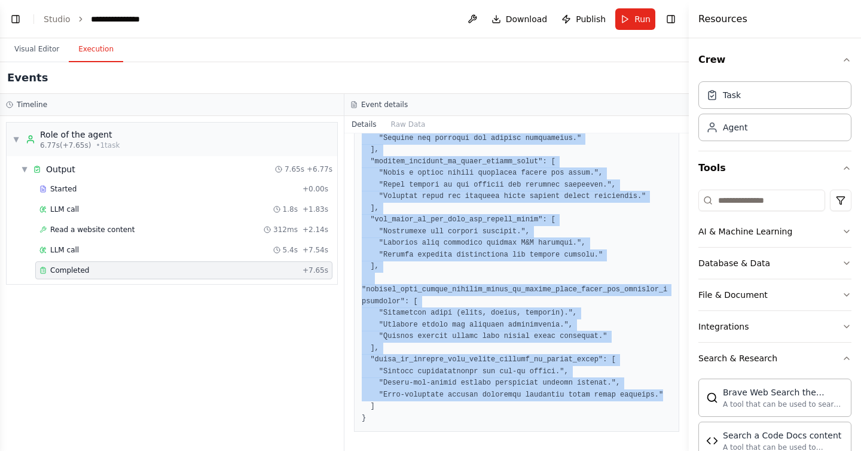
drag, startPoint x: 366, startPoint y: 286, endPoint x: 672, endPoint y: 393, distance: 324.2
click at [672, 393] on div at bounding box center [516, 185] width 325 height 494
copy pre ""business_goals": [ "To be the premier window covering company in [GEOGRAPHIC_D…"
